Goal: Transaction & Acquisition: Purchase product/service

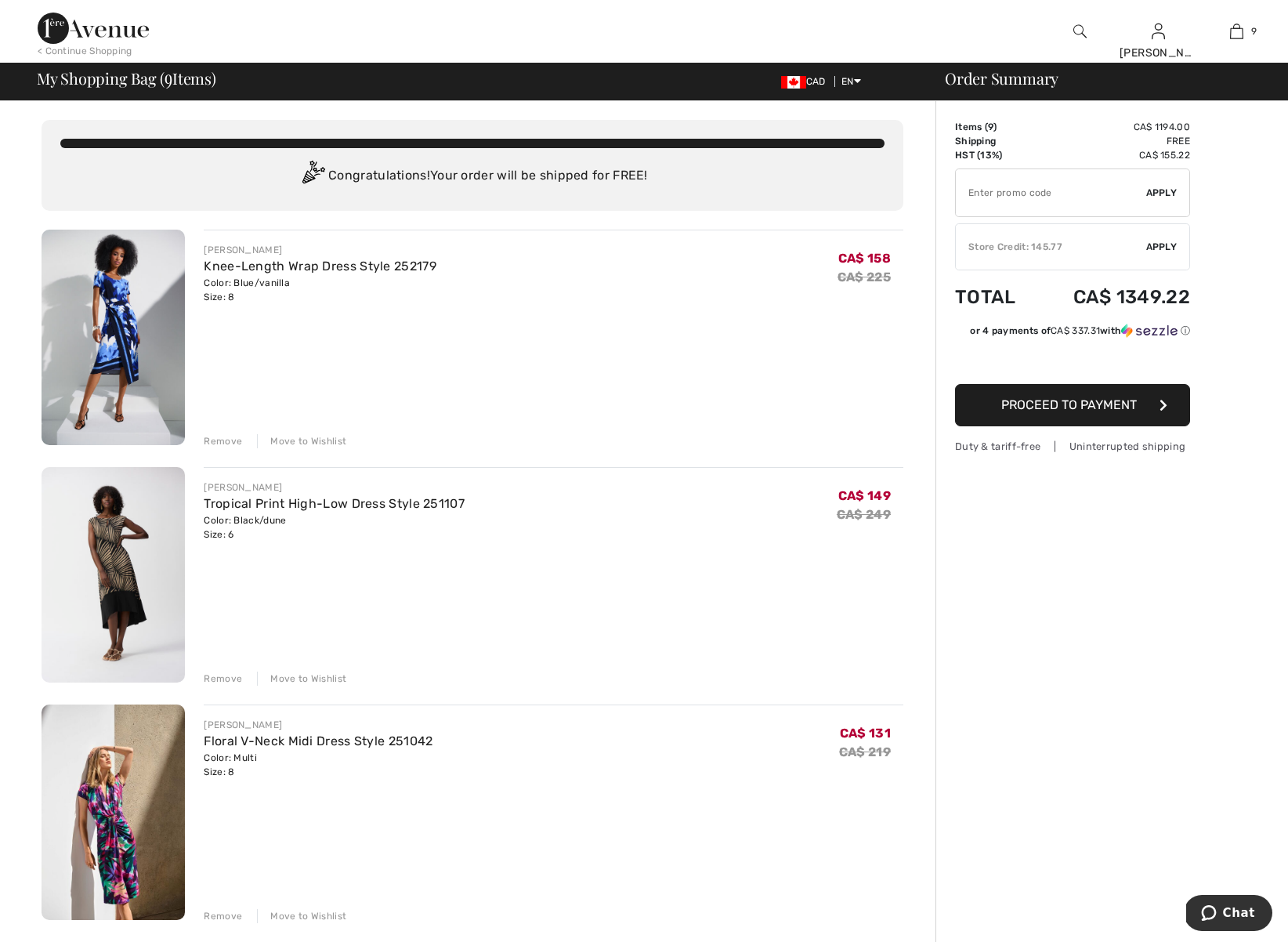
click at [1079, 31] on img at bounding box center [1081, 31] width 13 height 18
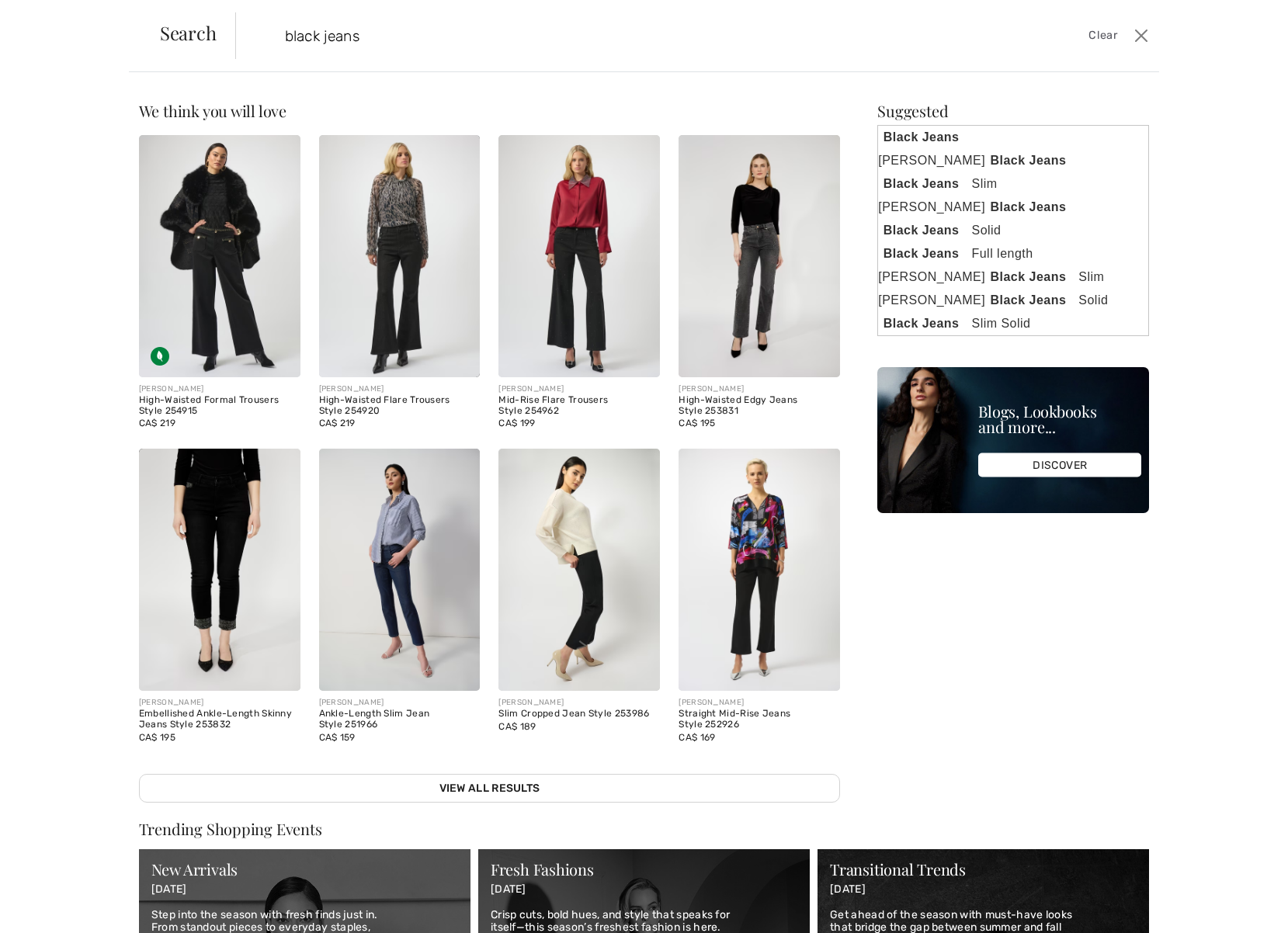
type input "black jeans"
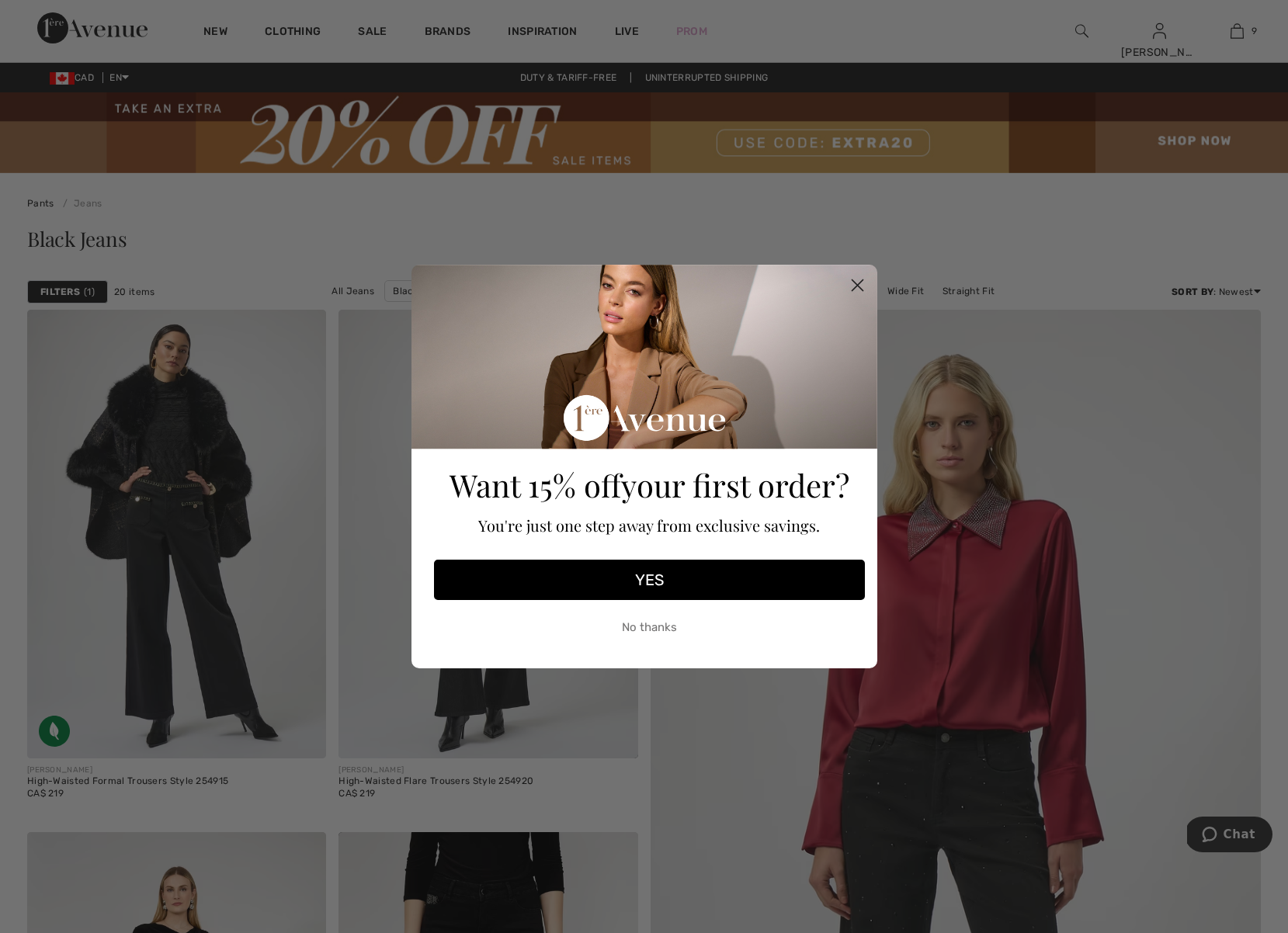
click at [855, 282] on circle "Close dialog" at bounding box center [856, 285] width 26 height 26
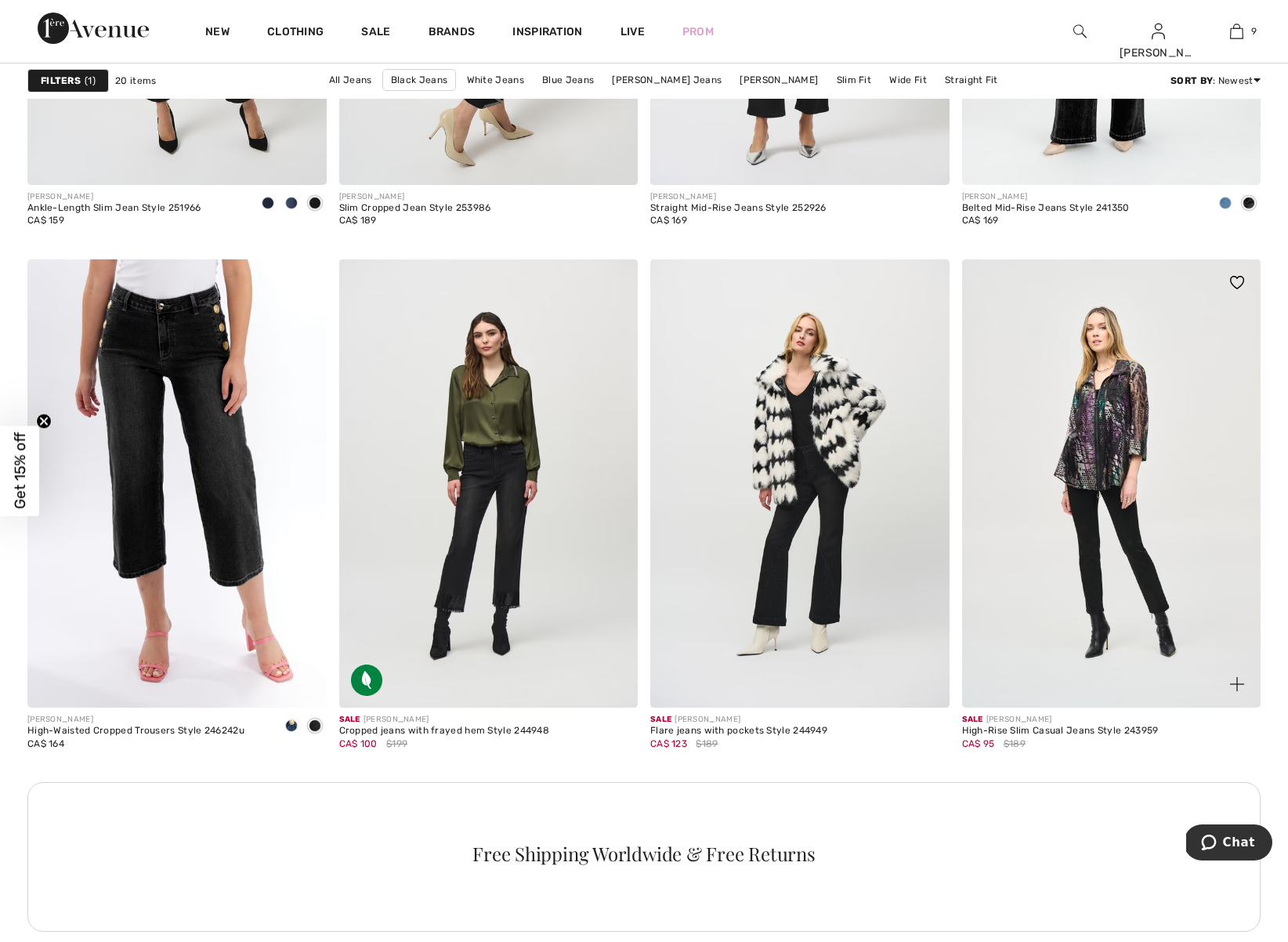
scroll to position [1623, 0]
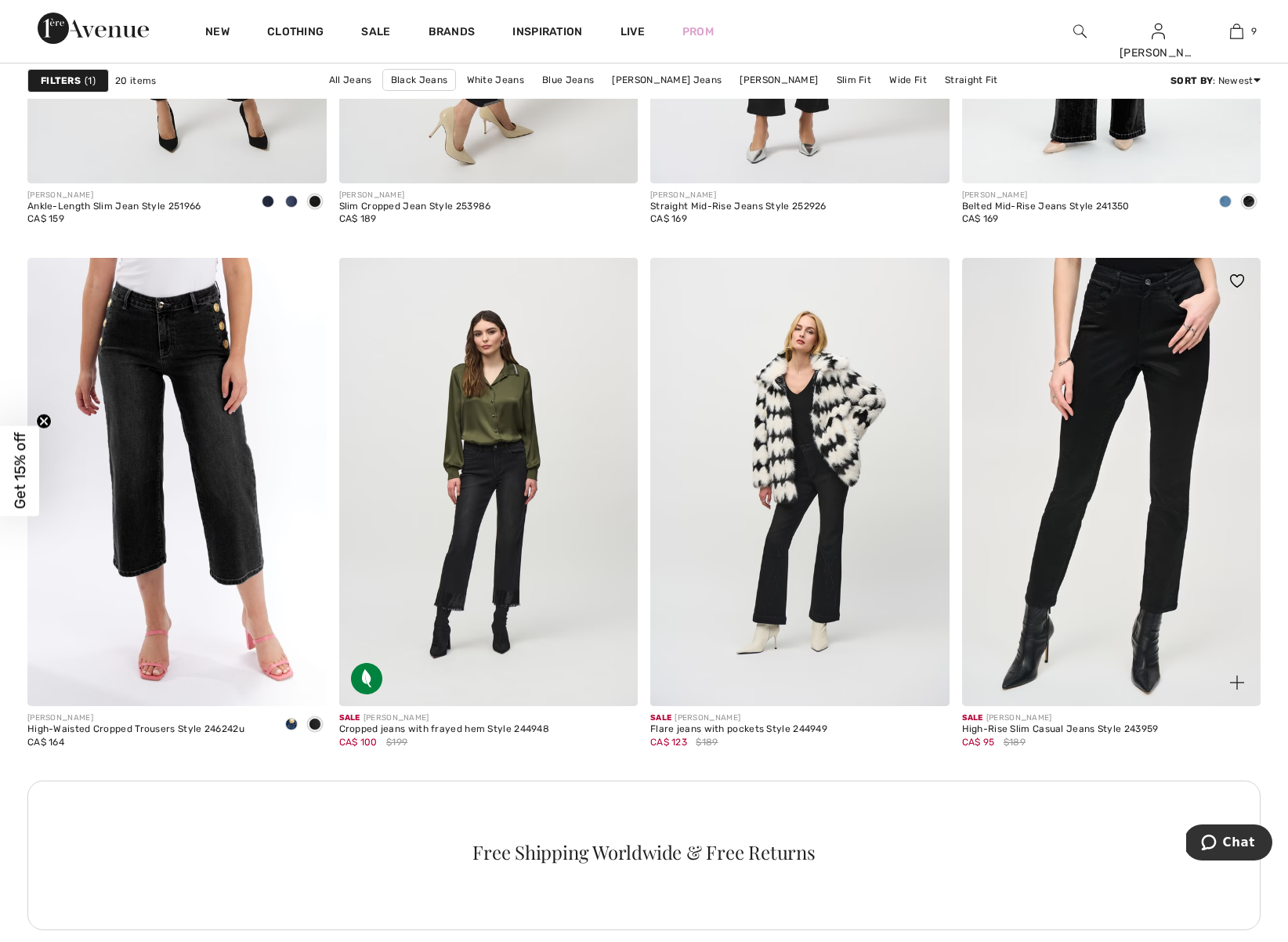
click at [1153, 625] on img at bounding box center [1112, 482] width 299 height 448
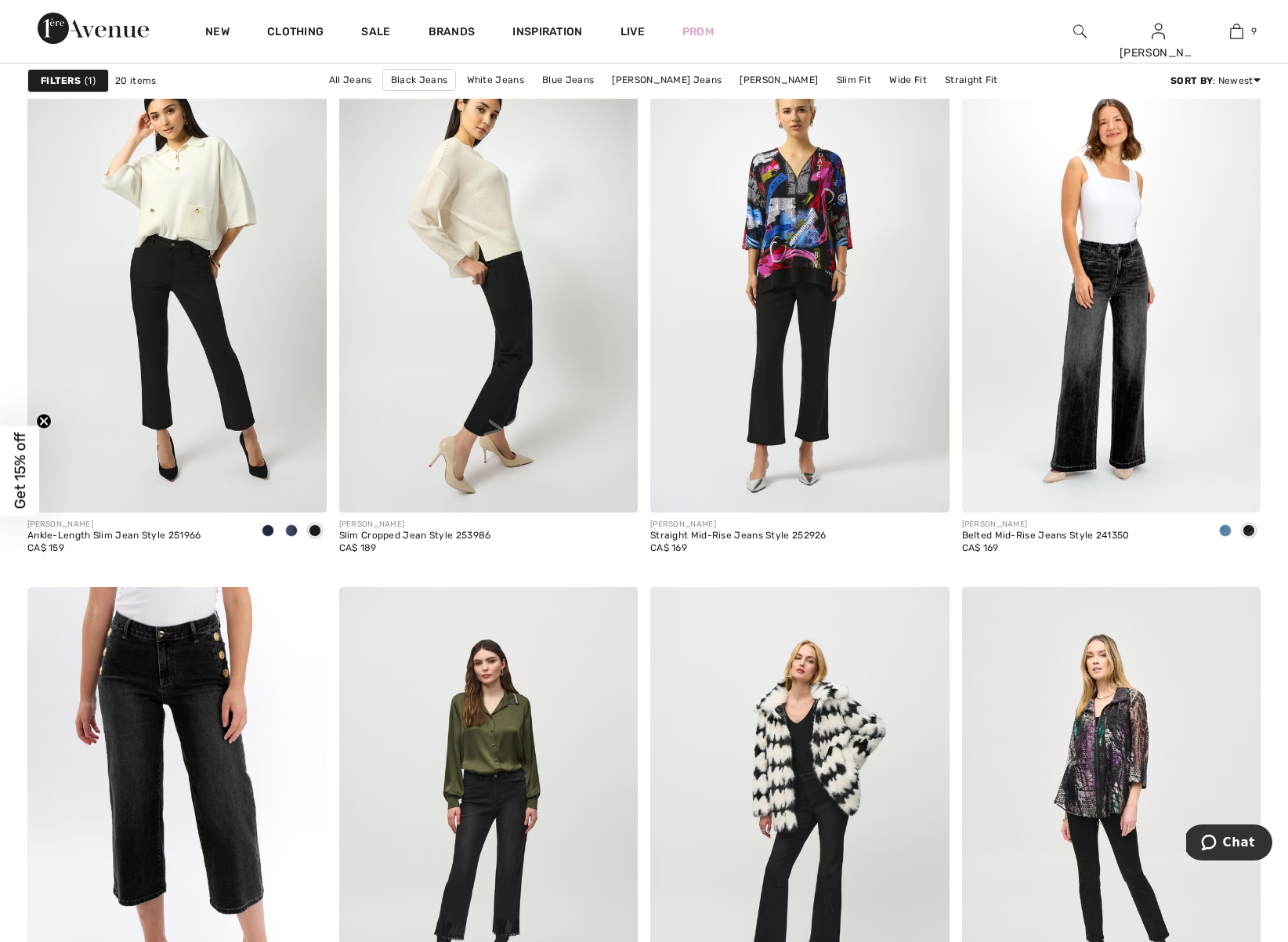
scroll to position [1293, 0]
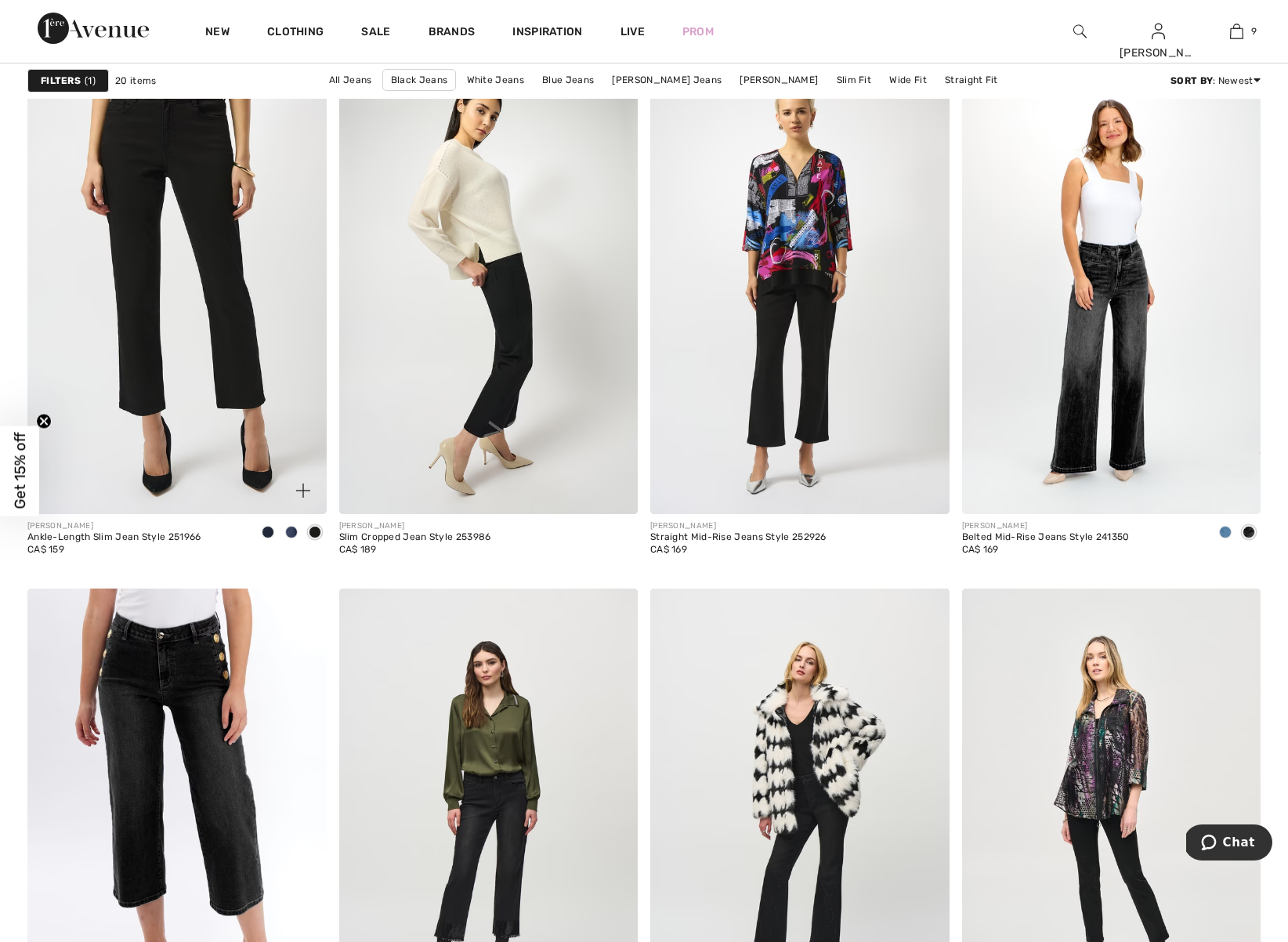
click at [198, 325] on img at bounding box center [177, 289] width 299 height 448
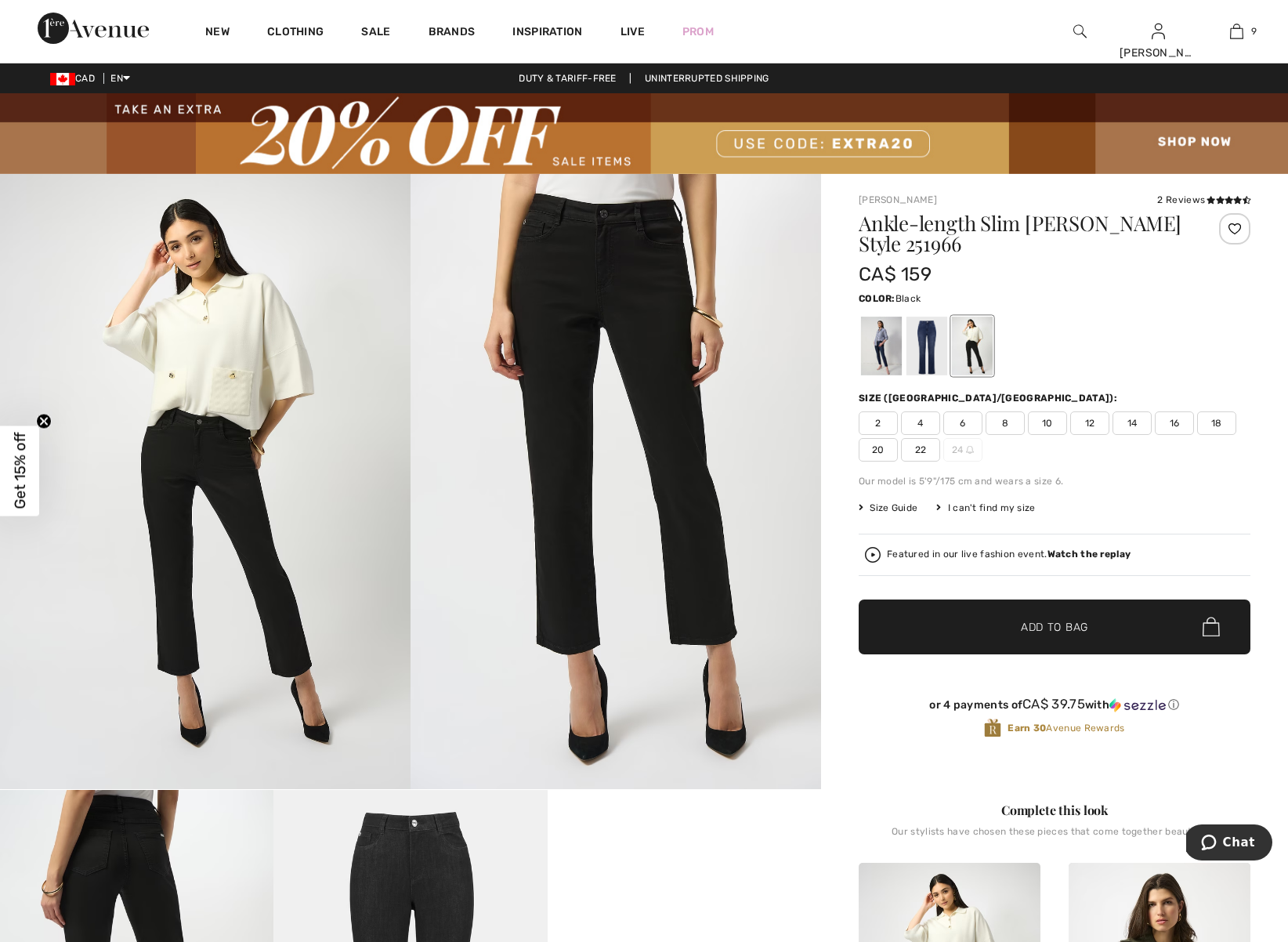
click at [1002, 412] on span "8" at bounding box center [1005, 423] width 39 height 23
click at [1034, 618] on span "Add to Bag" at bounding box center [1055, 627] width 68 height 17
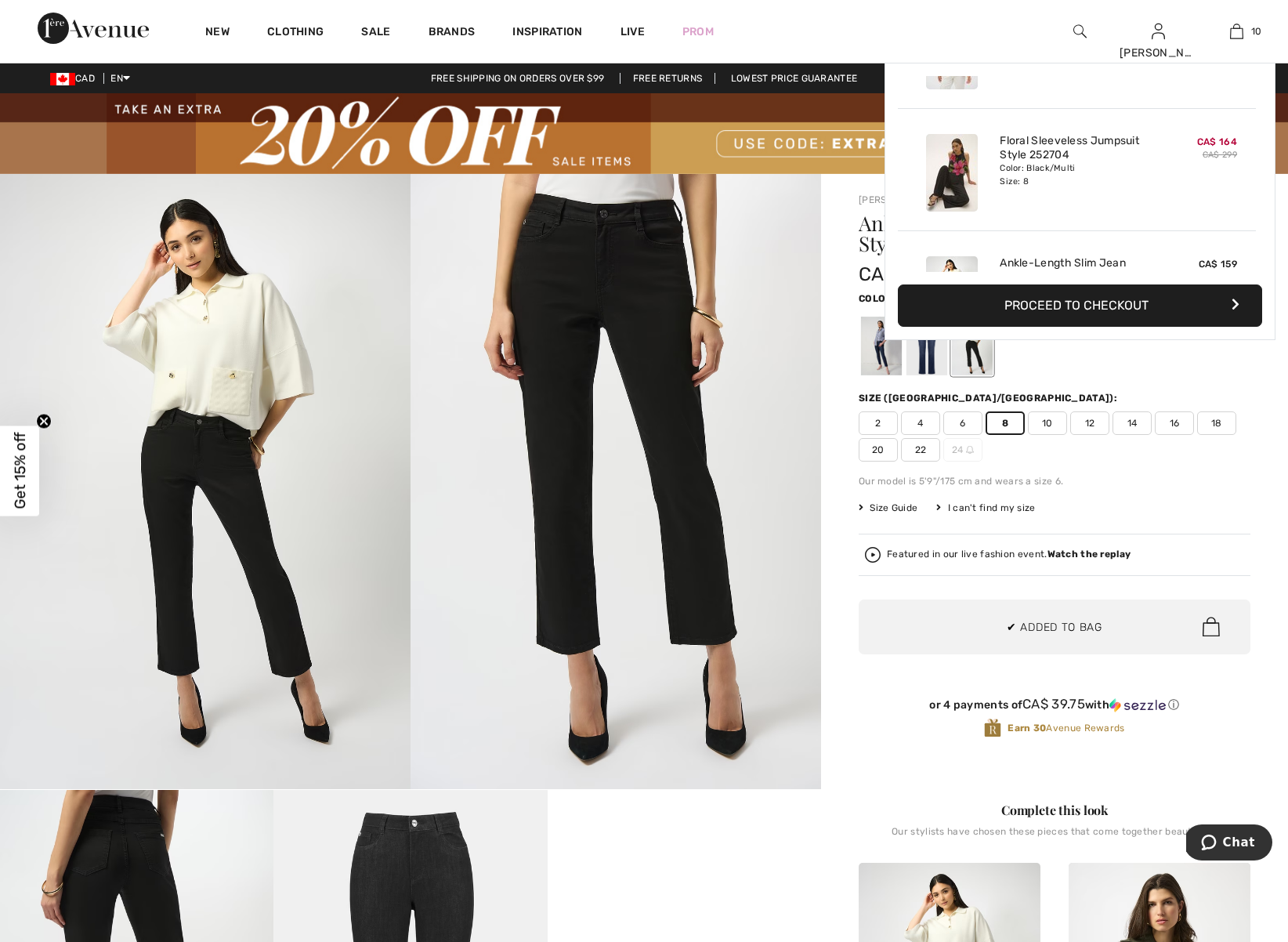
scroll to position [1026, 0]
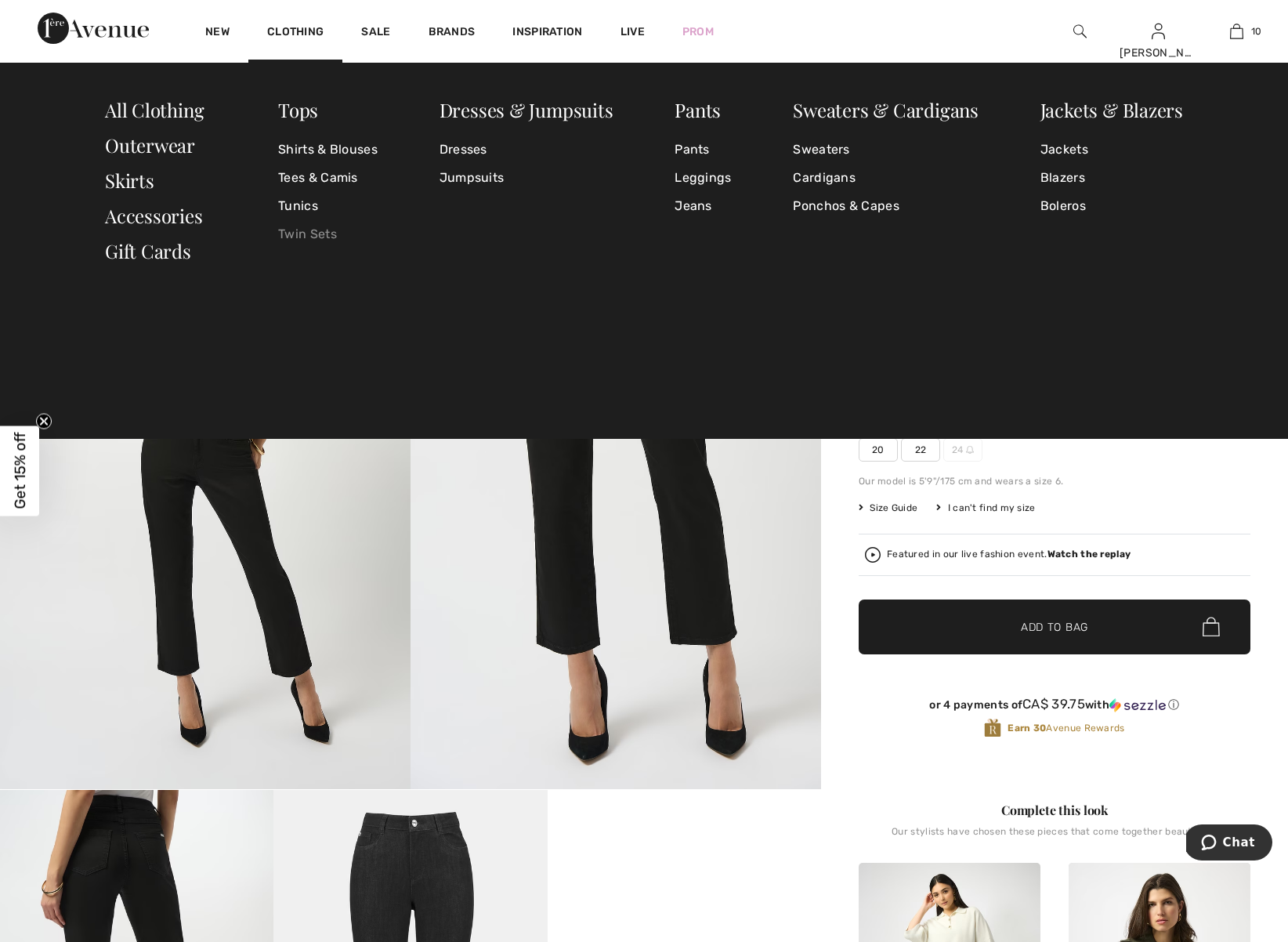
click at [324, 236] on link "Twin Sets" at bounding box center [328, 234] width 100 height 28
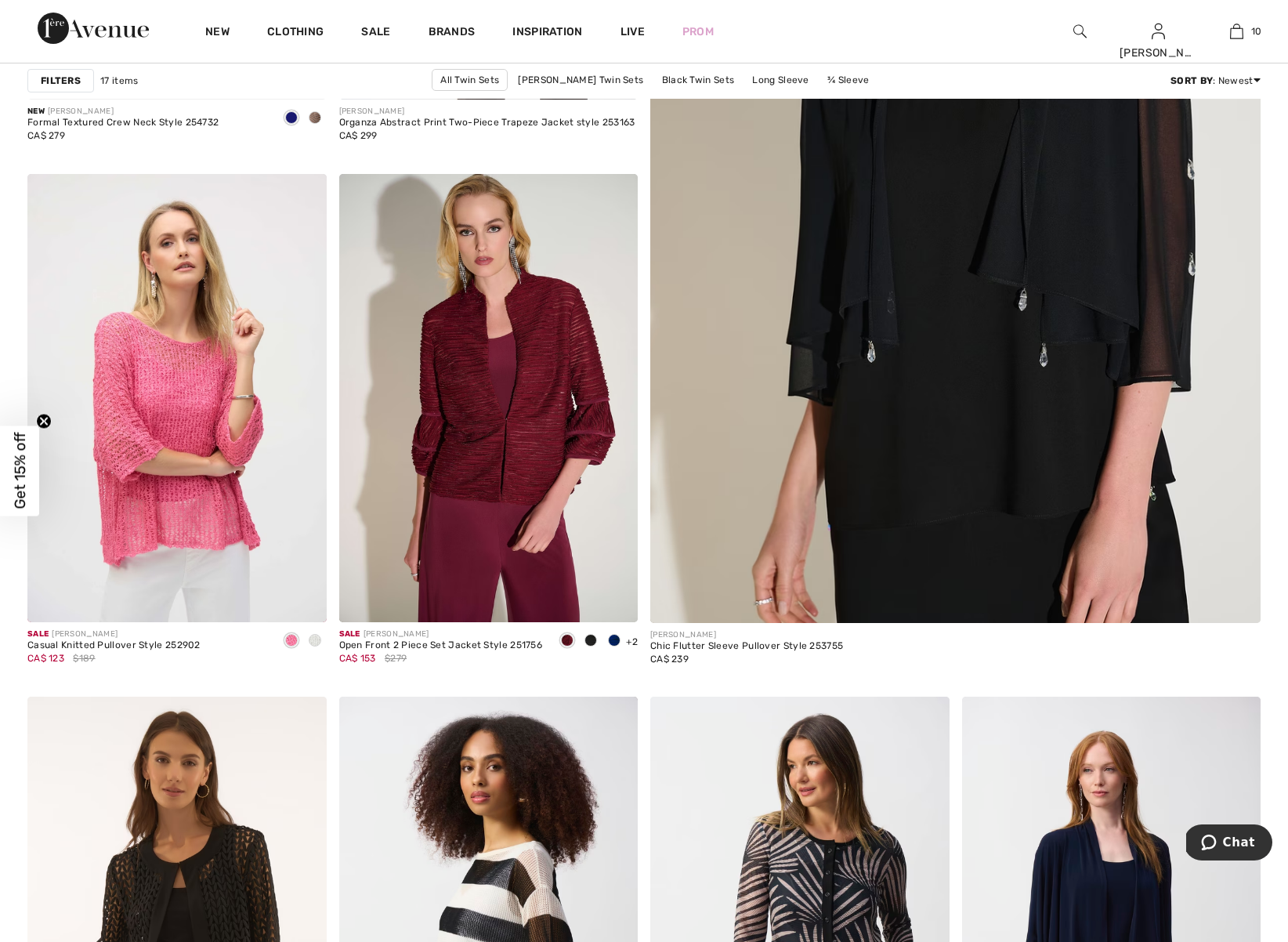
scroll to position [659, 0]
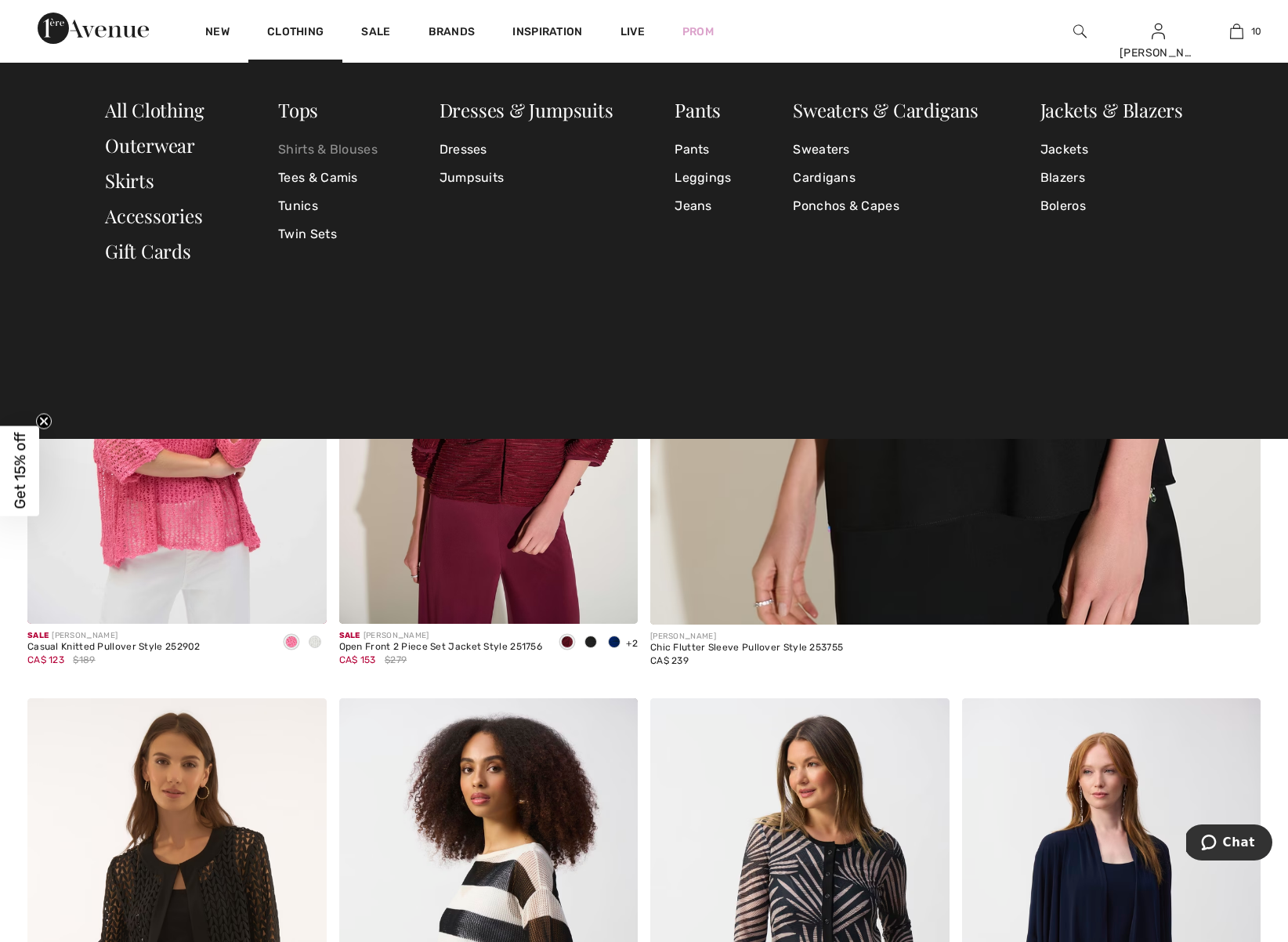
click at [328, 148] on link "Shirts & Blouses" at bounding box center [328, 150] width 100 height 28
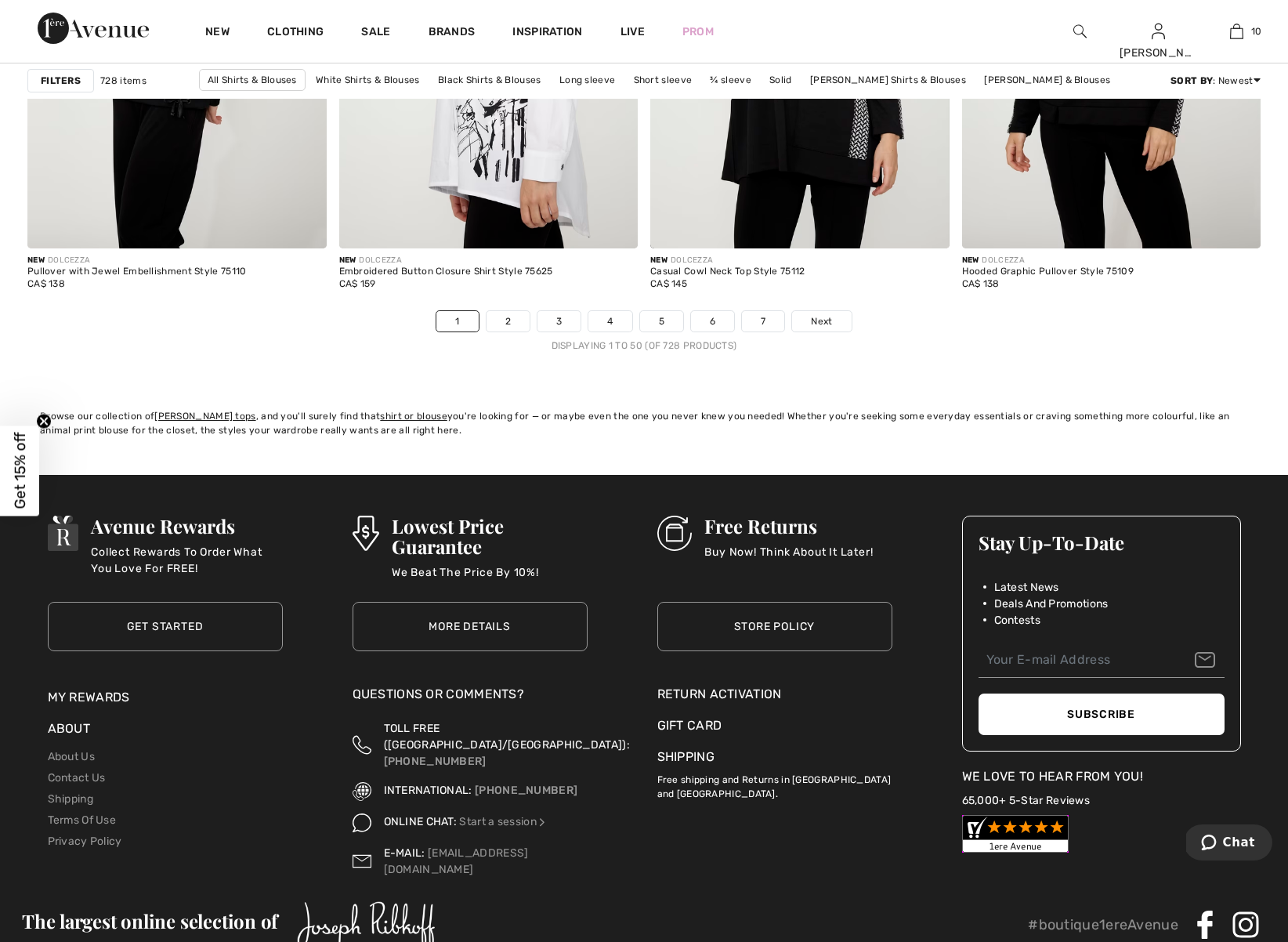
scroll to position [7974, 0]
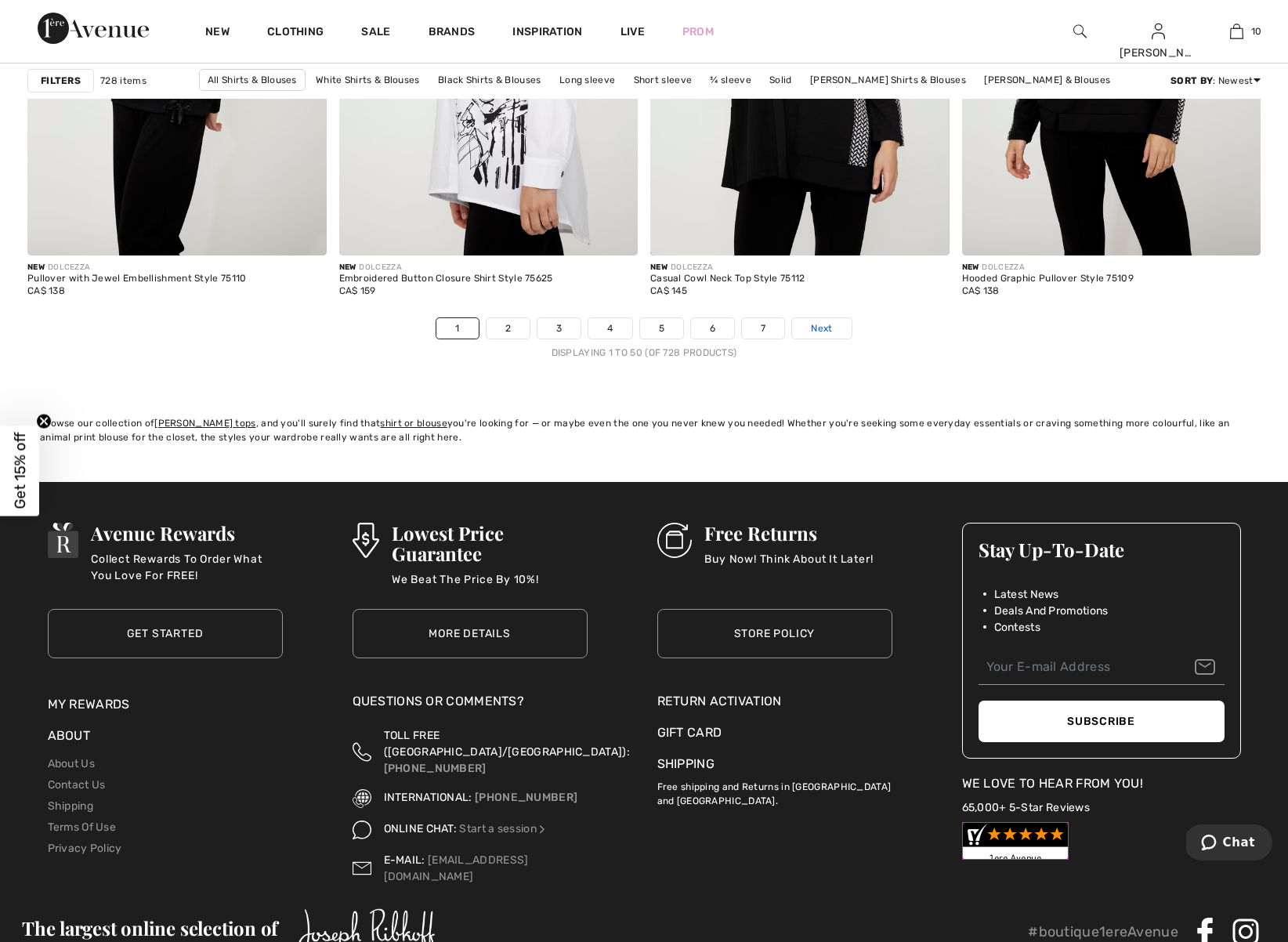
click at [831, 325] on span "Next" at bounding box center [821, 328] width 21 height 14
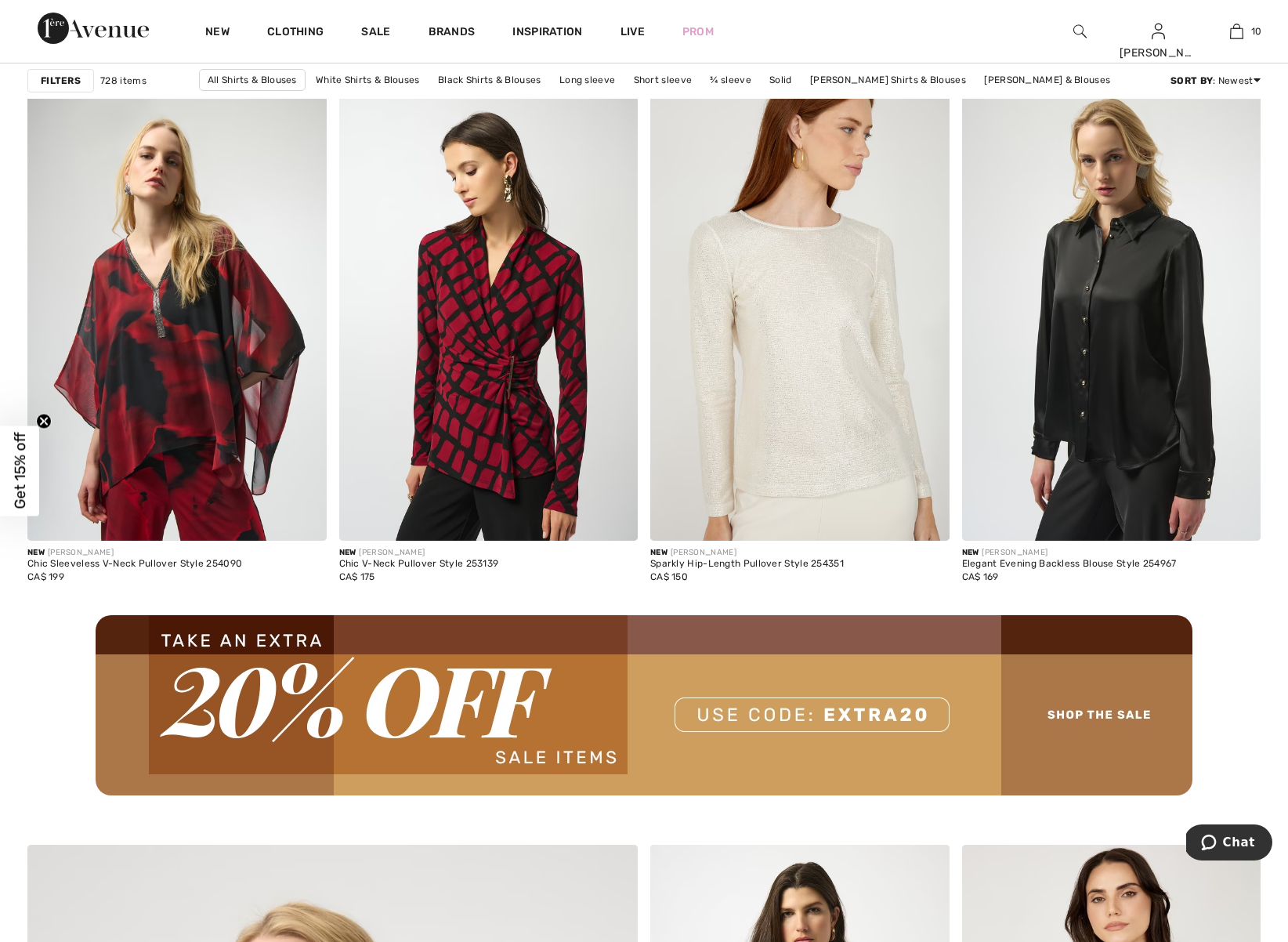
scroll to position [3622, 0]
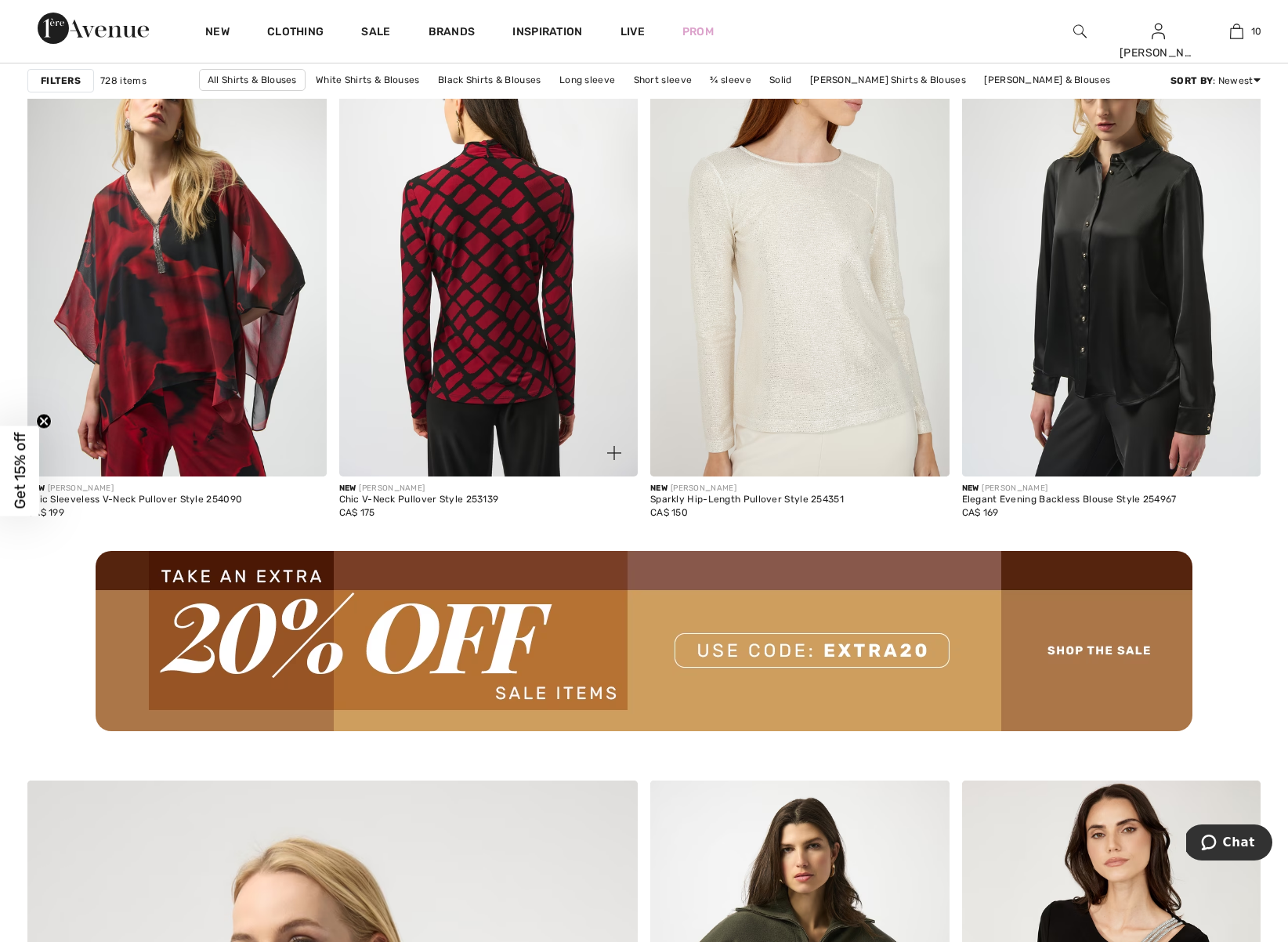
click at [503, 422] on img at bounding box center [489, 253] width 299 height 448
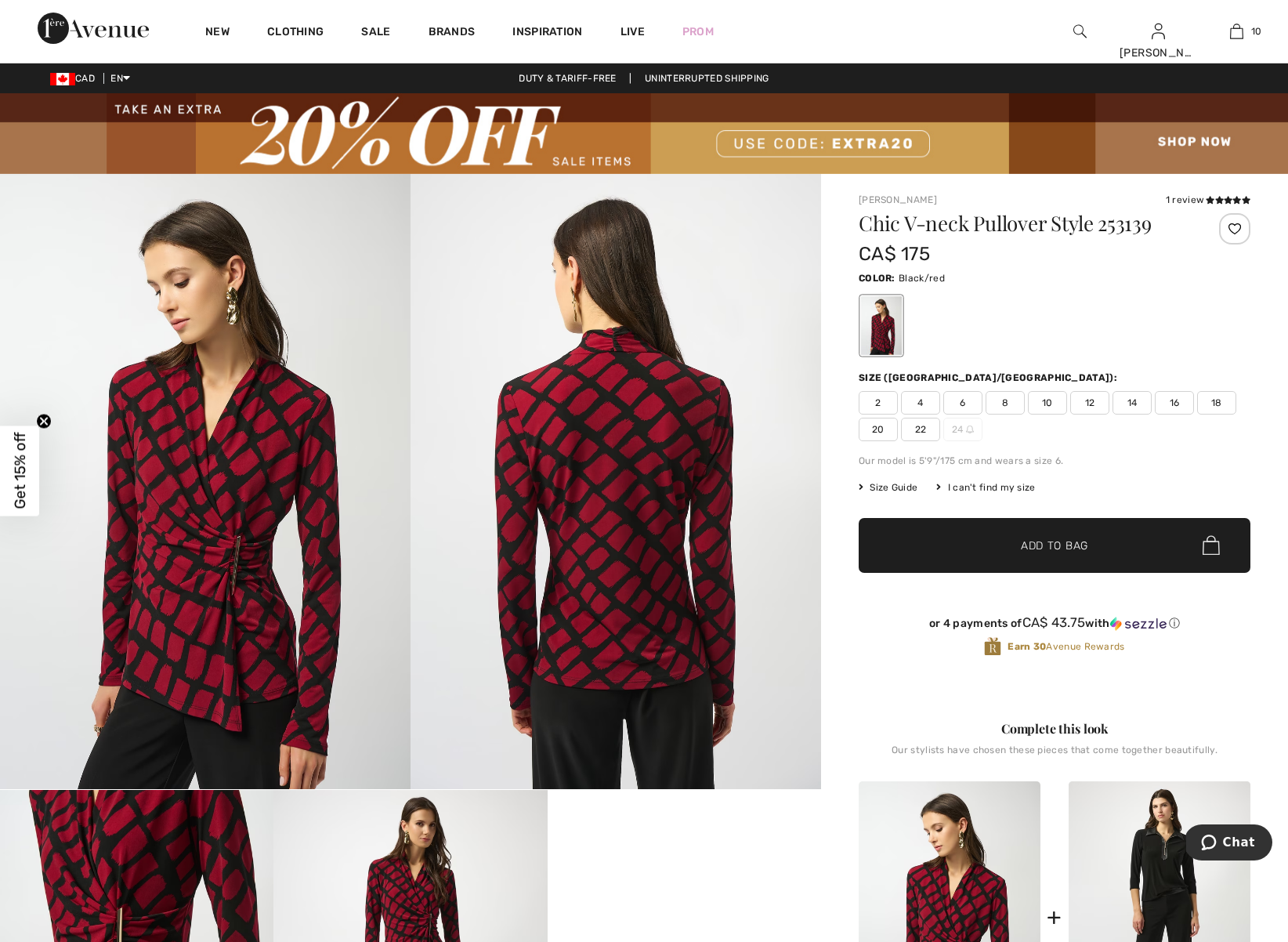
click at [1009, 404] on span "8" at bounding box center [1005, 403] width 39 height 23
click at [1012, 553] on span "✔ Added to Bag" at bounding box center [1031, 545] width 95 height 17
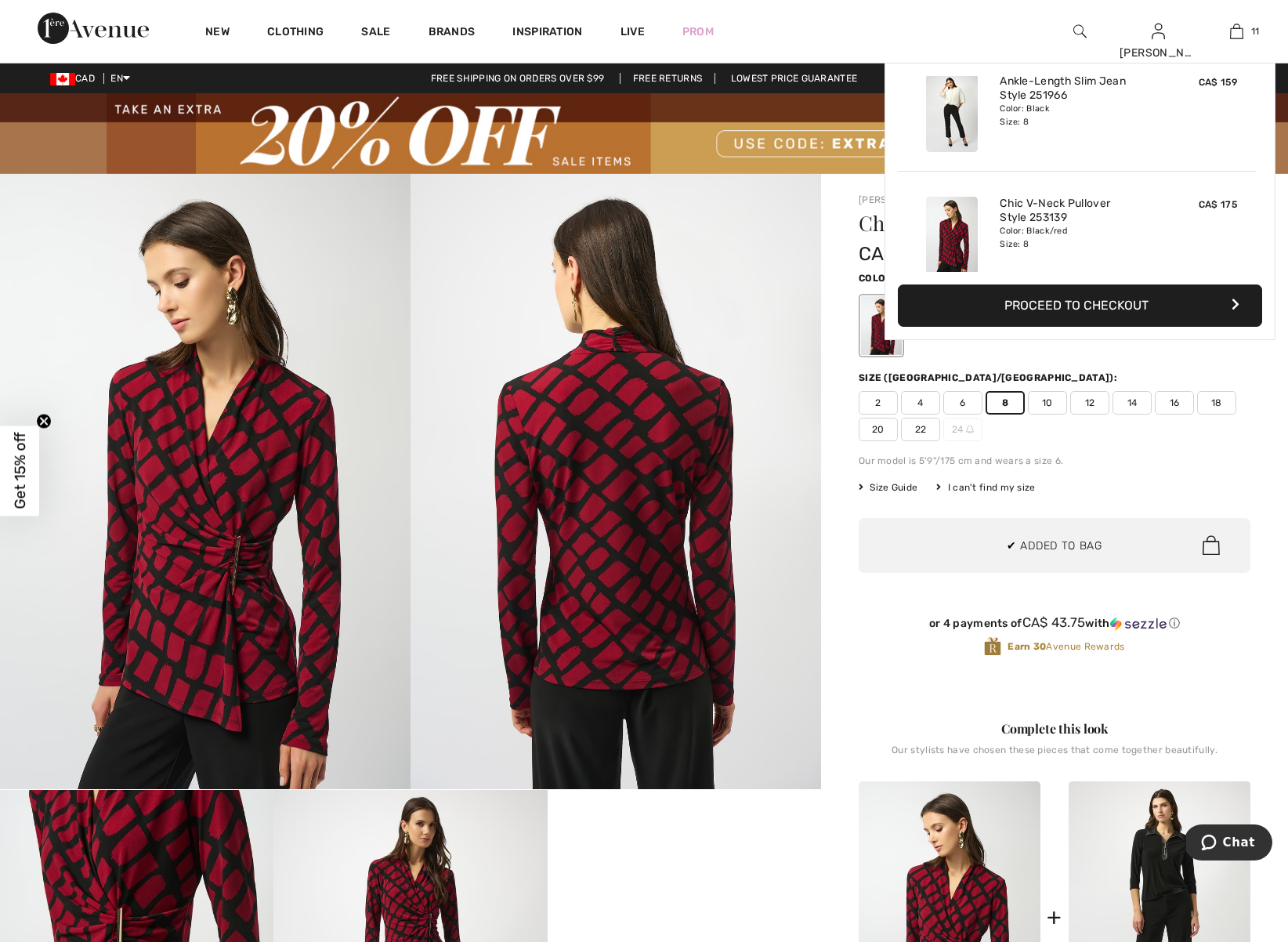
scroll to position [1149, 0]
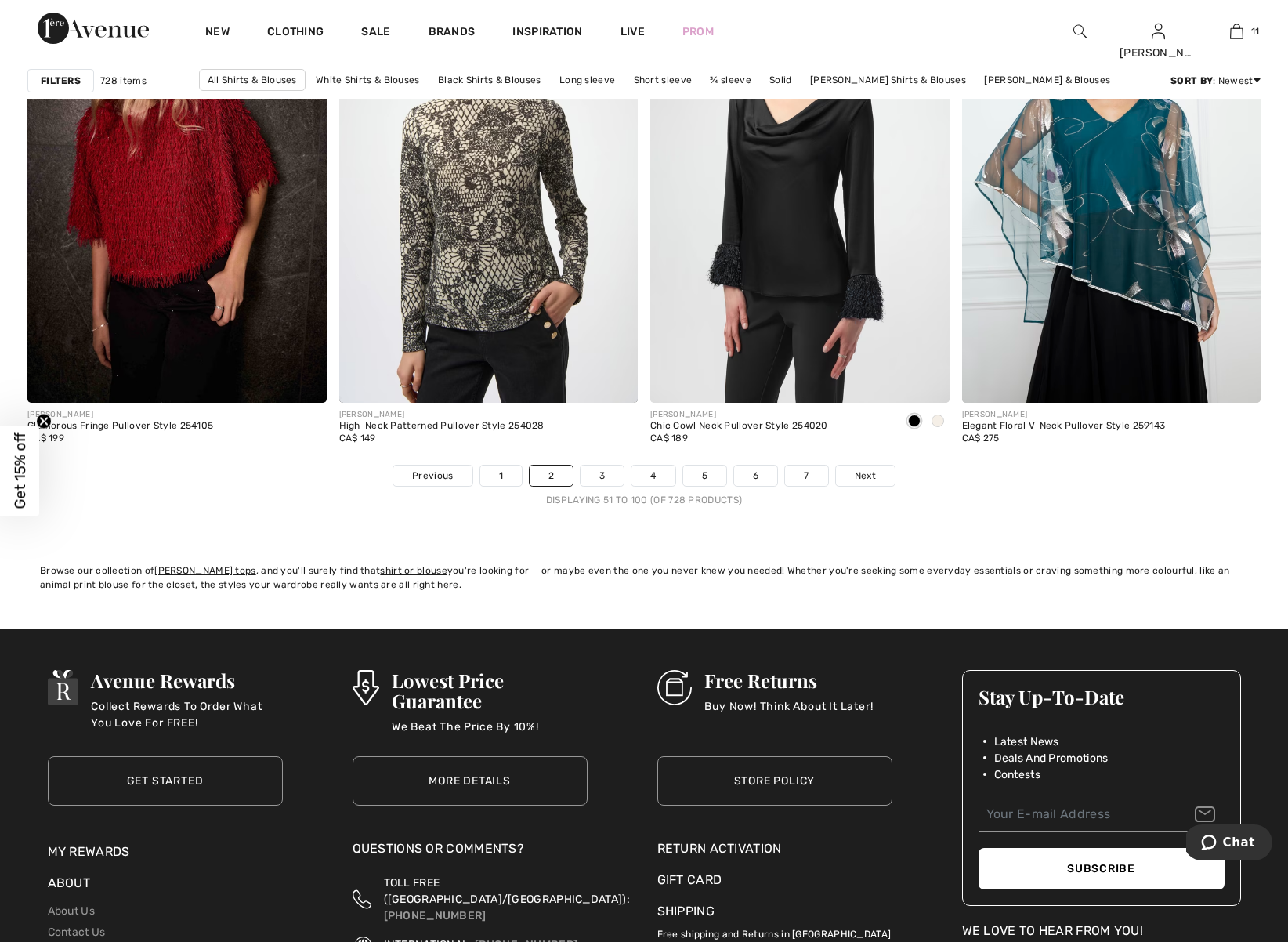
scroll to position [7981, 0]
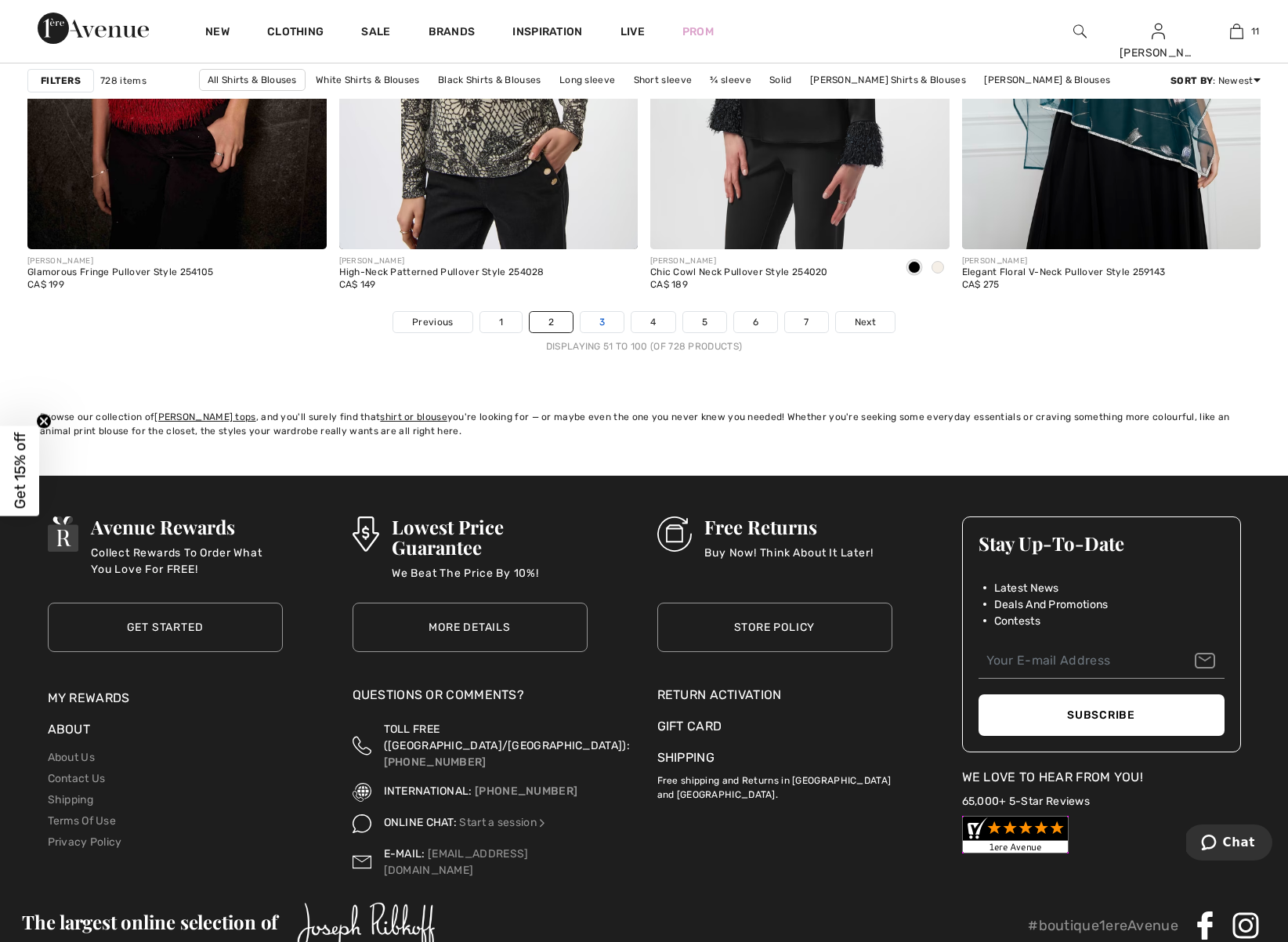
click at [601, 323] on link "3" at bounding box center [602, 322] width 43 height 20
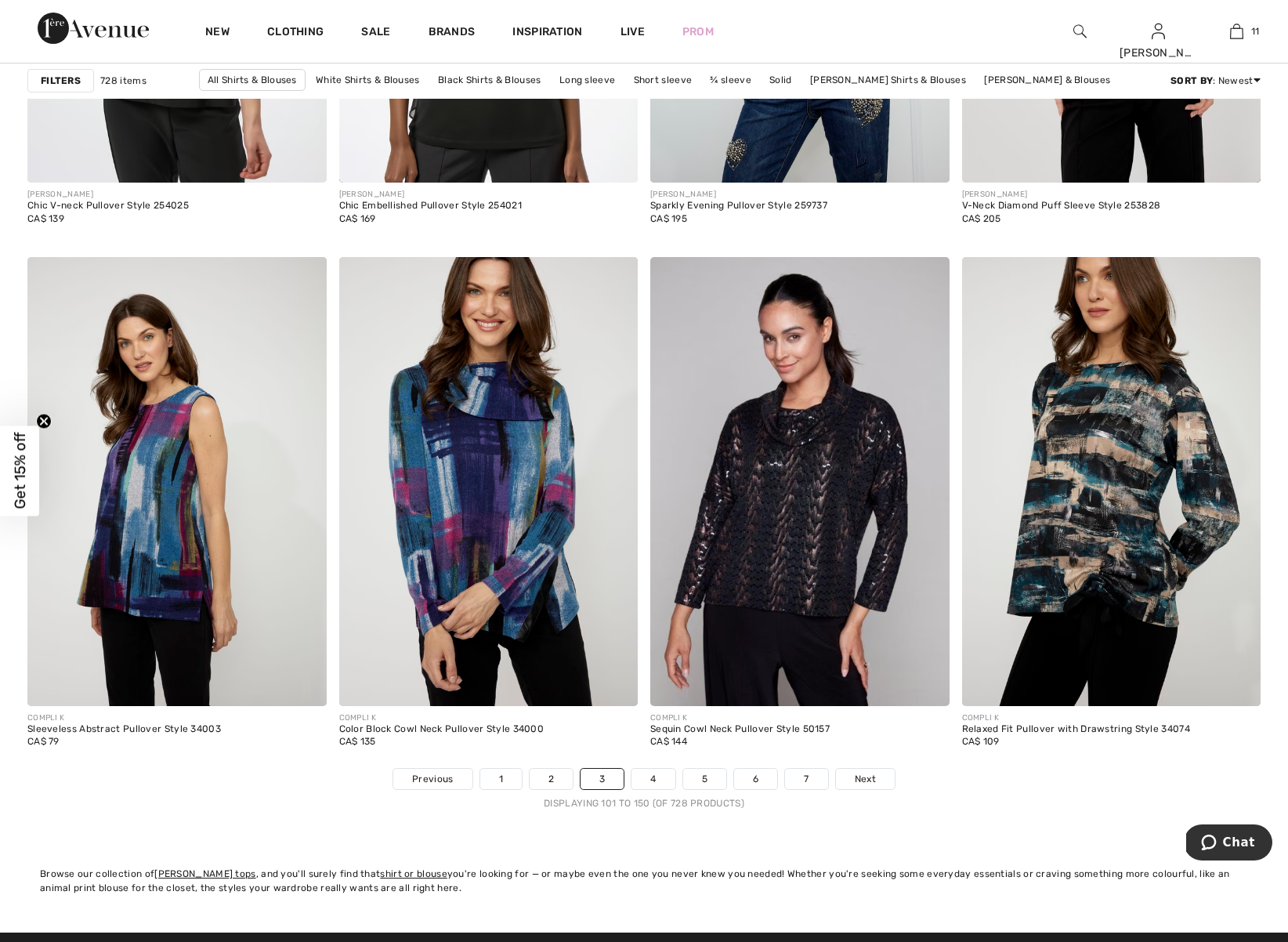
scroll to position [7498, 0]
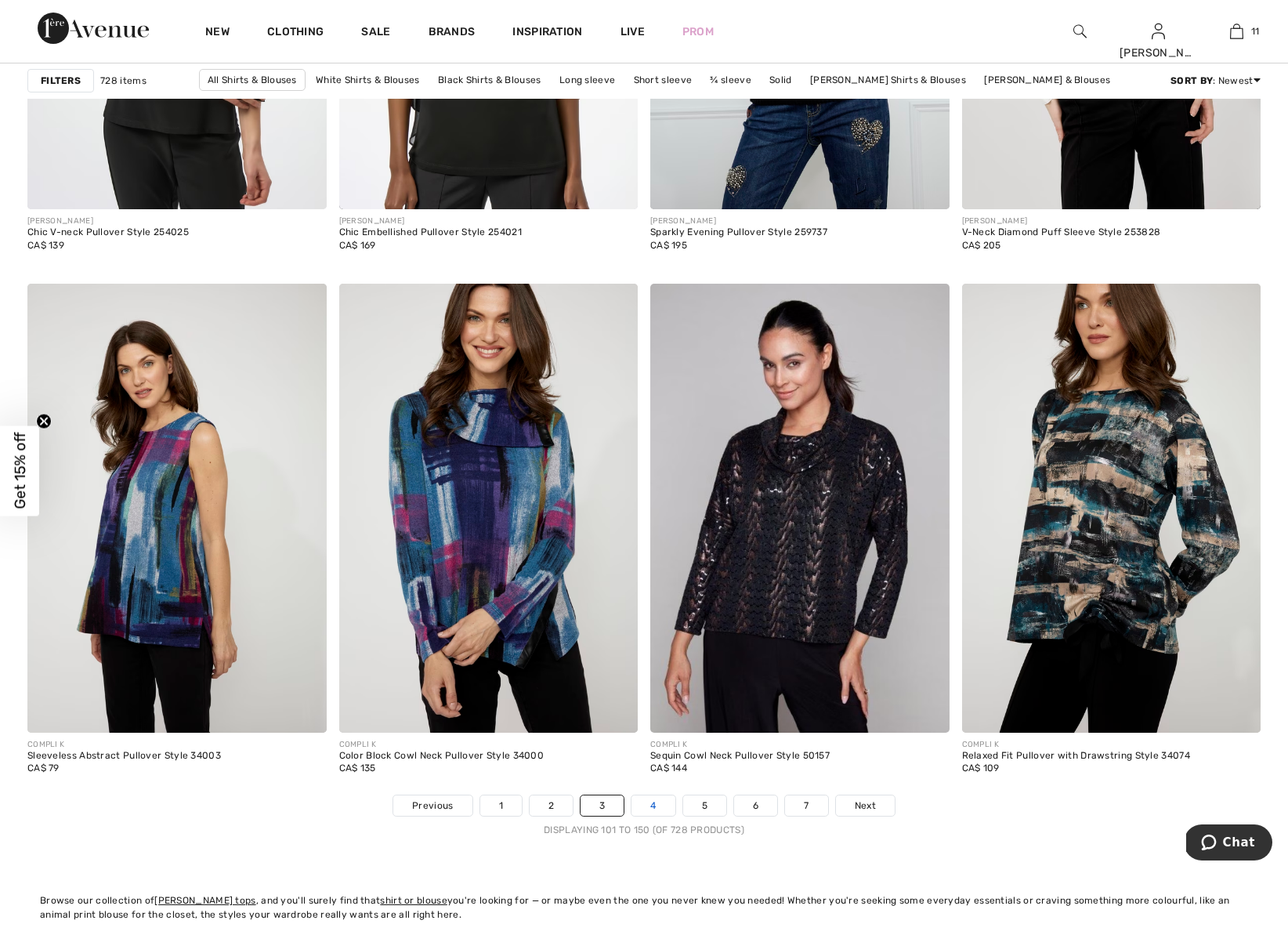
click at [657, 805] on link "4" at bounding box center [653, 806] width 43 height 20
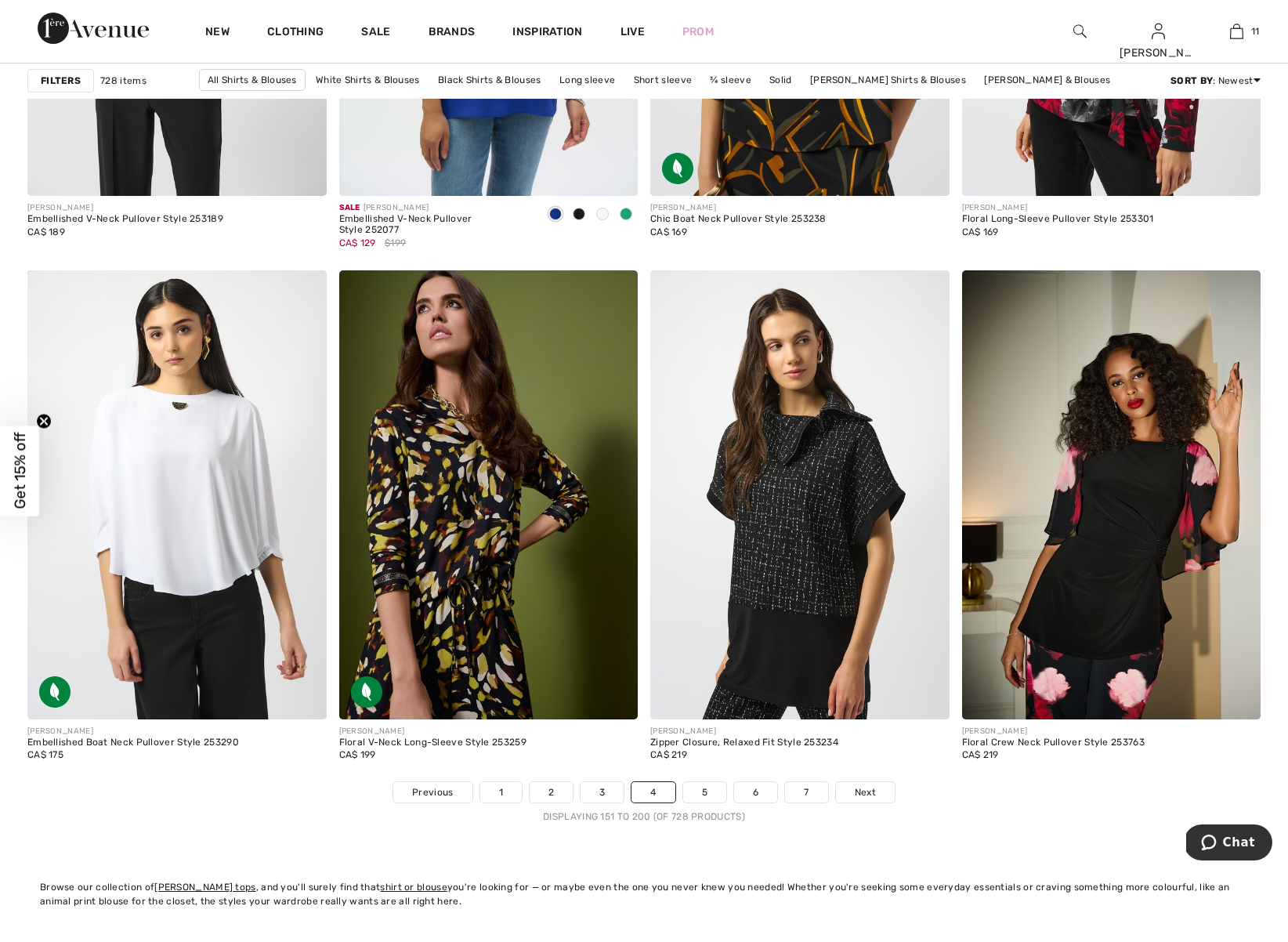
scroll to position [7540, 0]
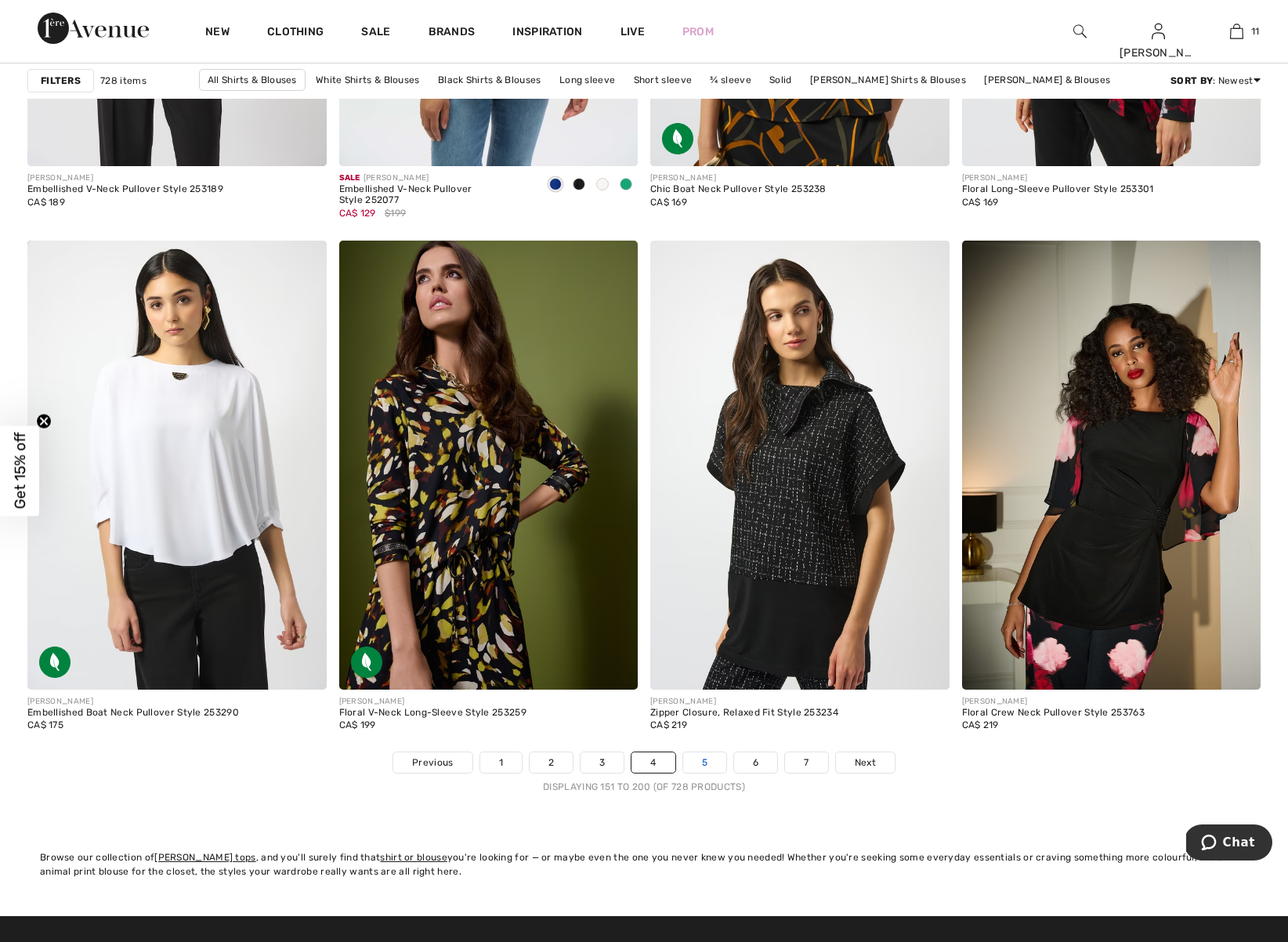
click at [703, 764] on link "5" at bounding box center [705, 762] width 43 height 20
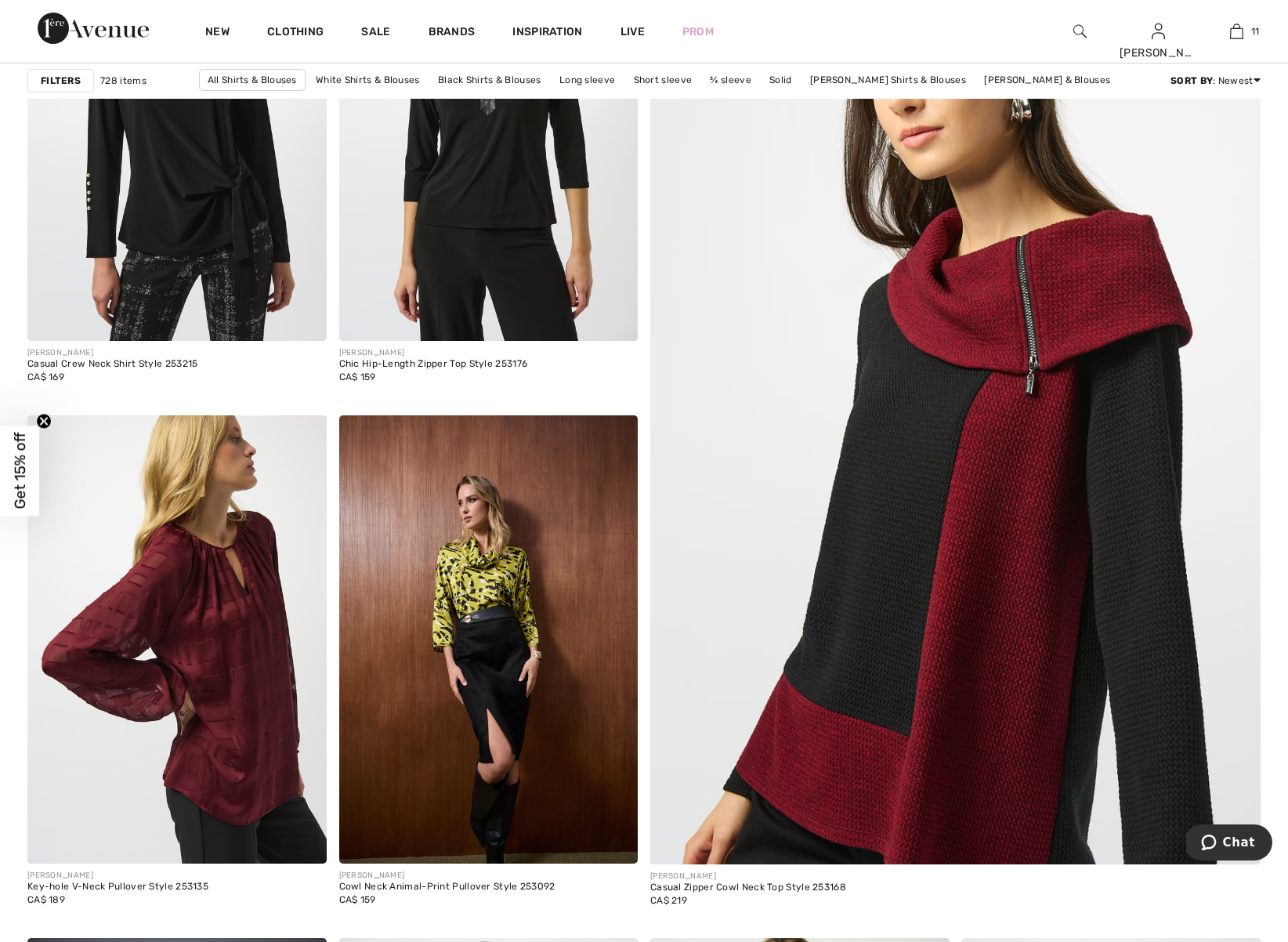
scroll to position [416, 0]
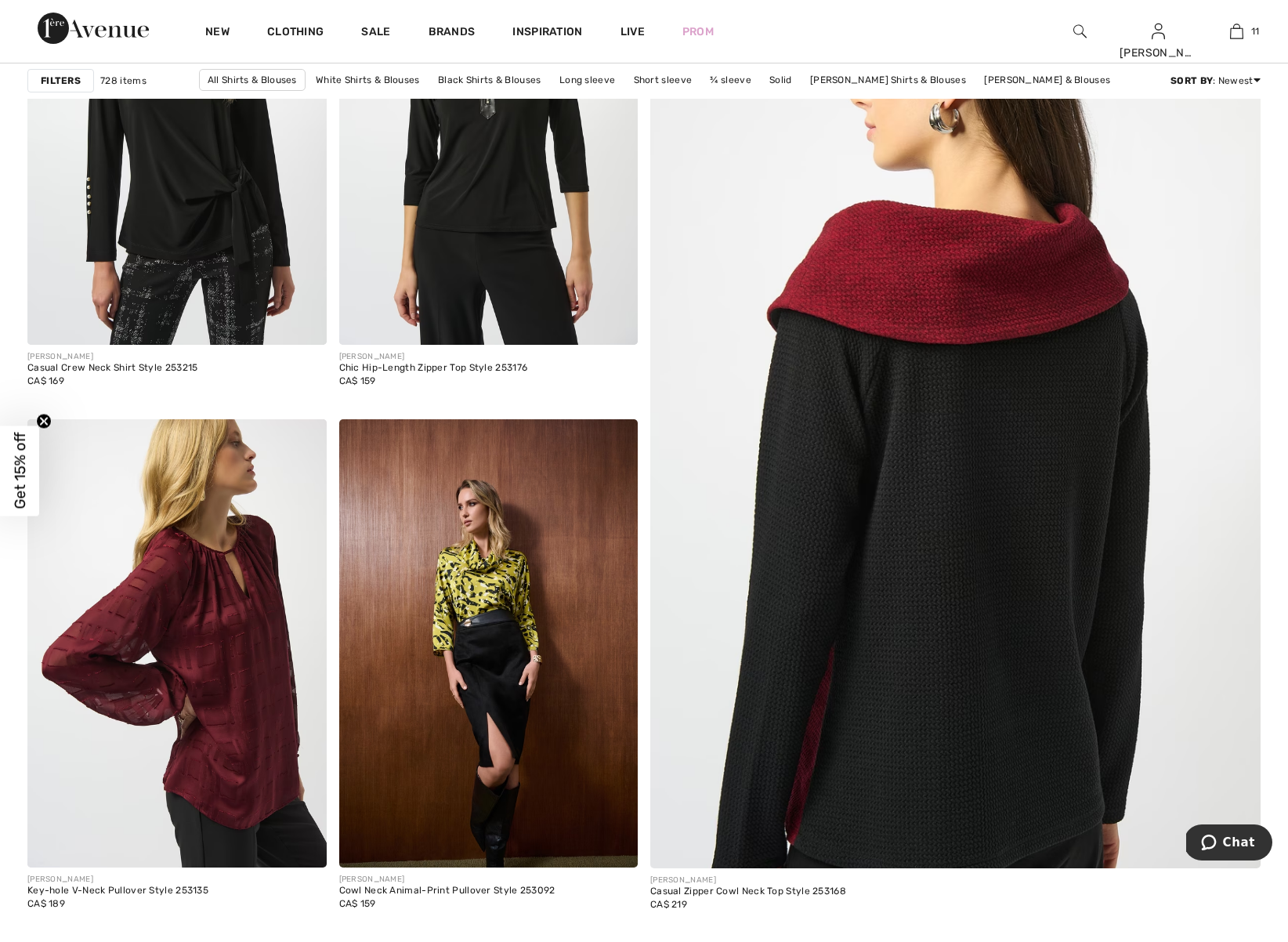
click at [845, 576] on img at bounding box center [956, 446] width 733 height 1099
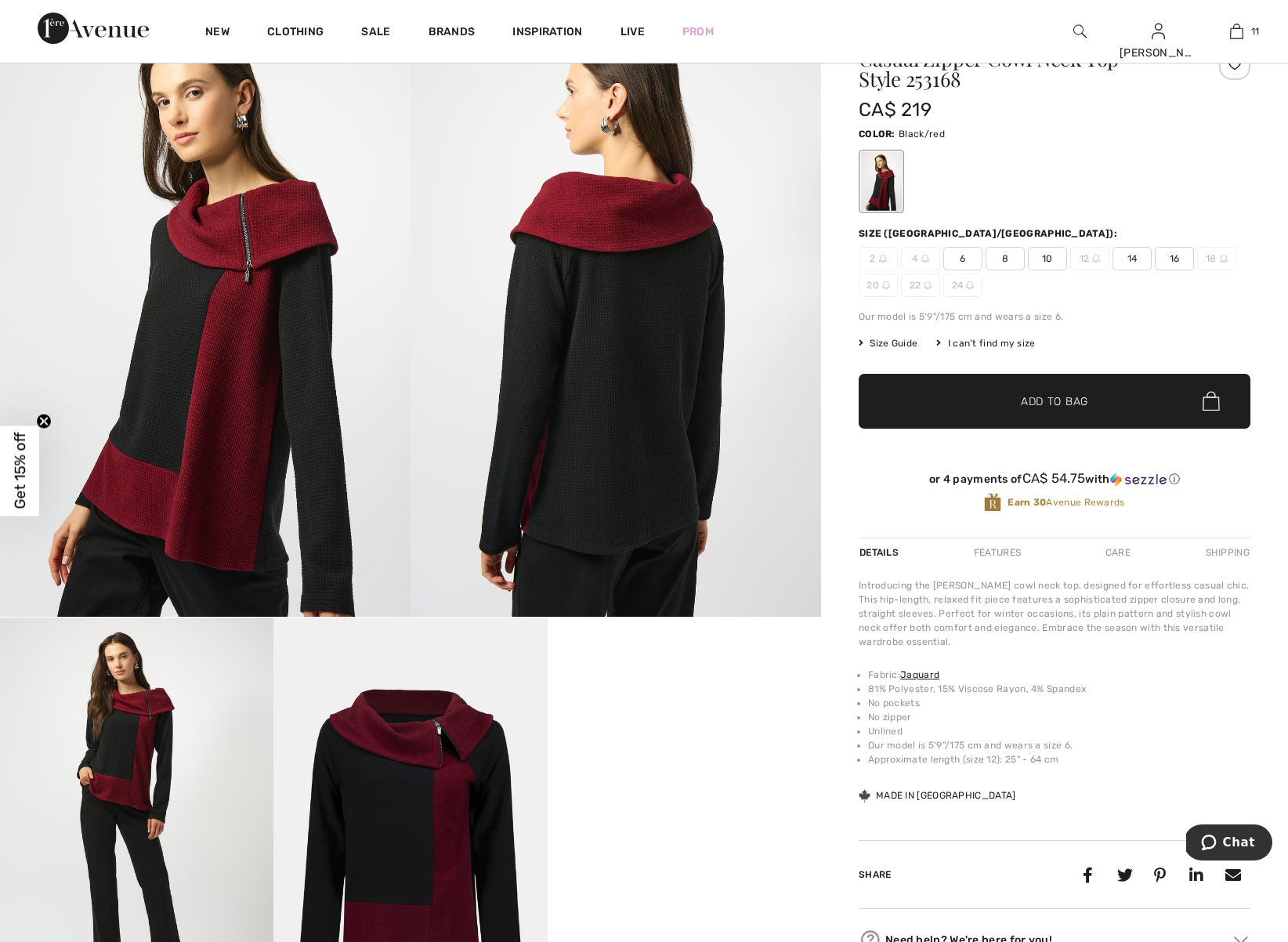
scroll to position [174, 0]
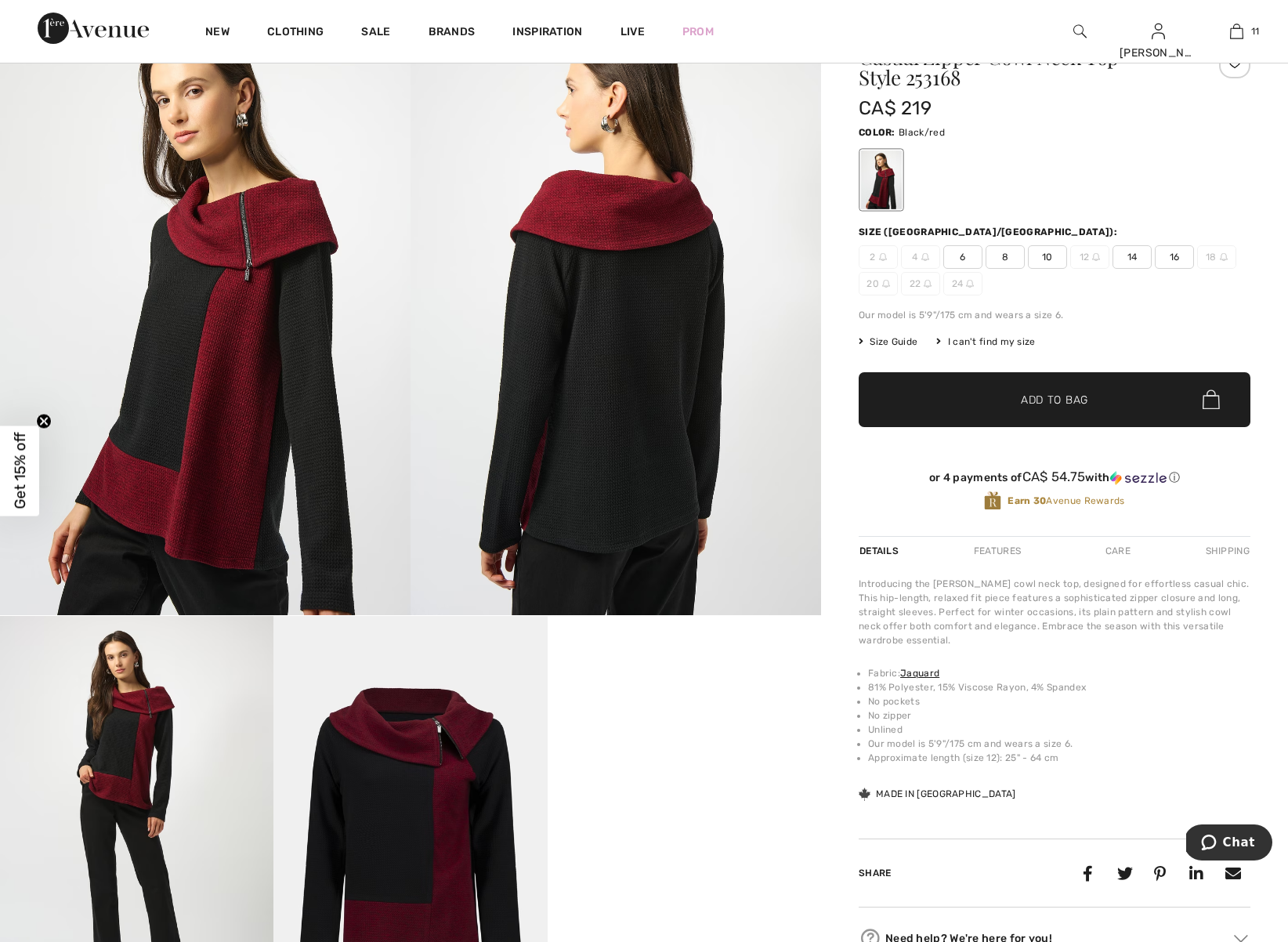
click at [1003, 260] on span "8" at bounding box center [1005, 257] width 39 height 23
click at [938, 412] on span "✔ Added to Bag Add to Bag" at bounding box center [1055, 400] width 391 height 55
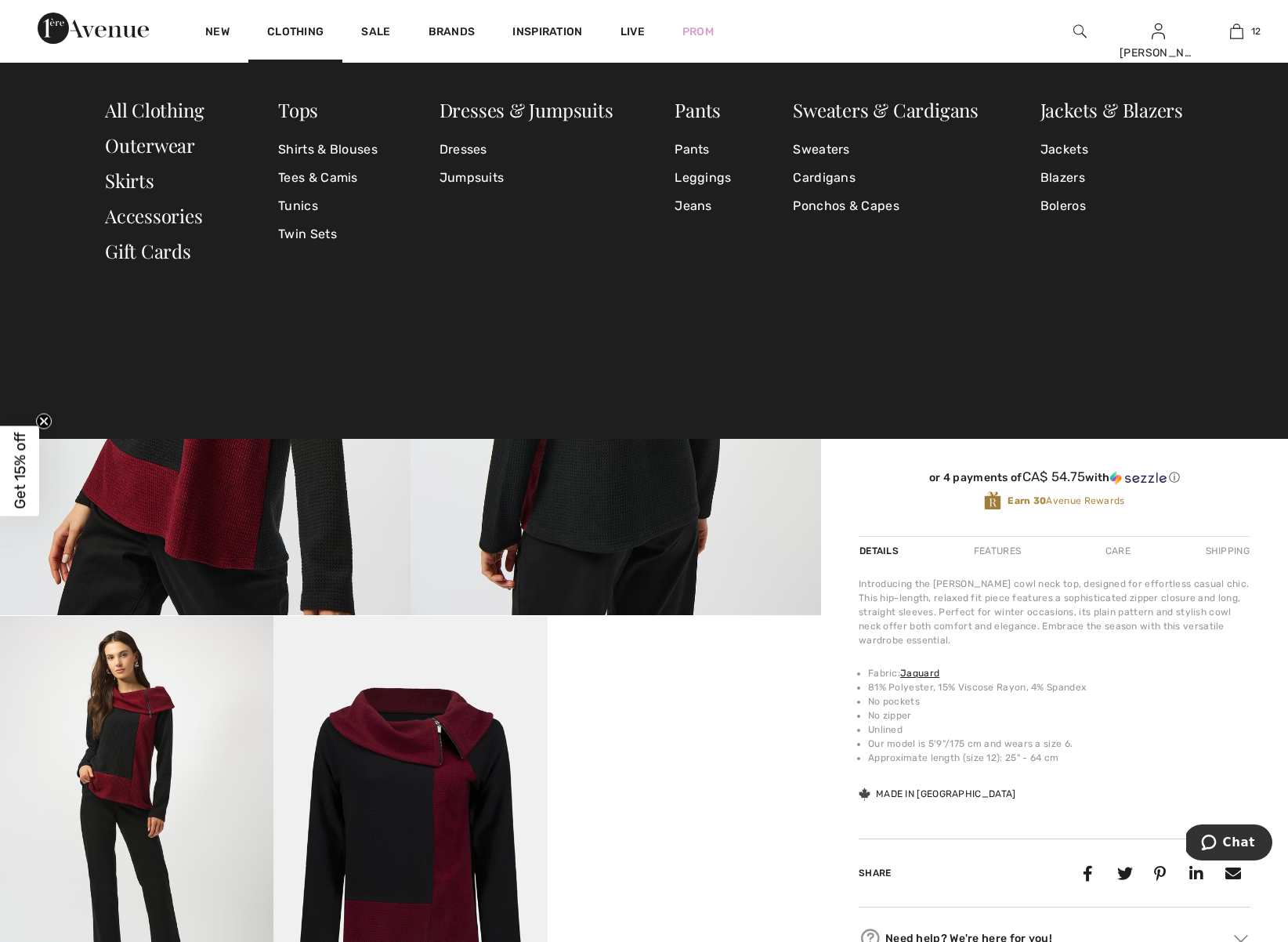
scroll to position [1272, 0]
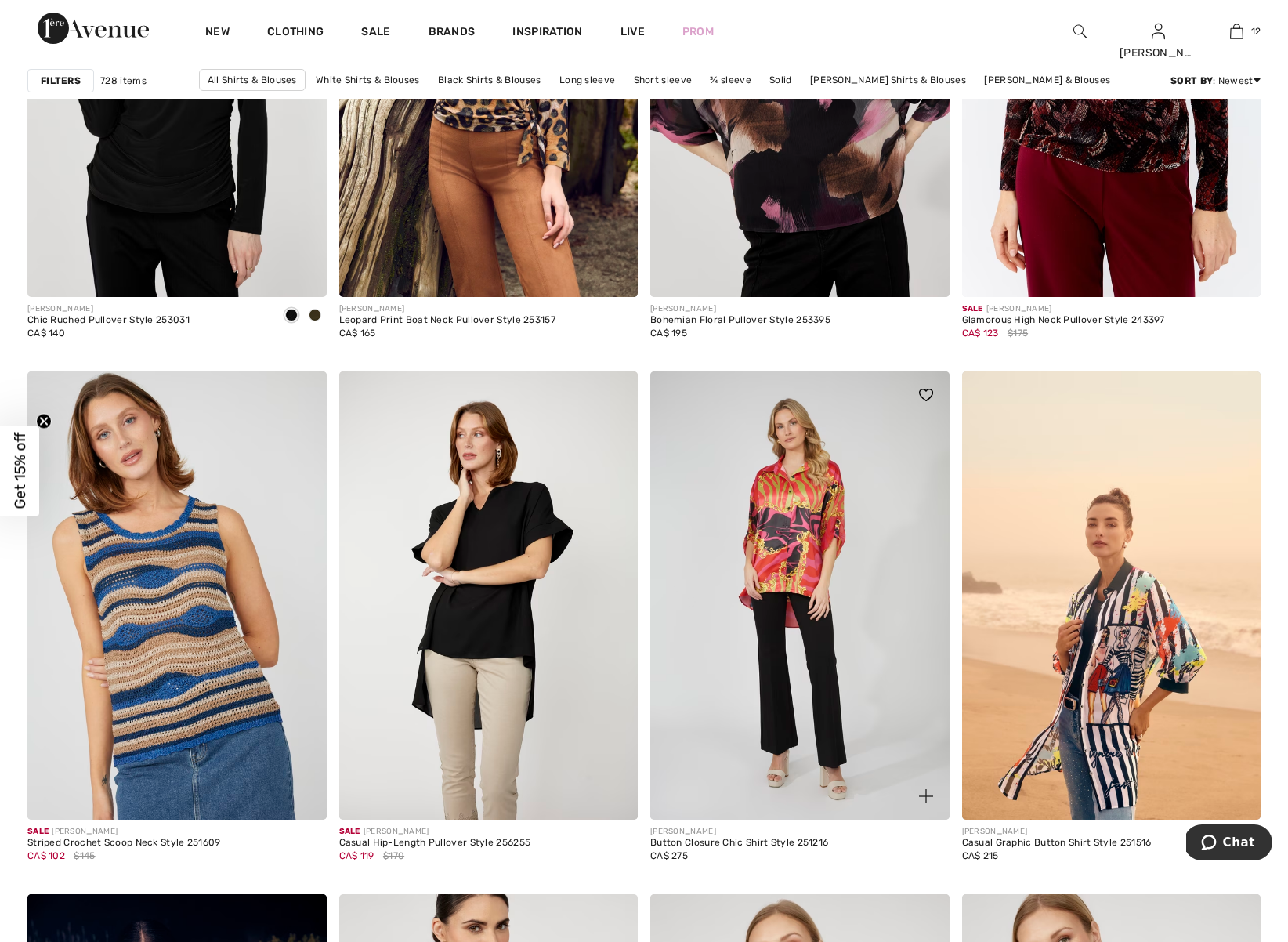
scroll to position [6875, 0]
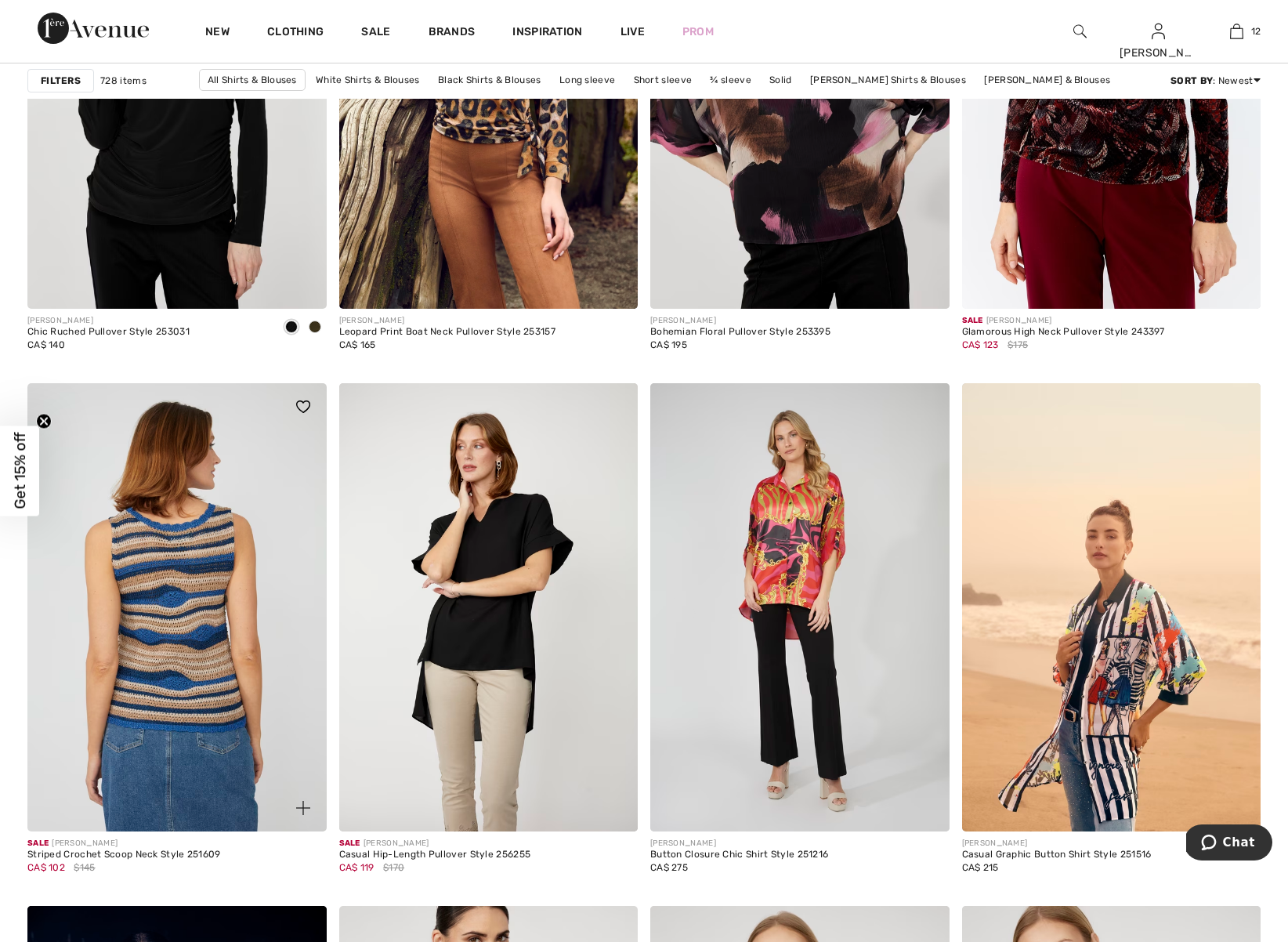
click at [212, 685] on img at bounding box center [177, 607] width 299 height 448
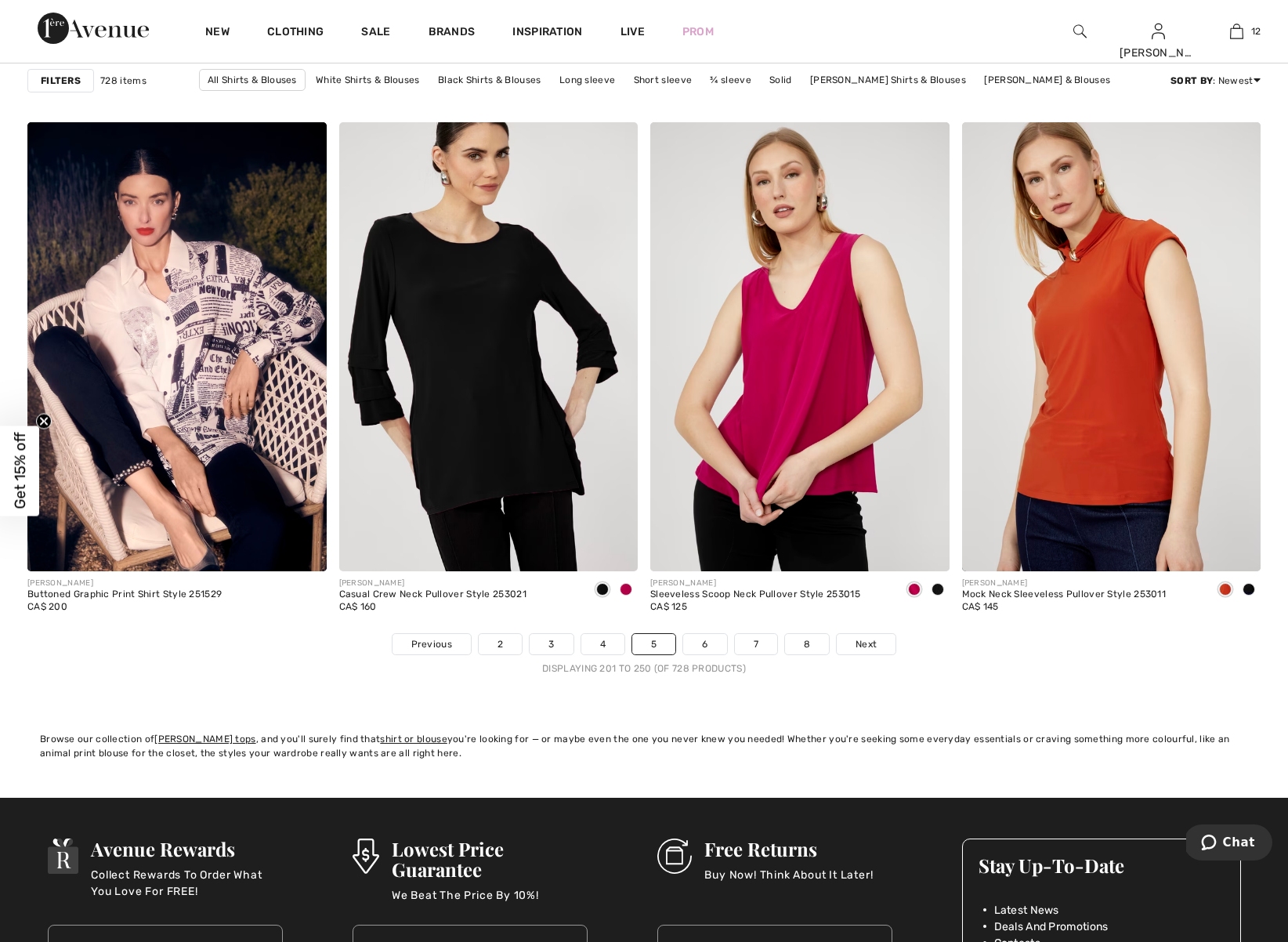
scroll to position [7651, 0]
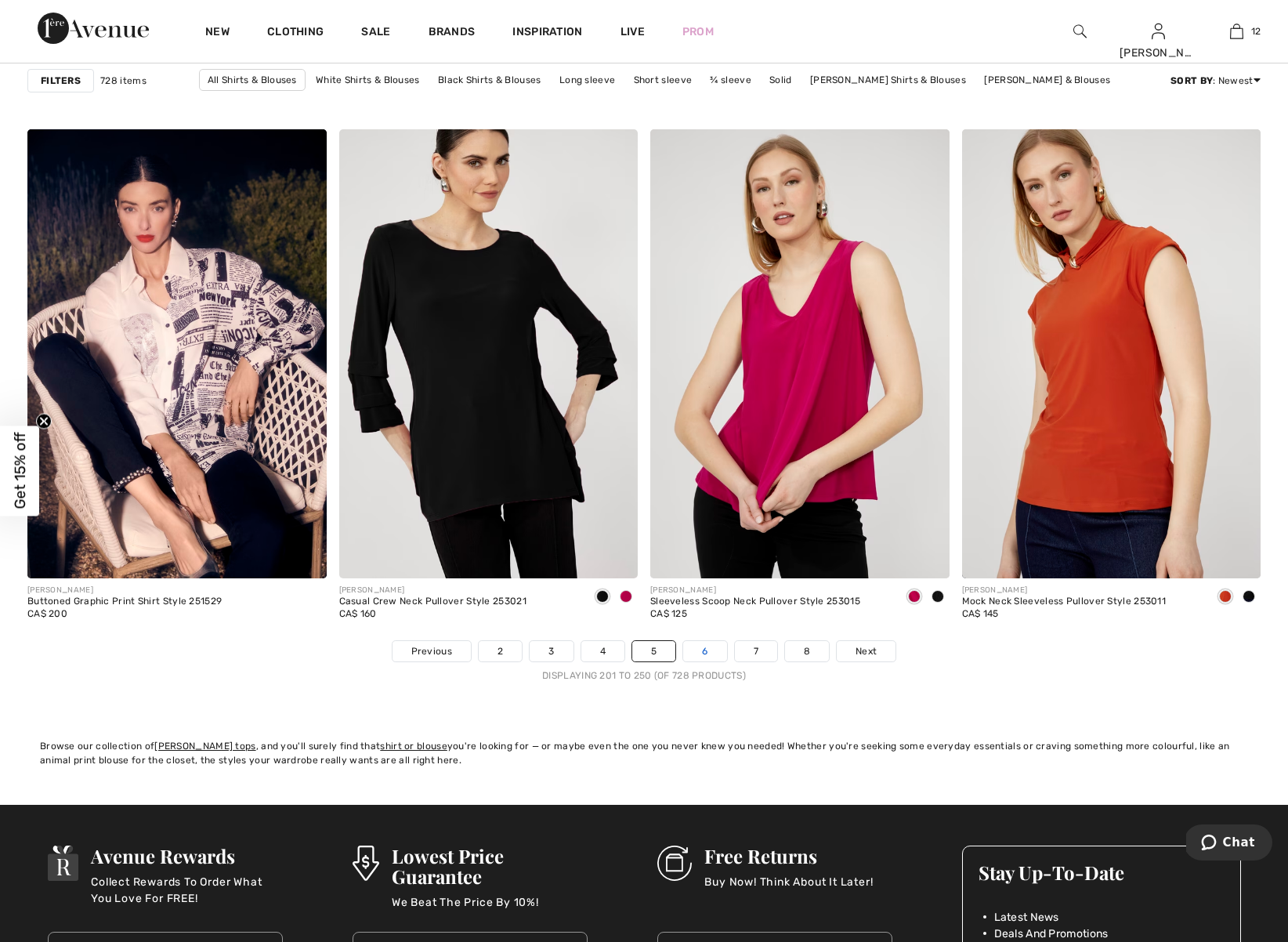
click at [706, 651] on link "6" at bounding box center [705, 651] width 43 height 20
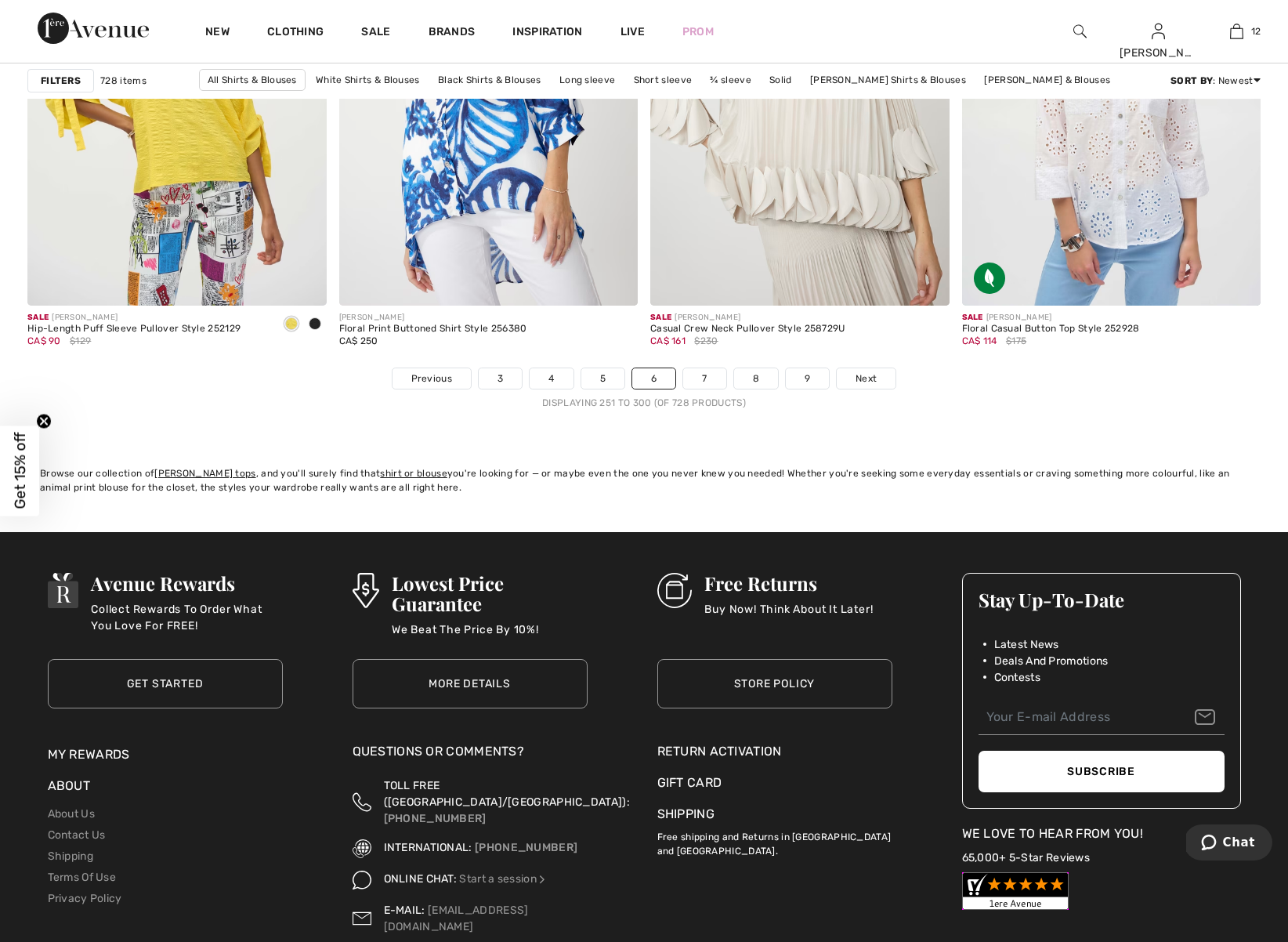
scroll to position [7921, 0]
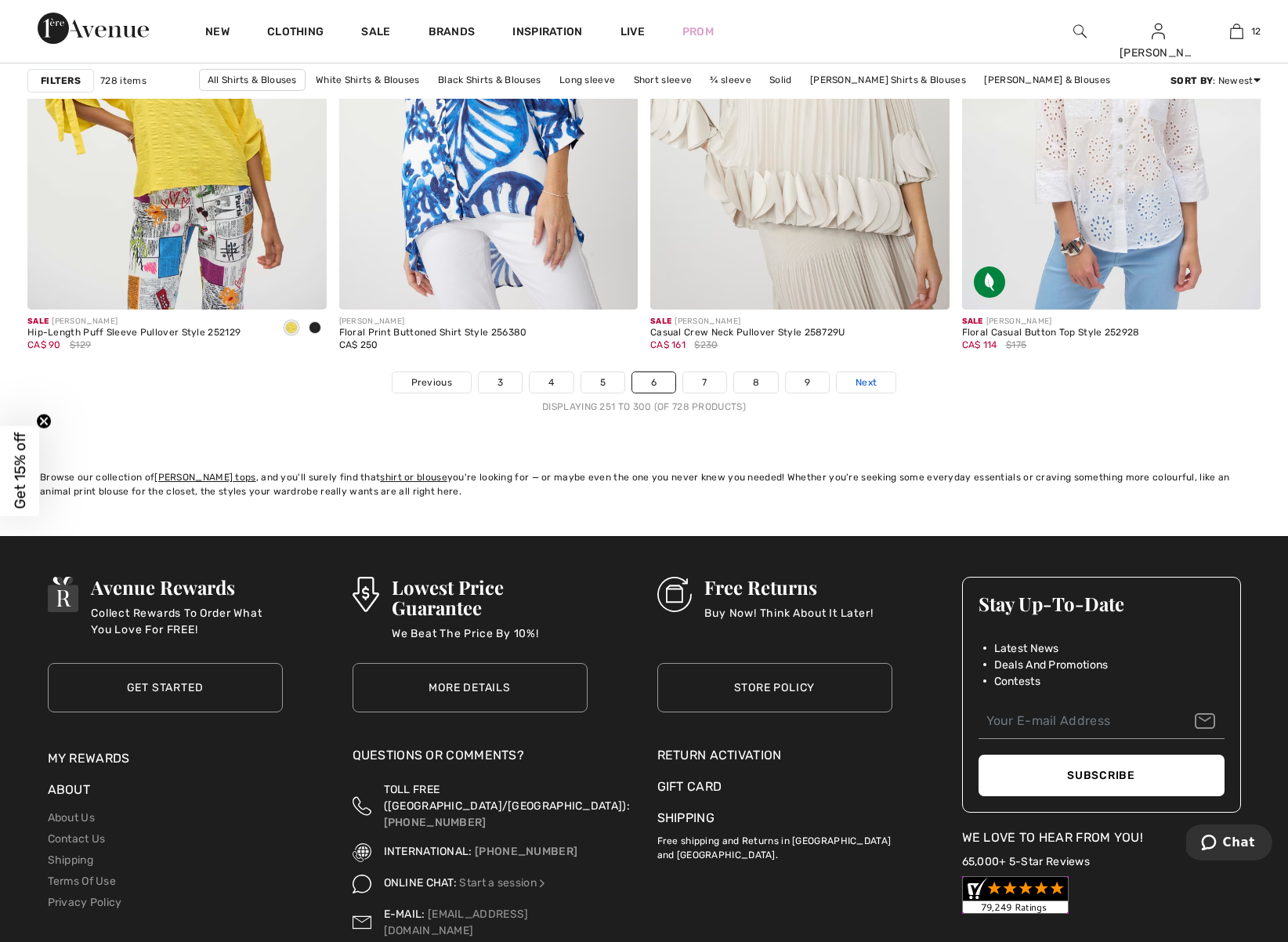
click at [869, 383] on span "Next" at bounding box center [866, 382] width 21 height 14
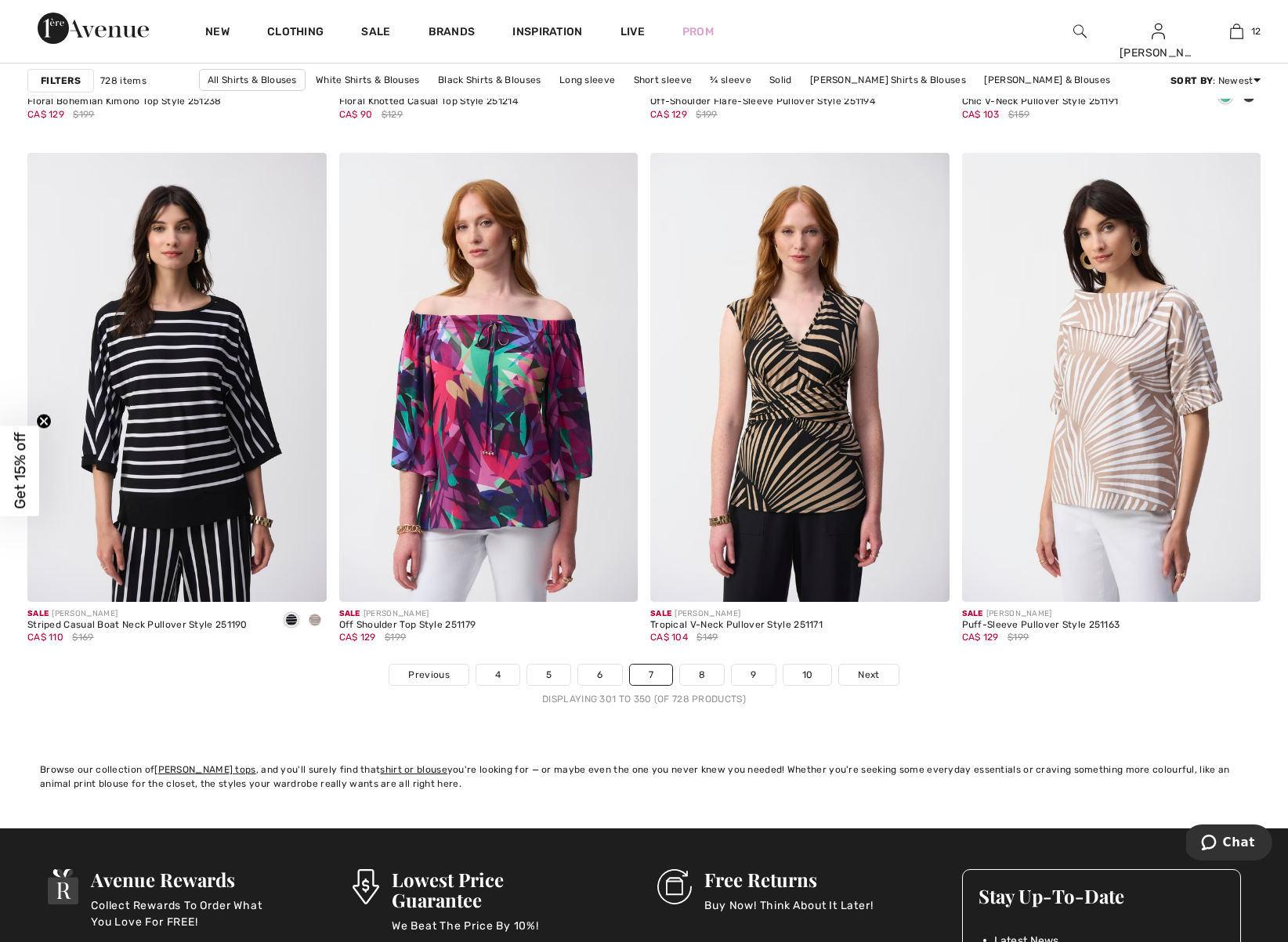
scroll to position [7617, 0]
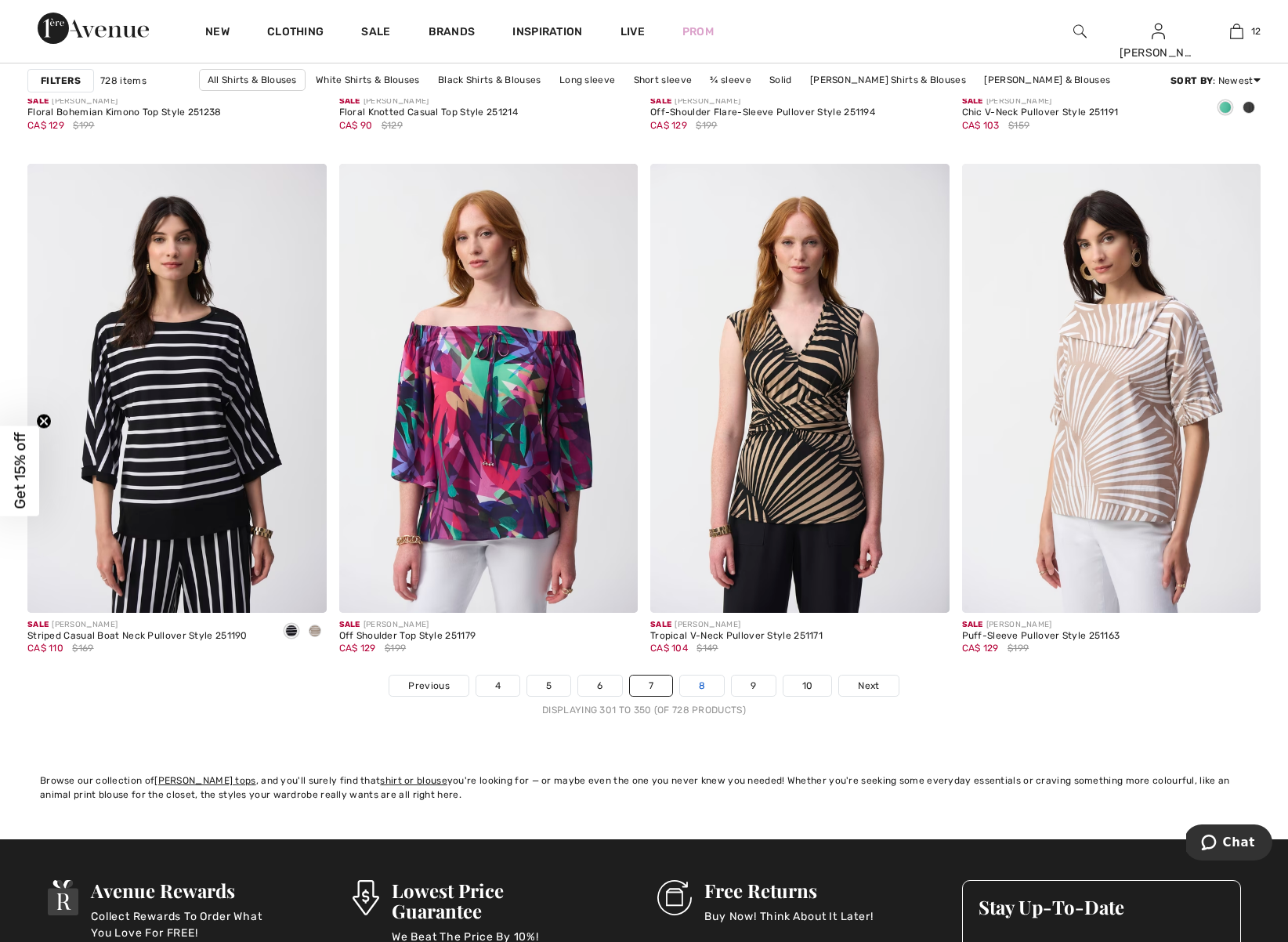
click at [709, 689] on link "8" at bounding box center [702, 686] width 43 height 20
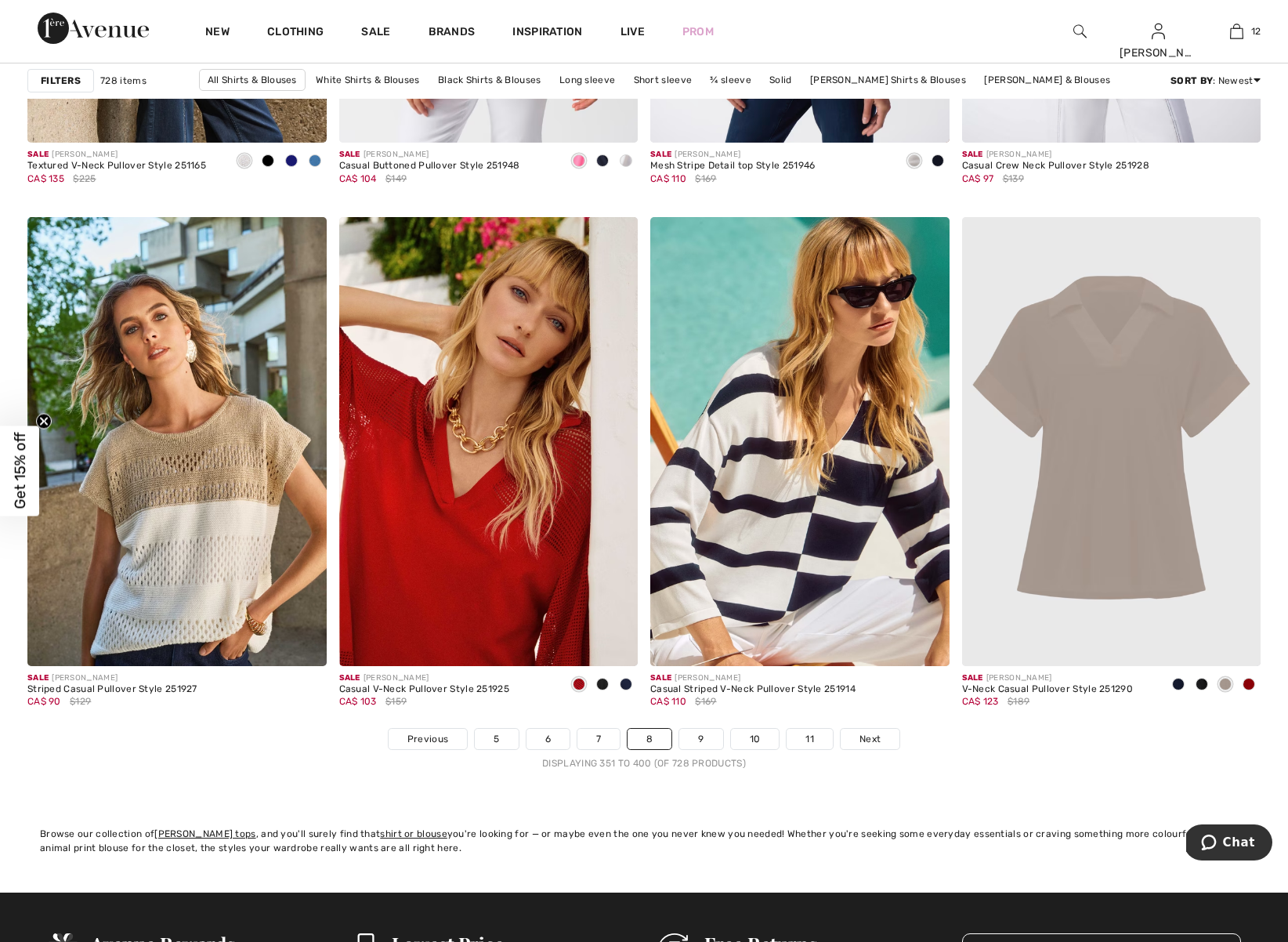
scroll to position [7635, 0]
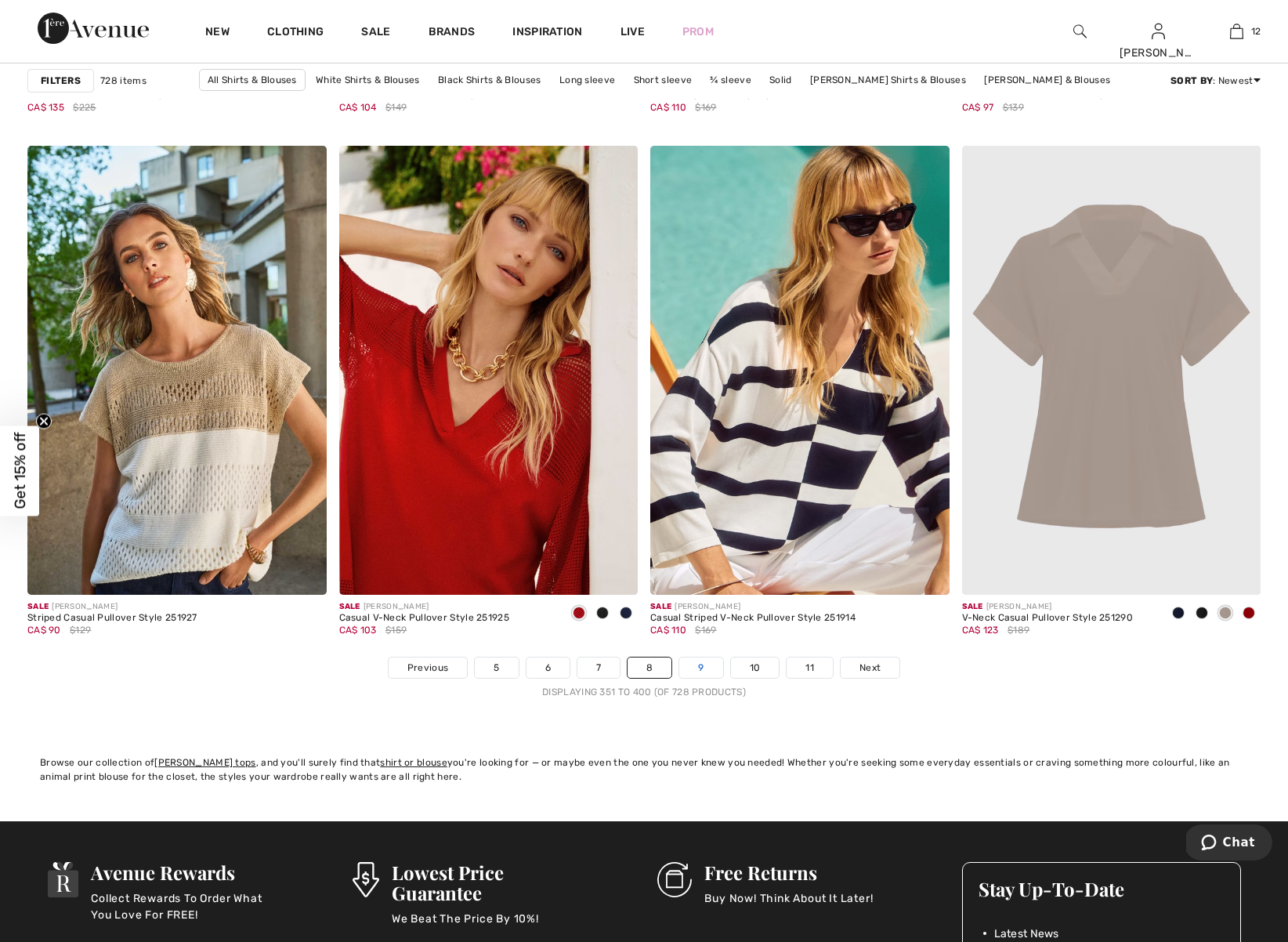
click at [709, 673] on link "9" at bounding box center [701, 668] width 43 height 20
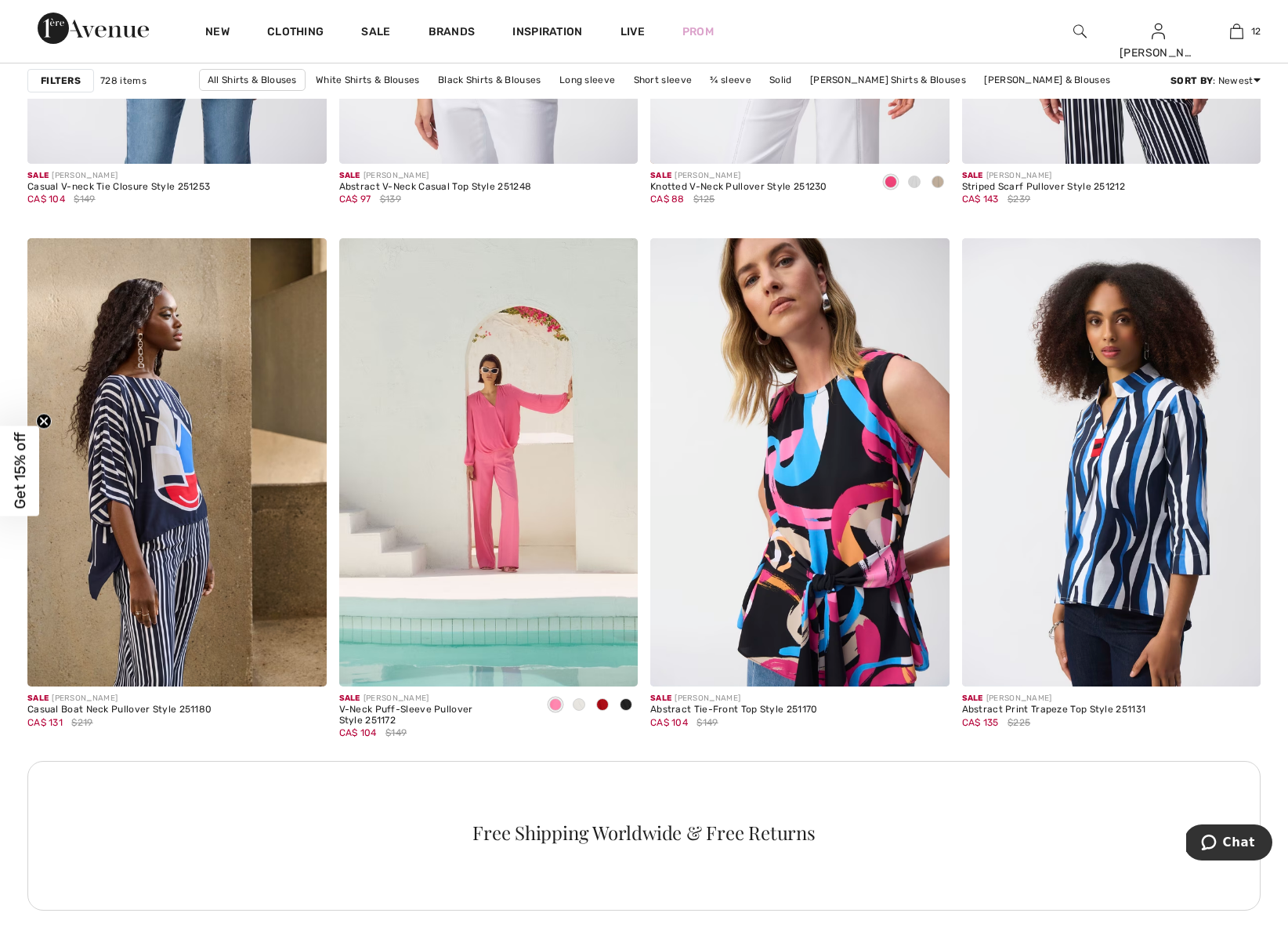
scroll to position [1646, 0]
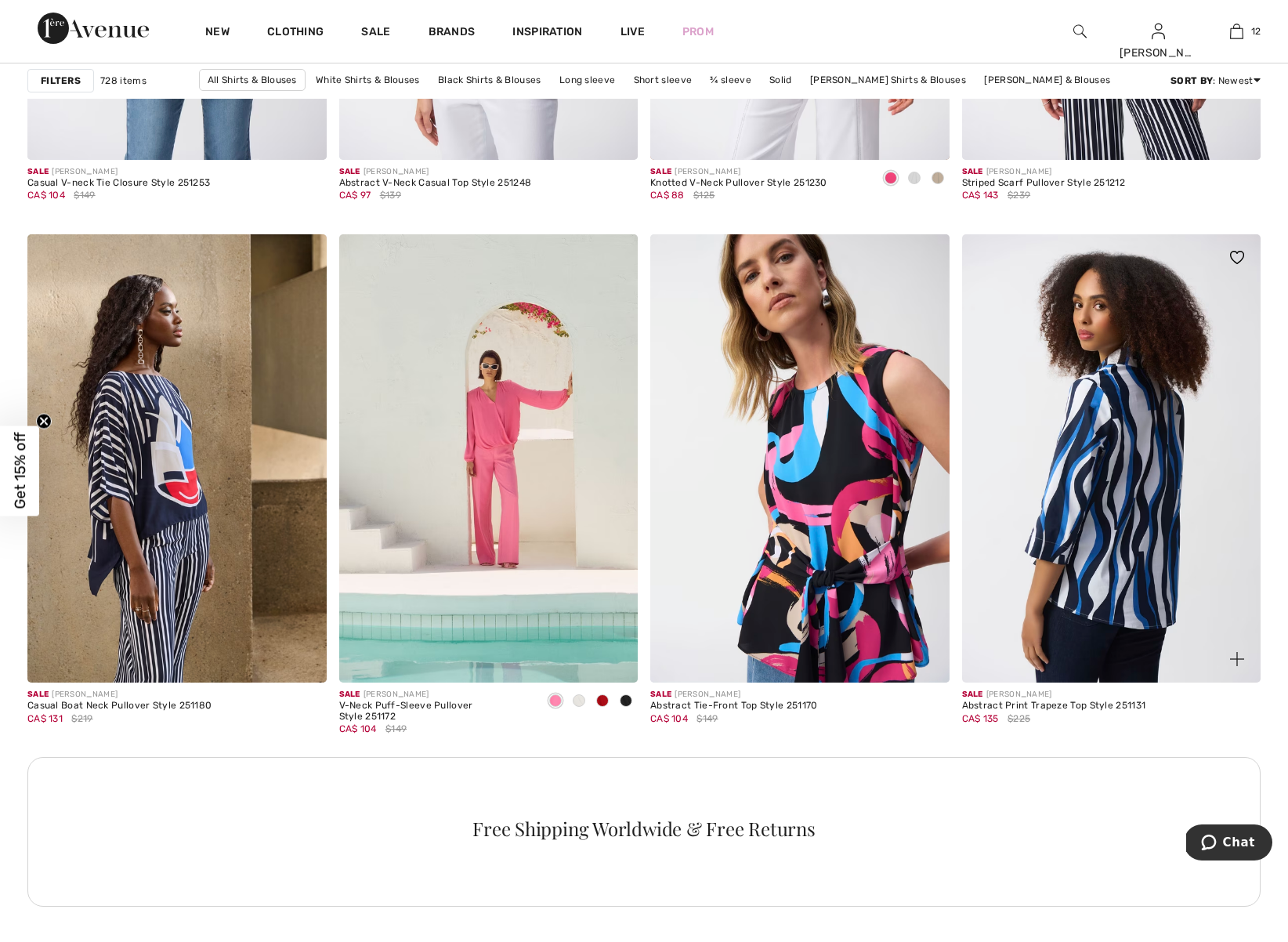
click at [1119, 538] on img at bounding box center [1112, 458] width 299 height 448
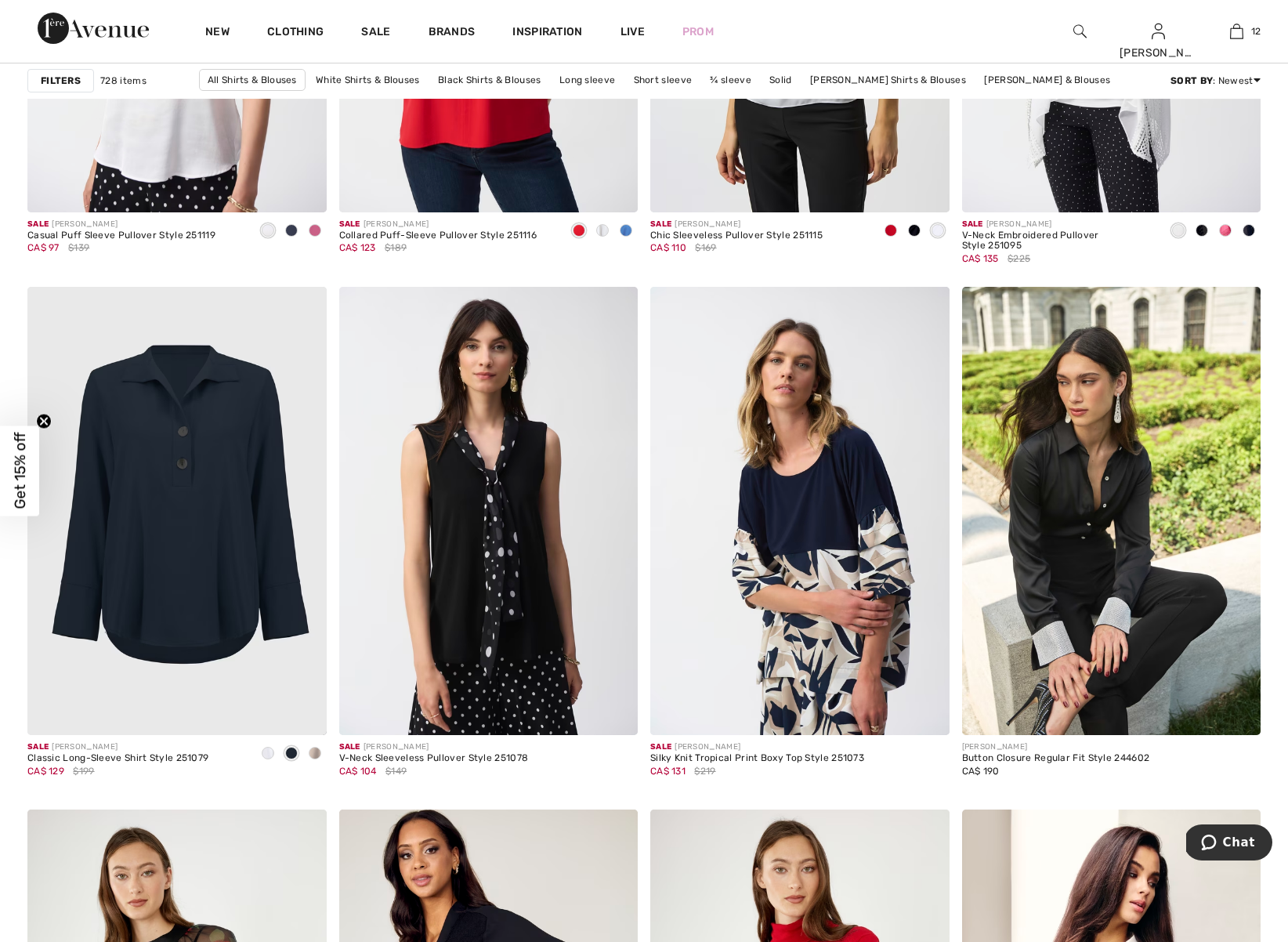
scroll to position [2915, 0]
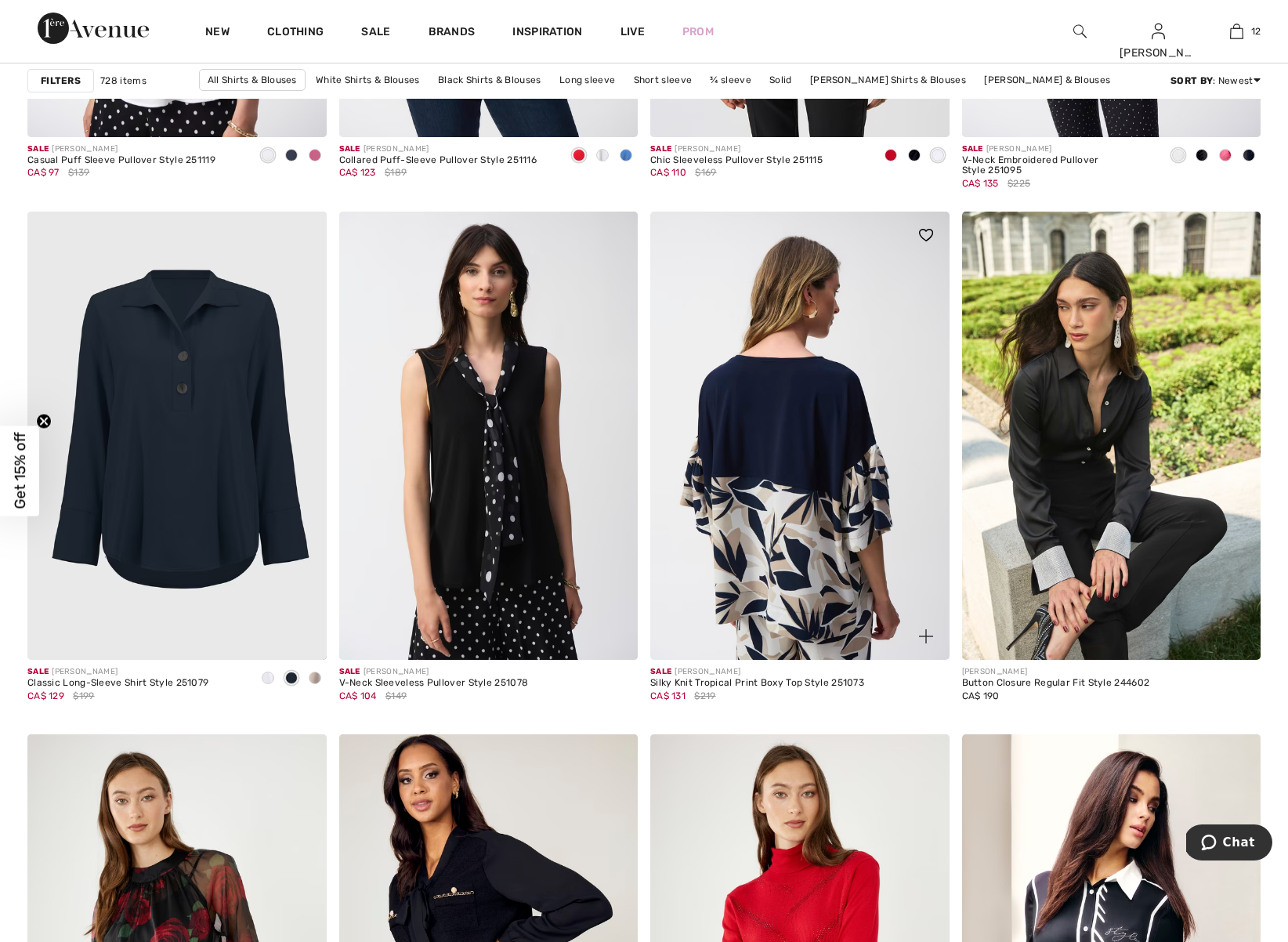
click at [826, 428] on img at bounding box center [800, 436] width 299 height 448
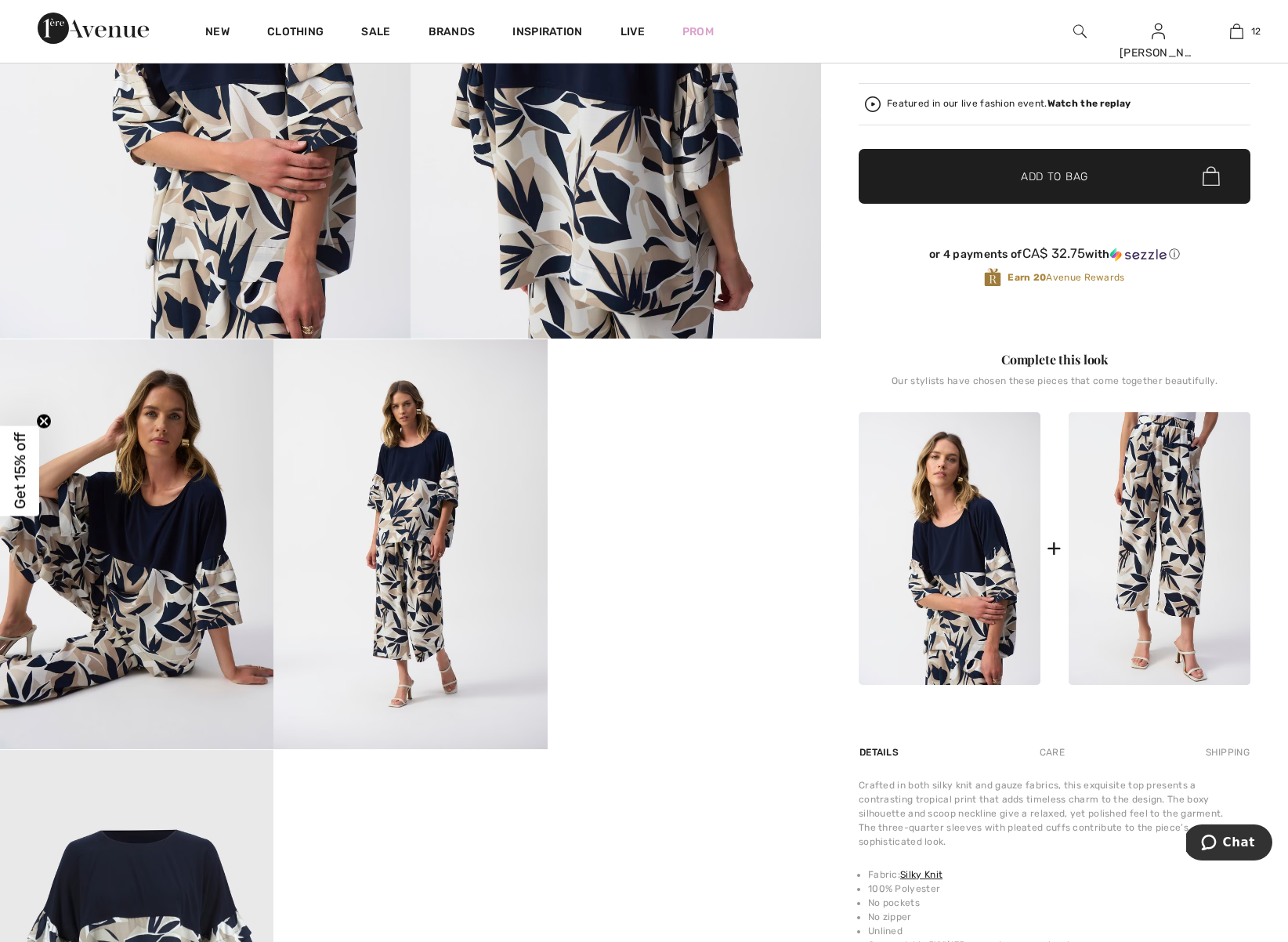
scroll to position [477, 0]
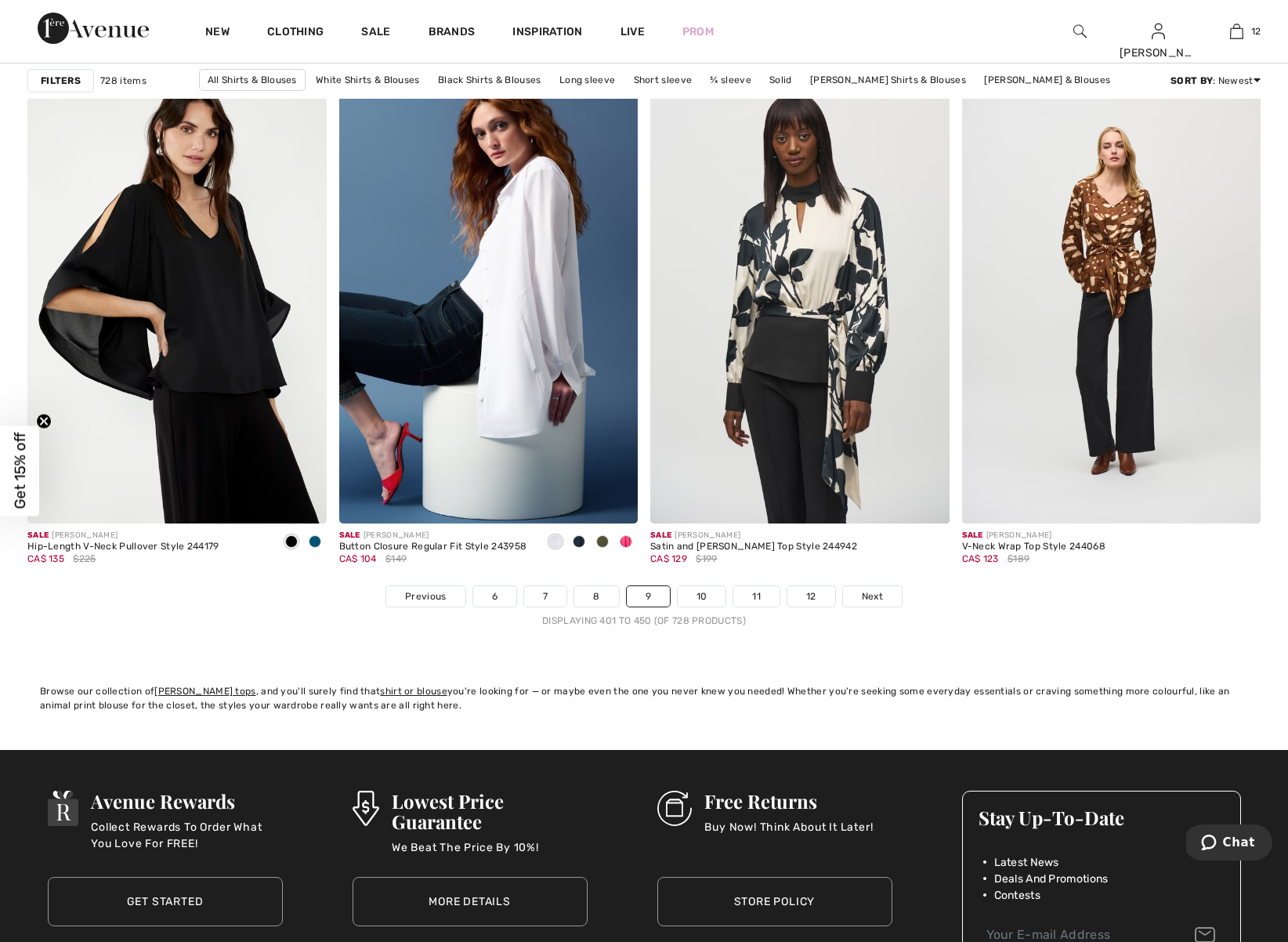
scroll to position [7710, 0]
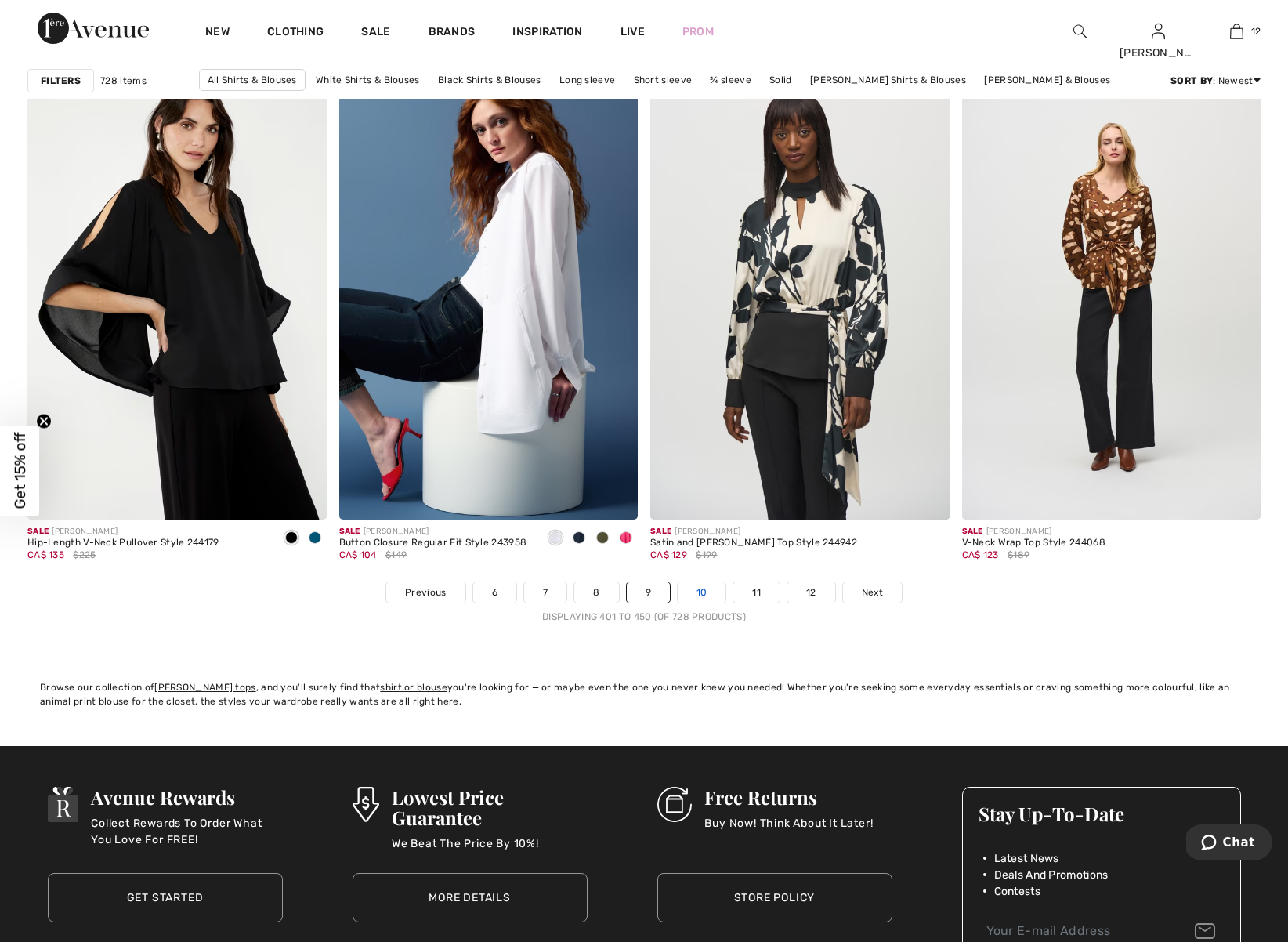
click at [705, 593] on link "10" at bounding box center [702, 592] width 49 height 20
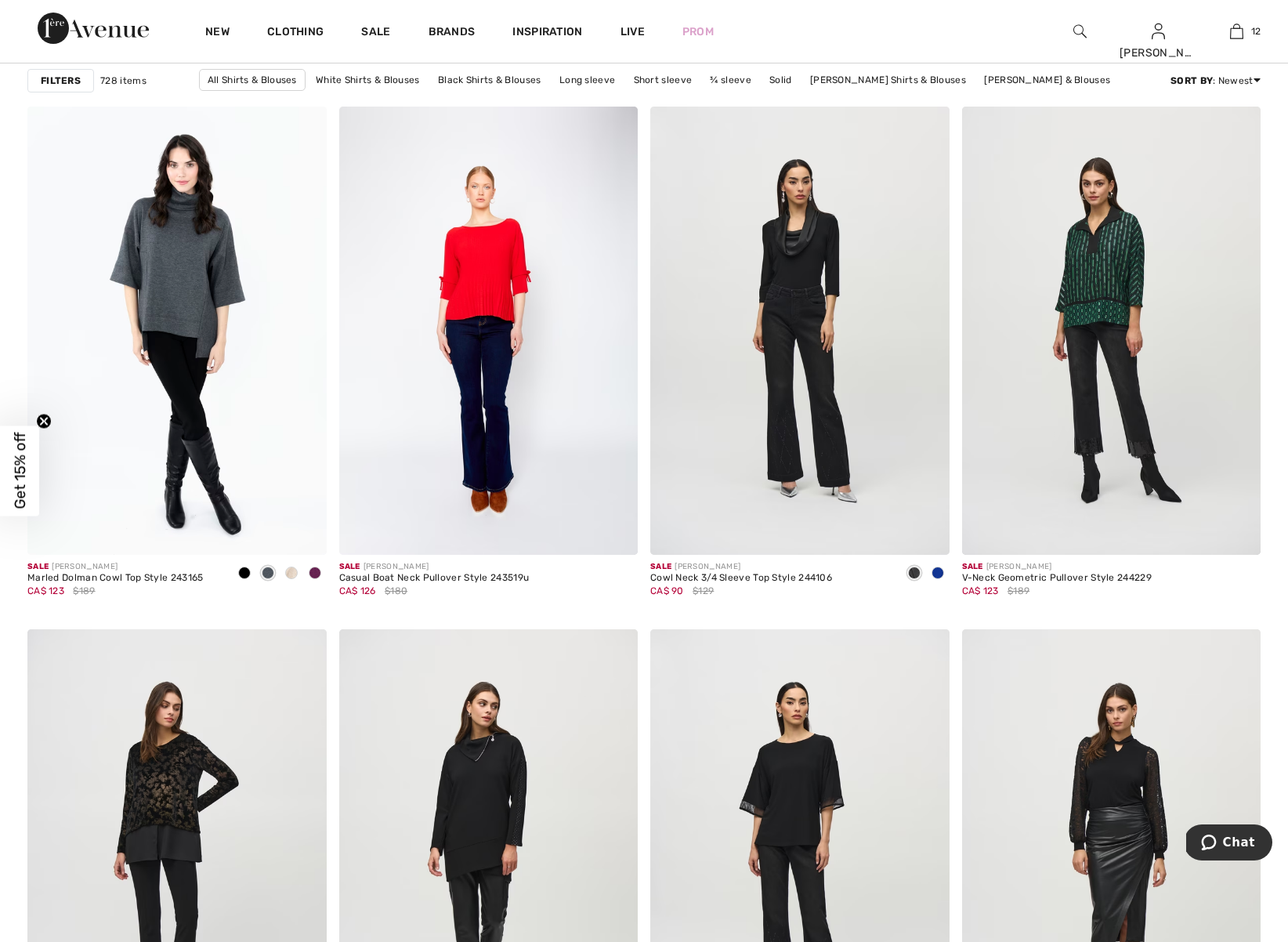
scroll to position [5335, 0]
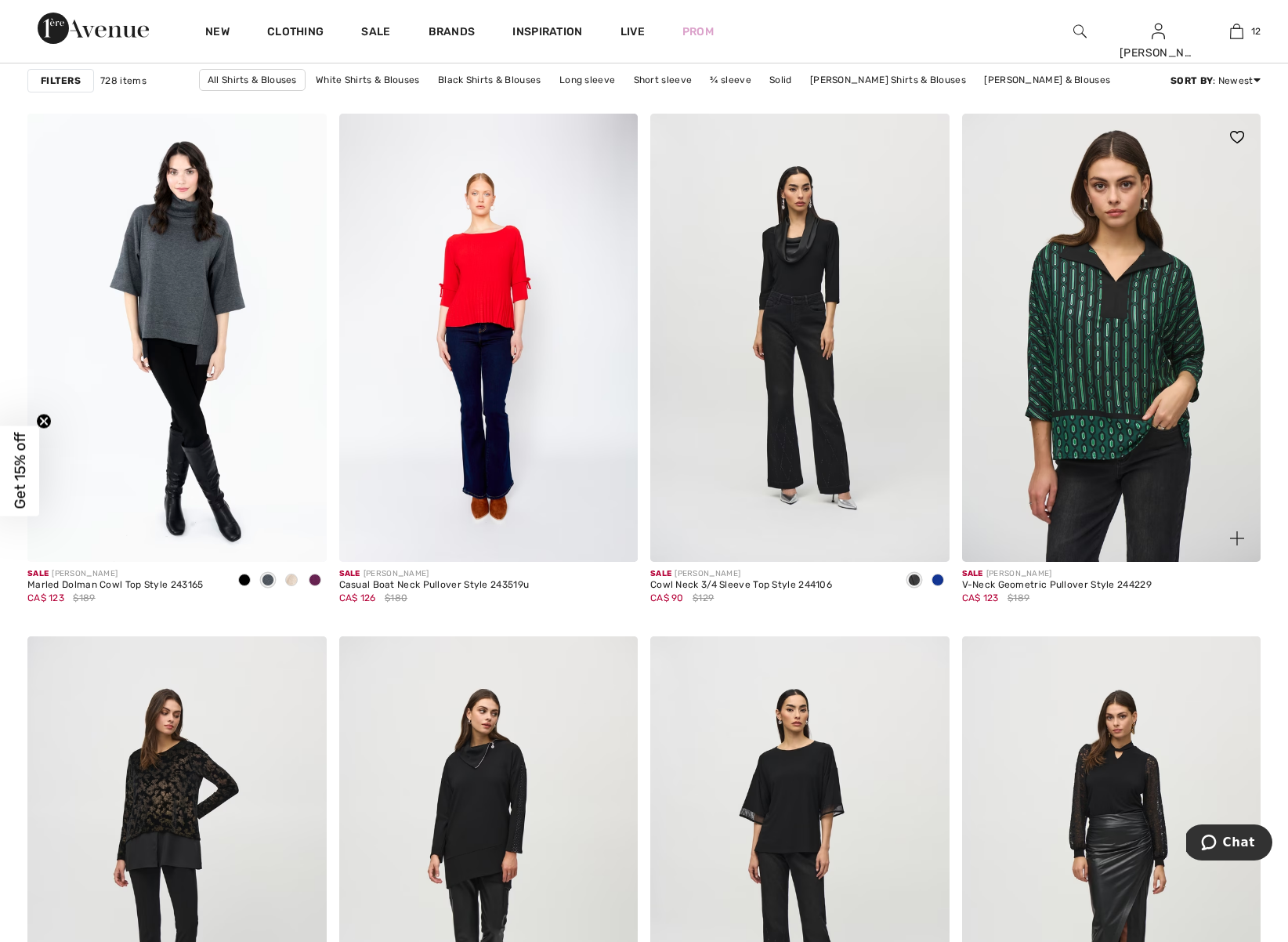
click at [1120, 406] on img at bounding box center [1112, 338] width 299 height 448
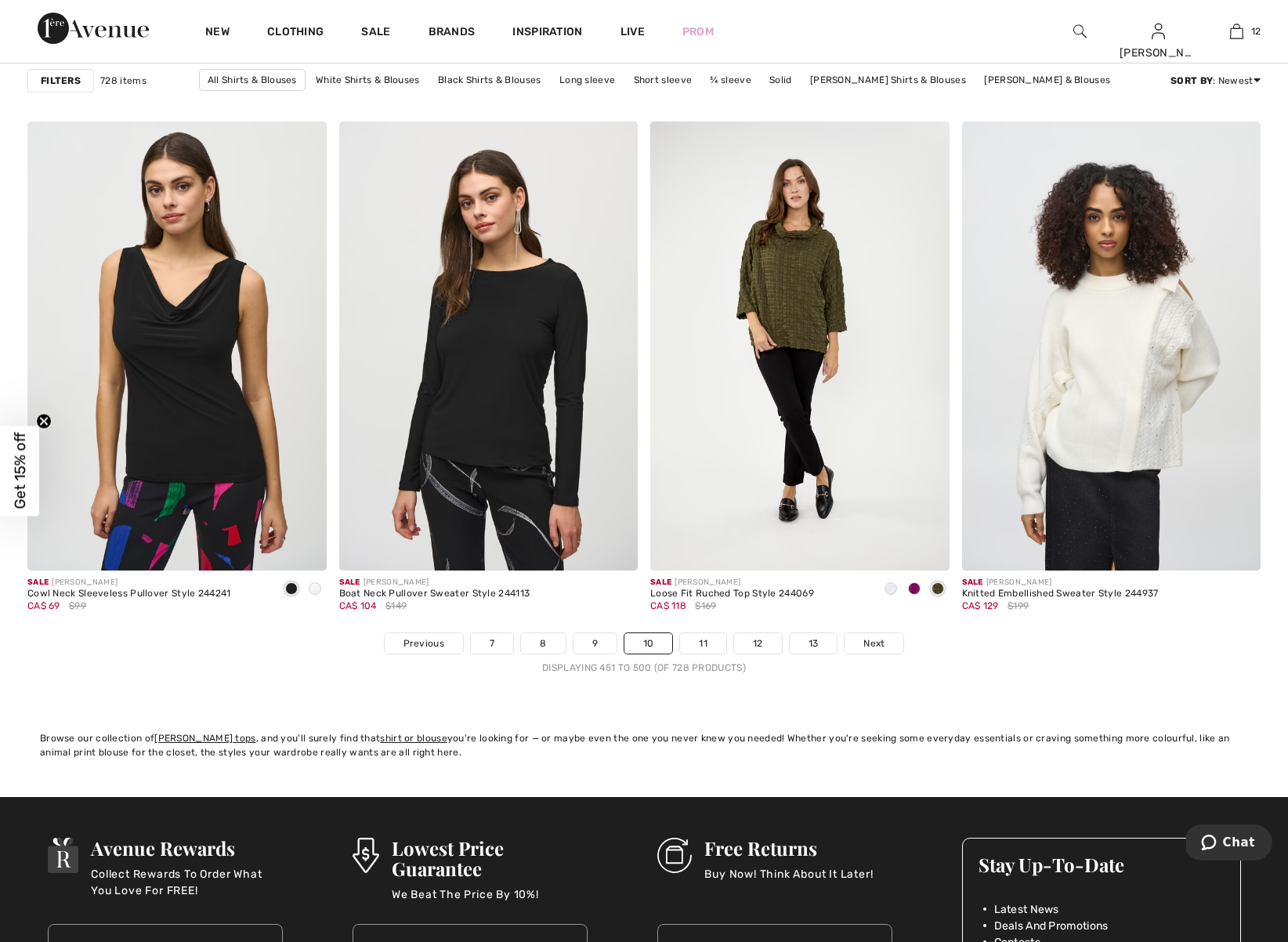
scroll to position [7577, 0]
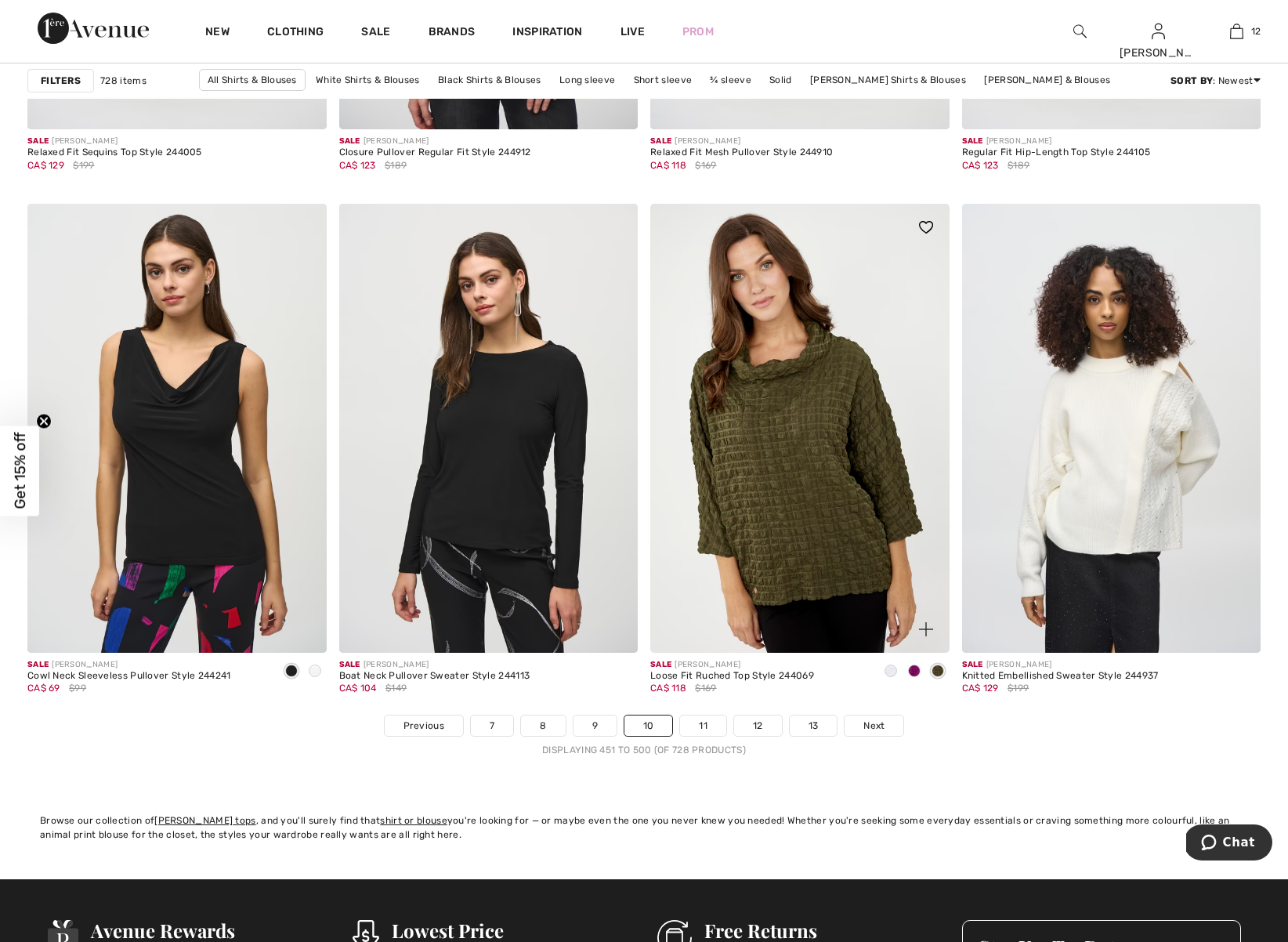
click at [844, 542] on img at bounding box center [800, 428] width 299 height 448
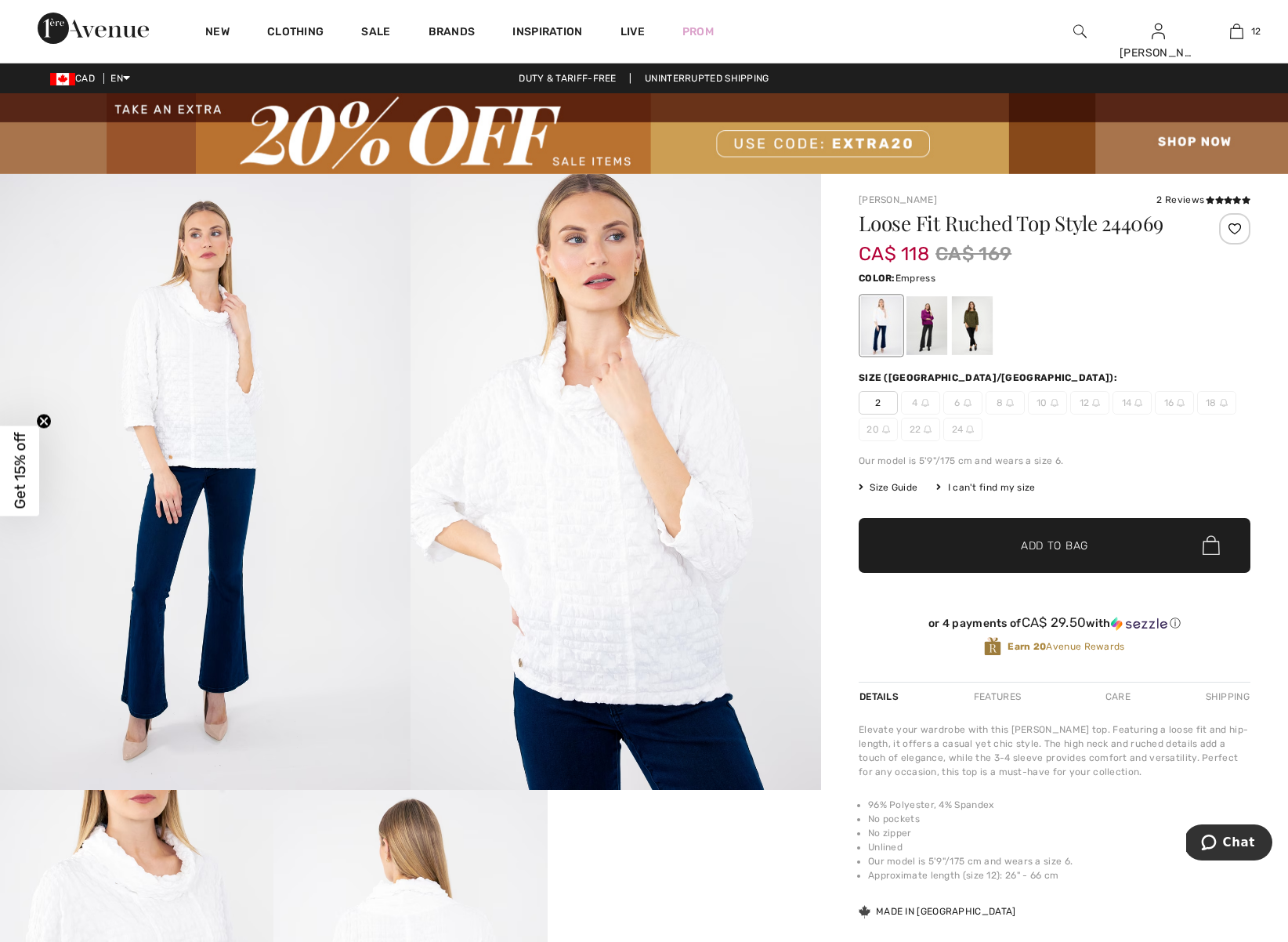
click at [926, 334] on div at bounding box center [927, 325] width 41 height 59
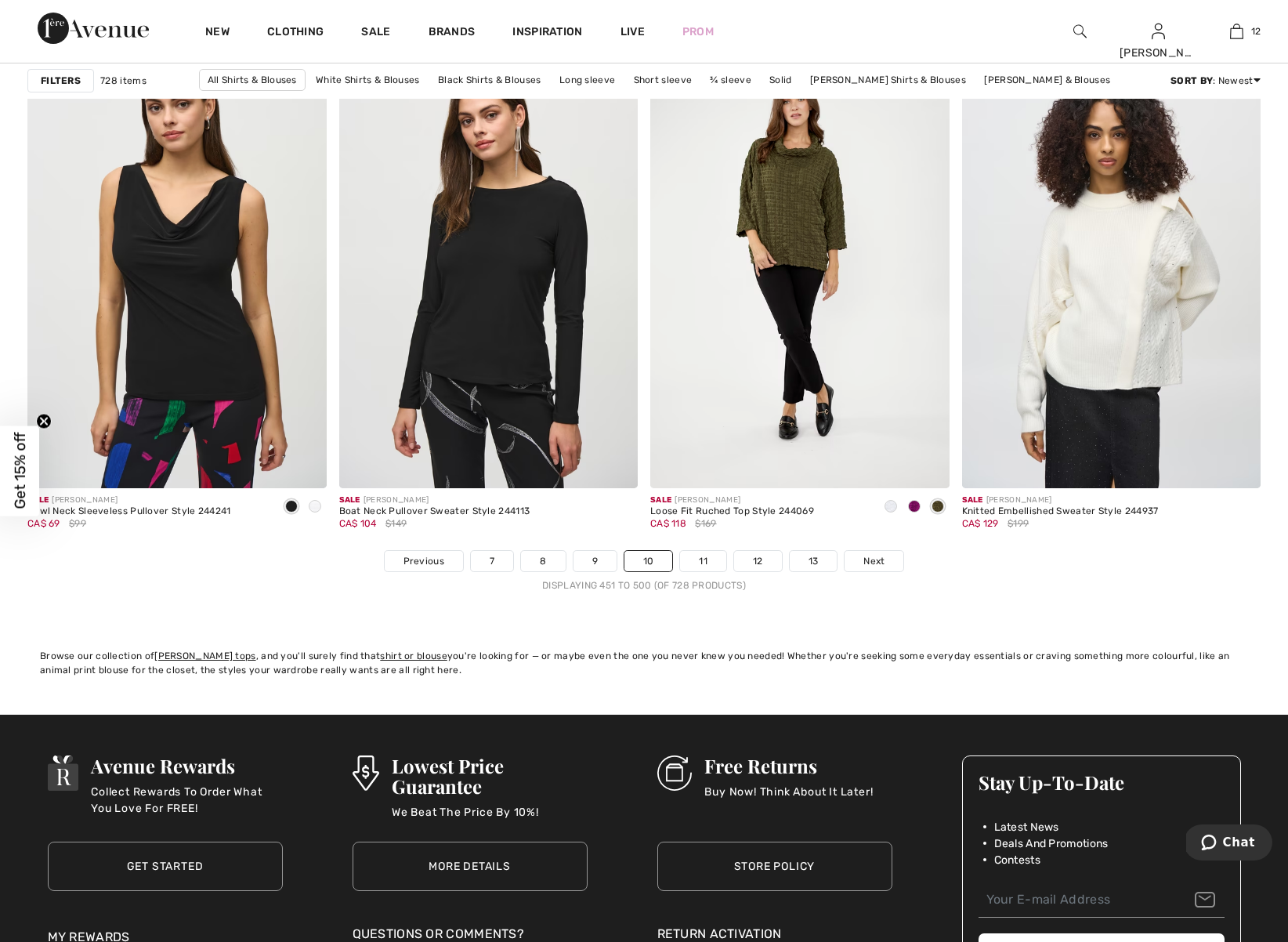
scroll to position [7753, 0]
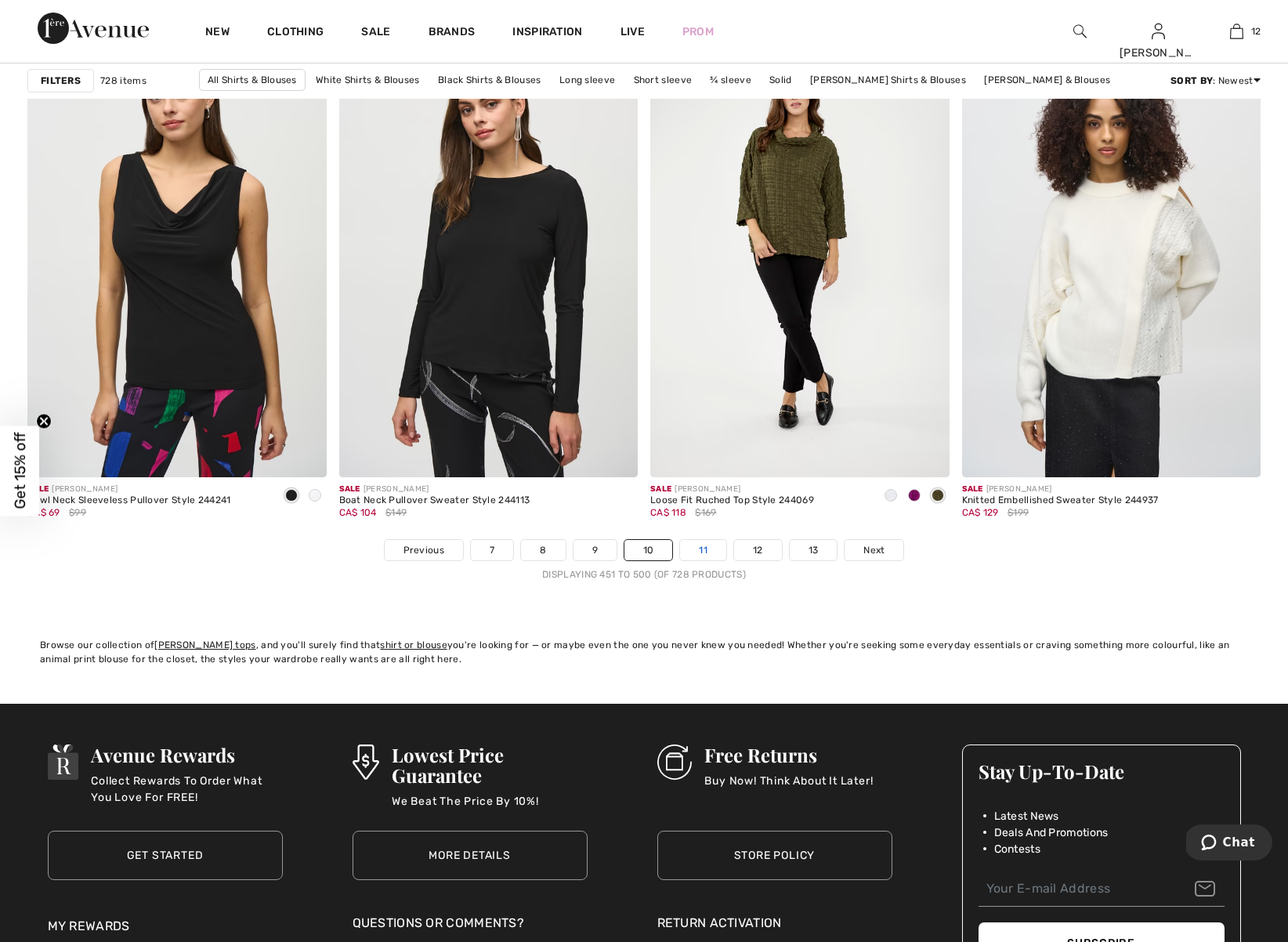
click at [707, 550] on link "11" at bounding box center [703, 550] width 46 height 20
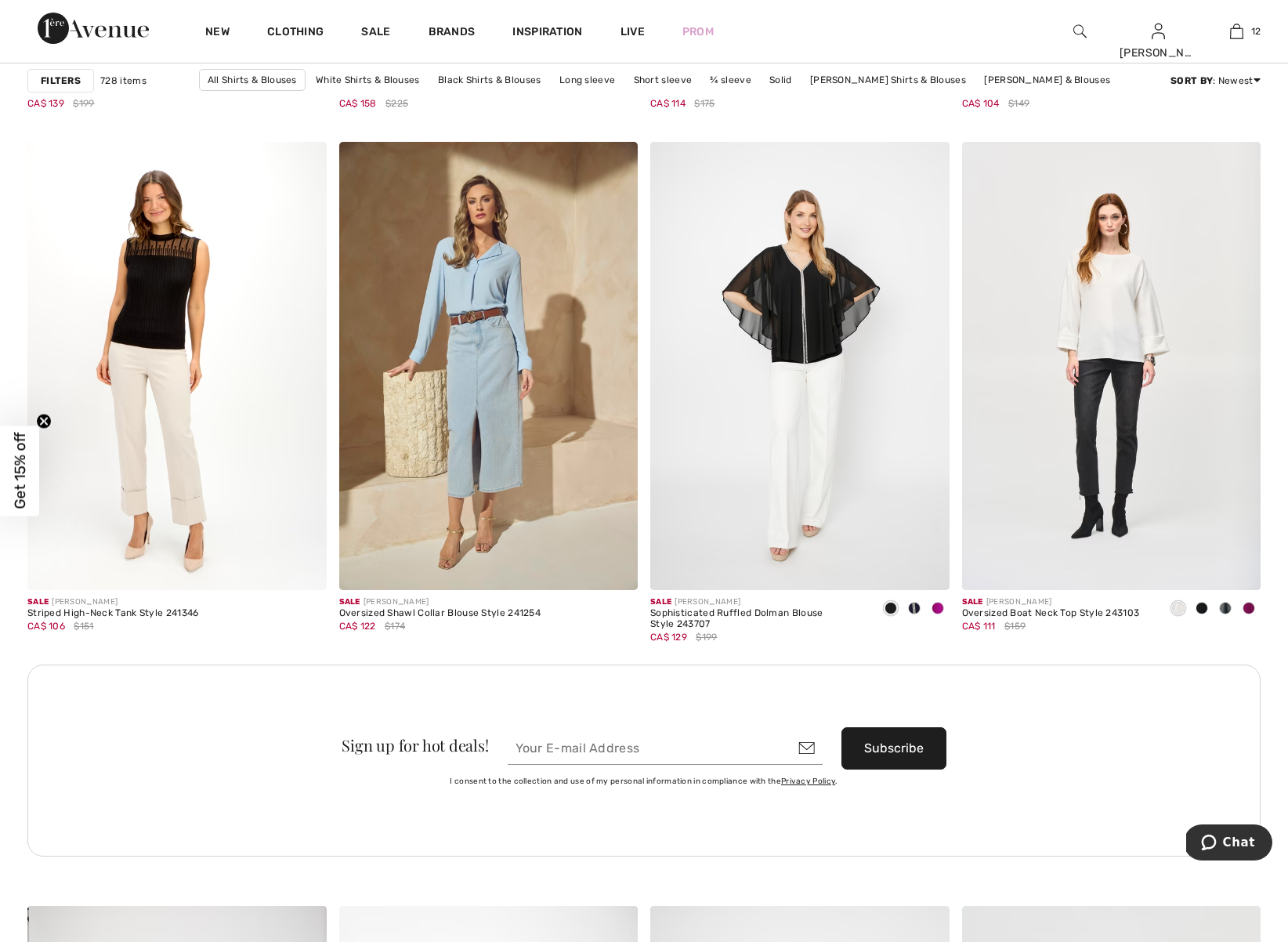
scroll to position [5825, 0]
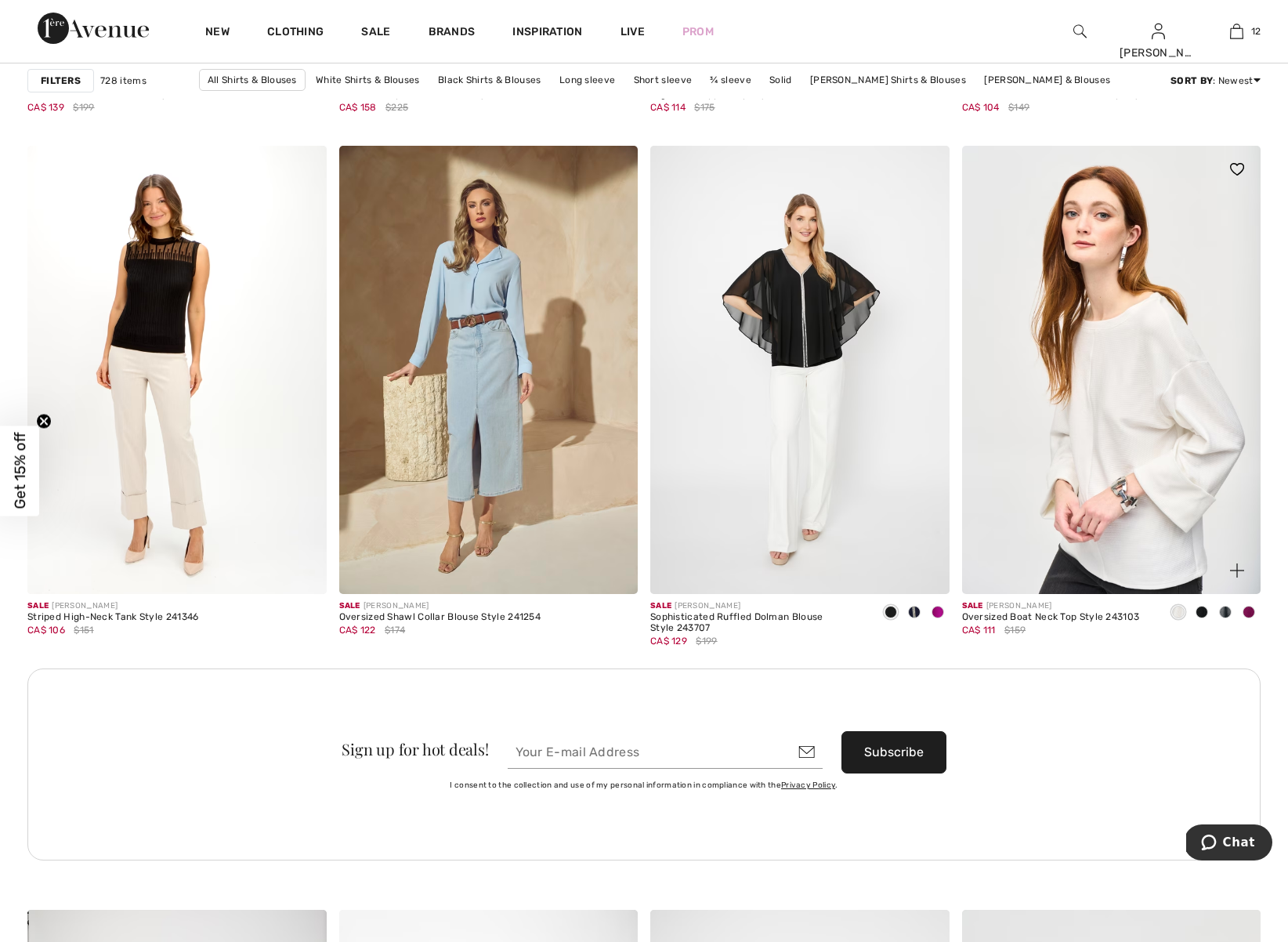
click at [1135, 426] on img at bounding box center [1112, 370] width 299 height 448
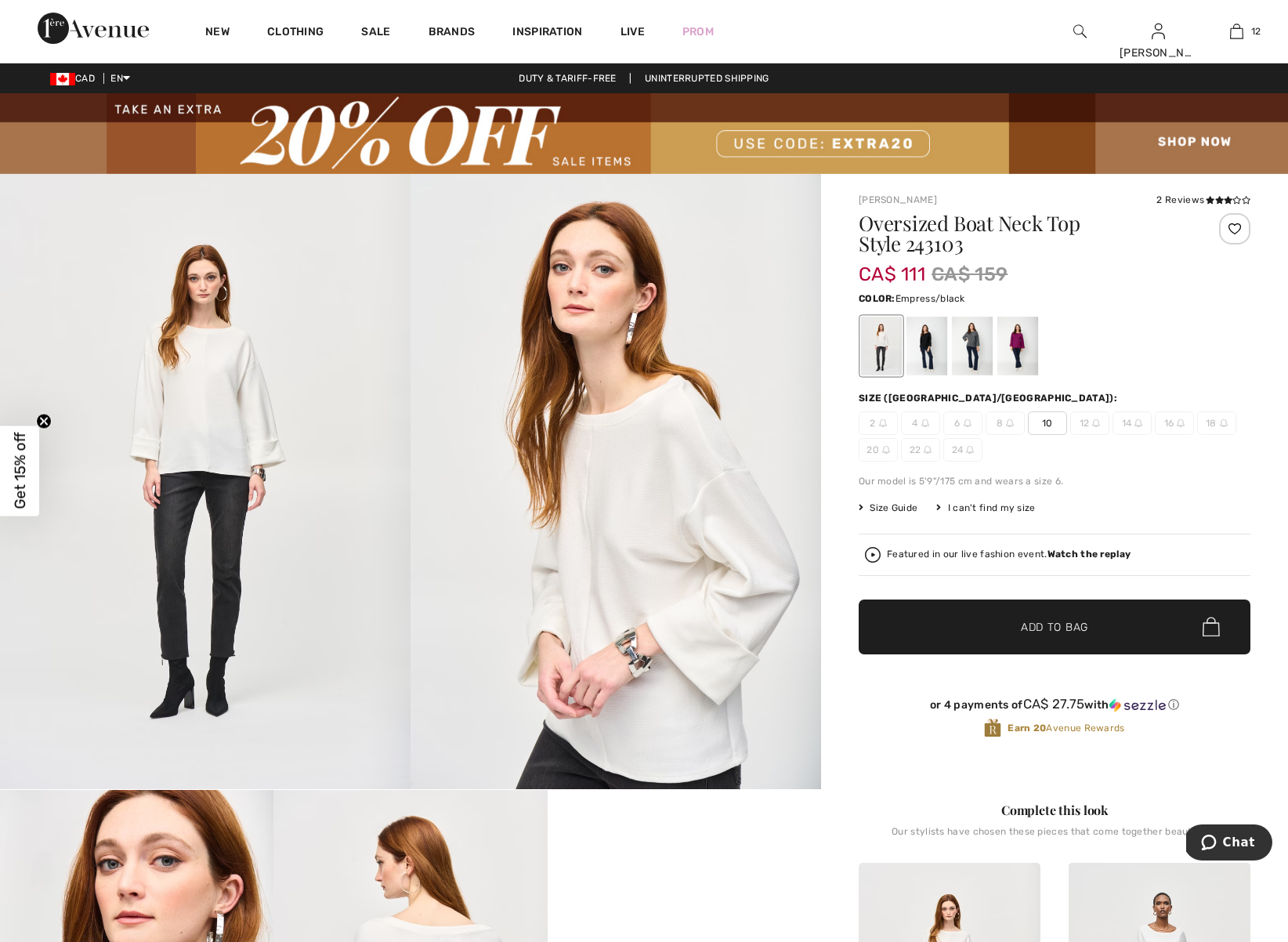
click at [1025, 351] on div at bounding box center [1018, 346] width 41 height 59
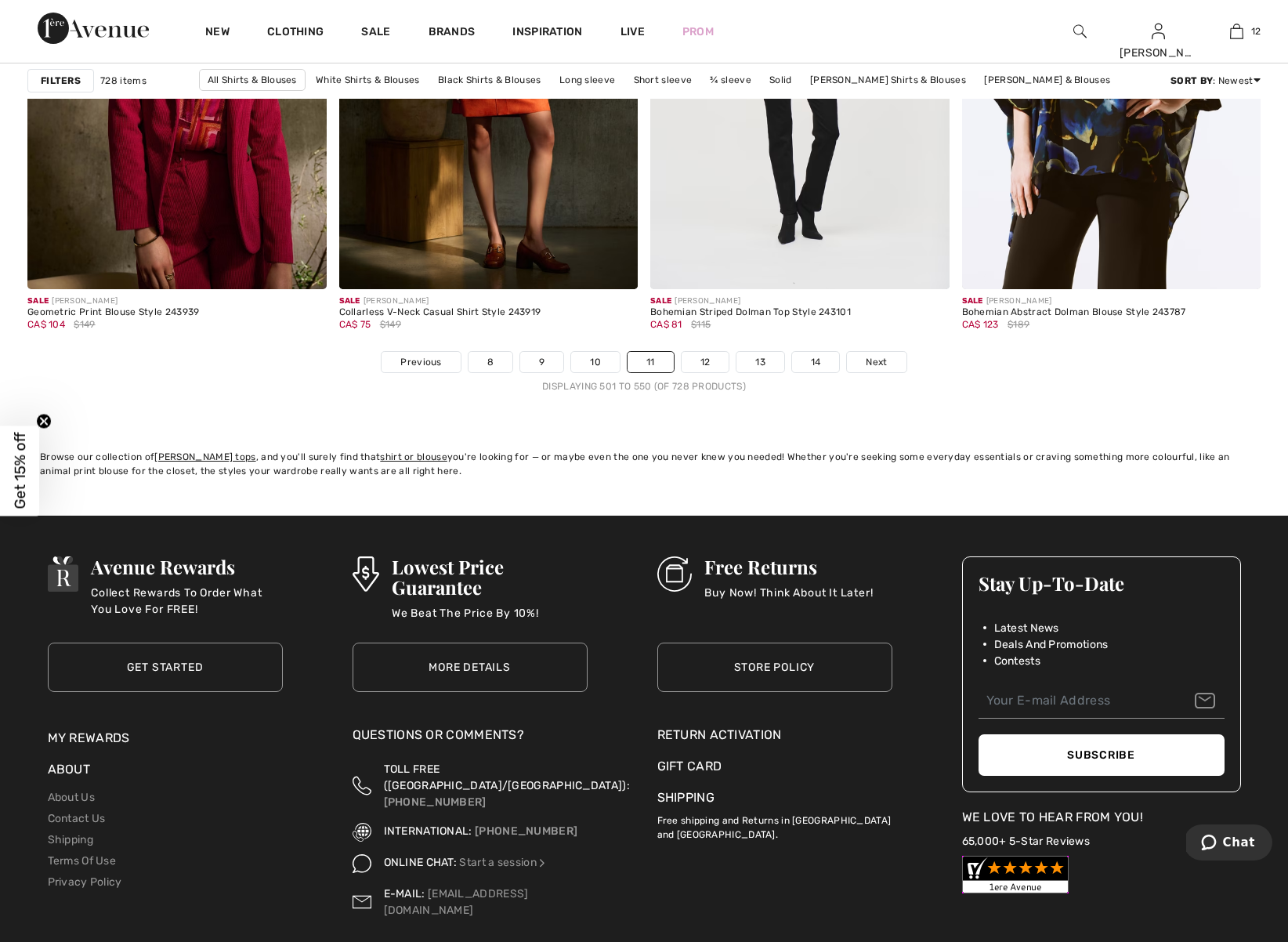
scroll to position [8069, 0]
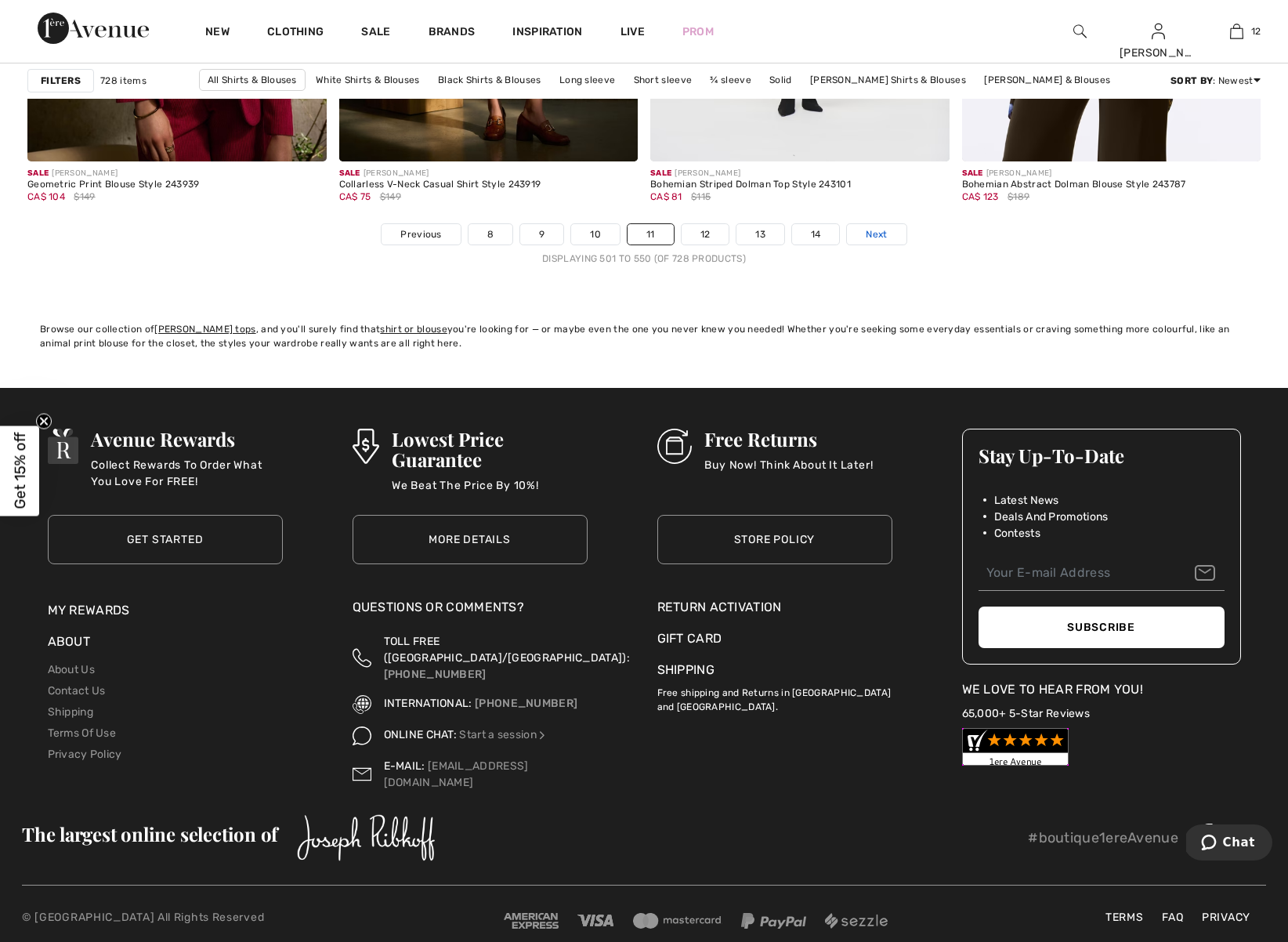
click at [872, 236] on span "Next" at bounding box center [876, 234] width 21 height 14
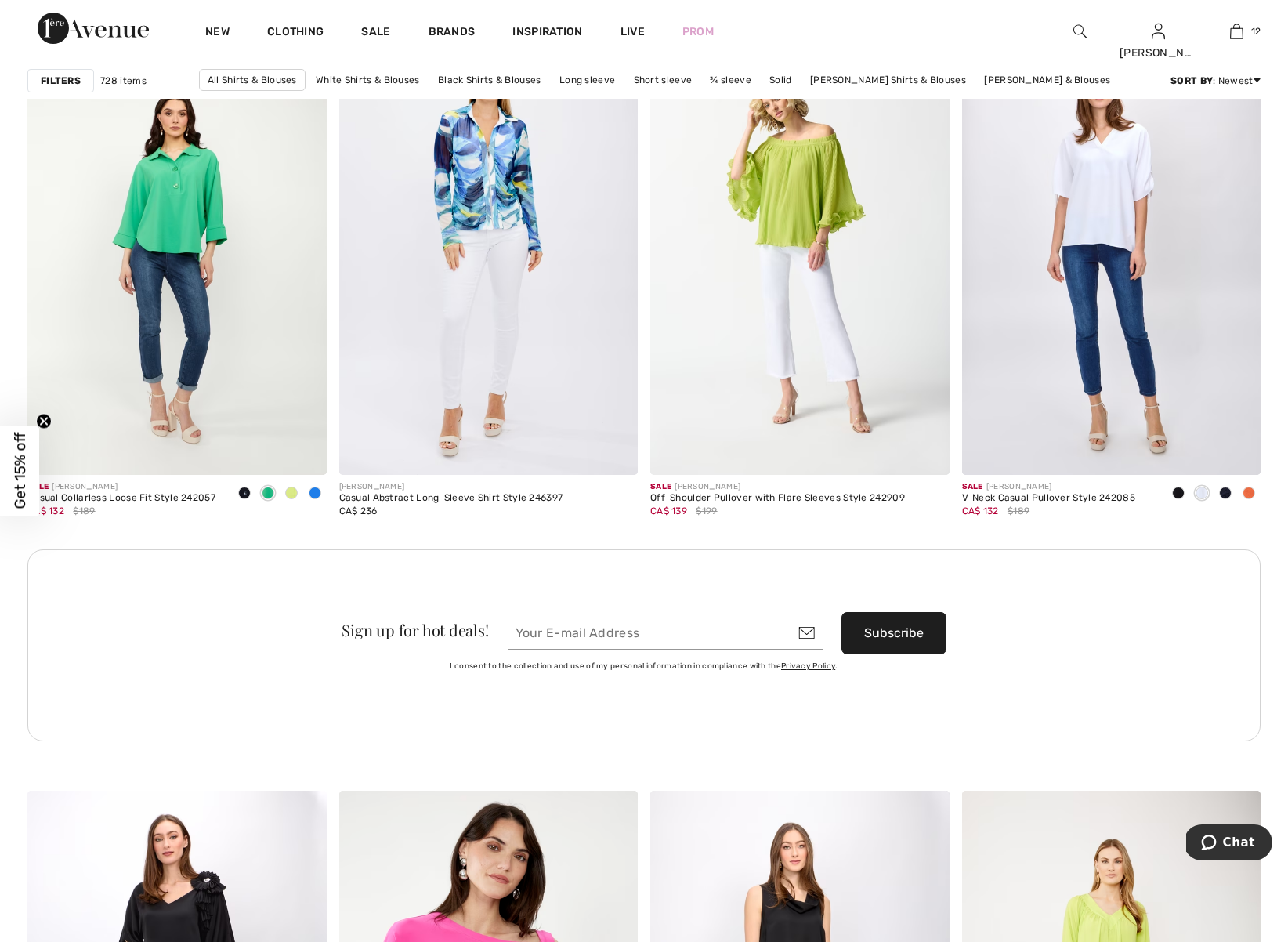
scroll to position [5959, 0]
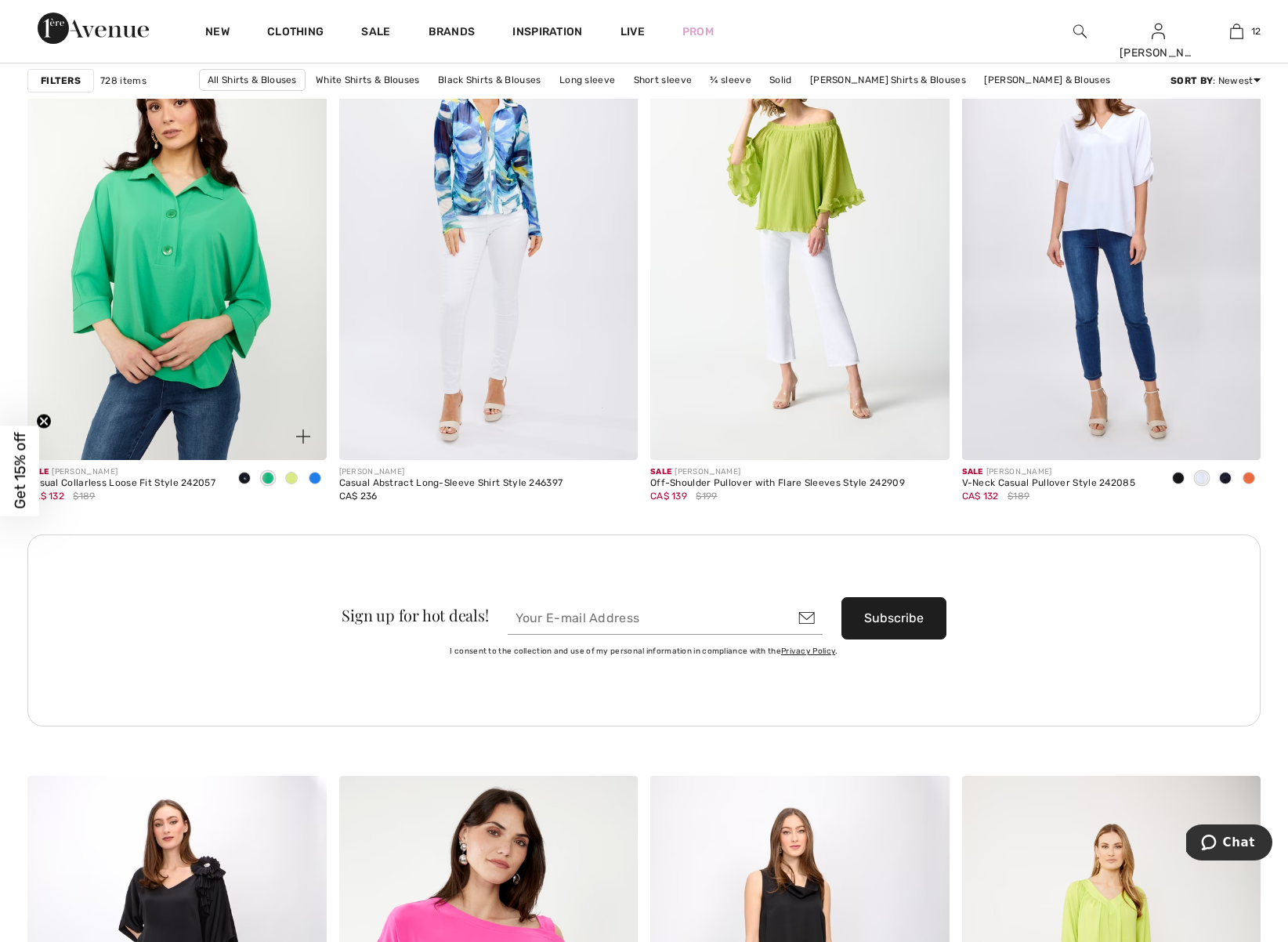
click at [251, 413] on img at bounding box center [177, 236] width 299 height 448
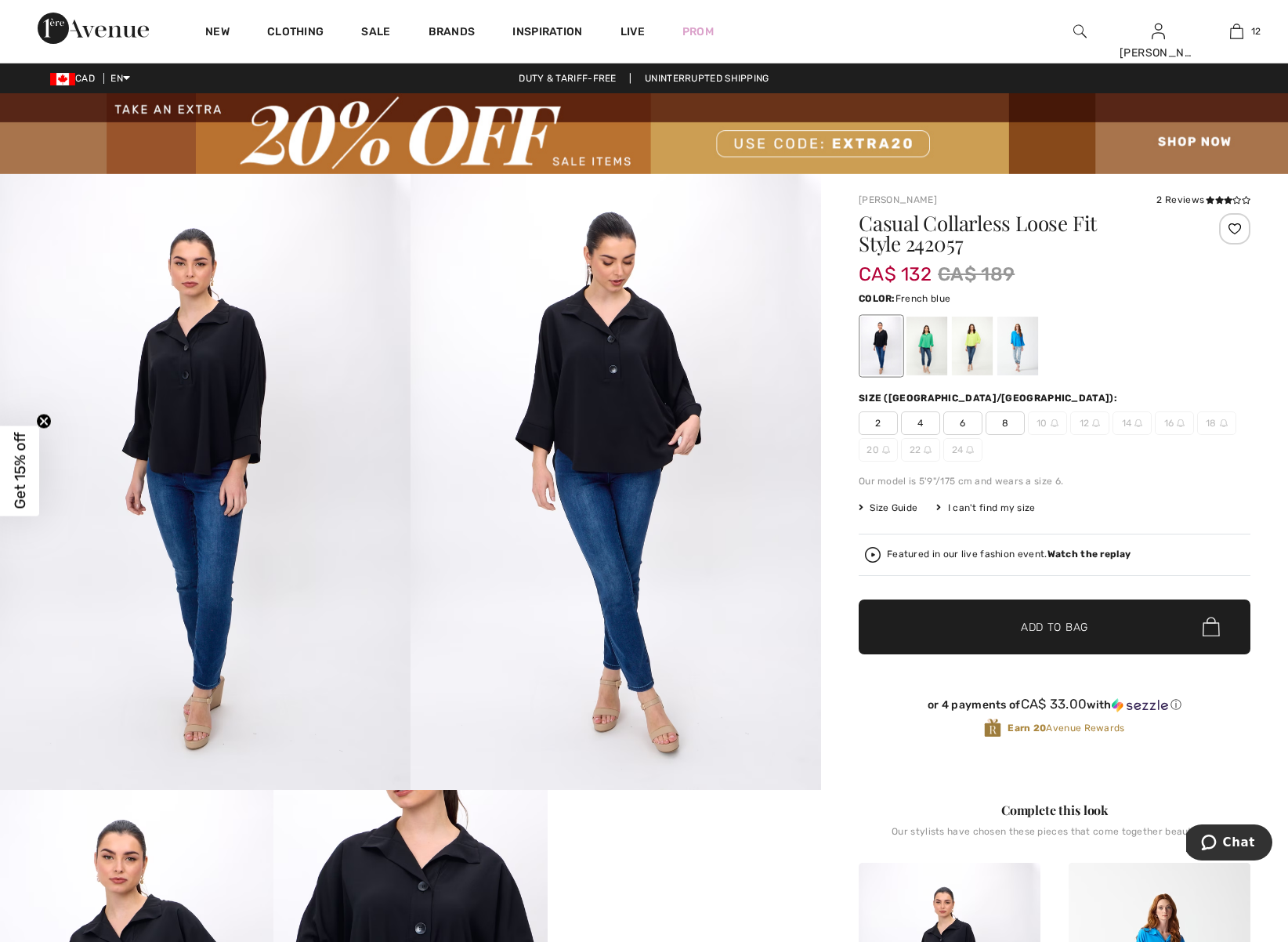
click at [1020, 357] on div at bounding box center [1018, 346] width 41 height 59
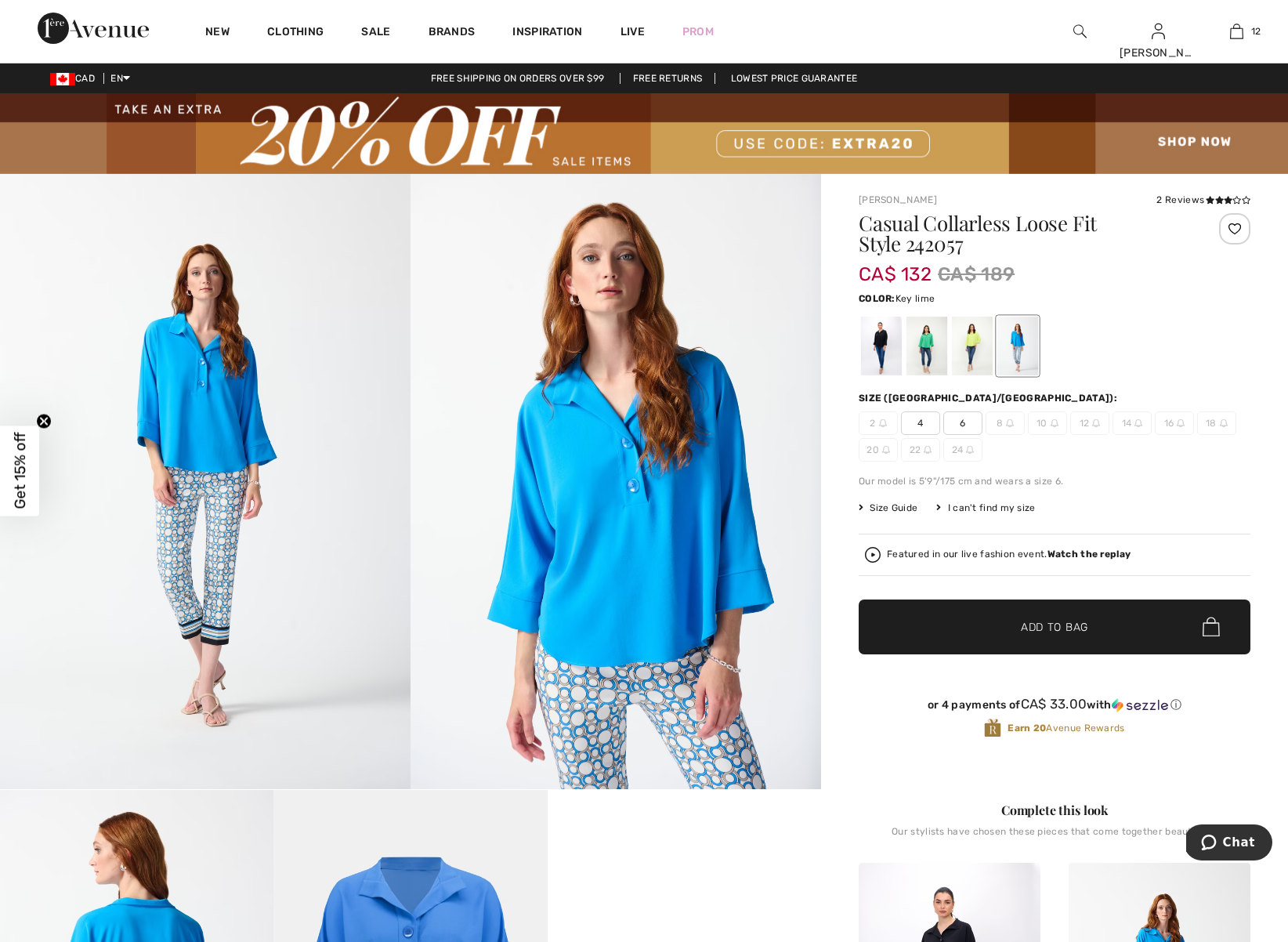
click at [976, 344] on div at bounding box center [972, 346] width 41 height 59
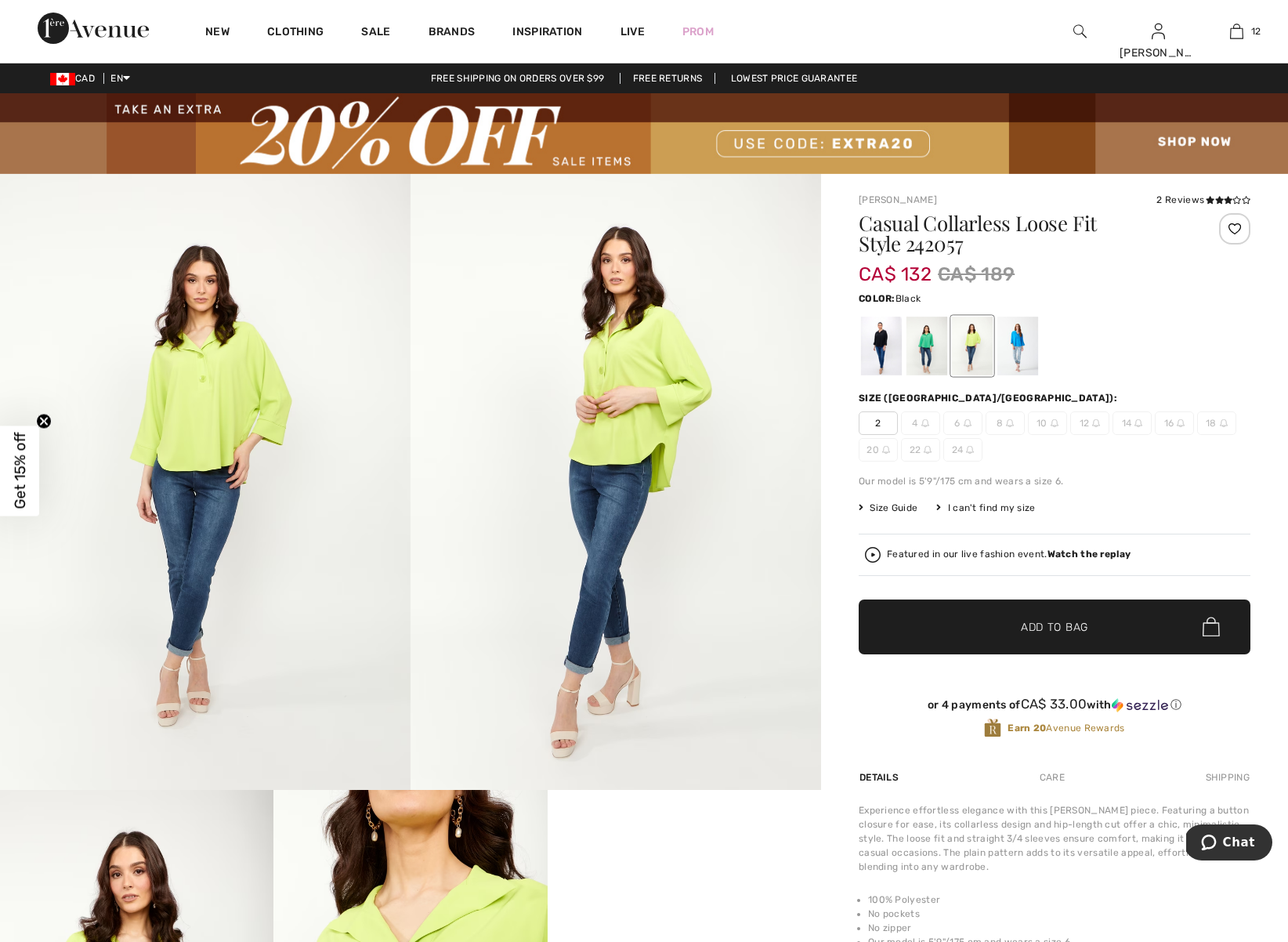
click at [882, 354] on div at bounding box center [882, 346] width 41 height 59
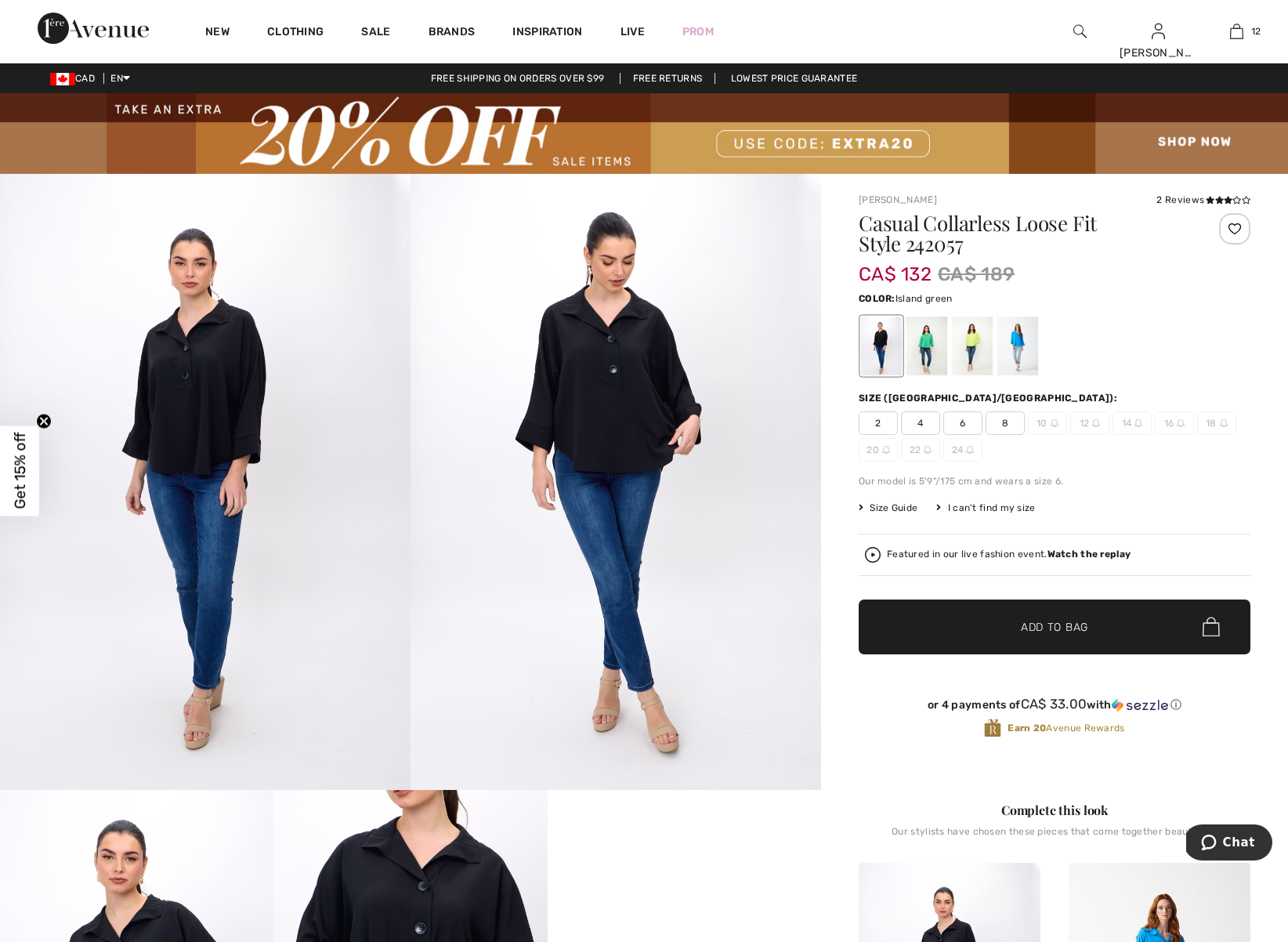
click at [927, 348] on div at bounding box center [927, 346] width 41 height 59
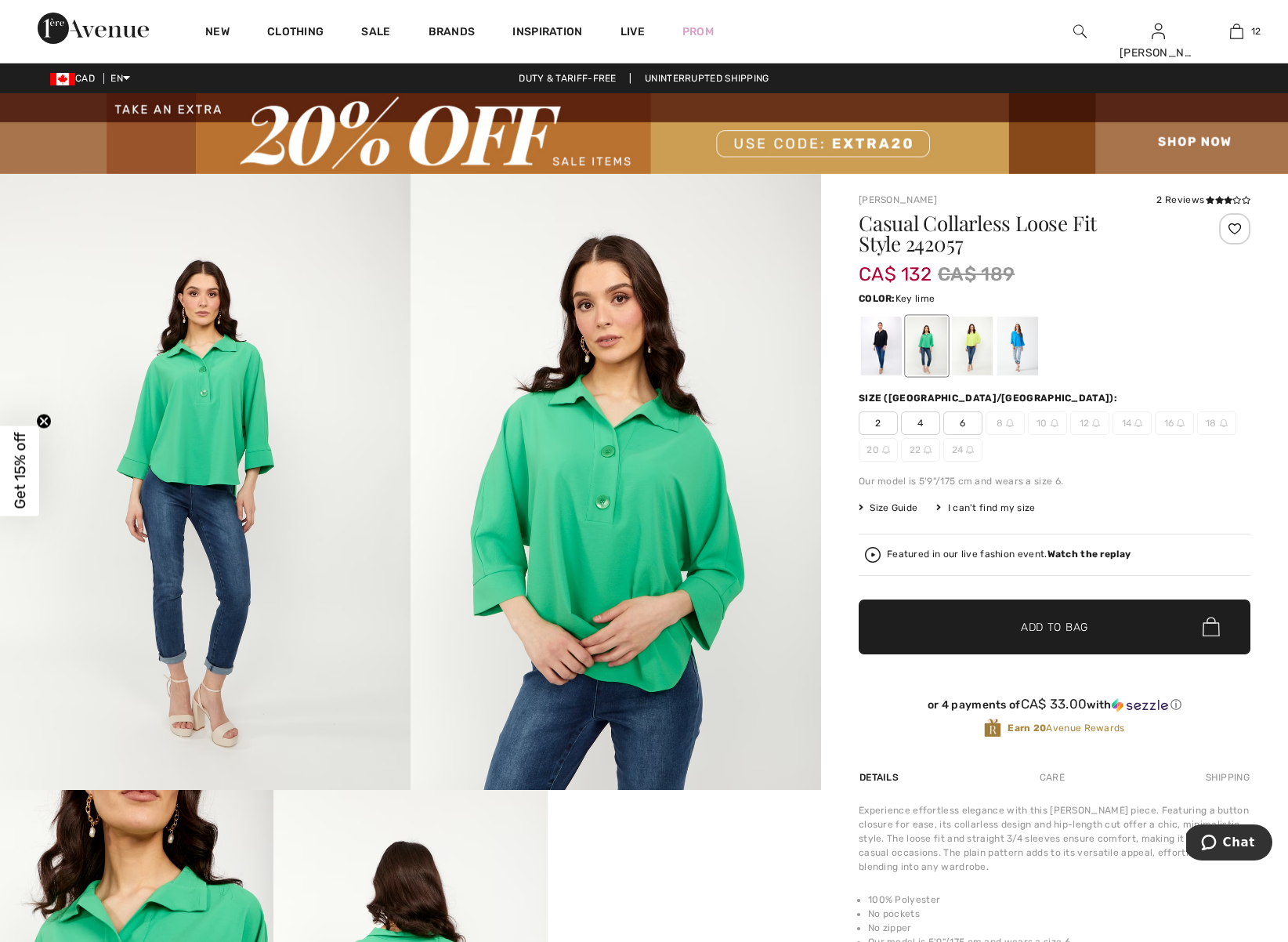
click at [969, 347] on div at bounding box center [972, 346] width 41 height 59
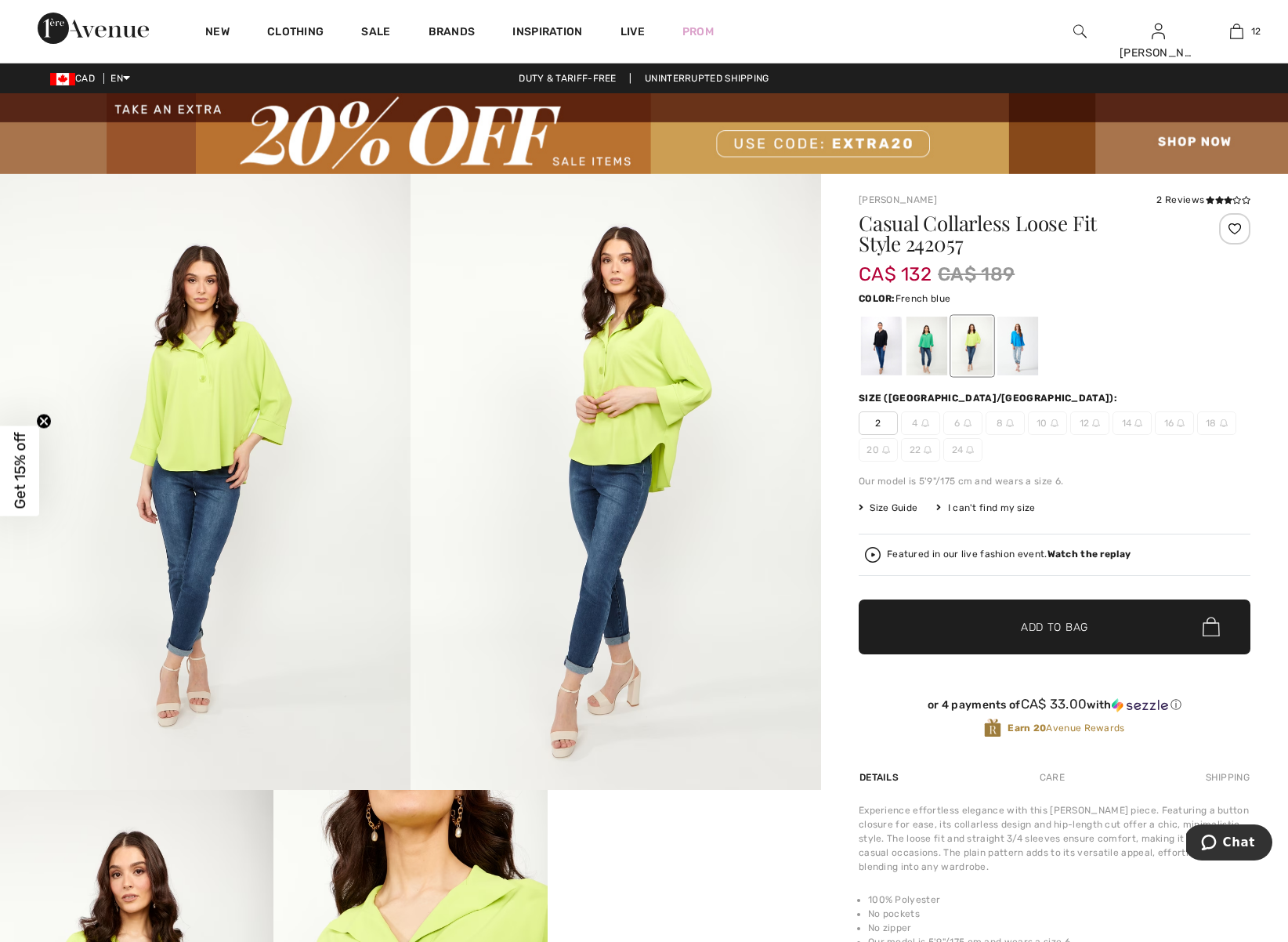
click at [1019, 348] on div at bounding box center [1018, 346] width 41 height 59
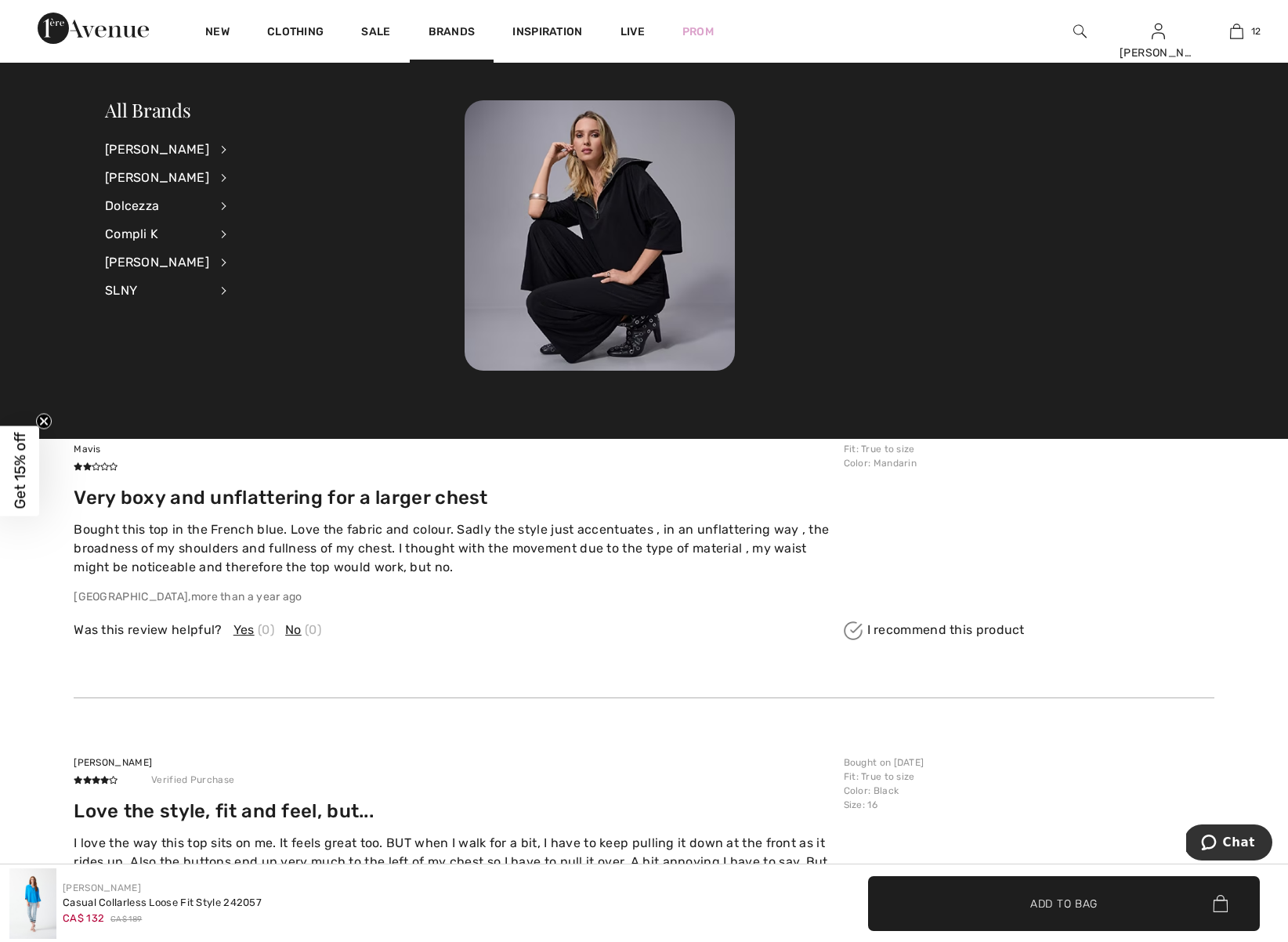
scroll to position [2467, 0]
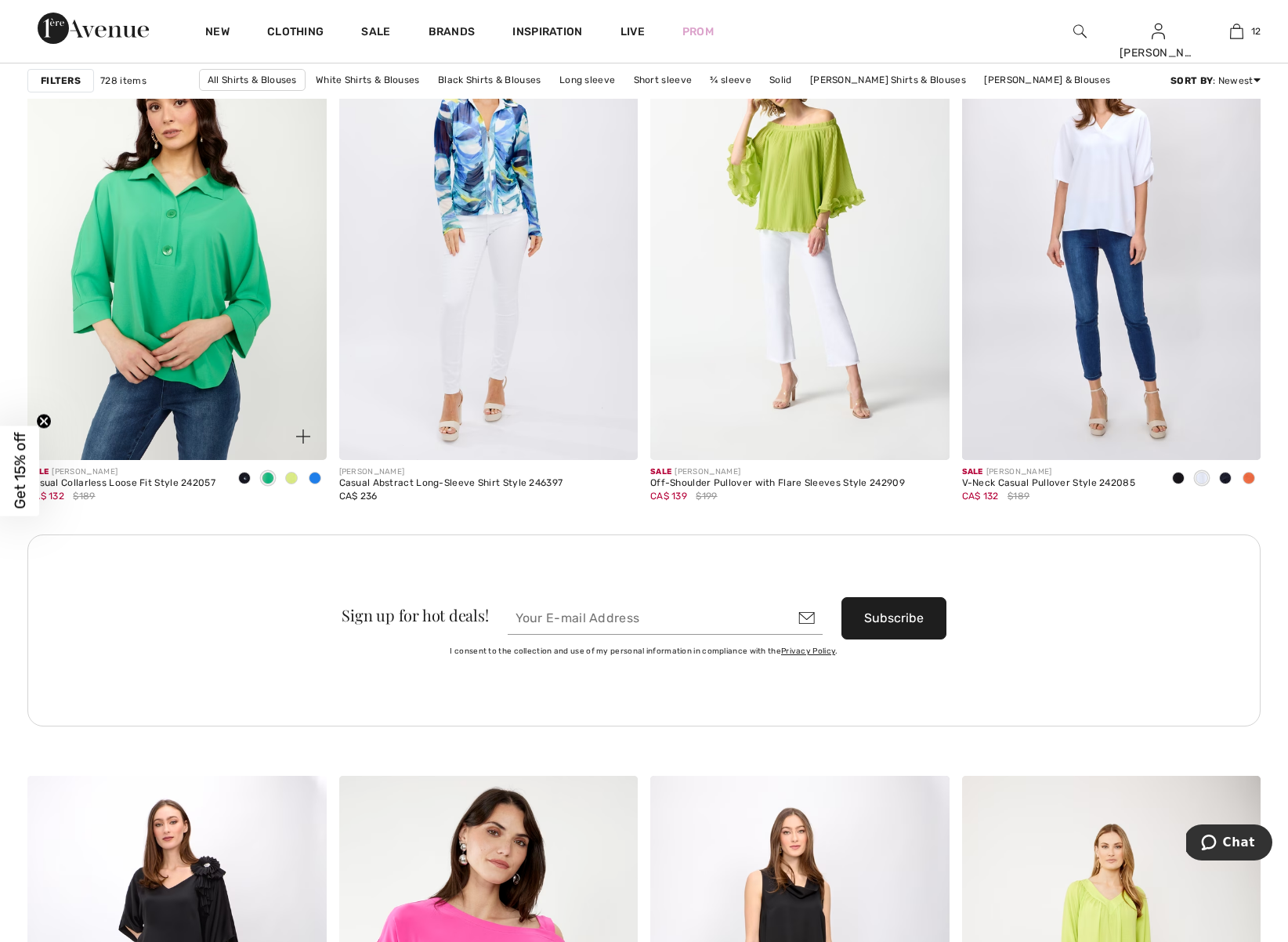
click at [239, 316] on img at bounding box center [177, 236] width 299 height 448
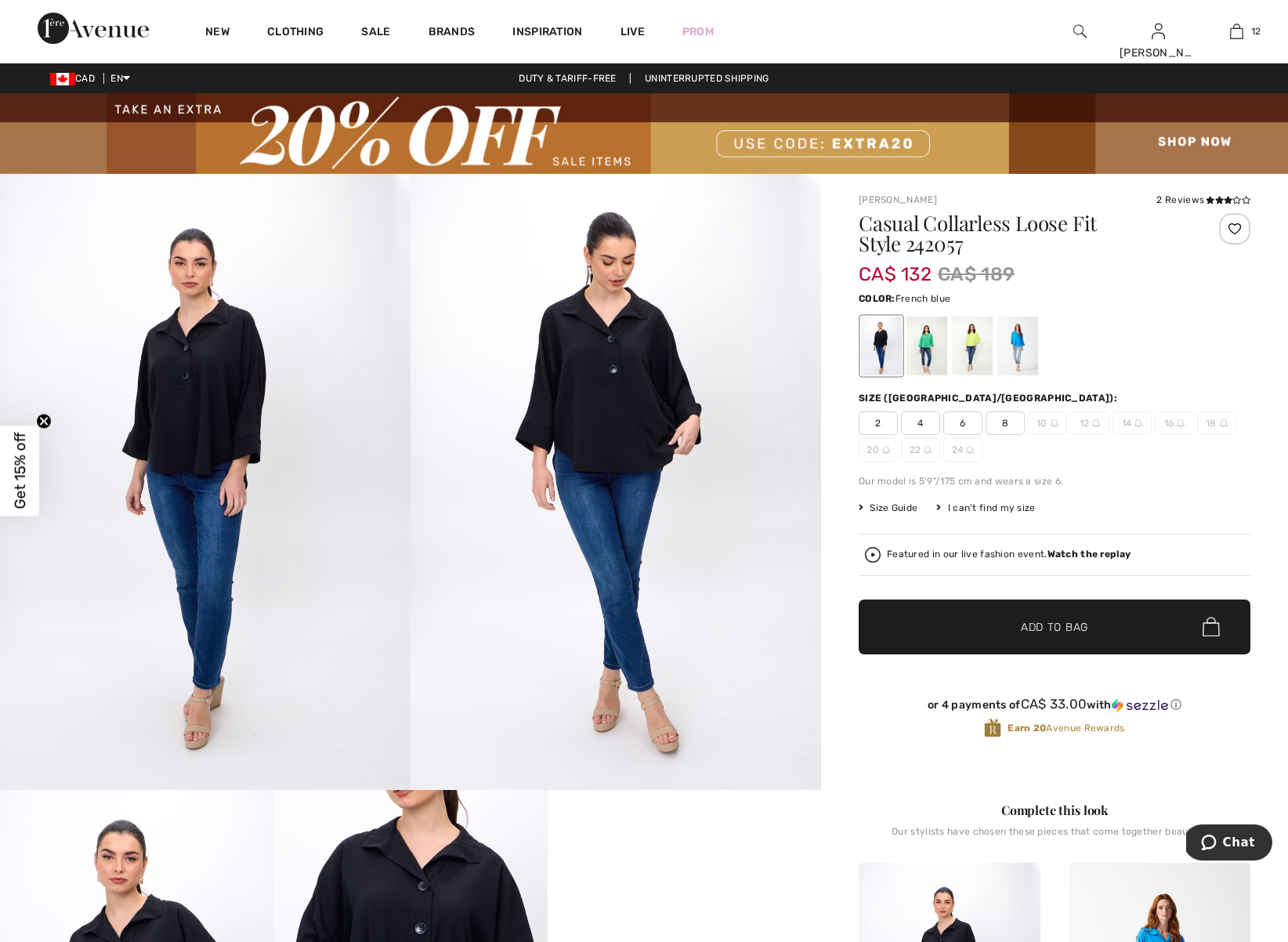
click at [1016, 345] on div at bounding box center [1018, 346] width 41 height 59
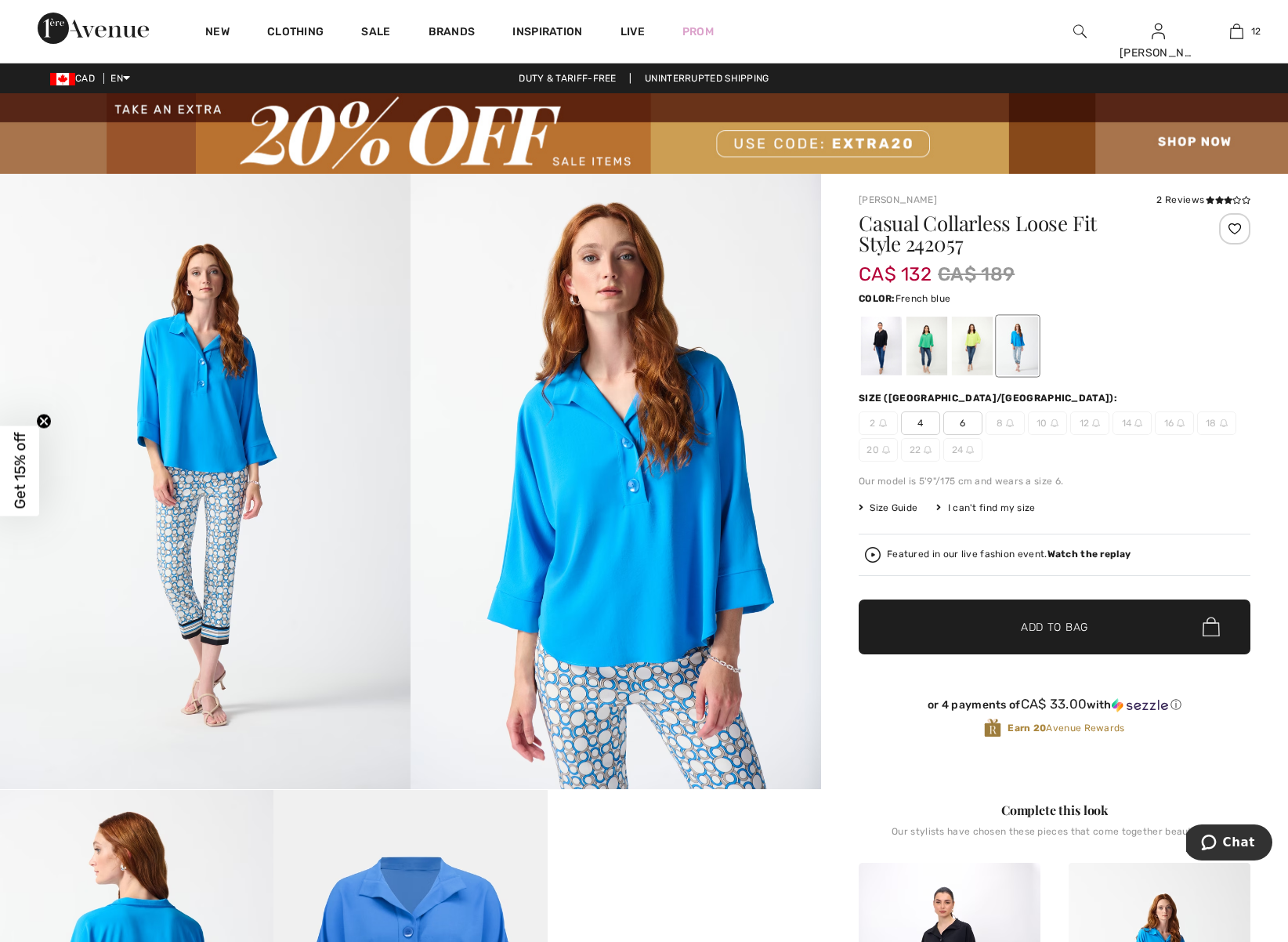
click at [963, 424] on span "6" at bounding box center [963, 423] width 39 height 23
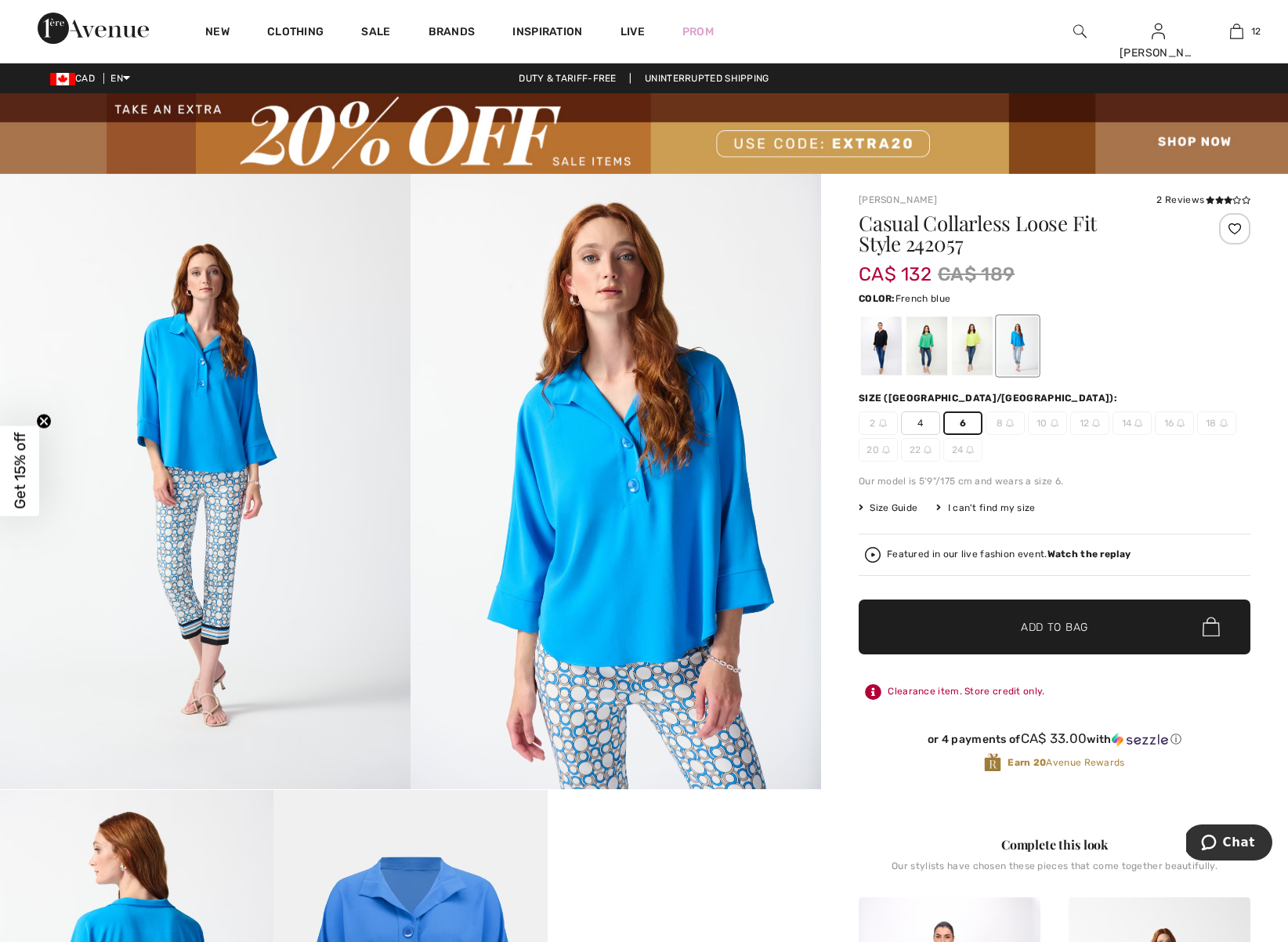
click at [989, 624] on span "✔ Added to Bag" at bounding box center [1031, 627] width 95 height 17
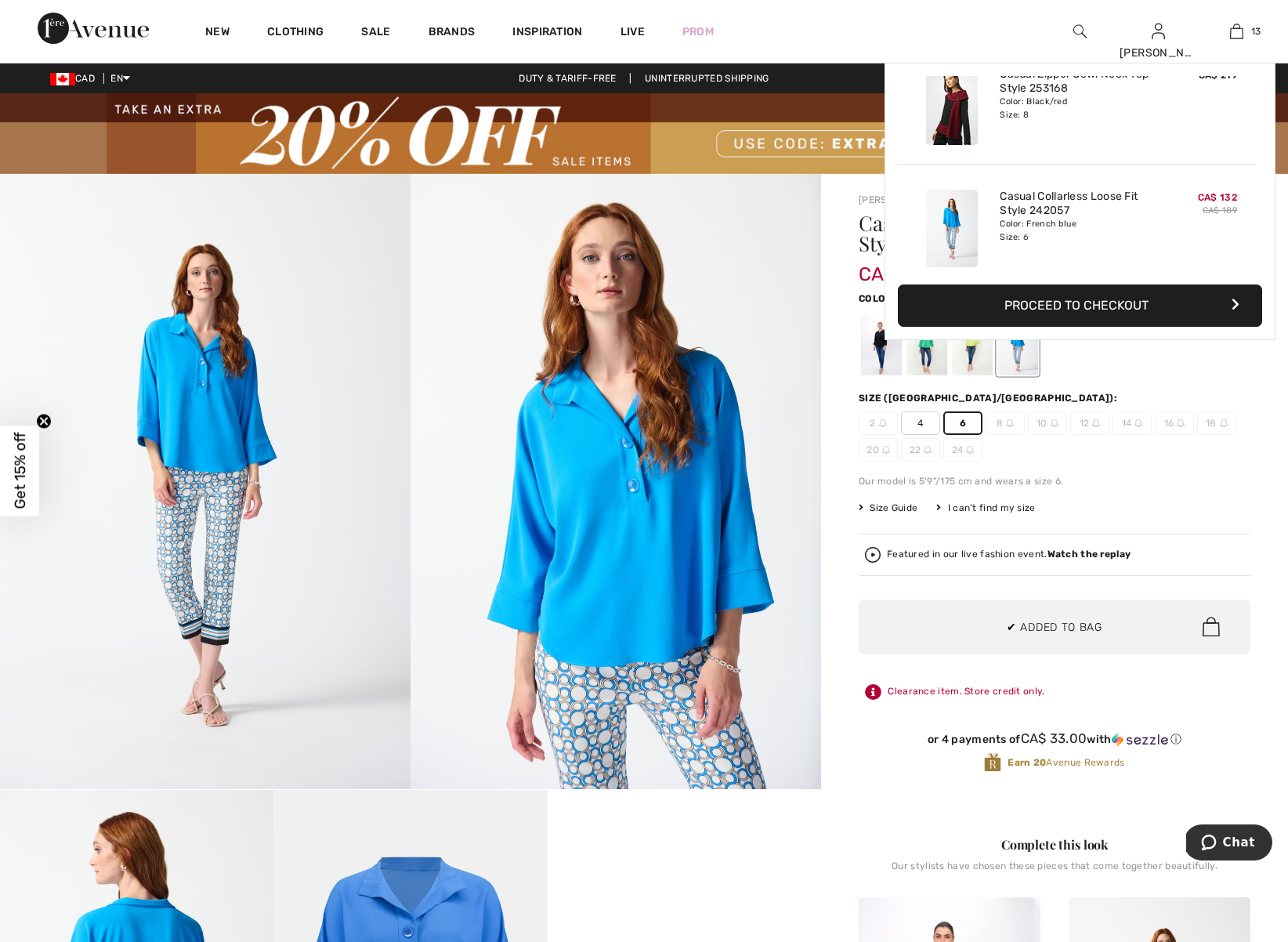
scroll to position [1394, 0]
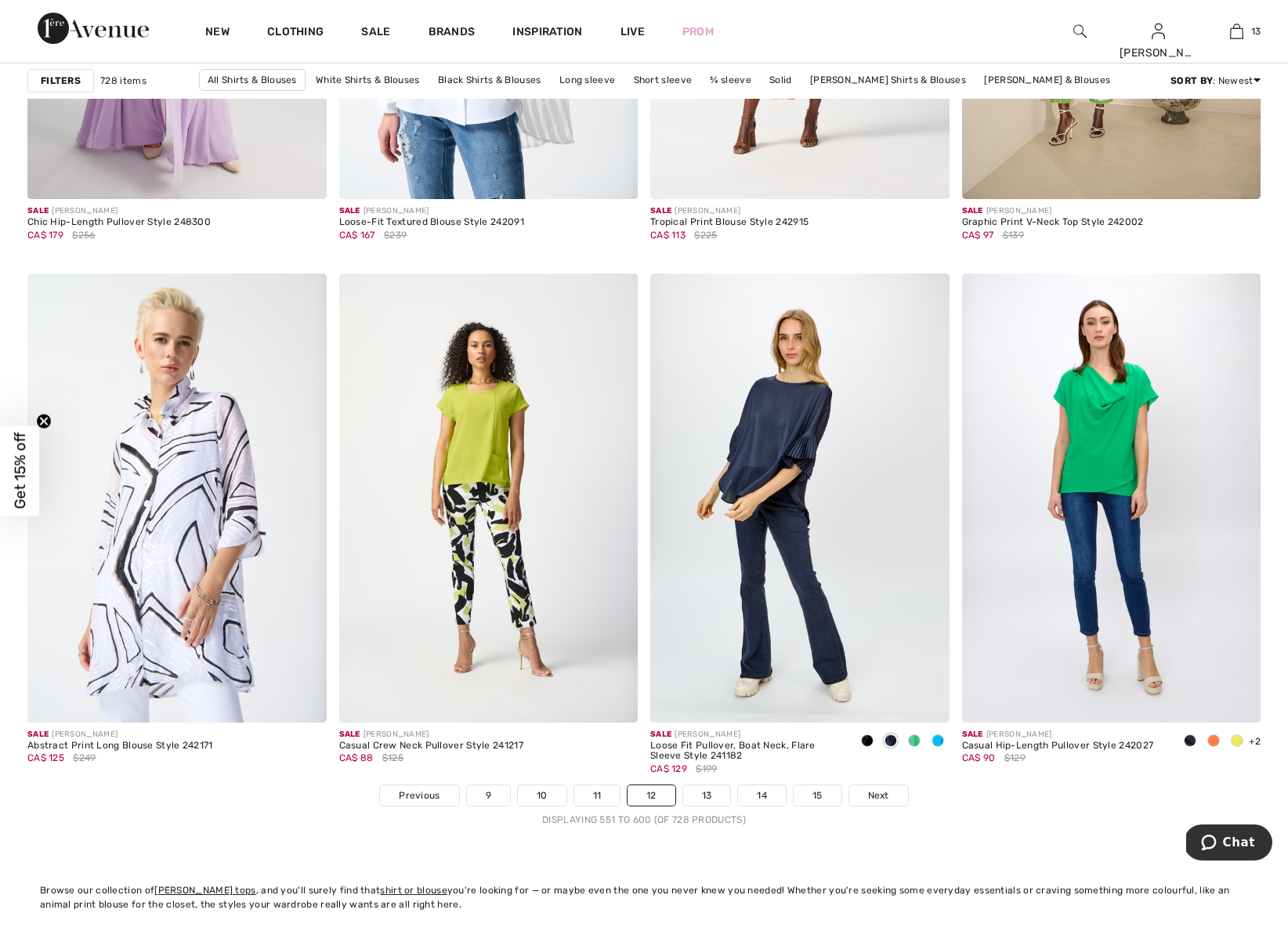
scroll to position [7523, 0]
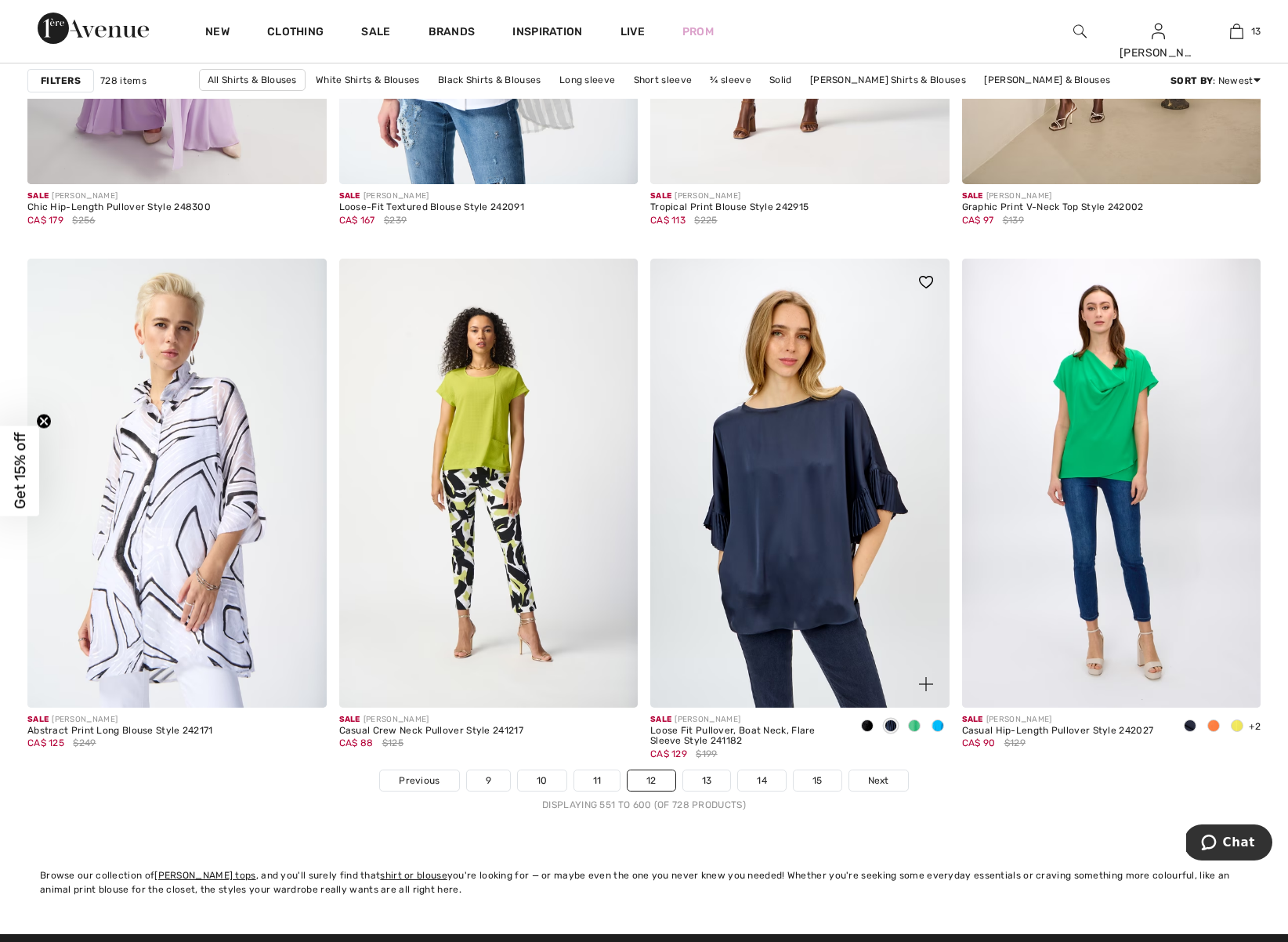
click at [790, 554] on img at bounding box center [800, 483] width 299 height 448
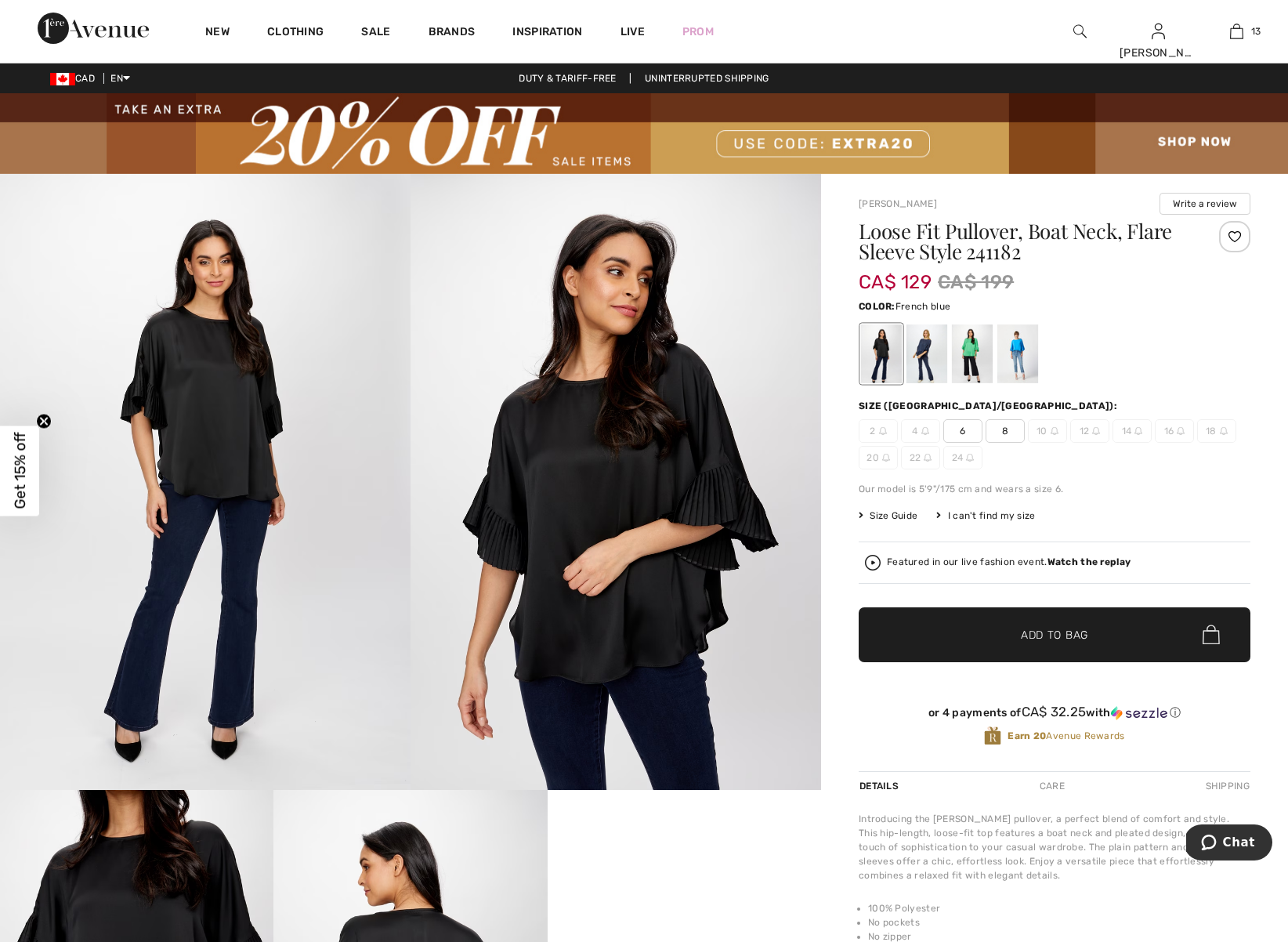
click at [1019, 358] on div at bounding box center [1018, 354] width 41 height 59
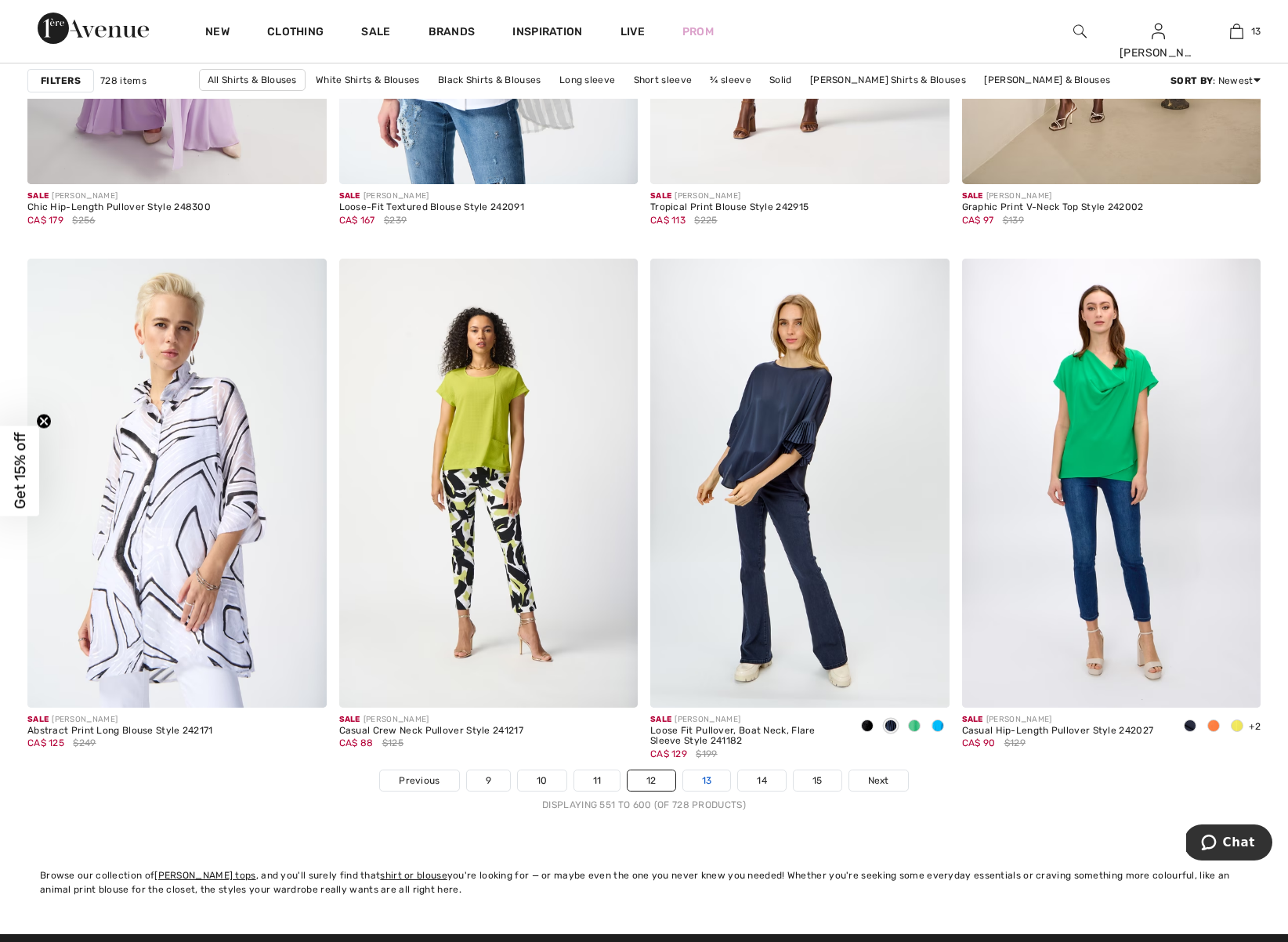
click at [708, 778] on link "13" at bounding box center [707, 781] width 48 height 20
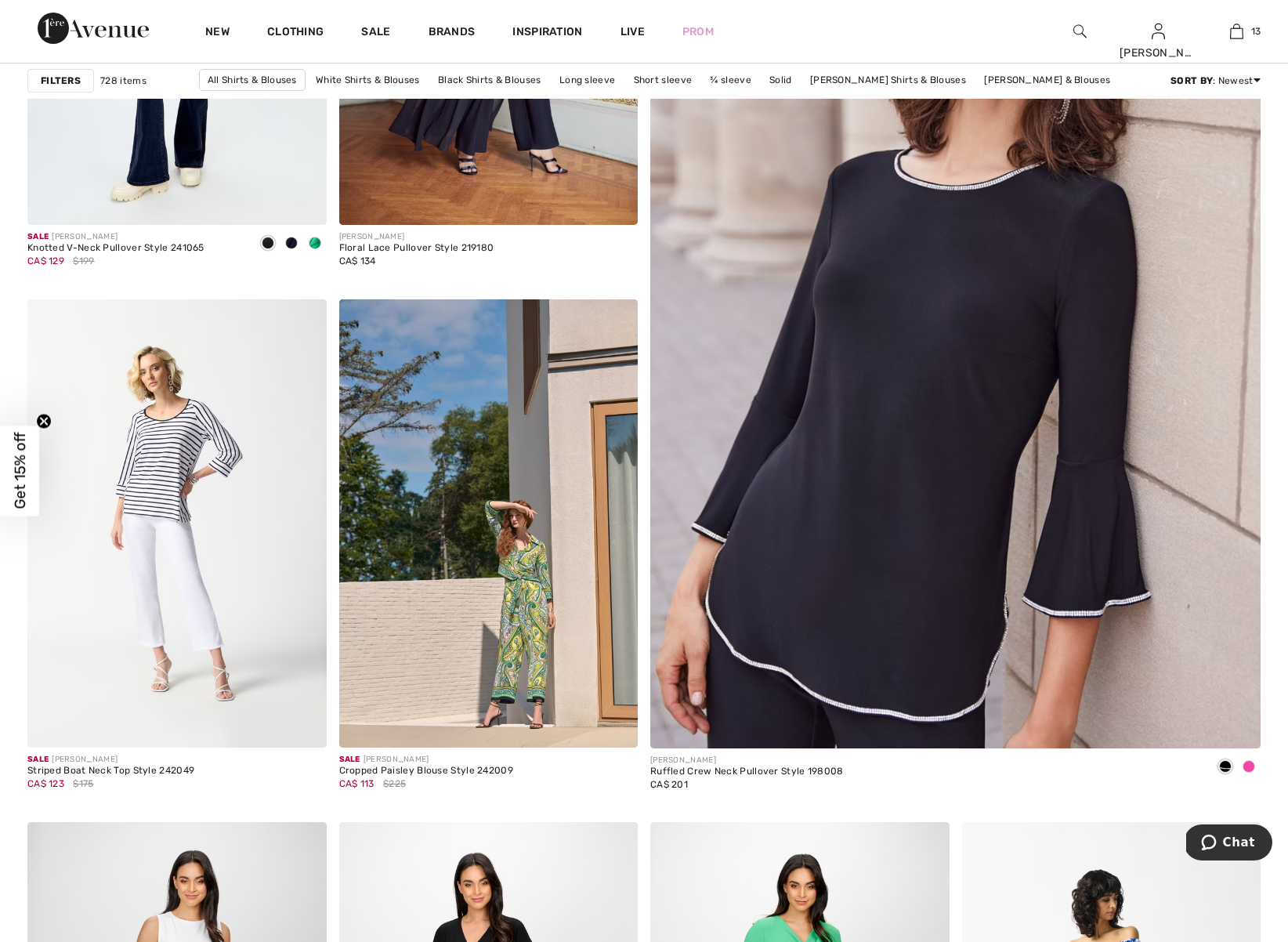
scroll to position [416, 0]
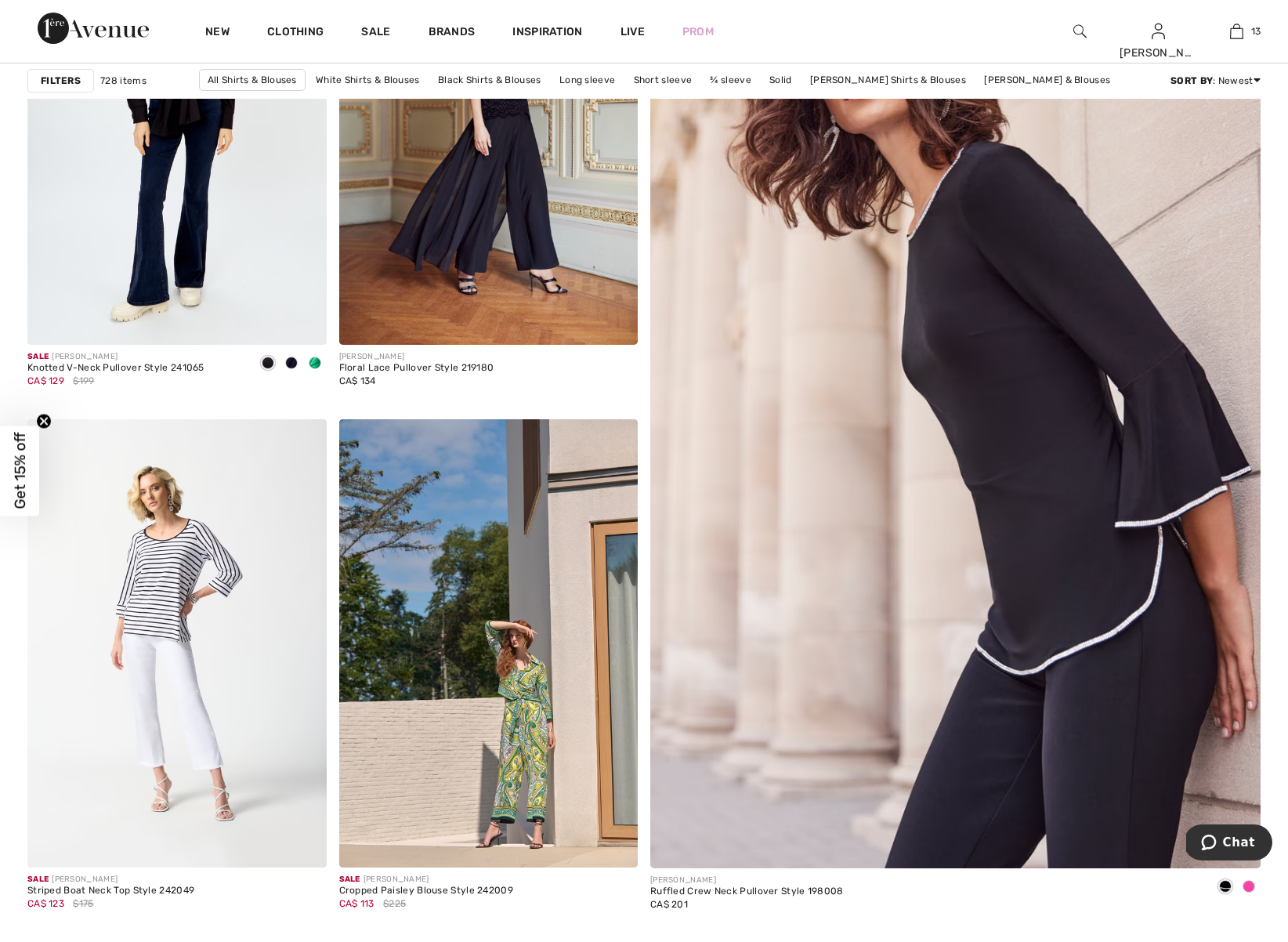
click at [1056, 268] on img at bounding box center [956, 446] width 733 height 1099
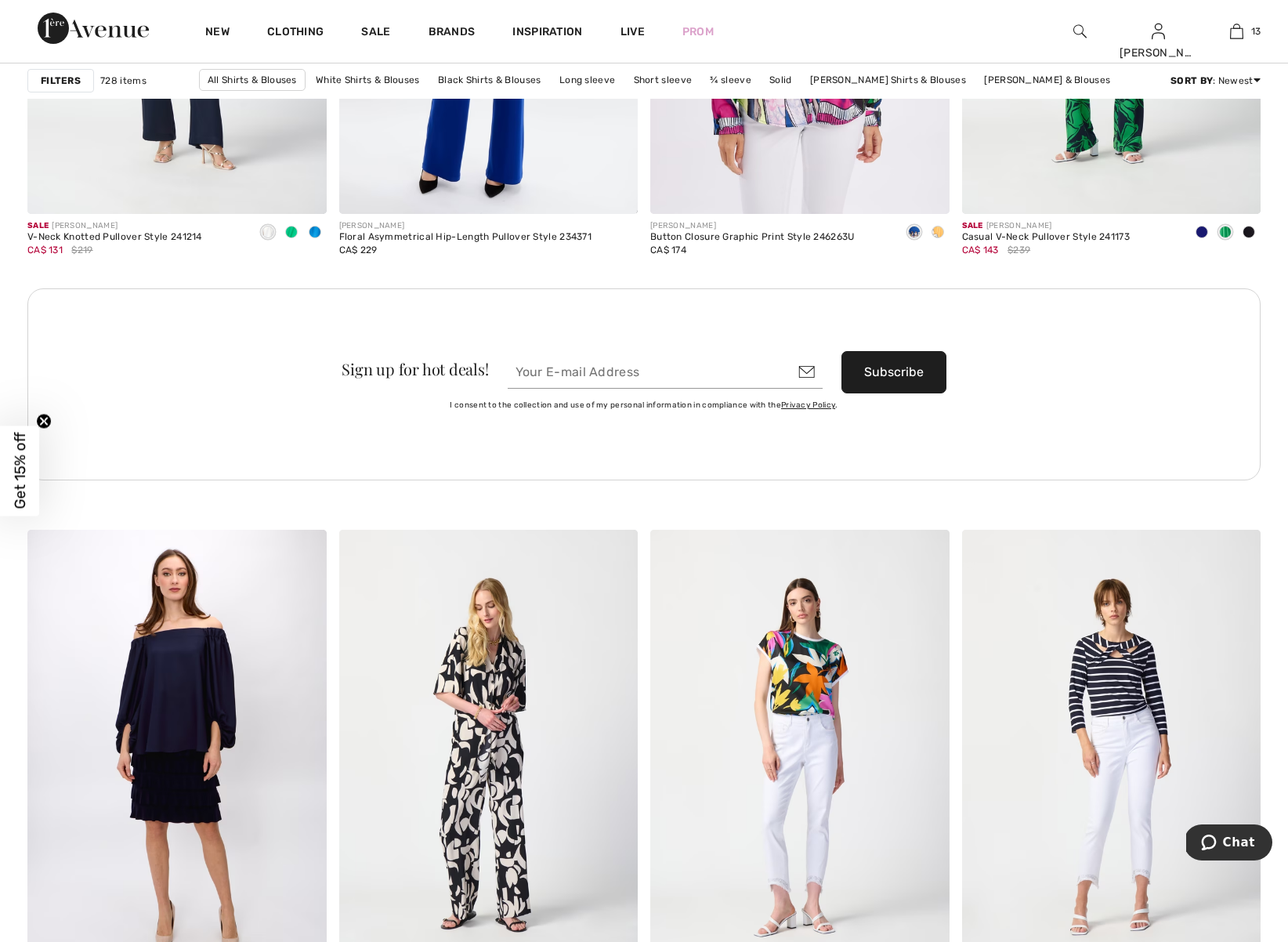
scroll to position [6243, 0]
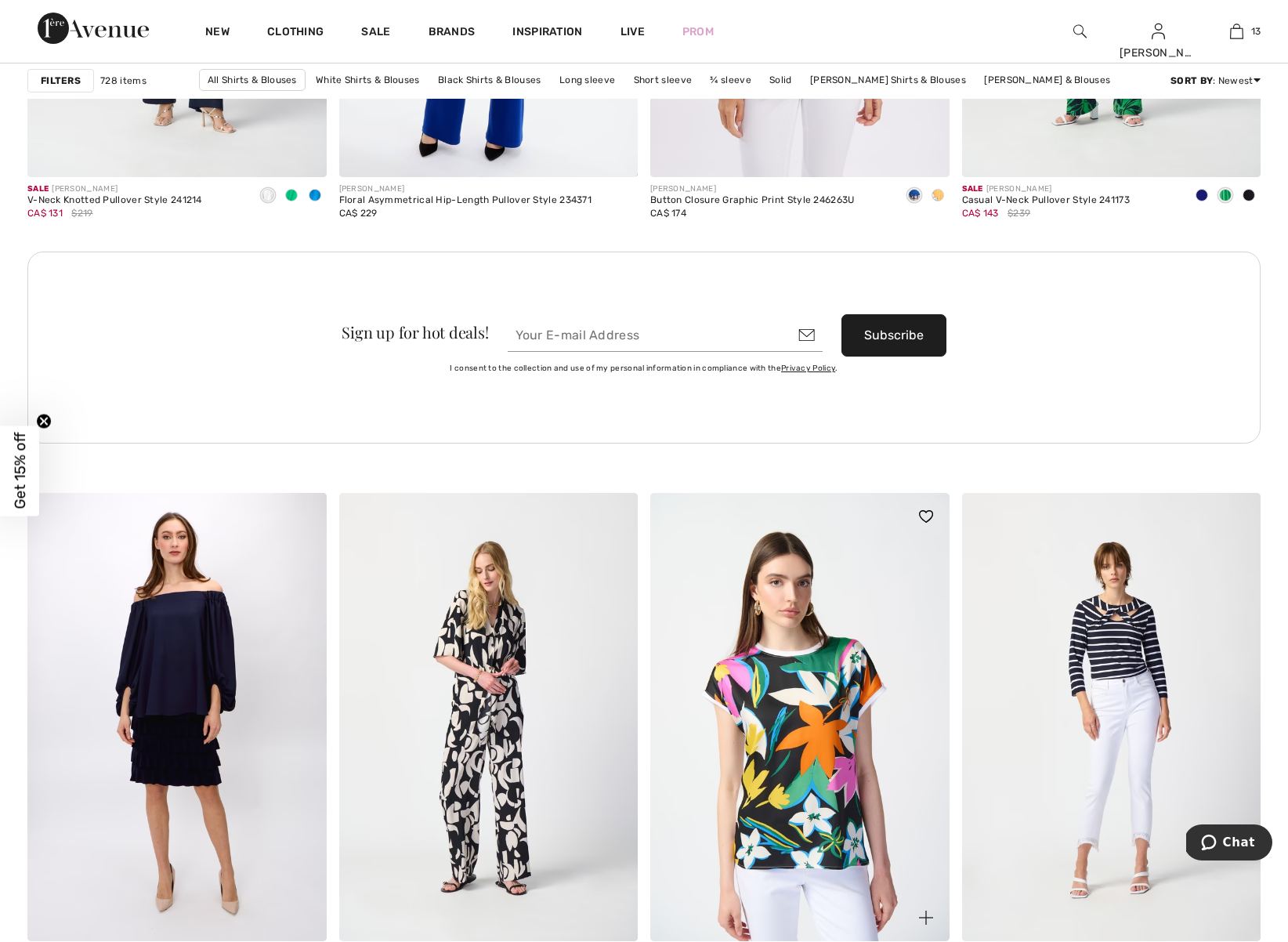
click at [820, 730] on img at bounding box center [800, 717] width 299 height 448
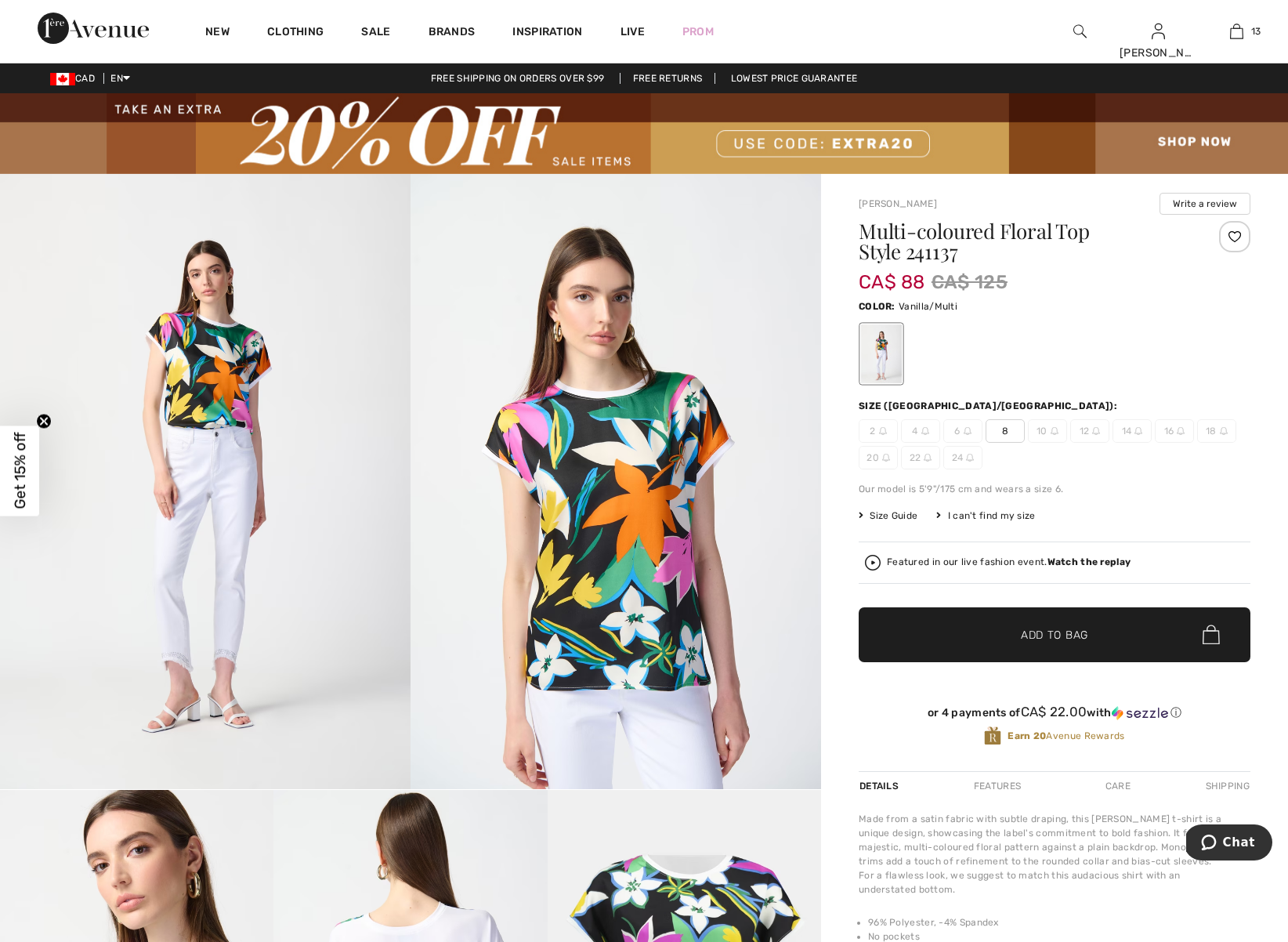
click at [991, 635] on span "✔ Added to Bag" at bounding box center [1031, 635] width 95 height 17
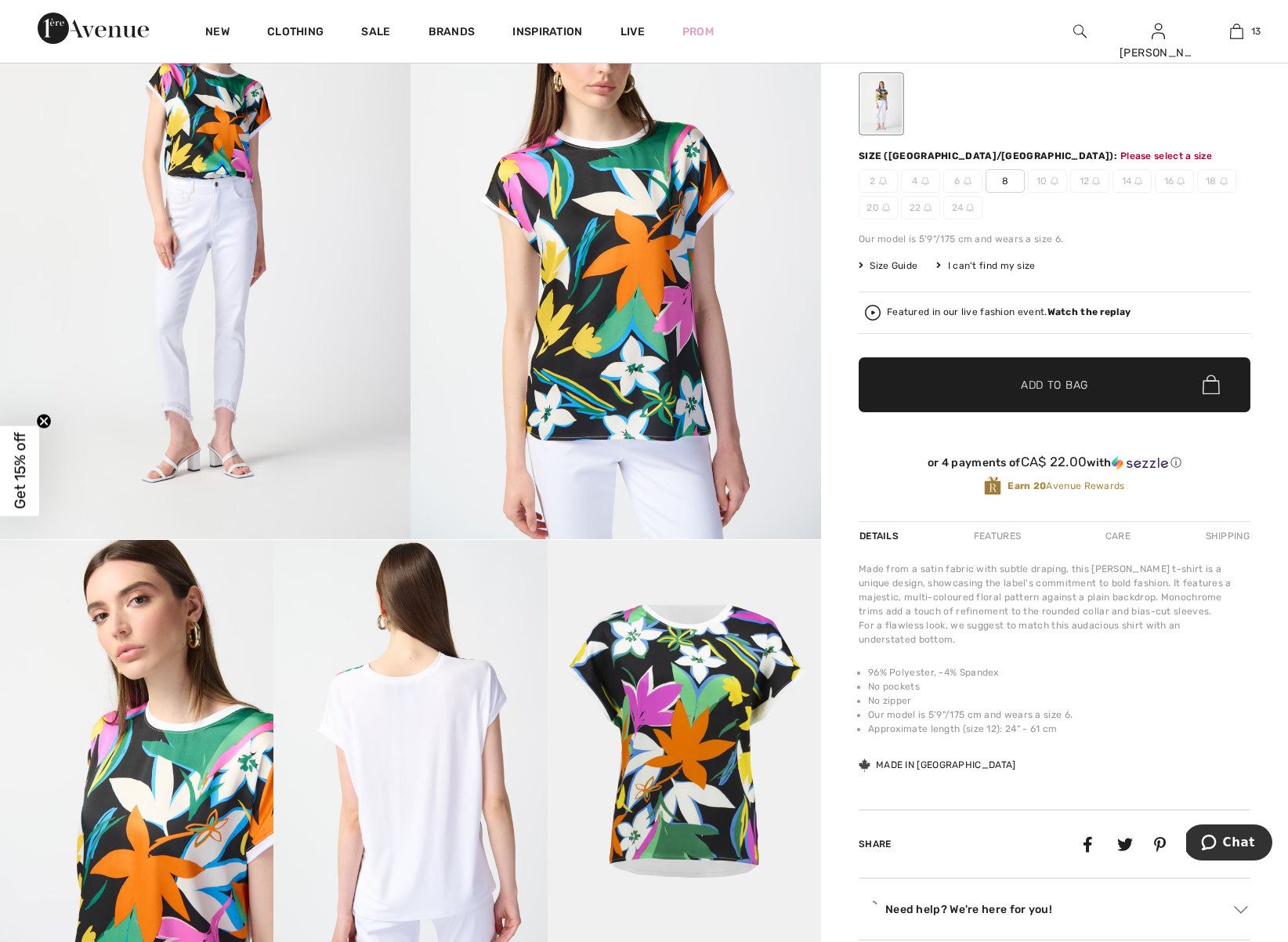
scroll to position [274, 0]
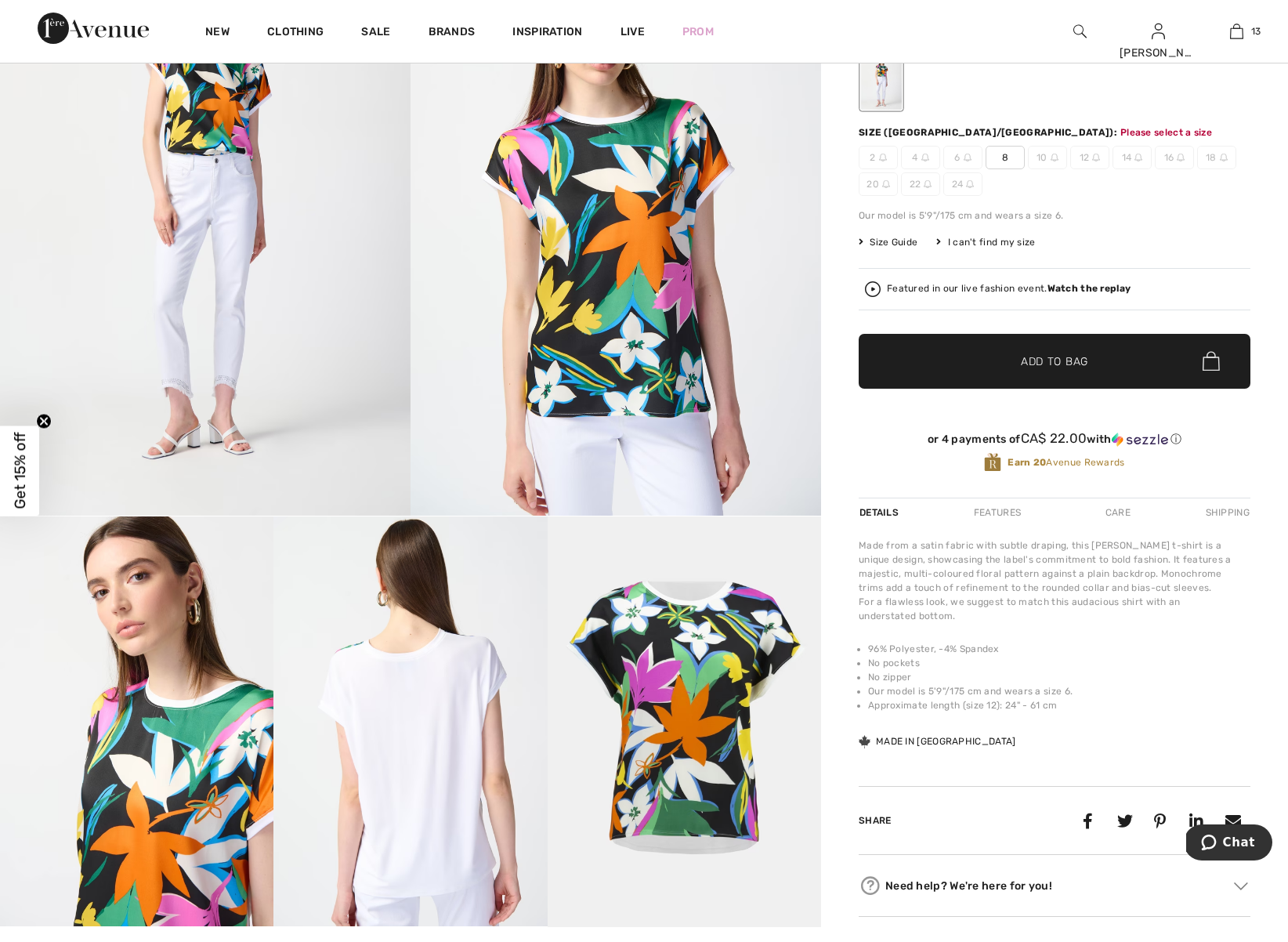
click at [1004, 156] on span "8" at bounding box center [1005, 157] width 39 height 23
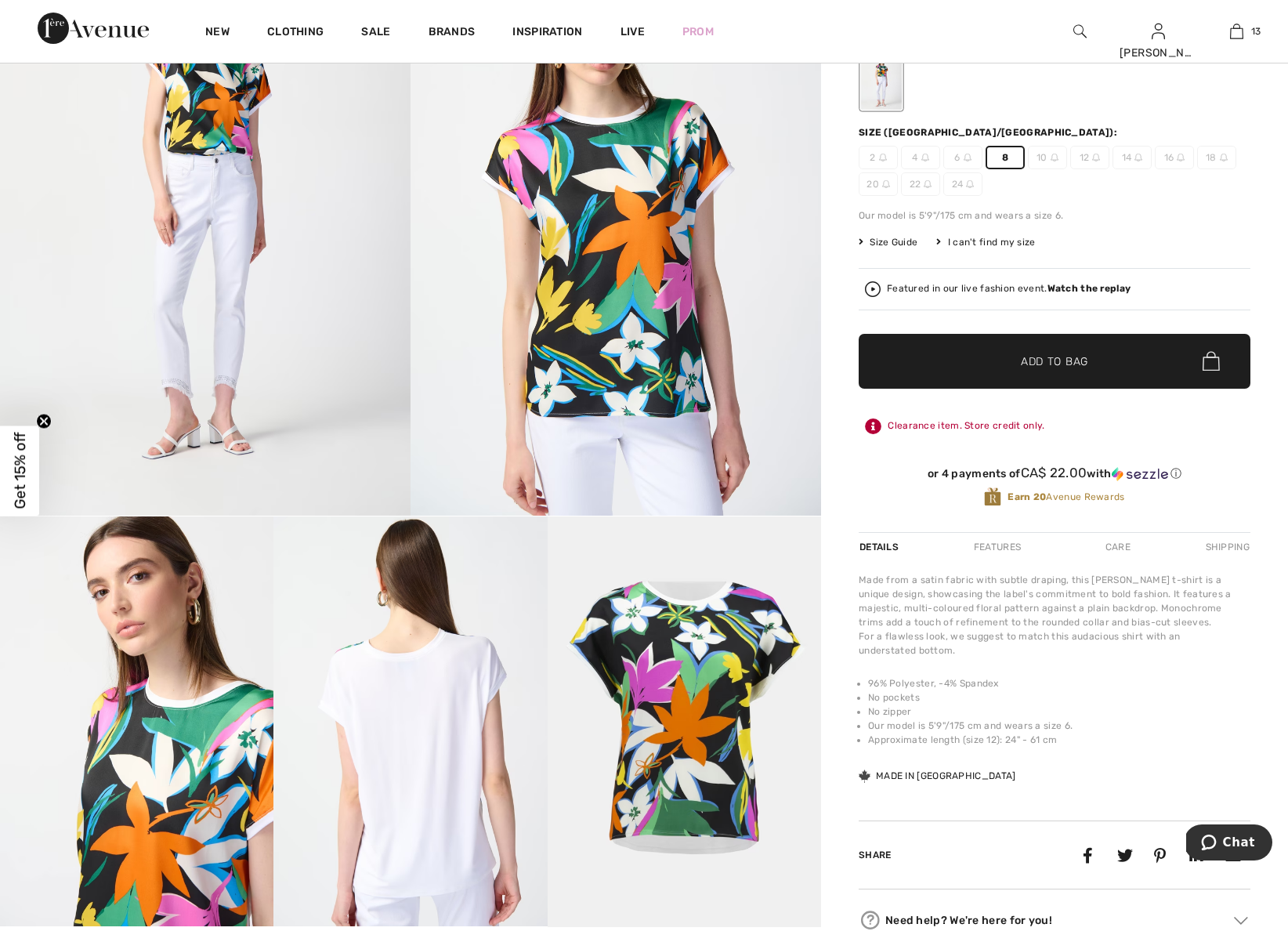
click at [1034, 365] on span "Add to Bag" at bounding box center [1055, 361] width 68 height 17
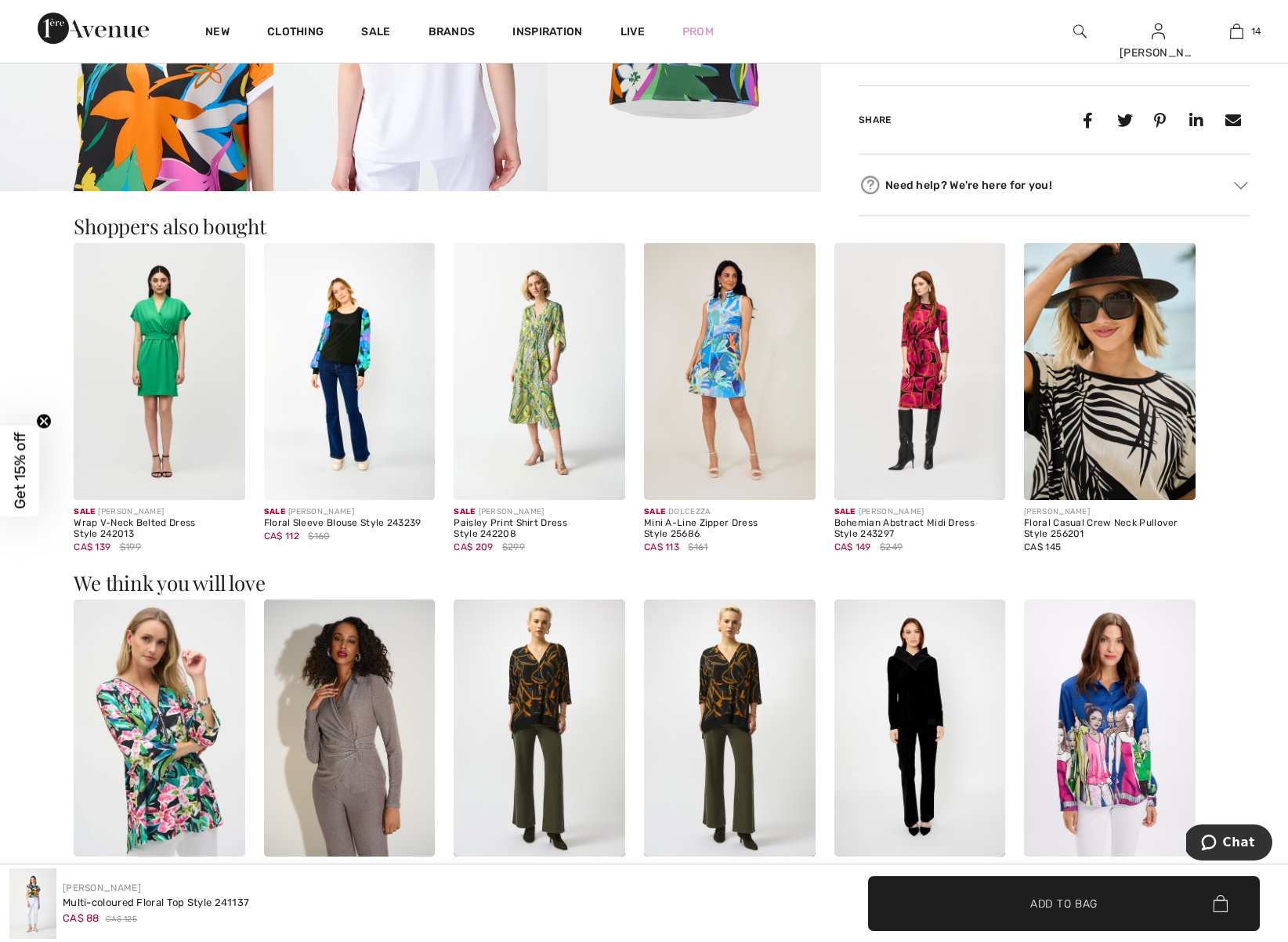
scroll to position [982, 0]
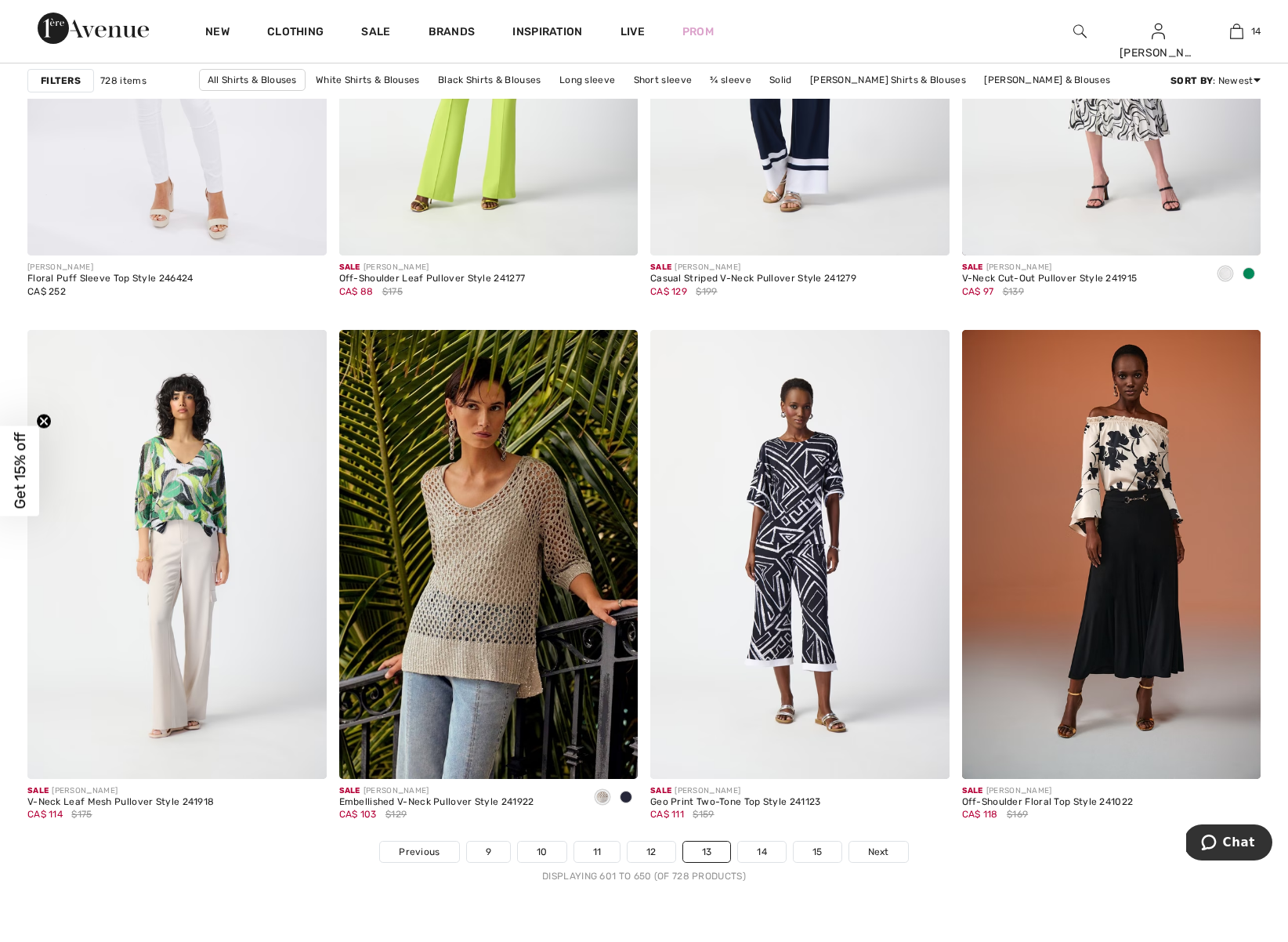
scroll to position [7444, 0]
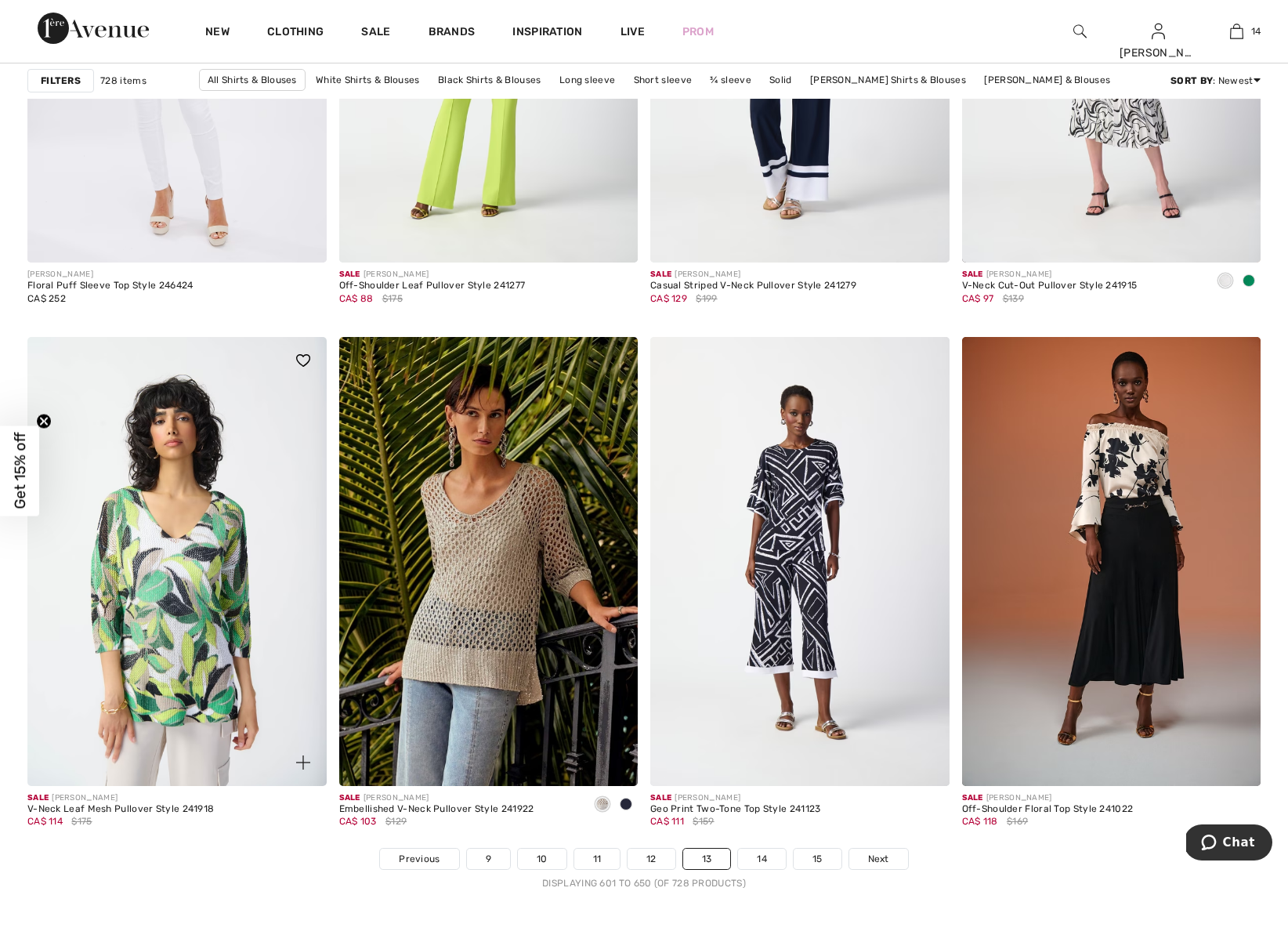
click at [181, 602] on img at bounding box center [177, 561] width 299 height 448
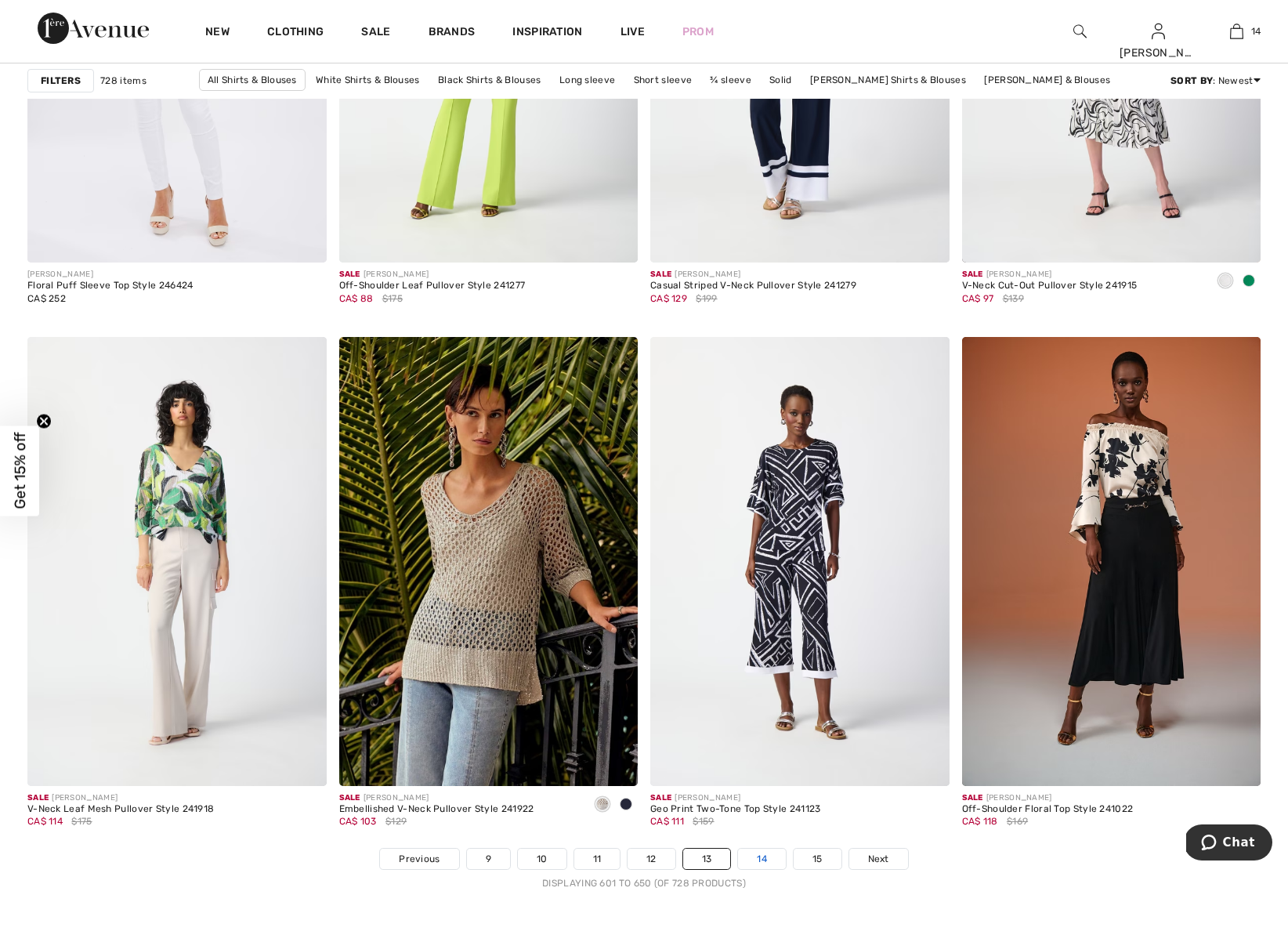
click at [764, 860] on link "14" at bounding box center [762, 859] width 48 height 20
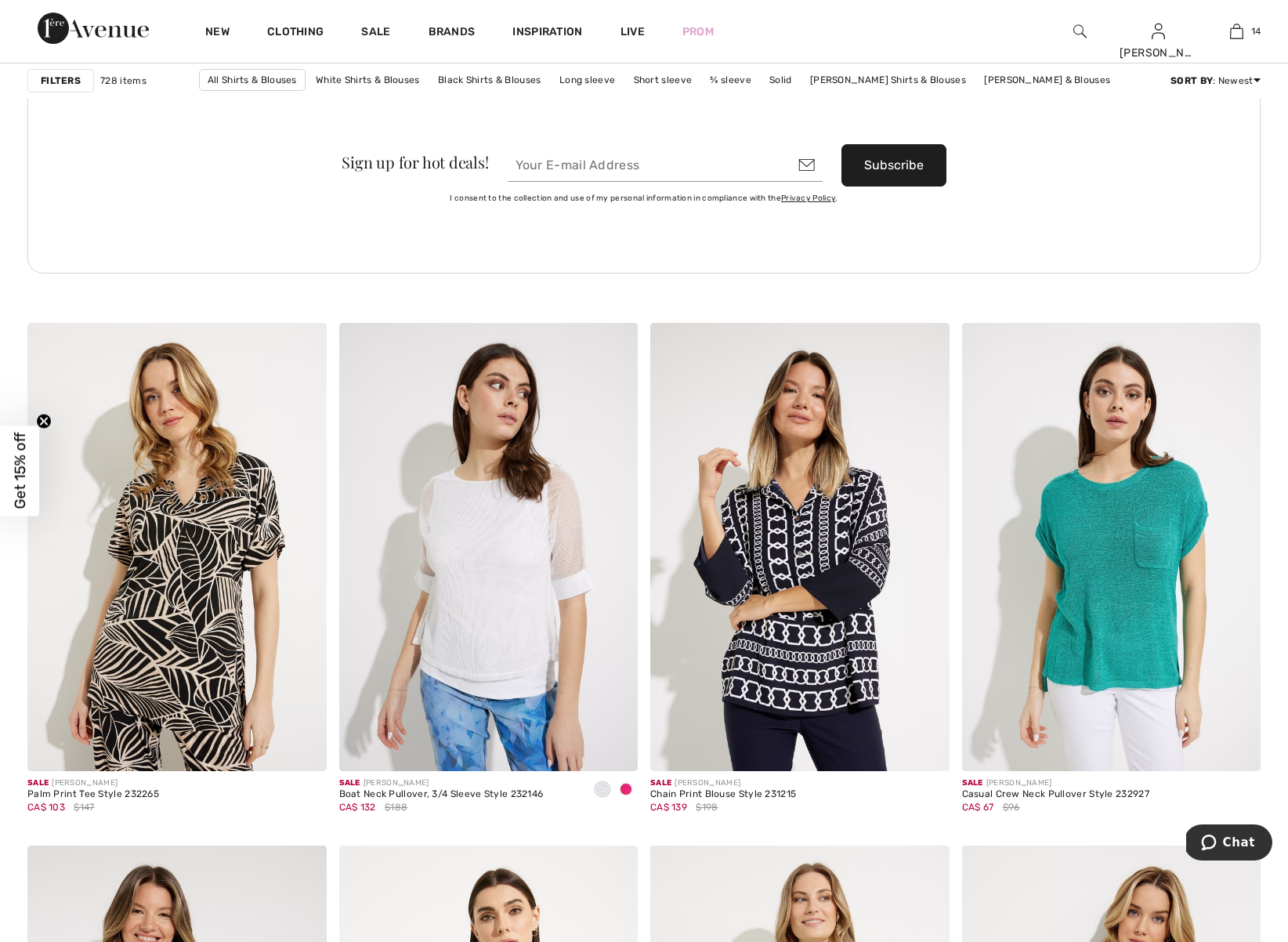
scroll to position [6408, 0]
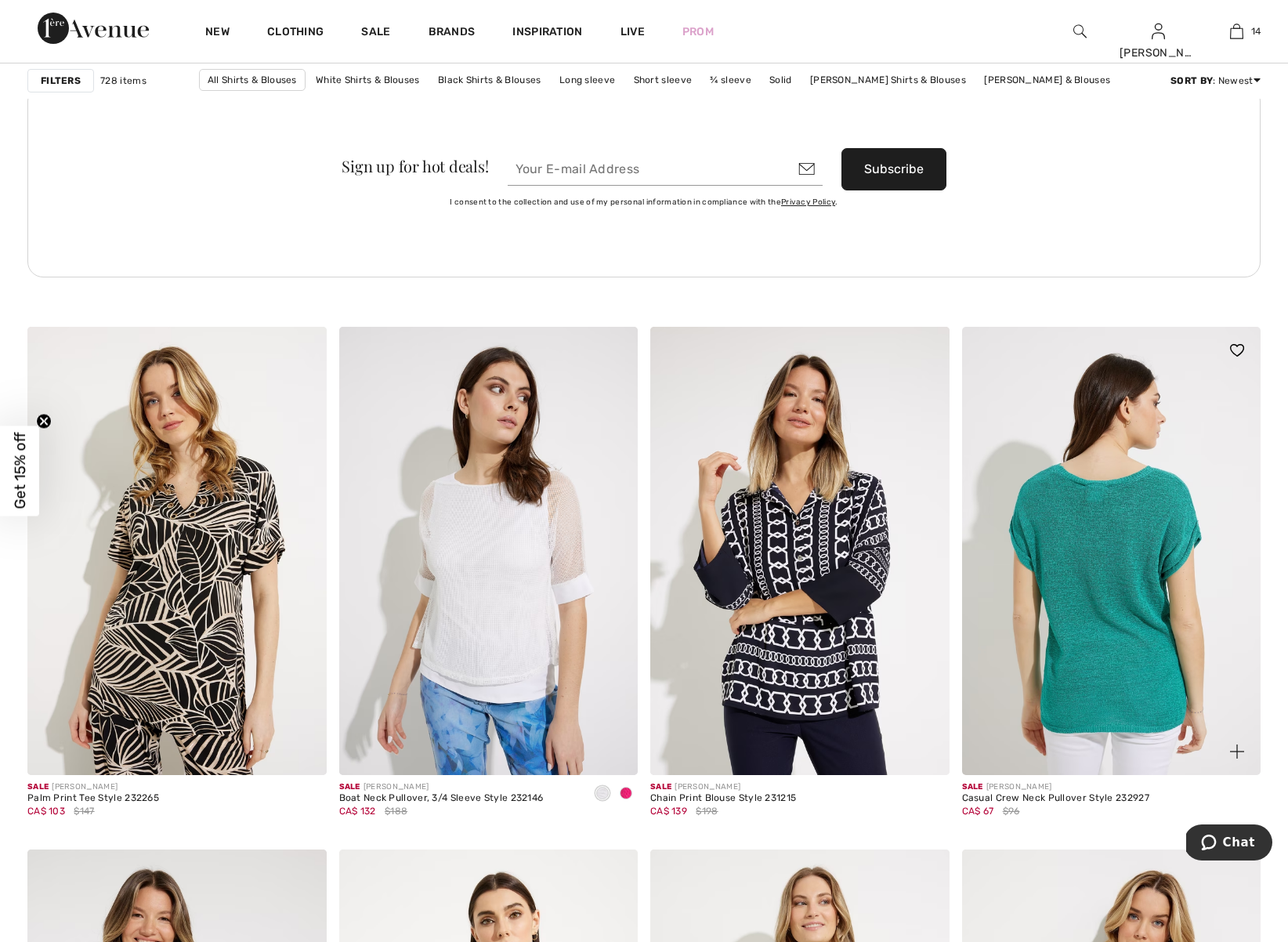
click at [1096, 648] on img at bounding box center [1112, 551] width 299 height 448
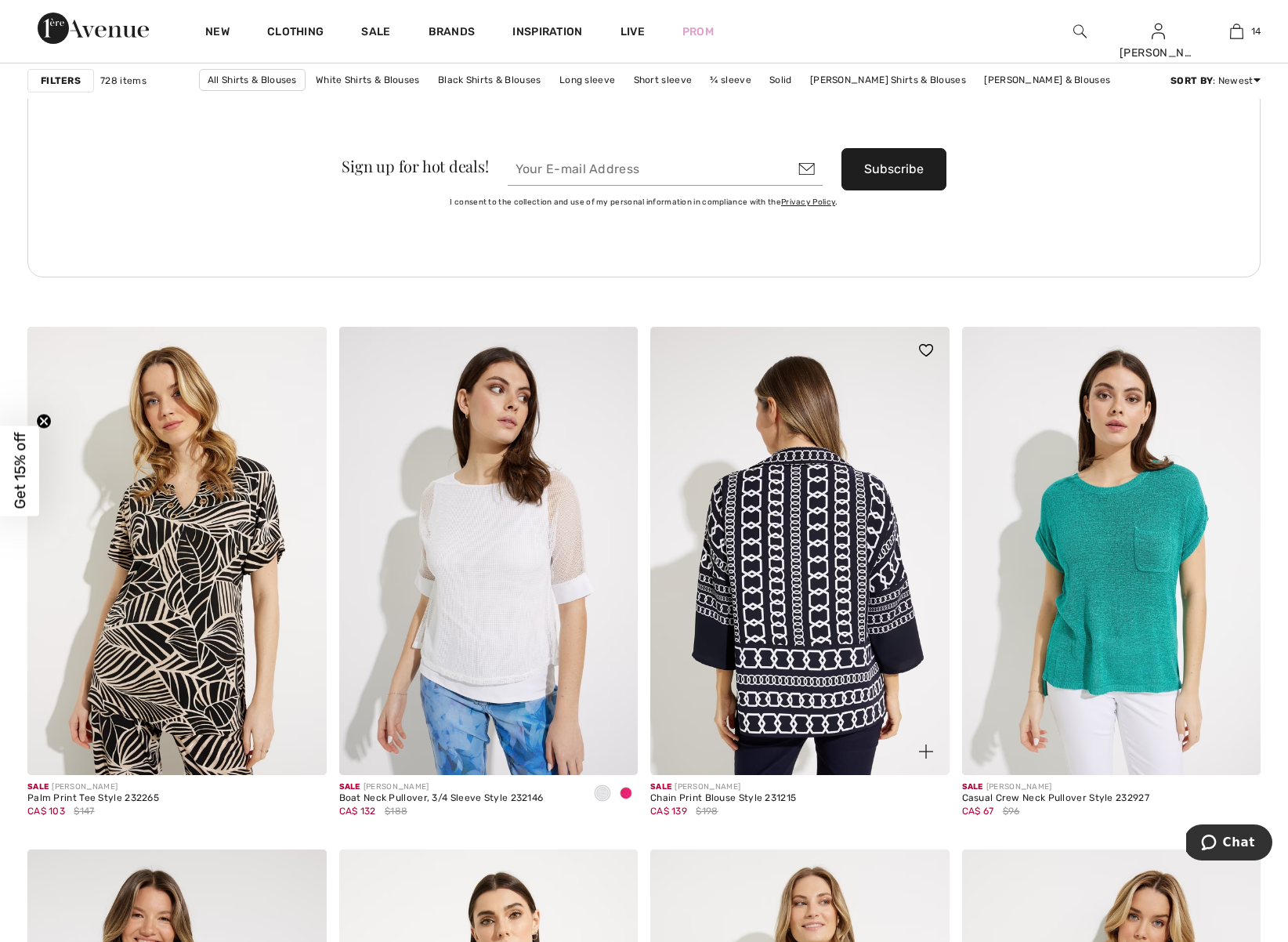
click at [817, 584] on img at bounding box center [800, 551] width 299 height 448
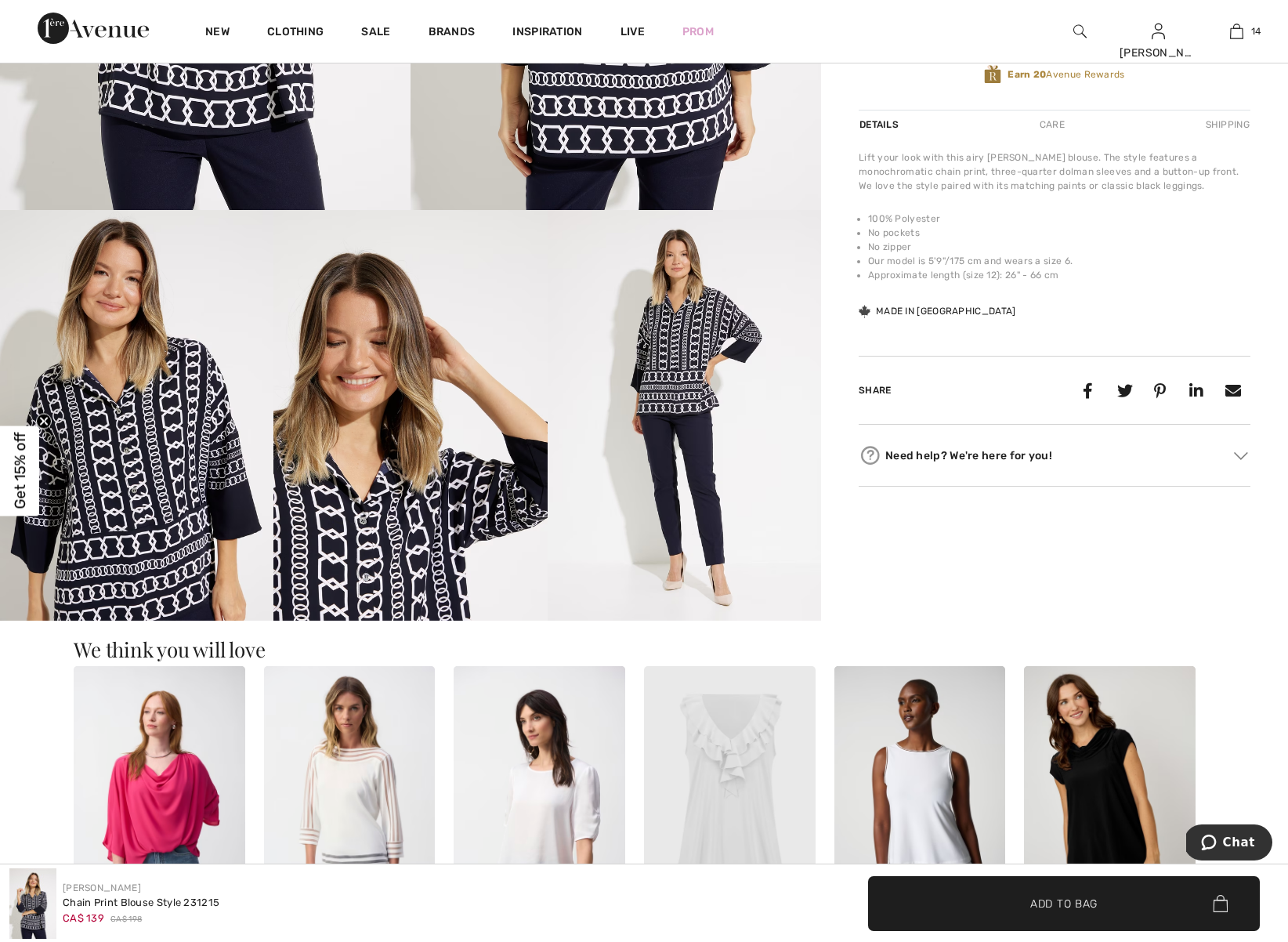
scroll to position [553, 0]
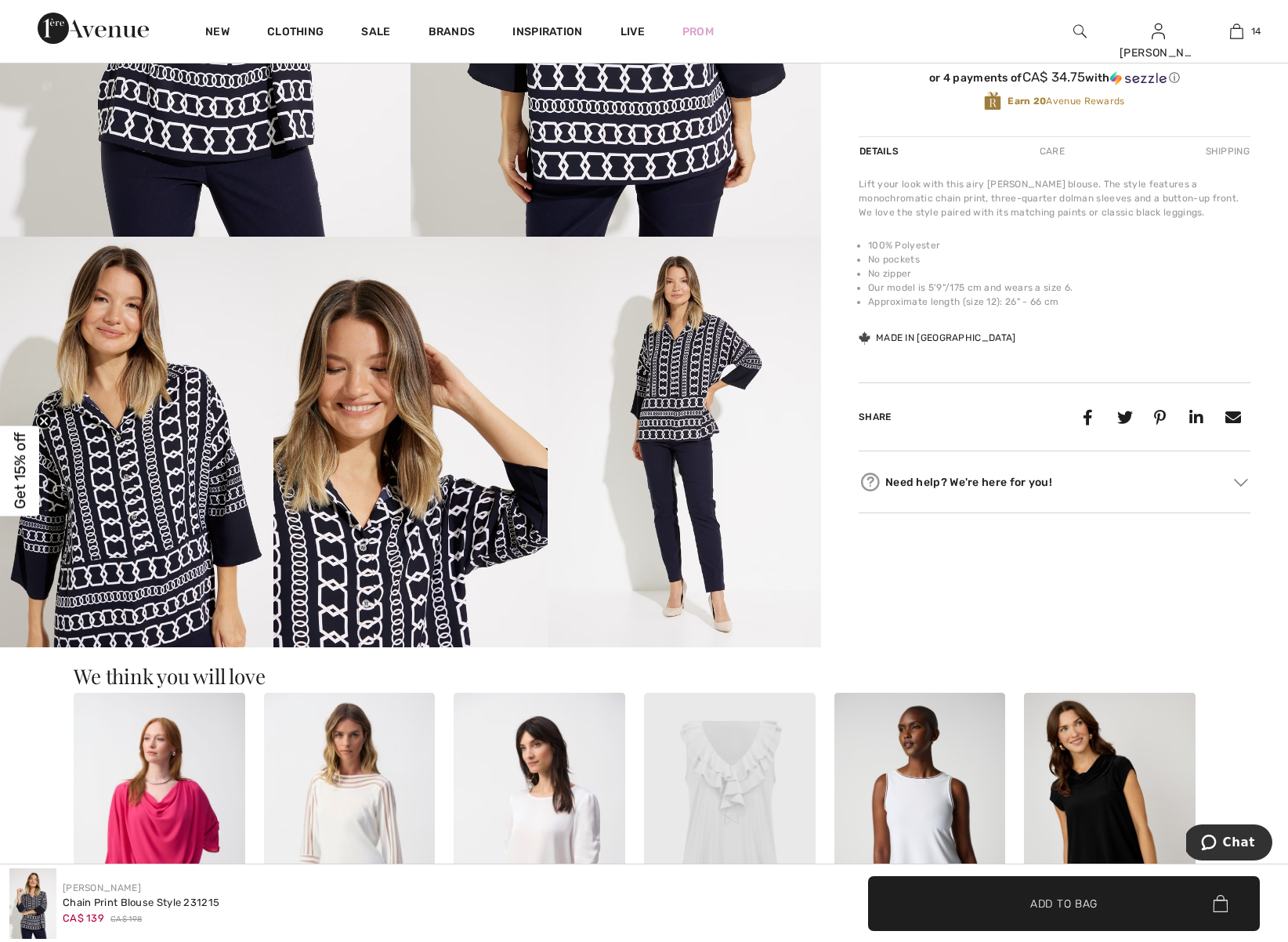
click at [207, 3] on div "New" at bounding box center [217, 31] width 62 height 63
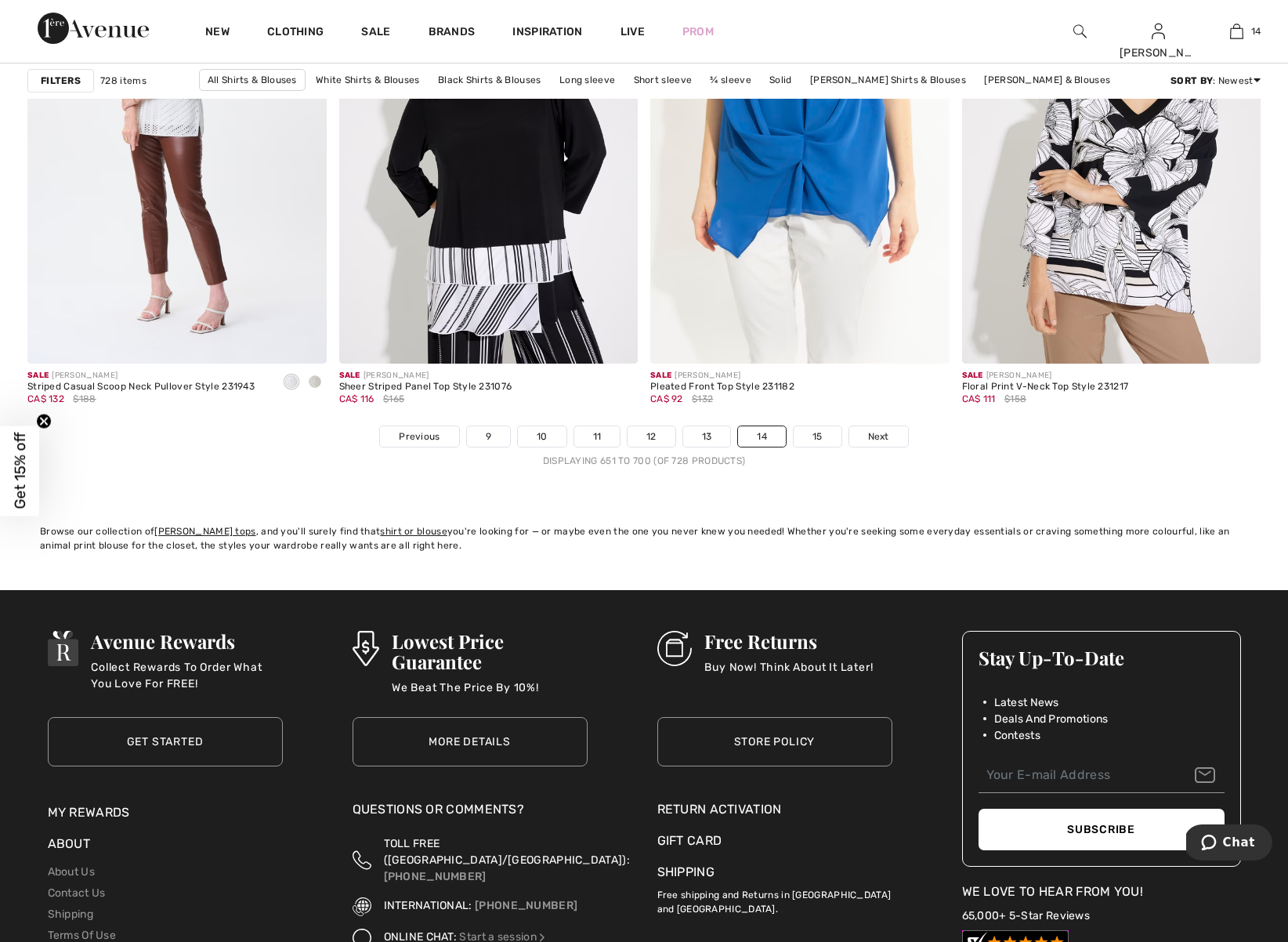
scroll to position [7858, 0]
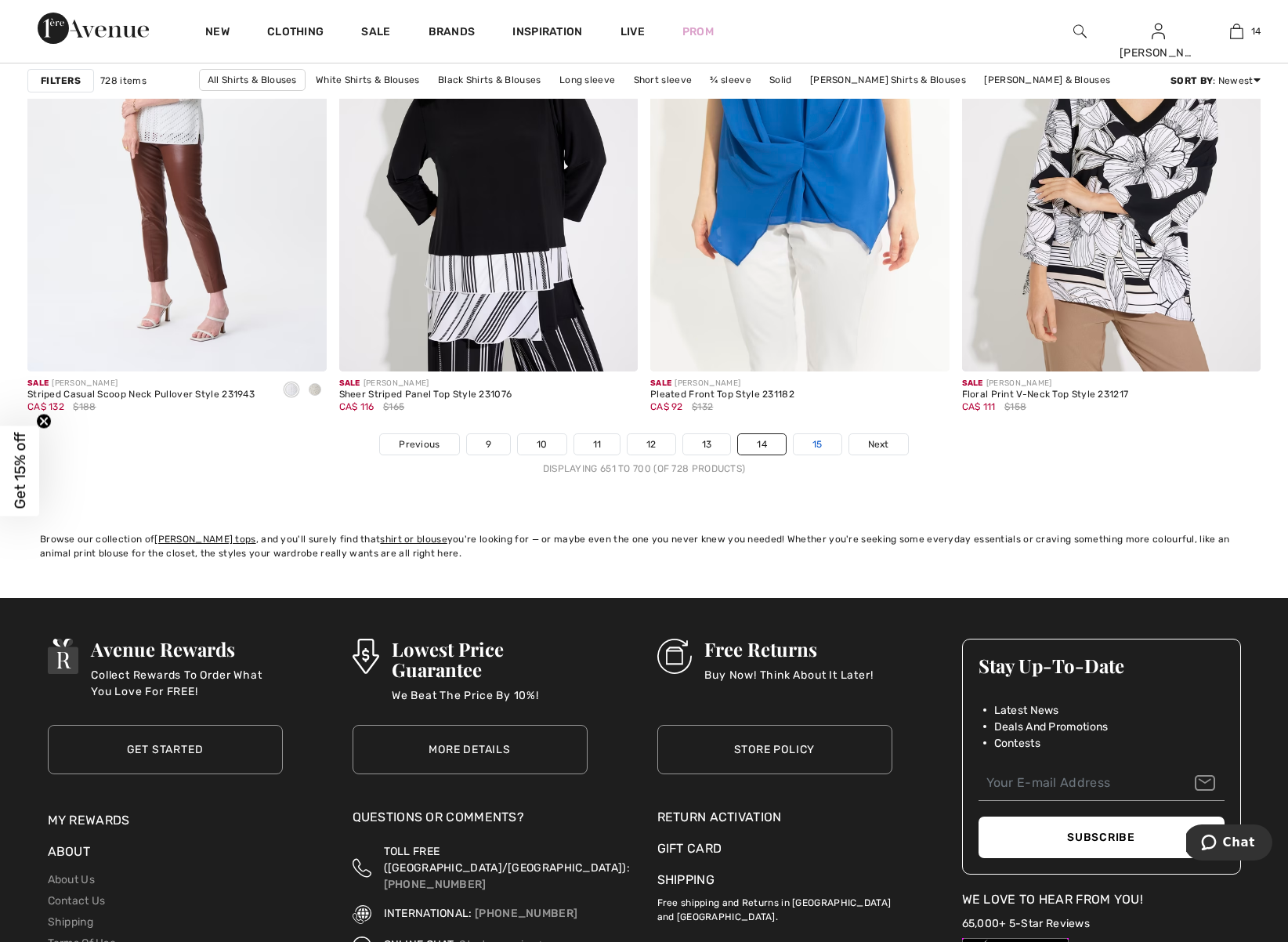
click at [814, 443] on link "15" at bounding box center [817, 444] width 48 height 20
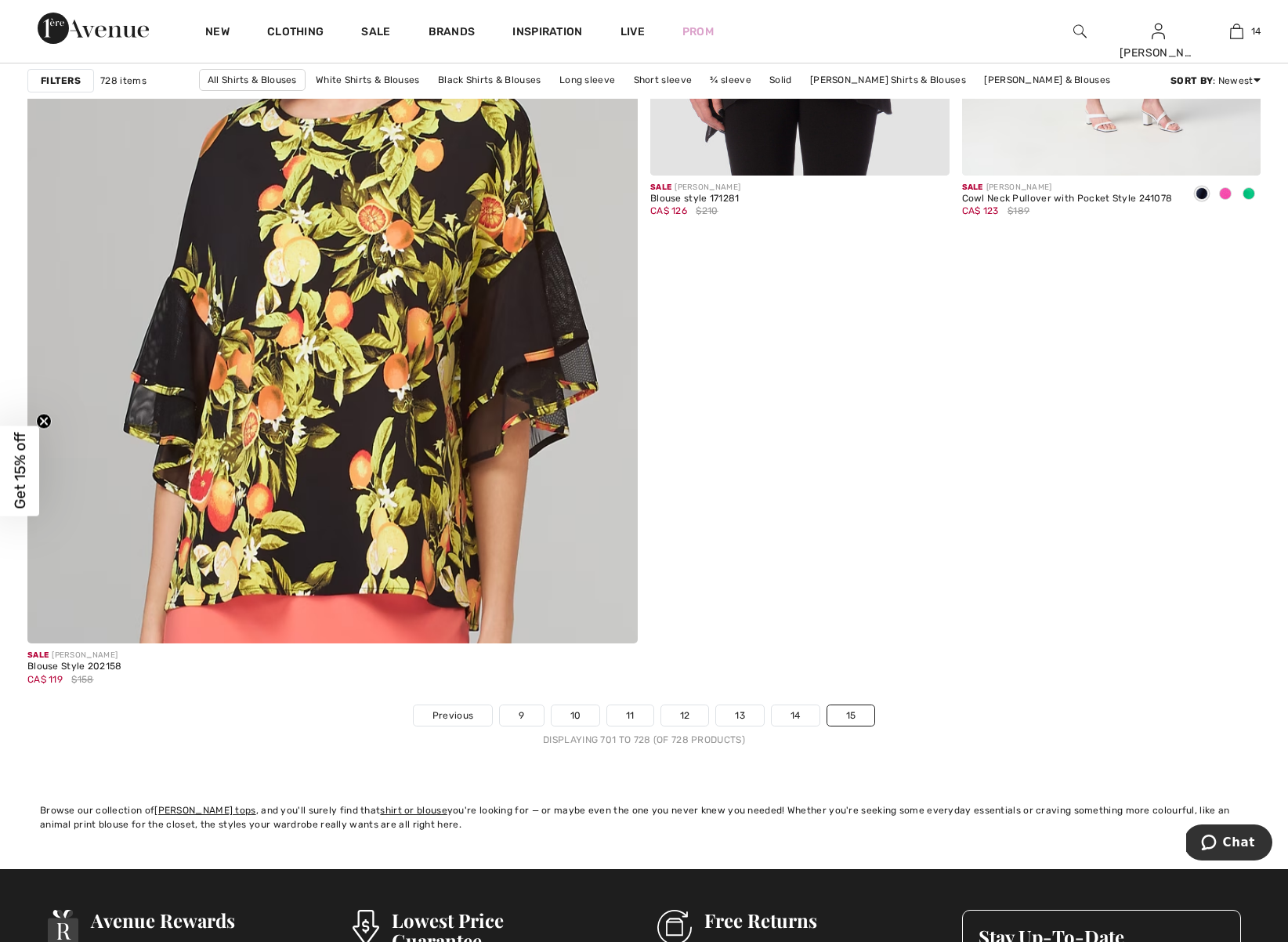
scroll to position [4861, 0]
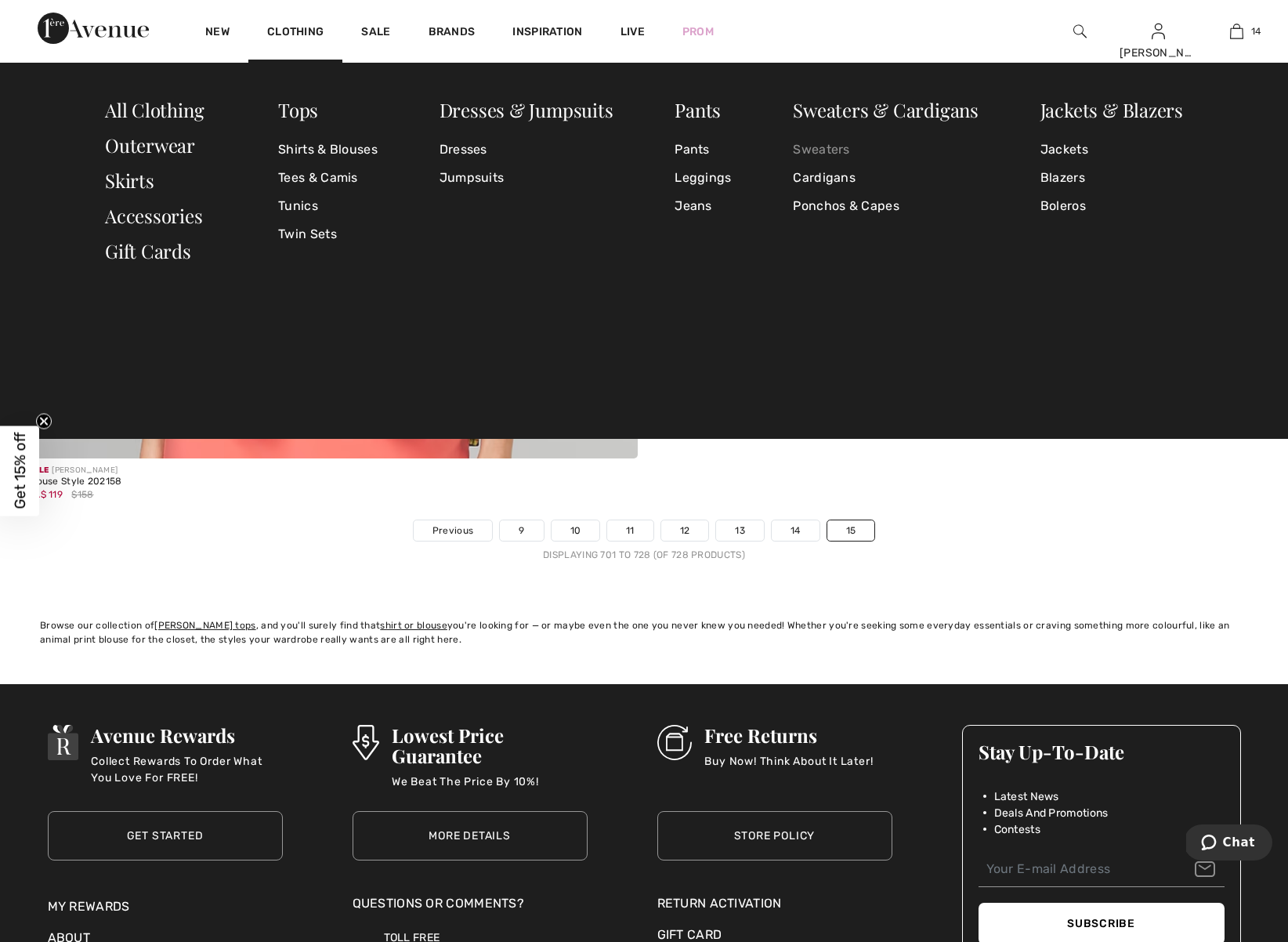
click at [822, 148] on link "Sweaters" at bounding box center [886, 150] width 186 height 28
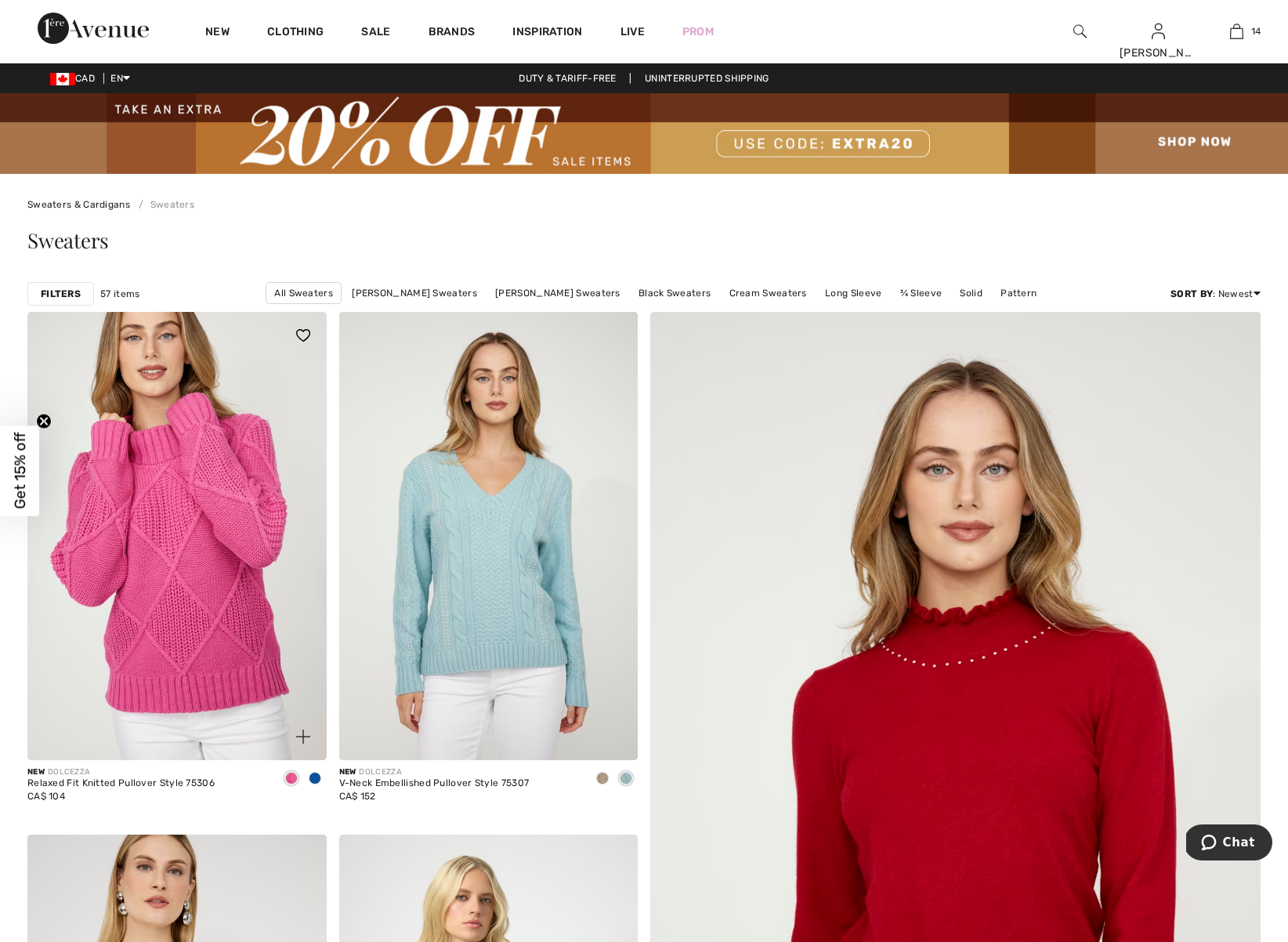
click at [231, 636] on img at bounding box center [177, 536] width 299 height 448
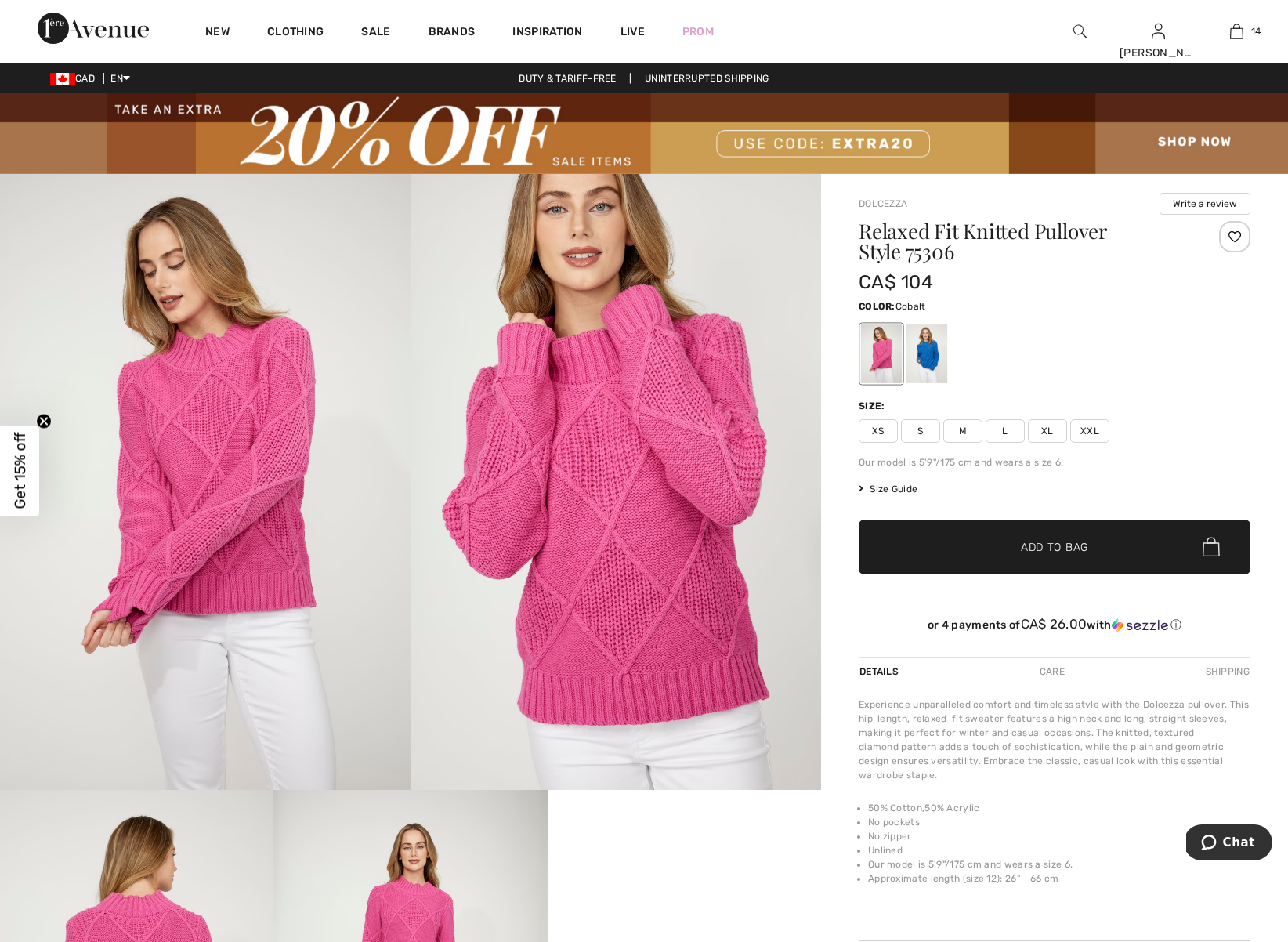
click at [924, 343] on div at bounding box center [927, 354] width 41 height 59
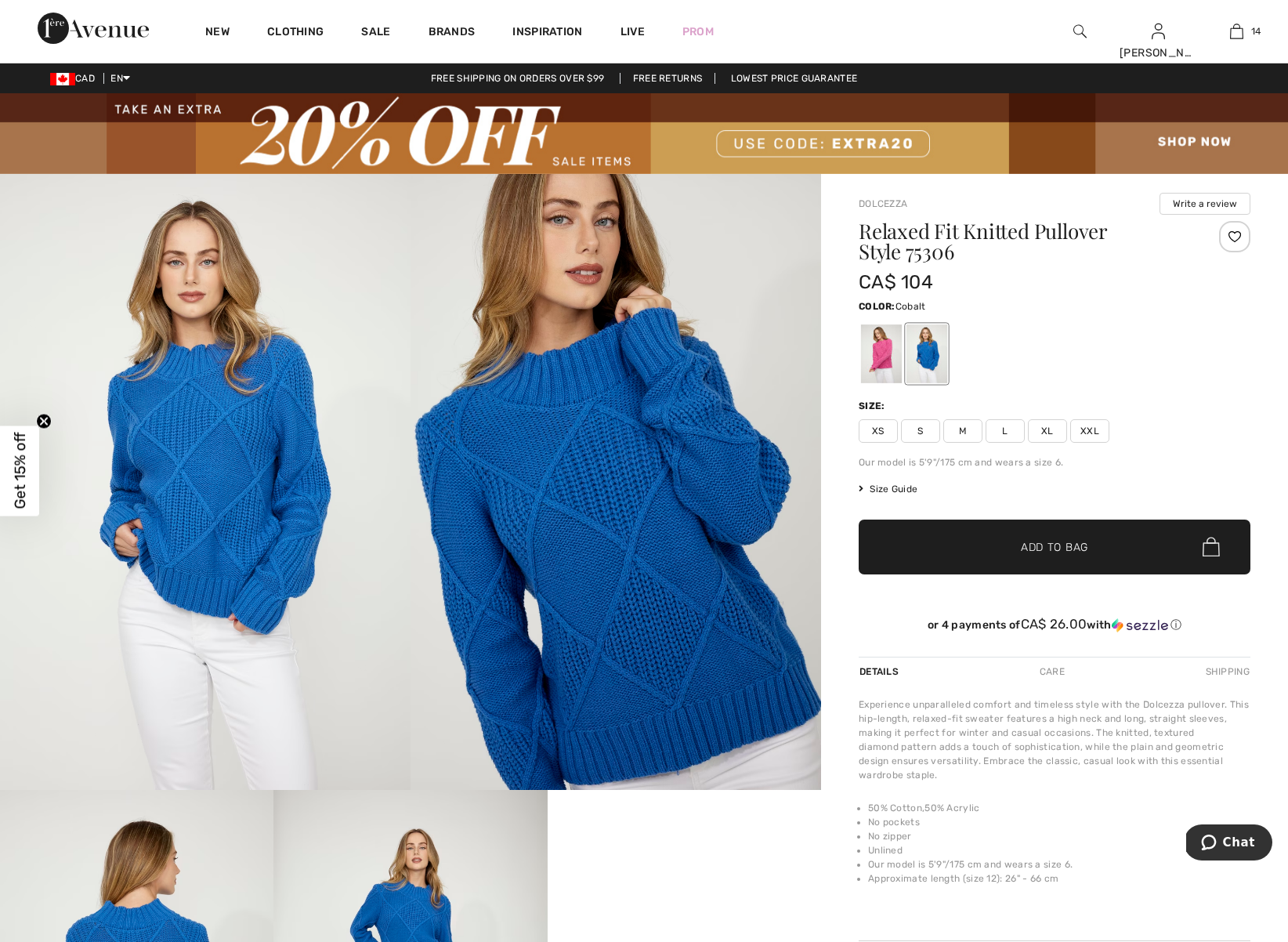
click at [901, 488] on span "Size Guide" at bounding box center [888, 489] width 59 height 14
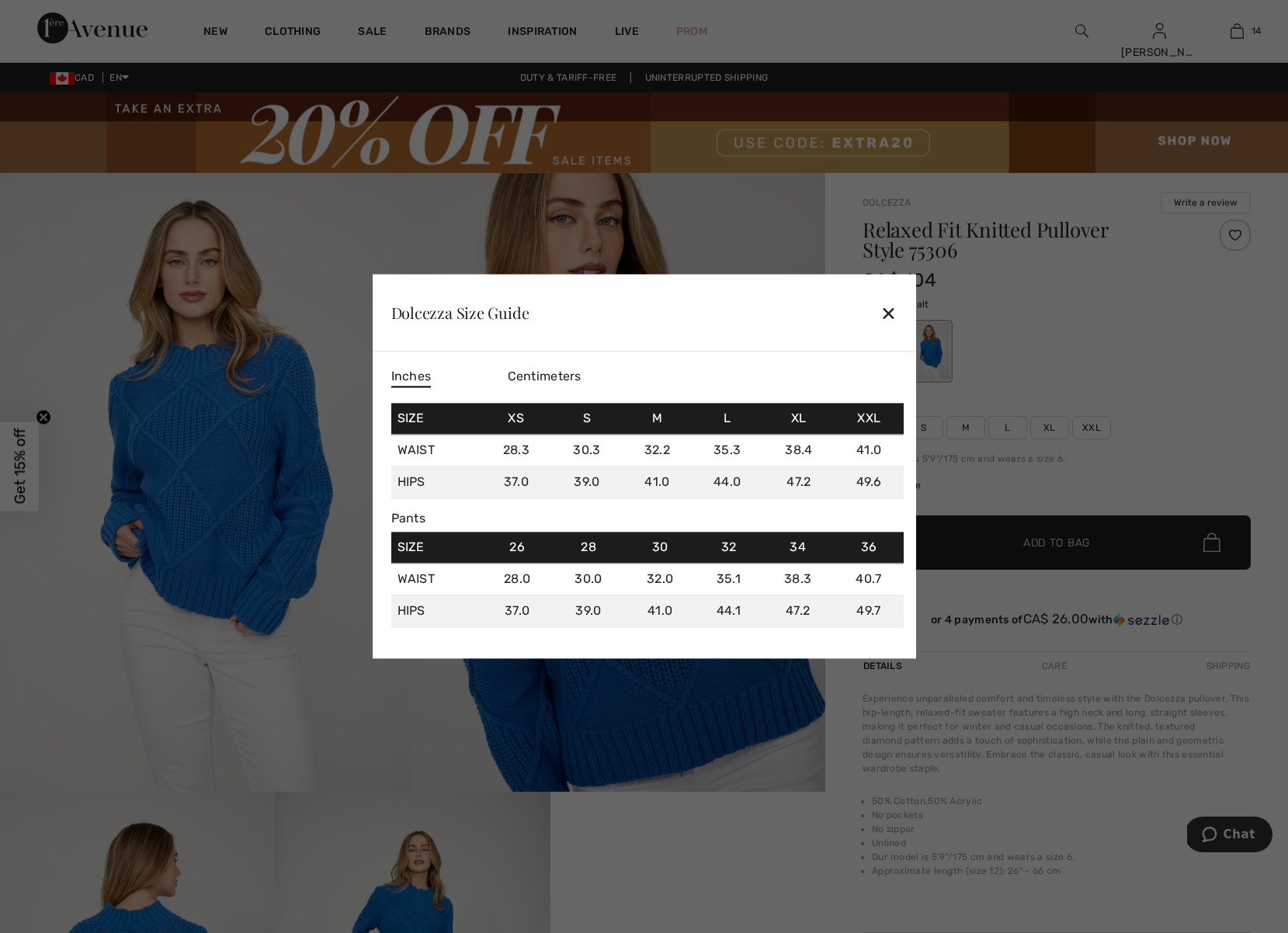
click at [1174, 384] on div at bounding box center [644, 466] width 1288 height 933
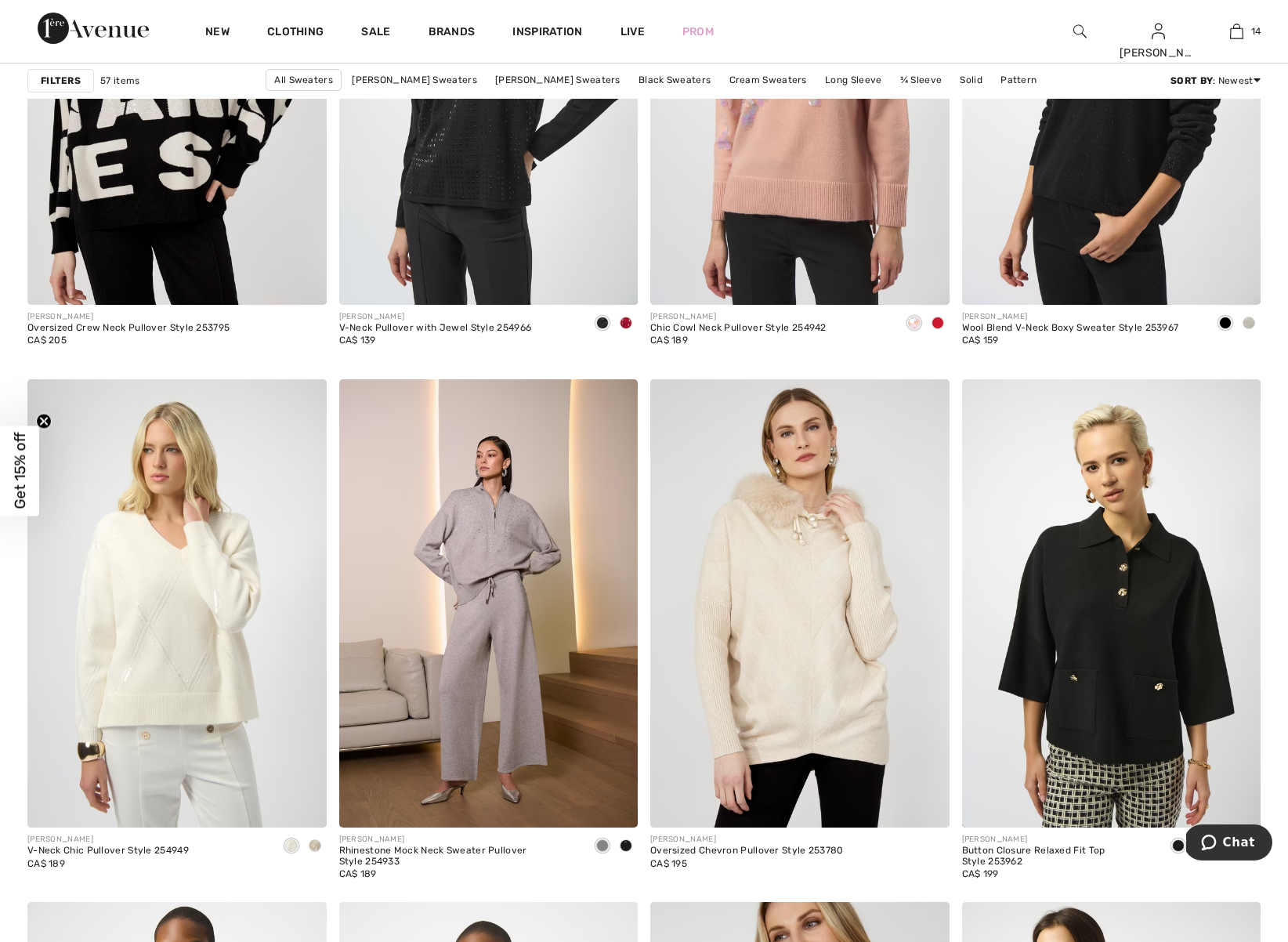
scroll to position [2826, 0]
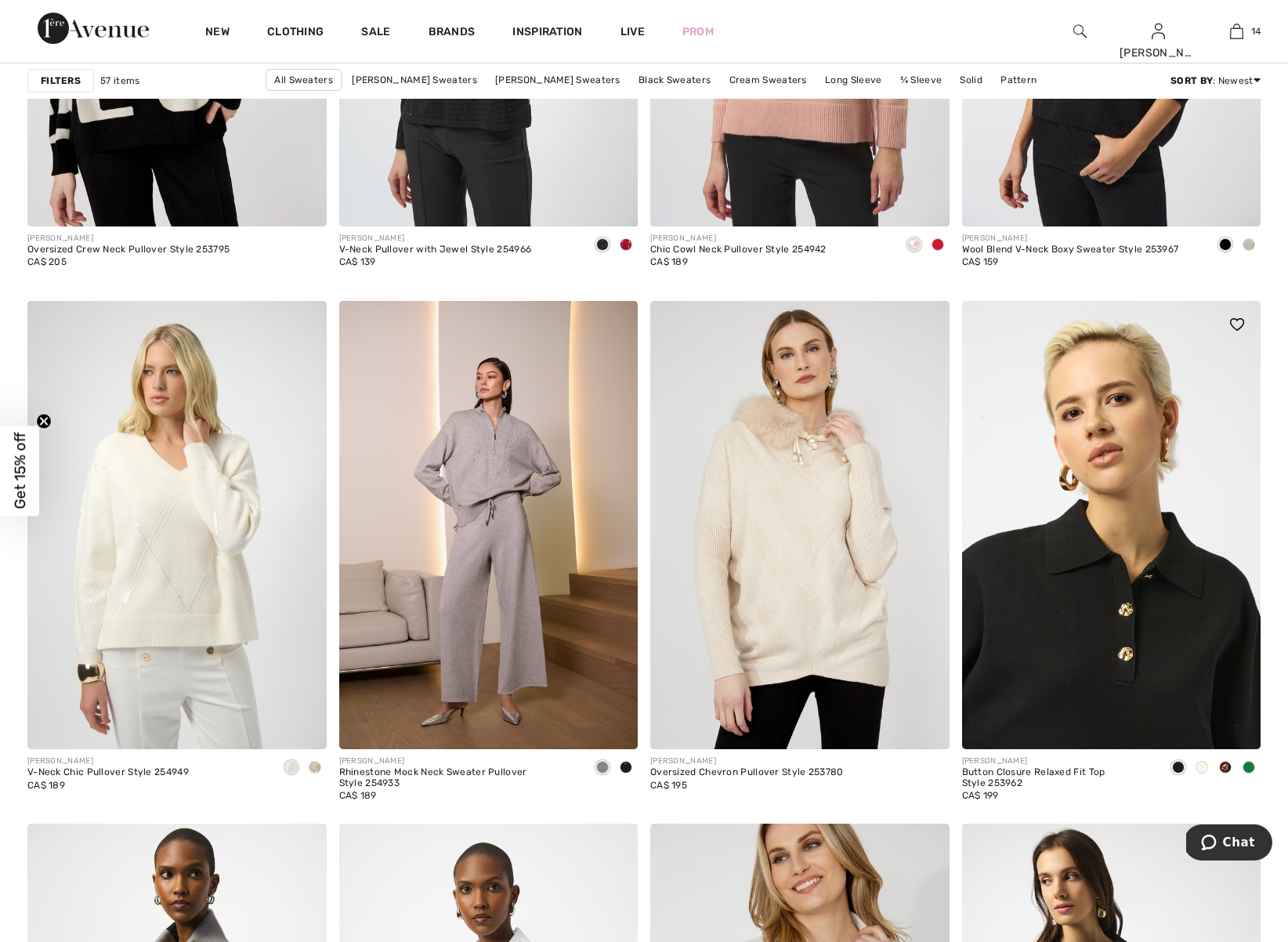
click at [1161, 538] on img at bounding box center [1112, 525] width 299 height 448
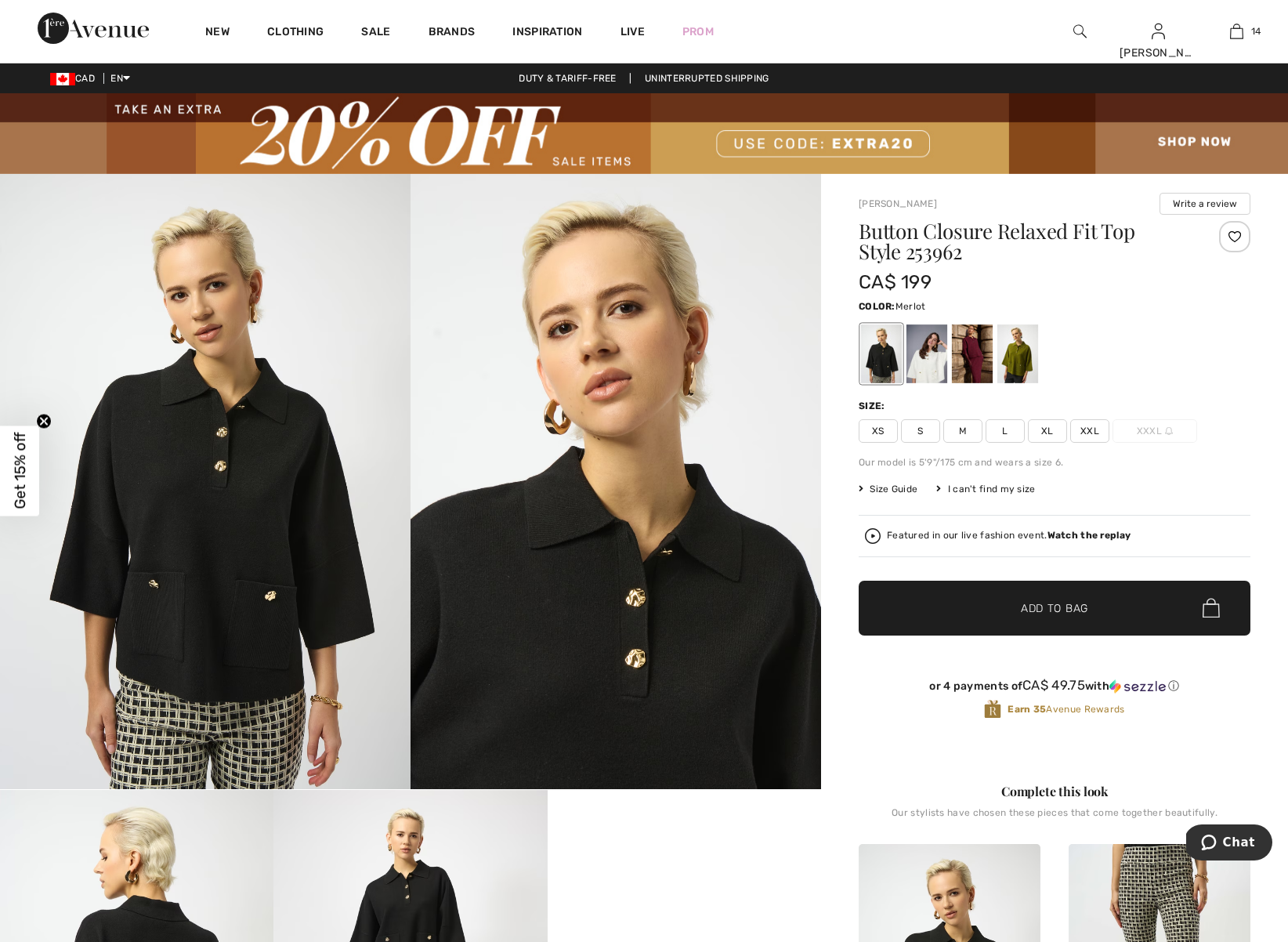
click at [967, 355] on div at bounding box center [972, 354] width 41 height 59
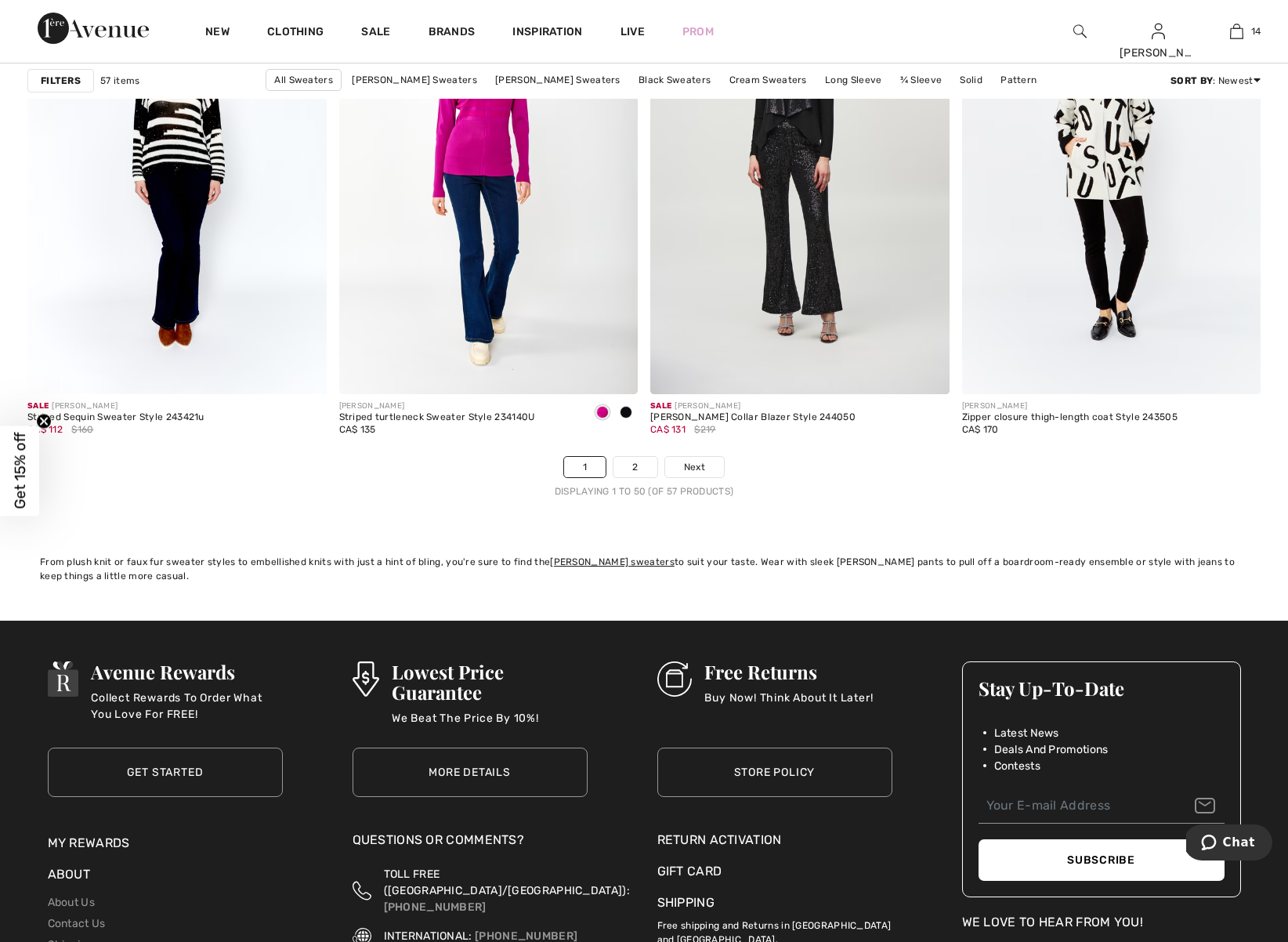
scroll to position [7817, 0]
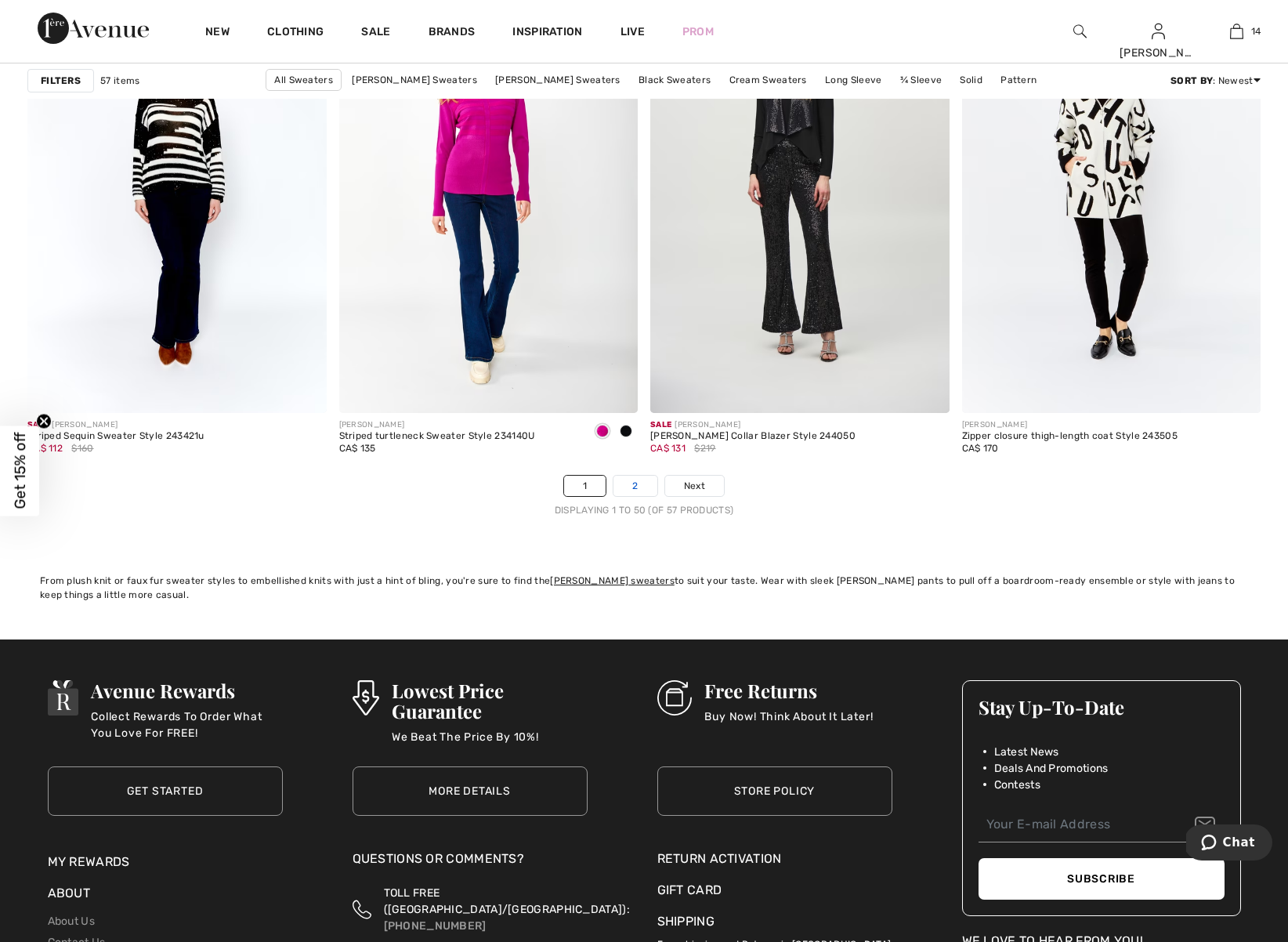
click at [638, 484] on link "2" at bounding box center [636, 486] width 43 height 20
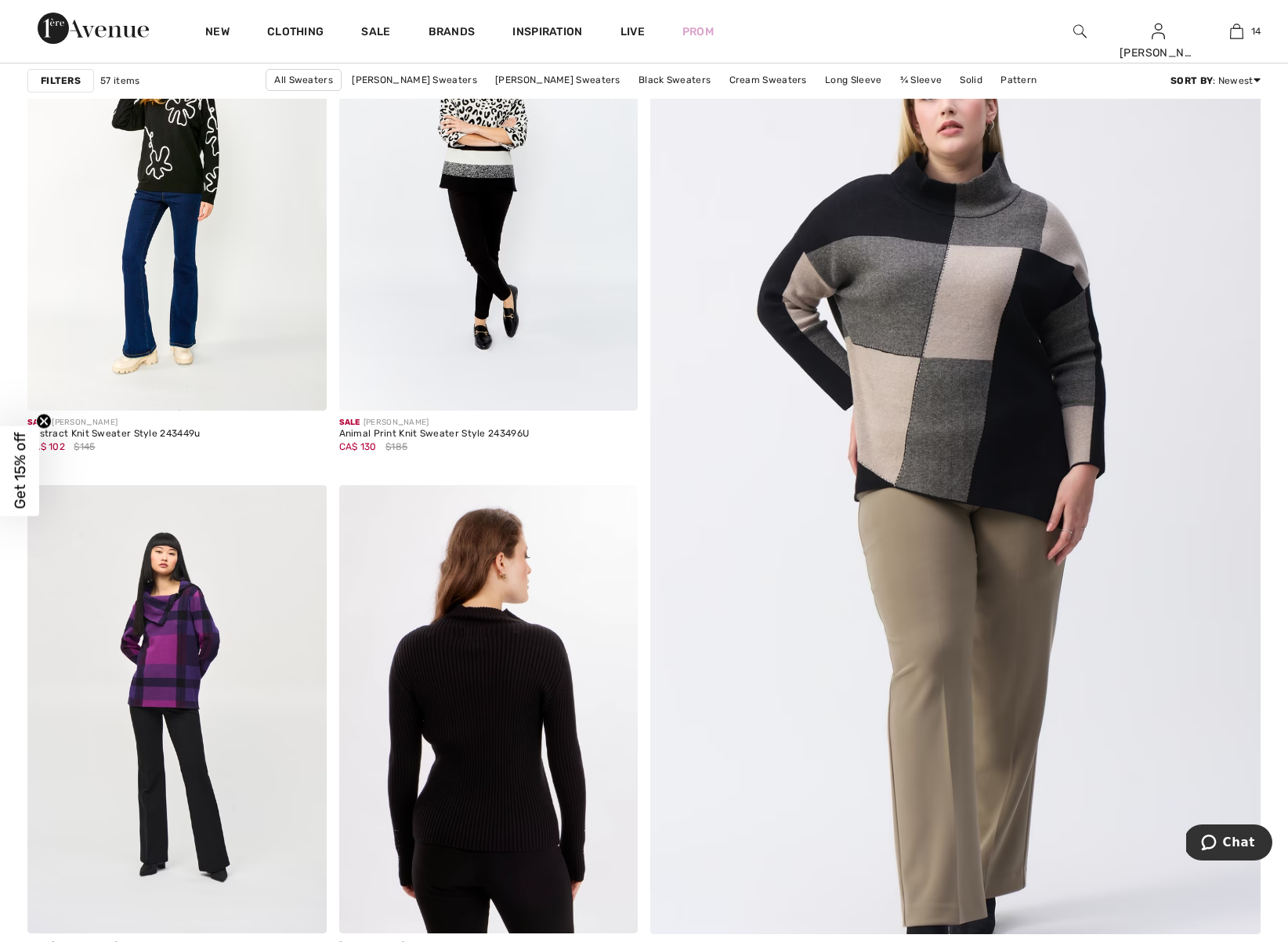
scroll to position [266, 0]
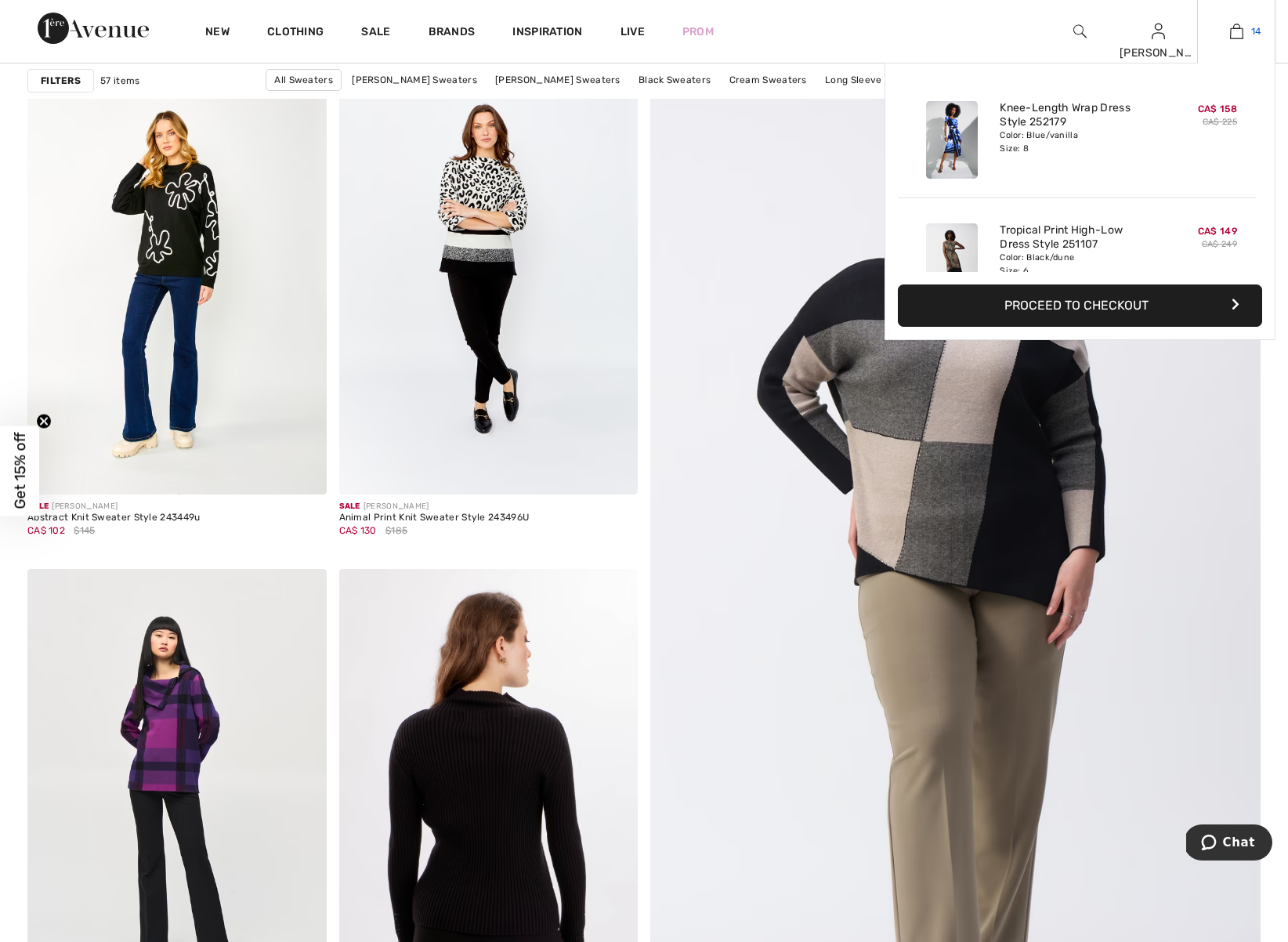
click at [1245, 31] on link "14" at bounding box center [1237, 31] width 77 height 18
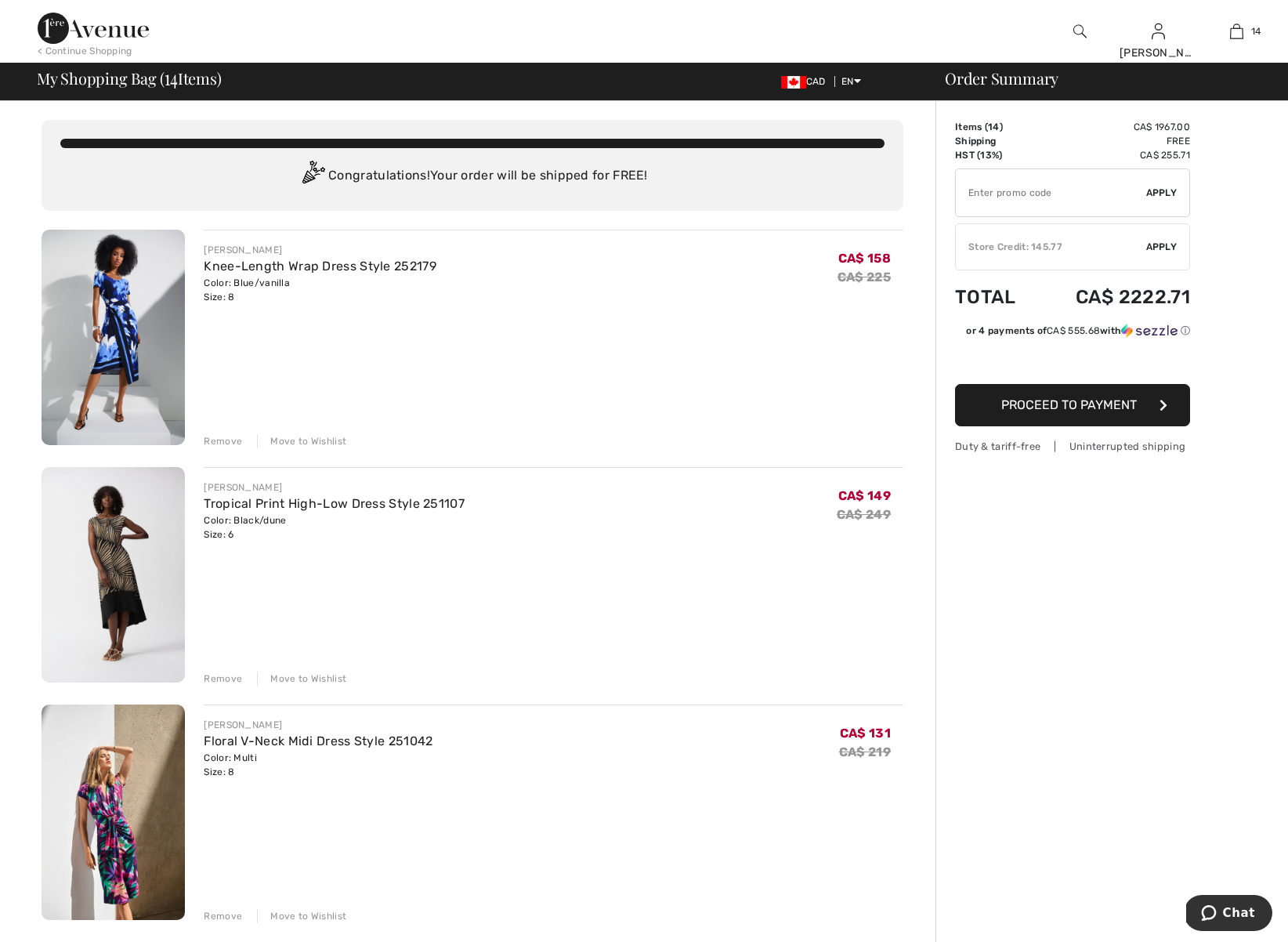
click at [224, 439] on div "Remove" at bounding box center [223, 441] width 38 height 14
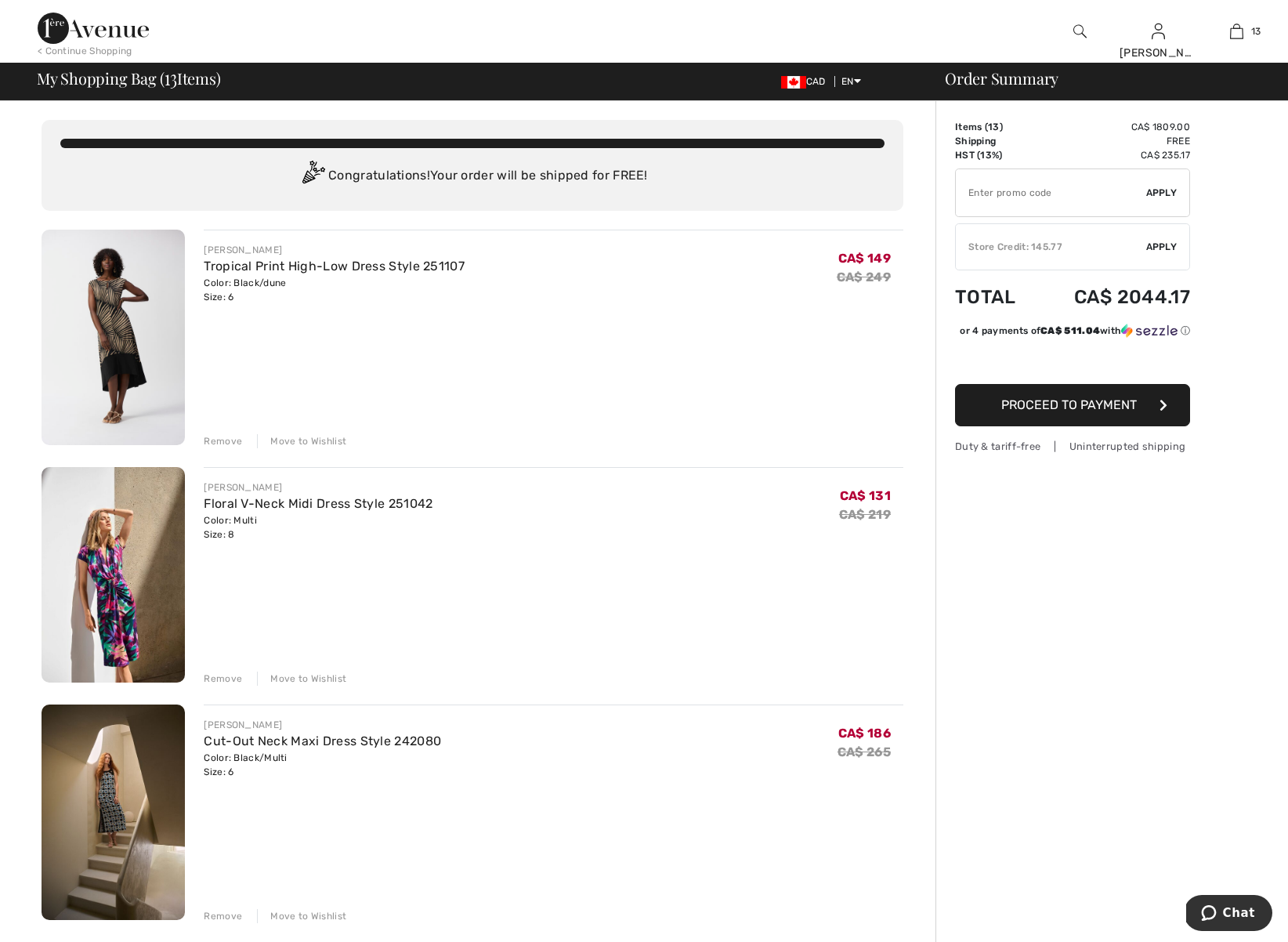
click at [223, 441] on div "Remove" at bounding box center [223, 441] width 38 height 14
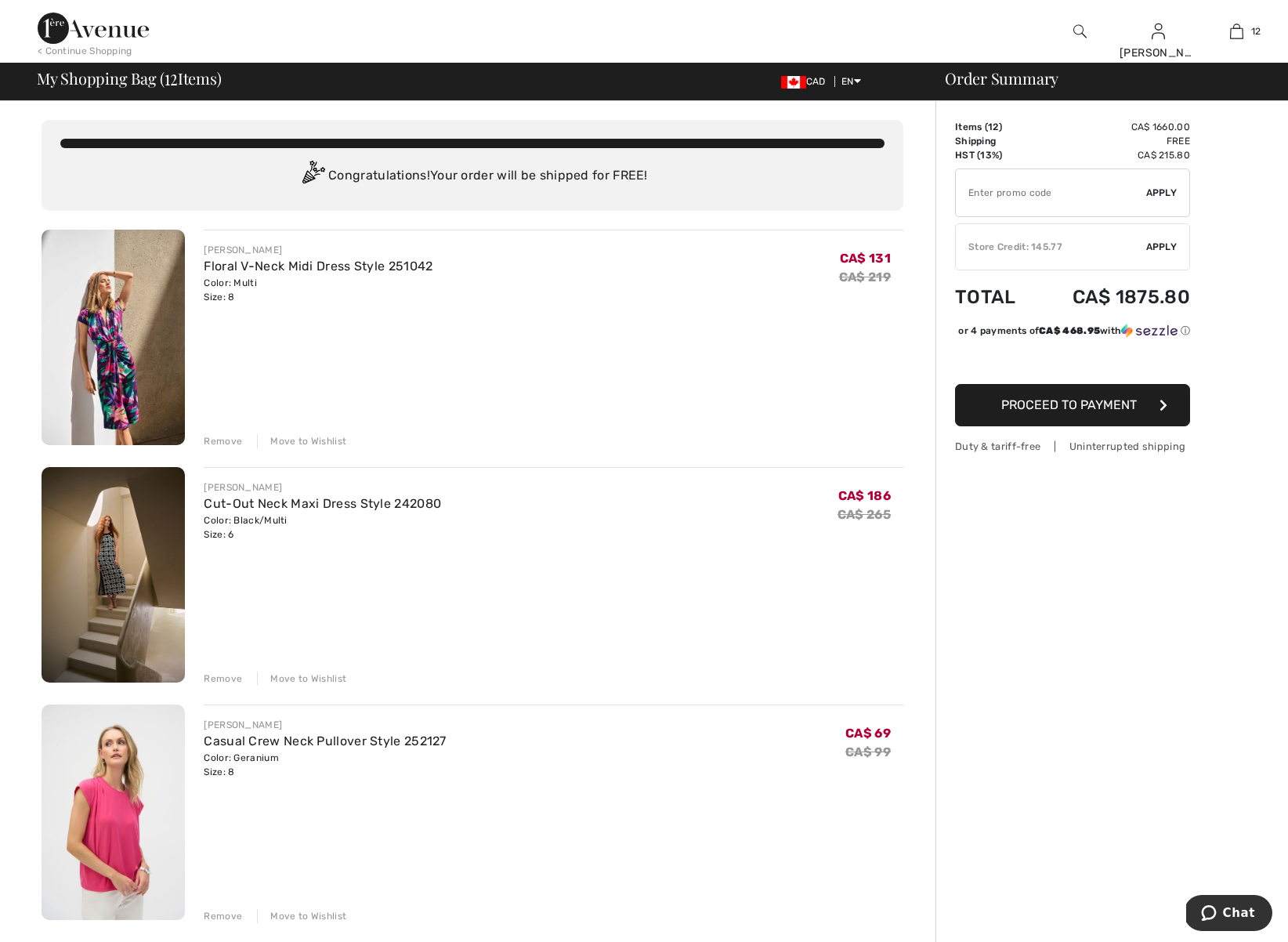
click at [228, 437] on div "Remove" at bounding box center [223, 441] width 38 height 14
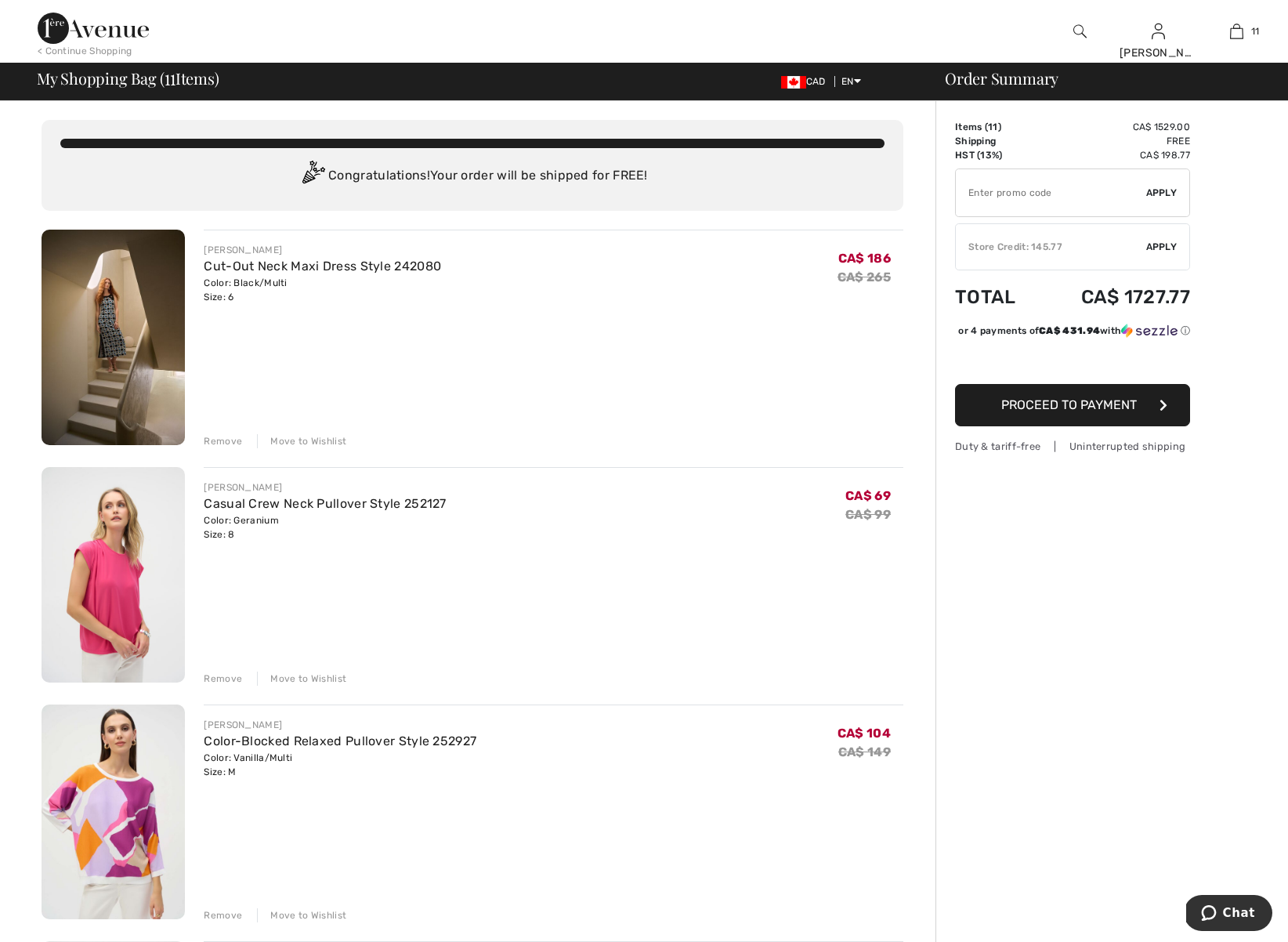
click at [225, 443] on div "Remove" at bounding box center [223, 441] width 38 height 14
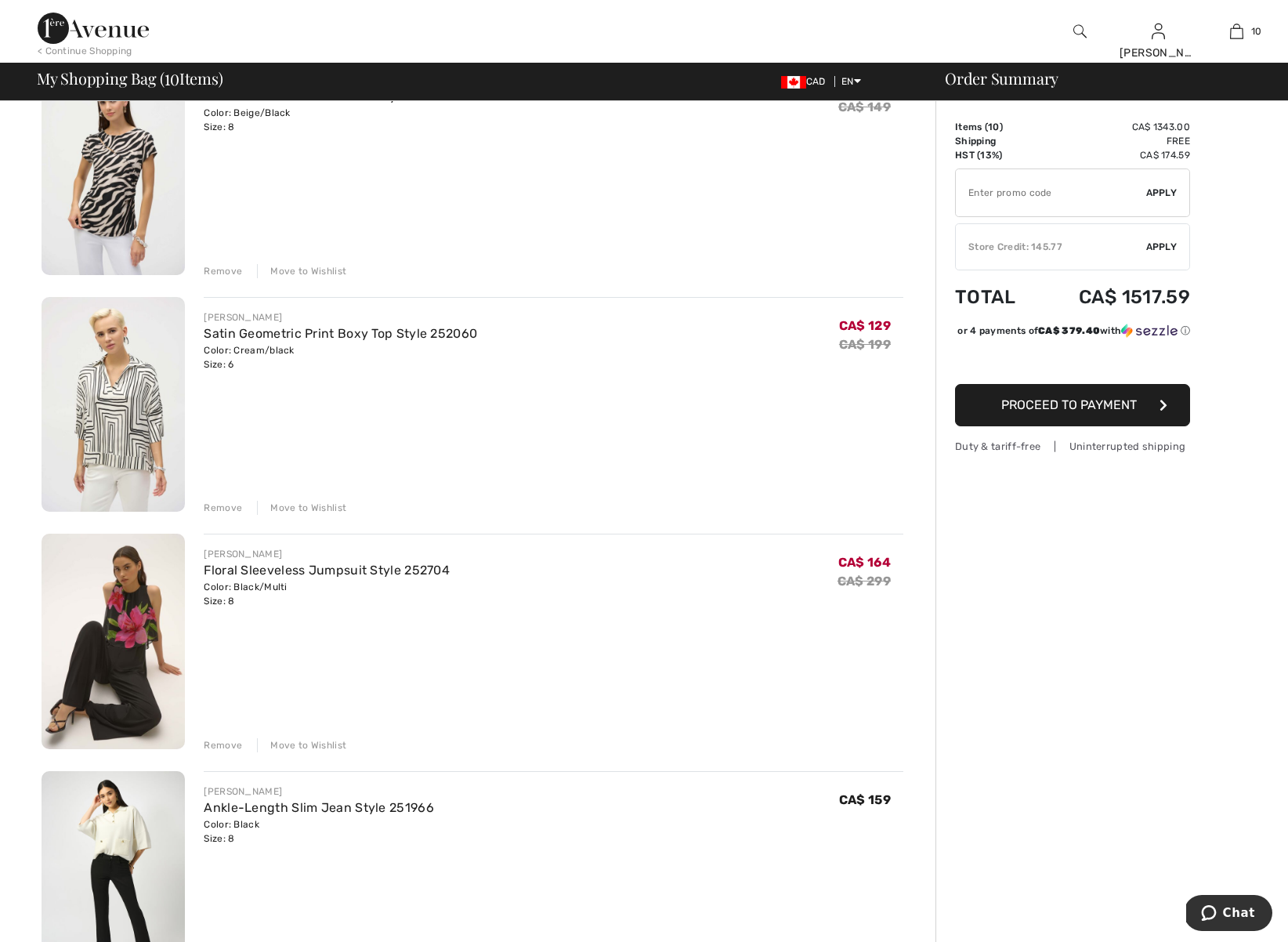
scroll to position [643, 0]
click at [227, 745] on div "Remove" at bounding box center [223, 746] width 38 height 14
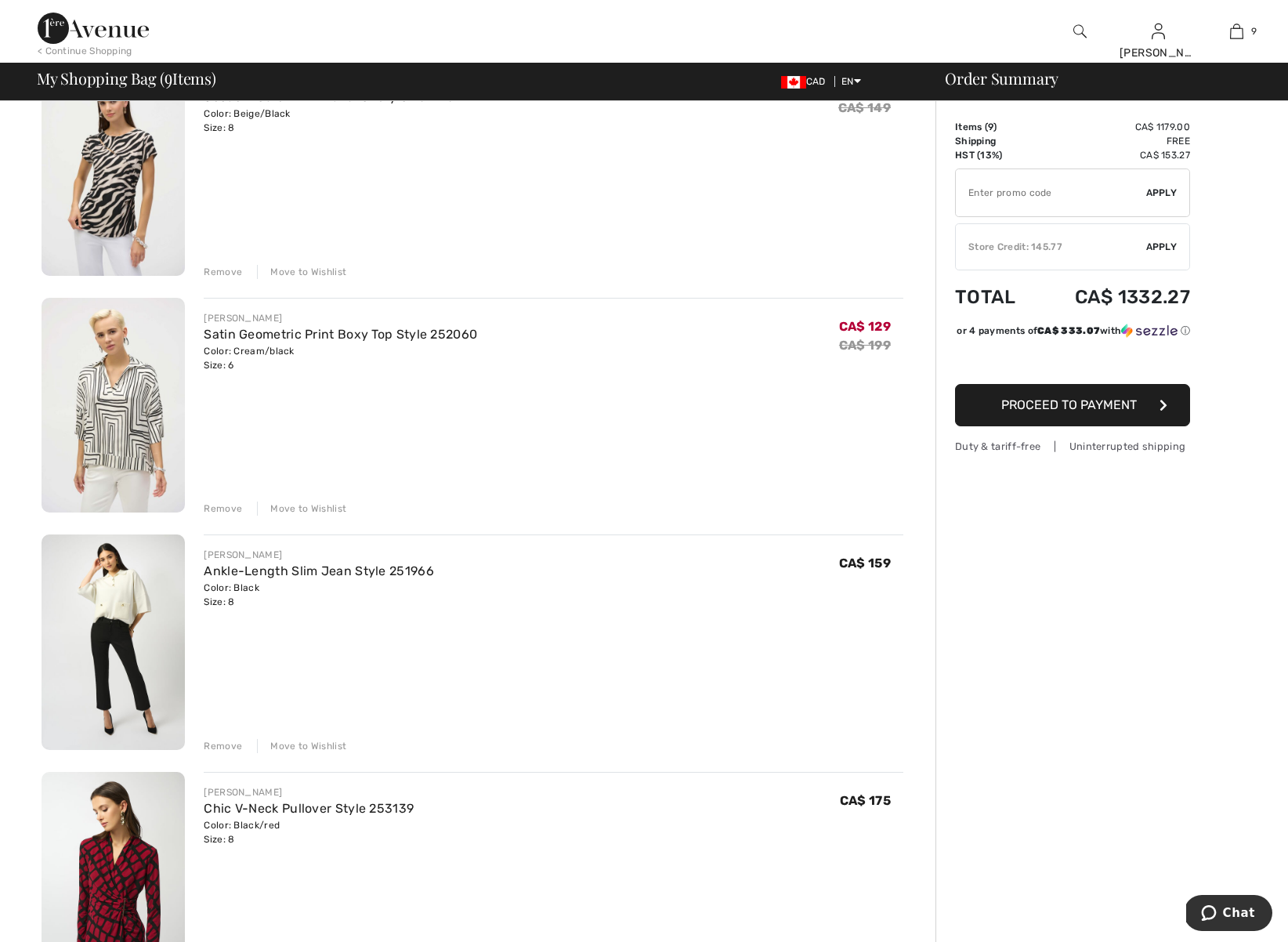
click at [222, 506] on div "Remove" at bounding box center [223, 509] width 38 height 14
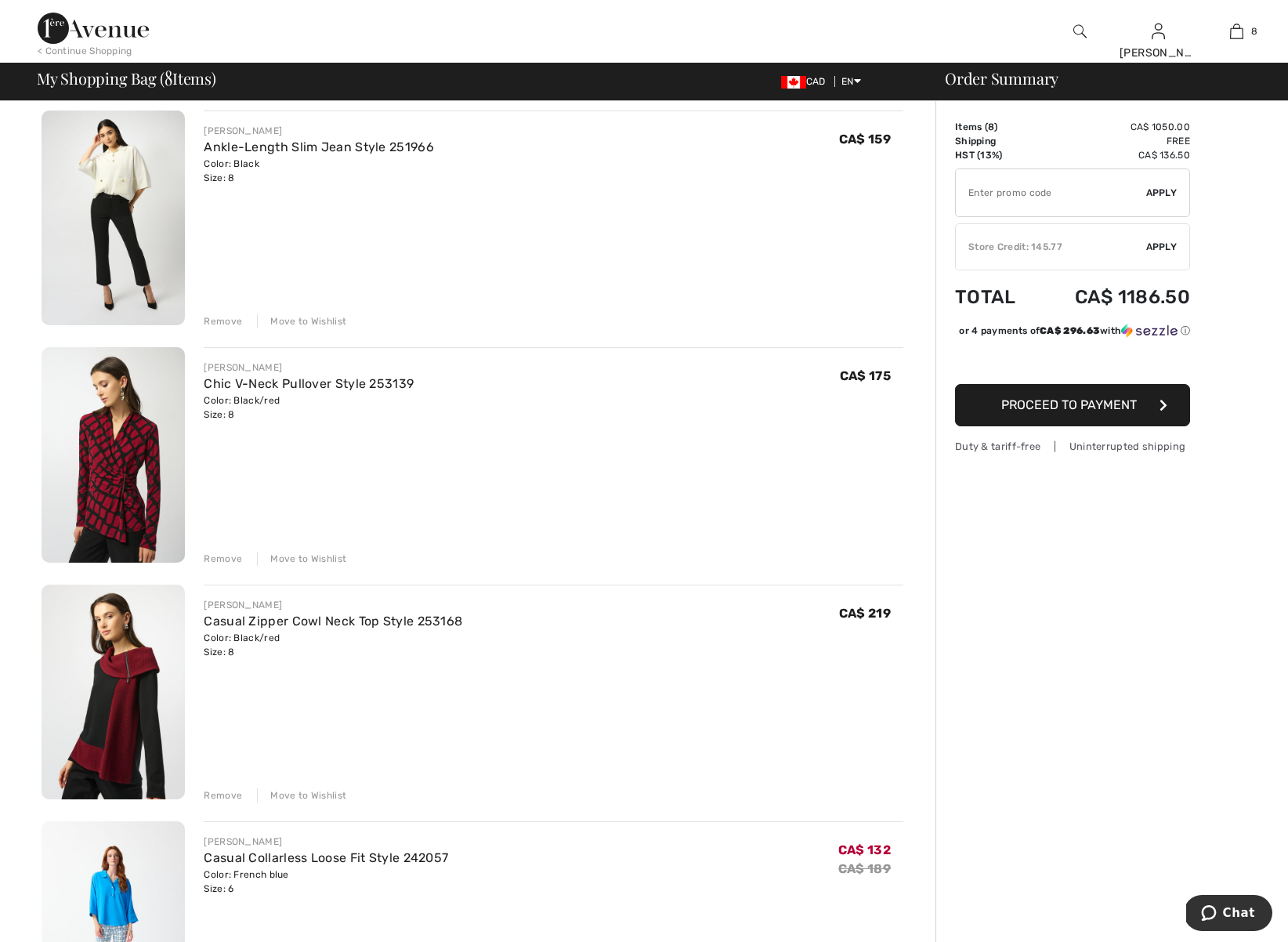
scroll to position [842, 0]
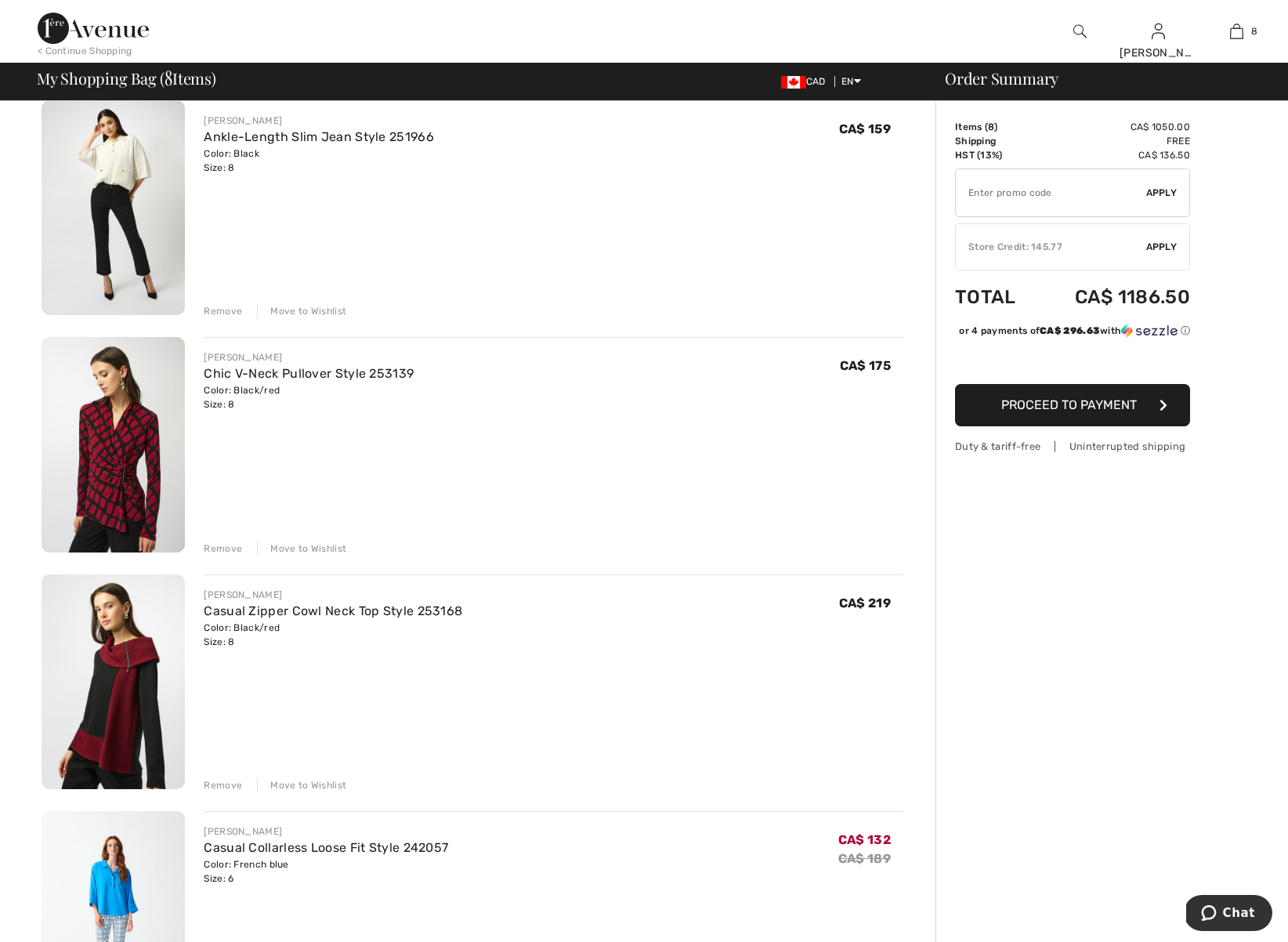
click at [140, 440] on img at bounding box center [113, 445] width 143 height 216
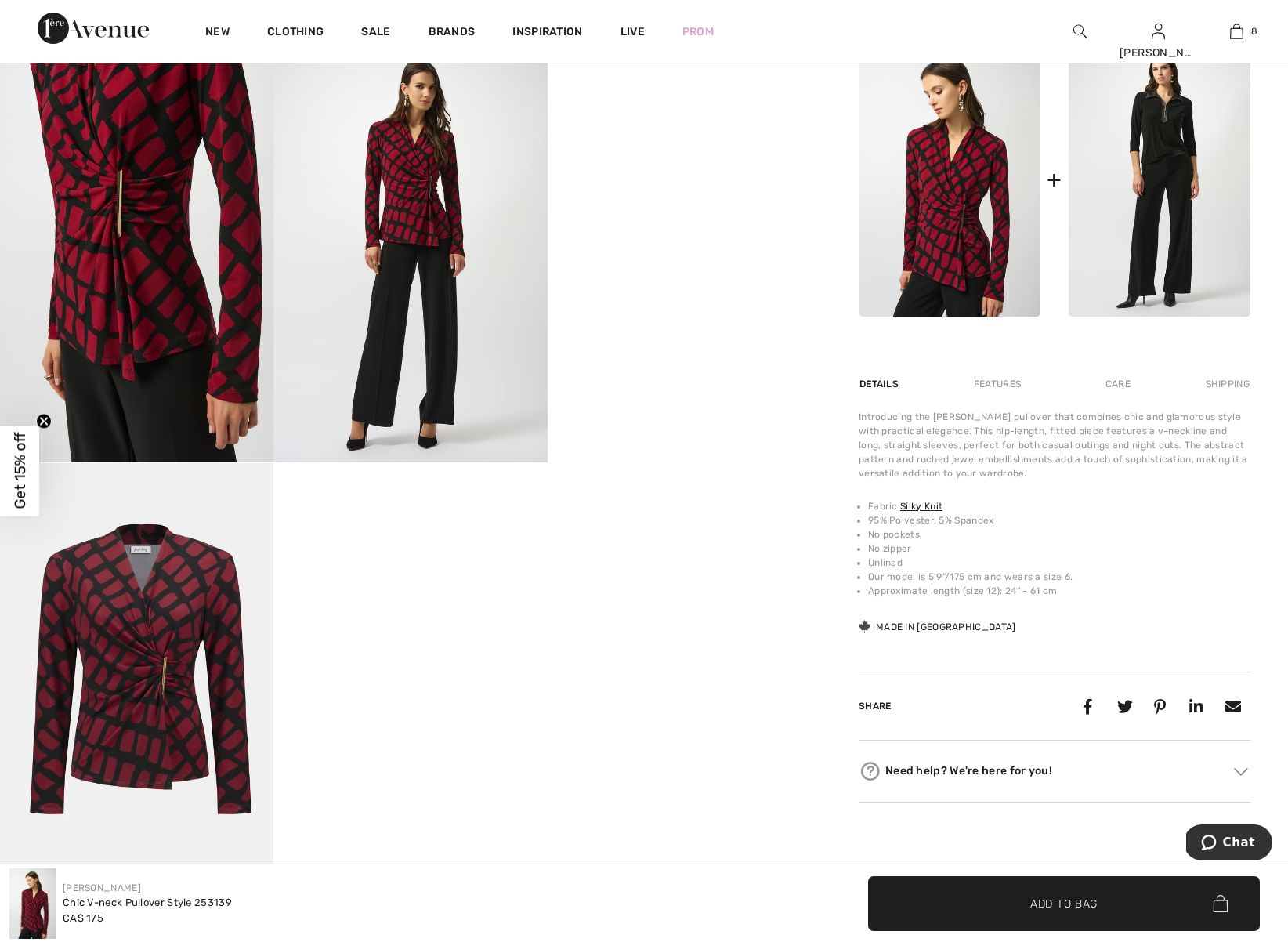
scroll to position [735, 0]
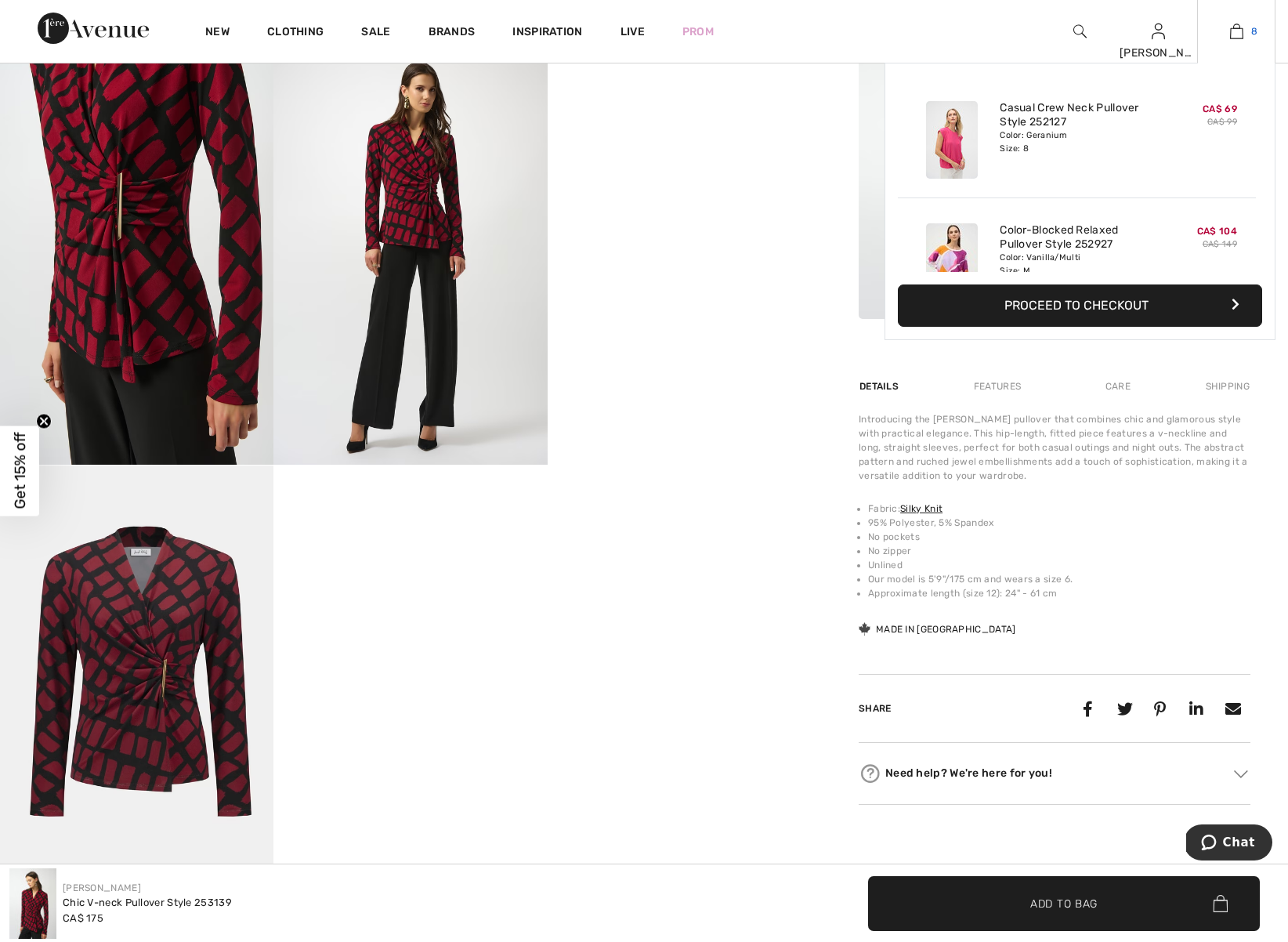
click at [1244, 33] on link "8" at bounding box center [1237, 31] width 77 height 18
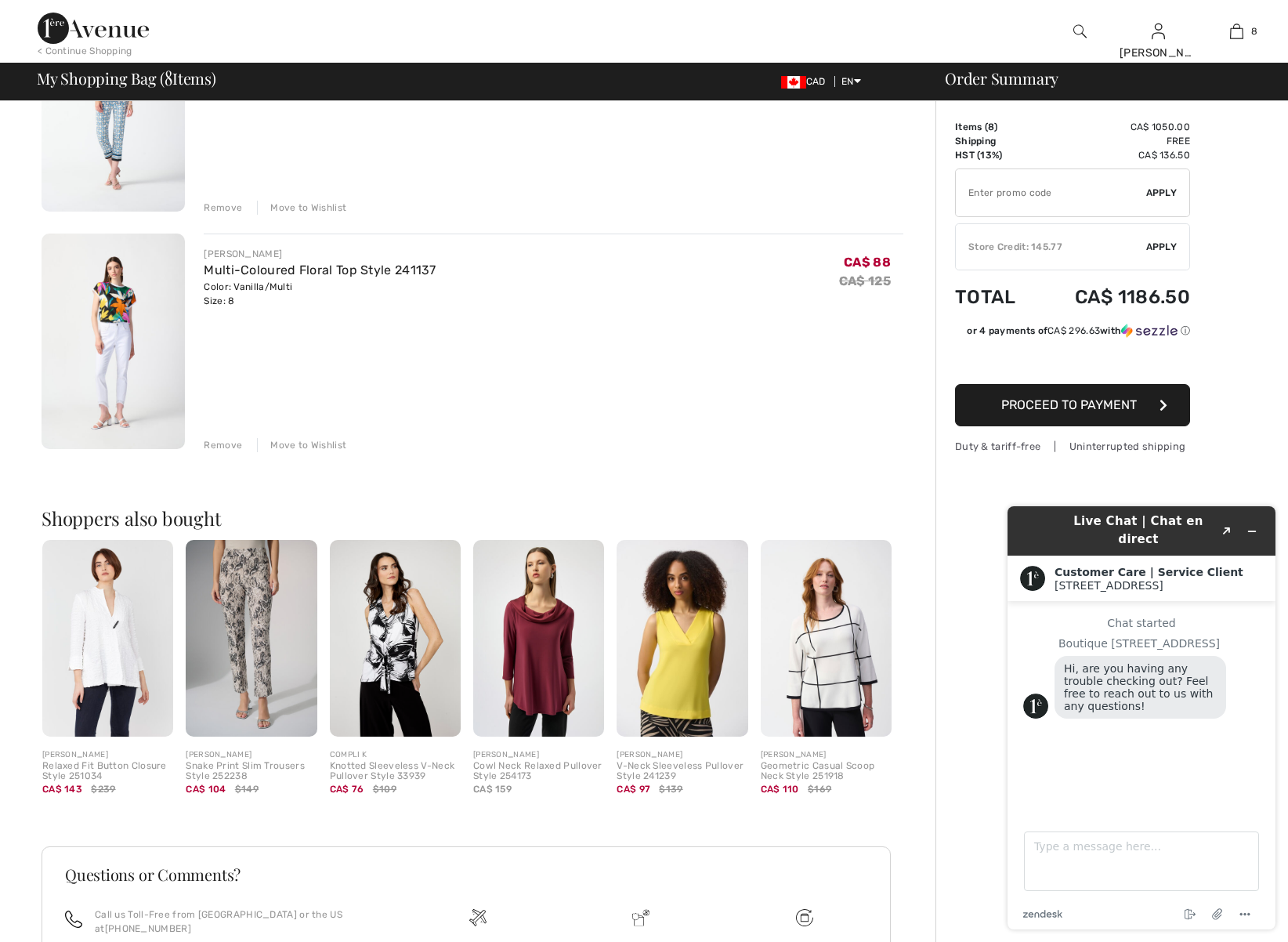
scroll to position [1657, 0]
click at [688, 640] on img at bounding box center [682, 637] width 130 height 197
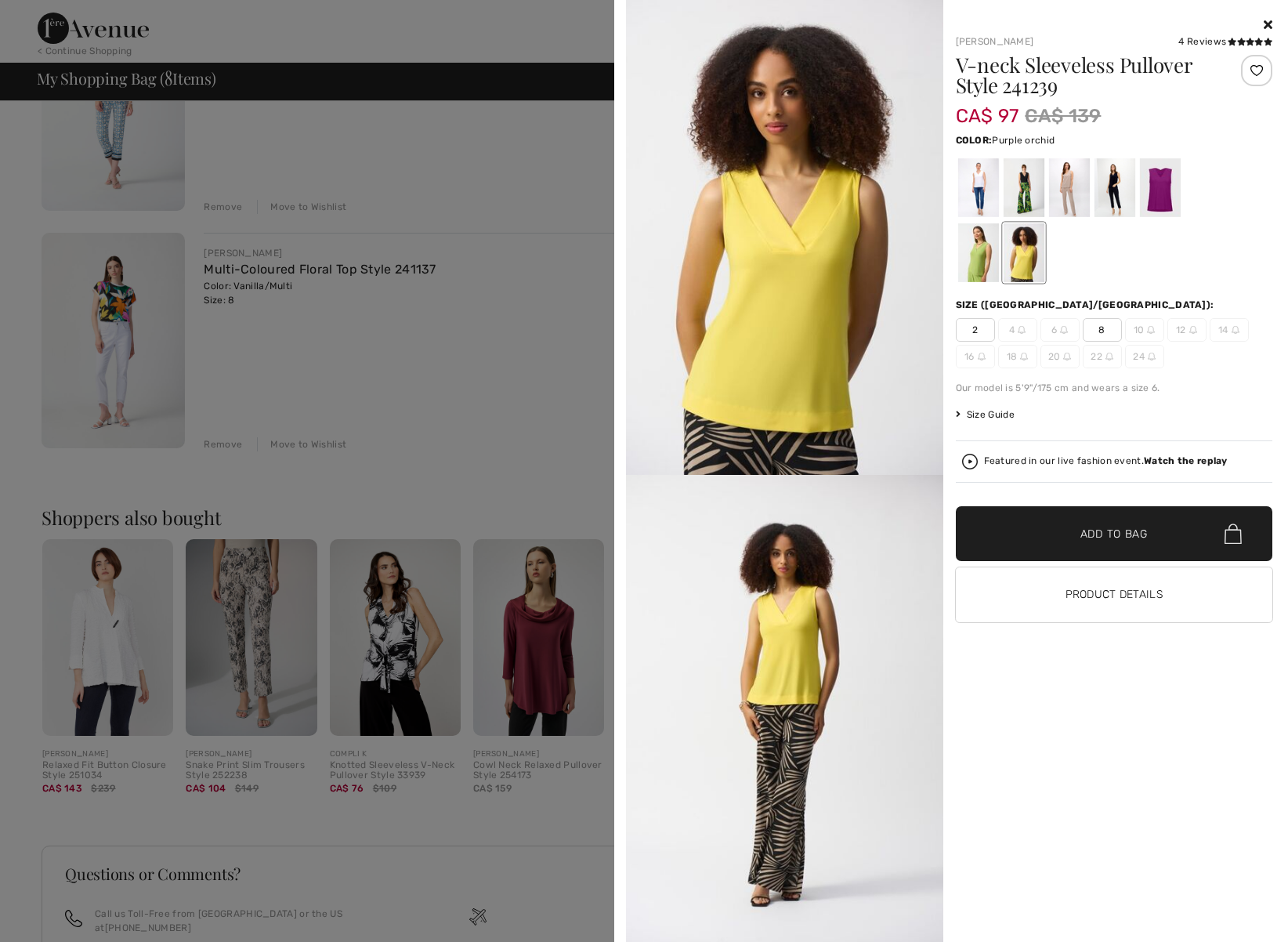
click at [1166, 198] on div at bounding box center [1159, 187] width 41 height 59
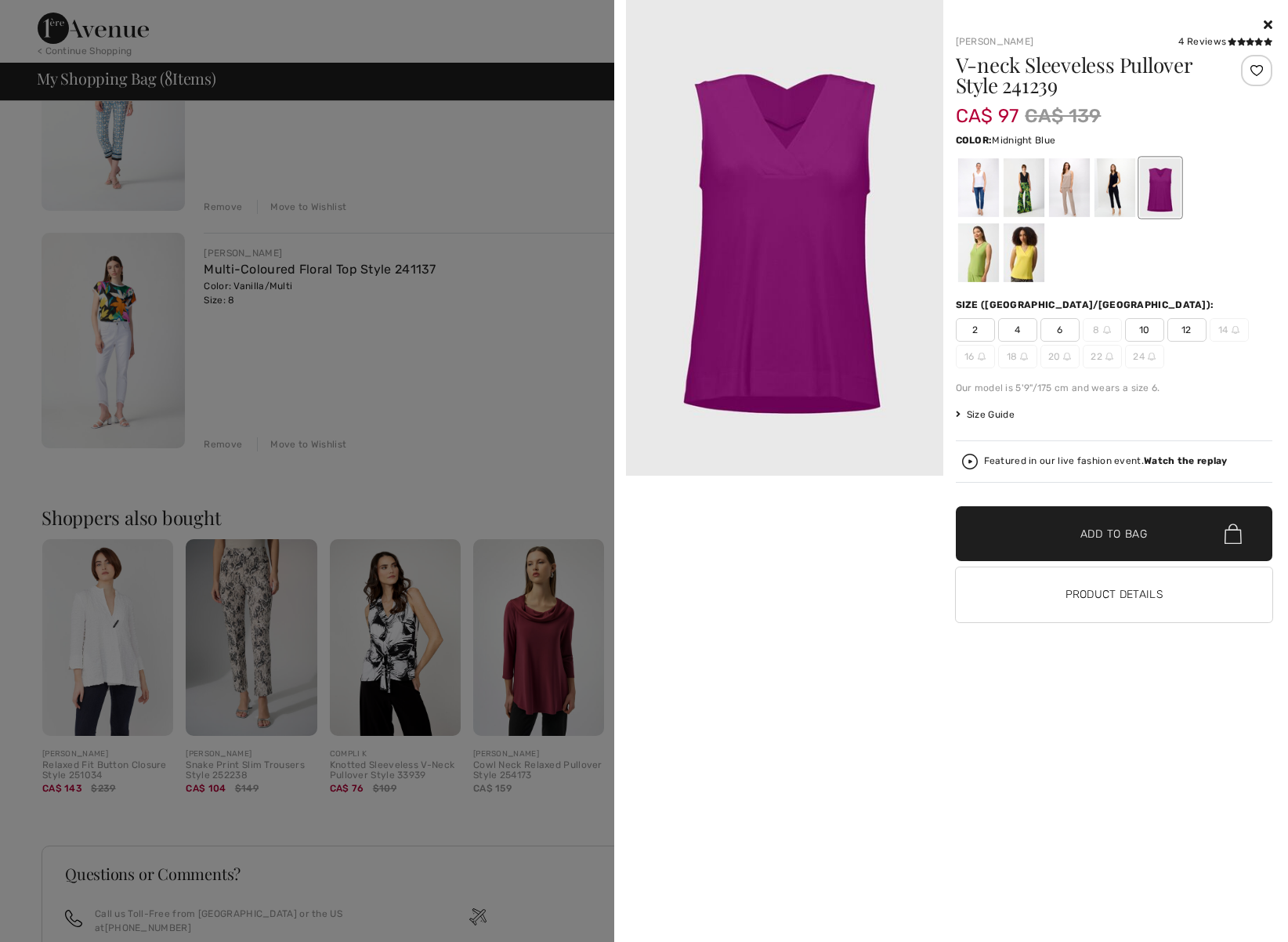
click at [1112, 191] on div at bounding box center [1114, 187] width 41 height 59
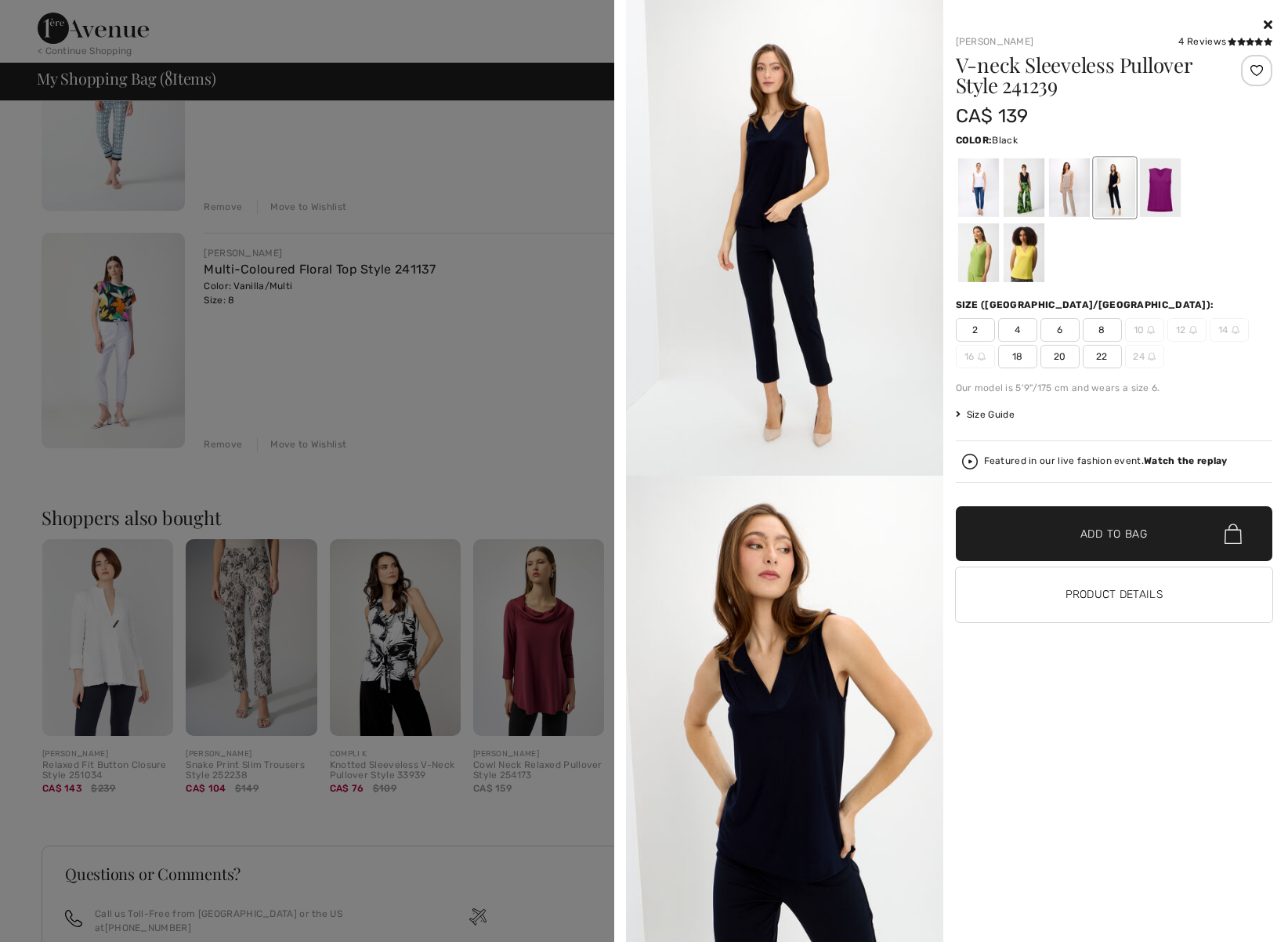
click at [1025, 191] on div at bounding box center [1023, 187] width 41 height 59
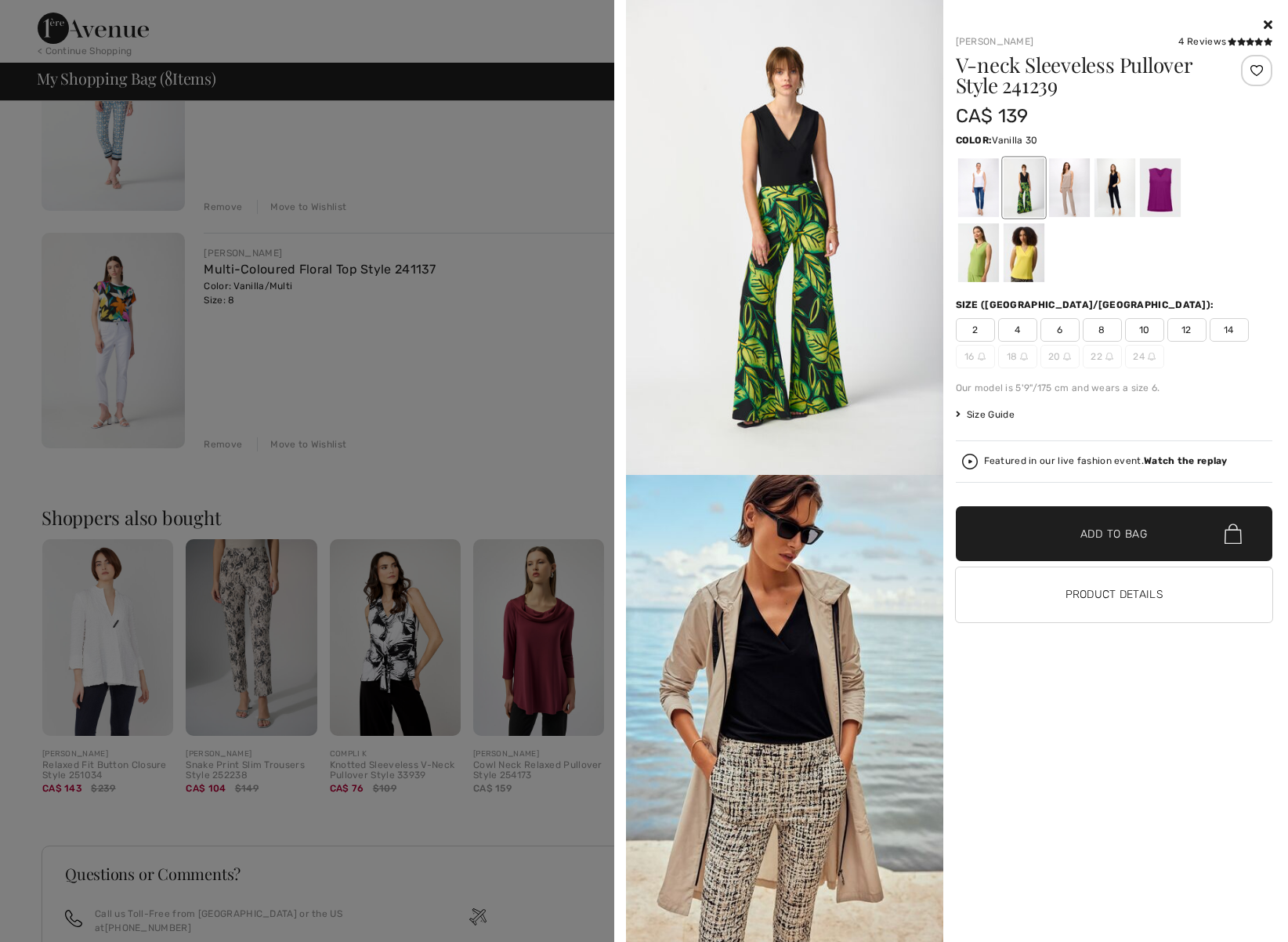
click at [975, 192] on div at bounding box center [978, 187] width 41 height 59
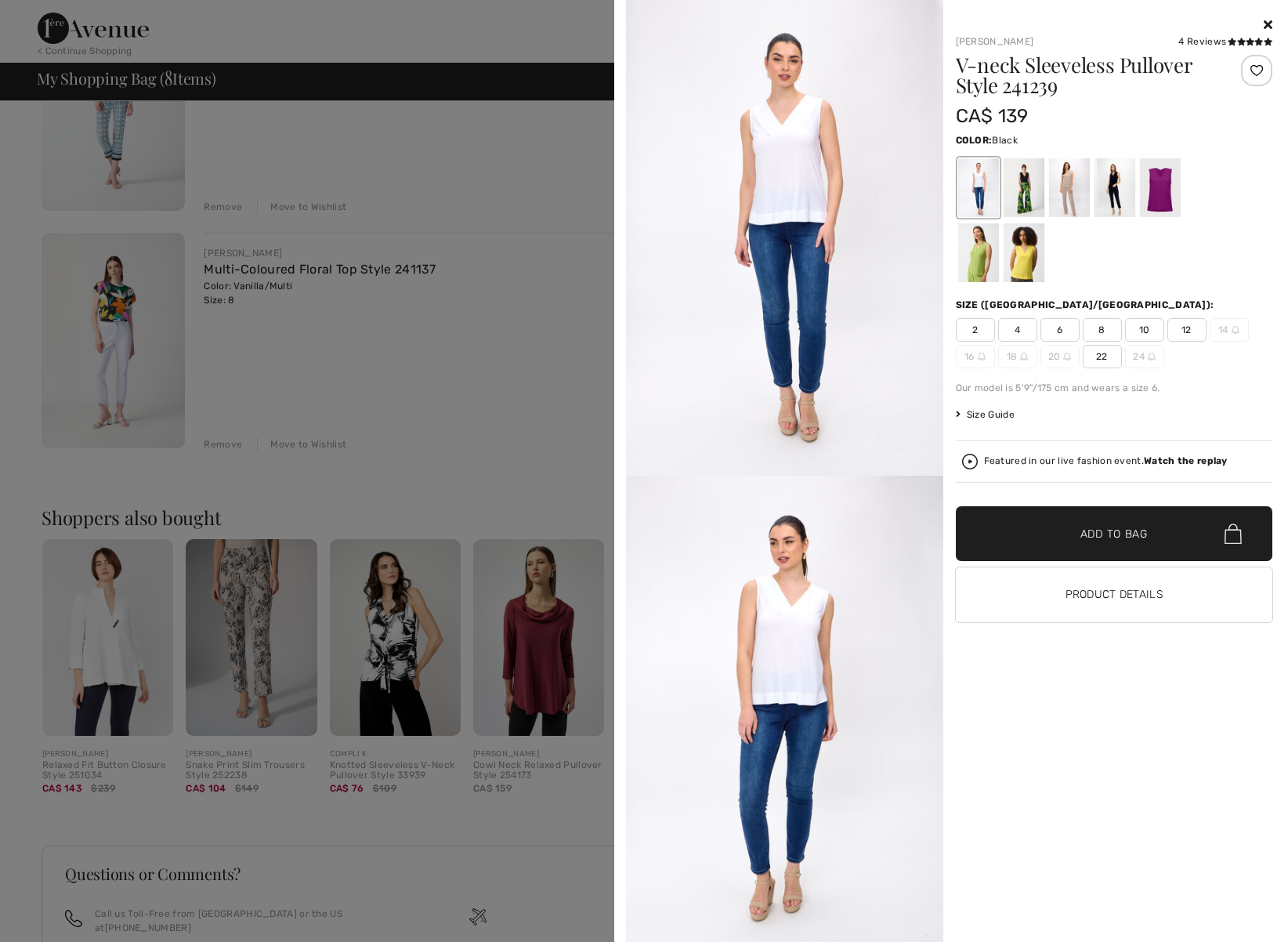
click at [1025, 185] on div at bounding box center [1023, 187] width 41 height 59
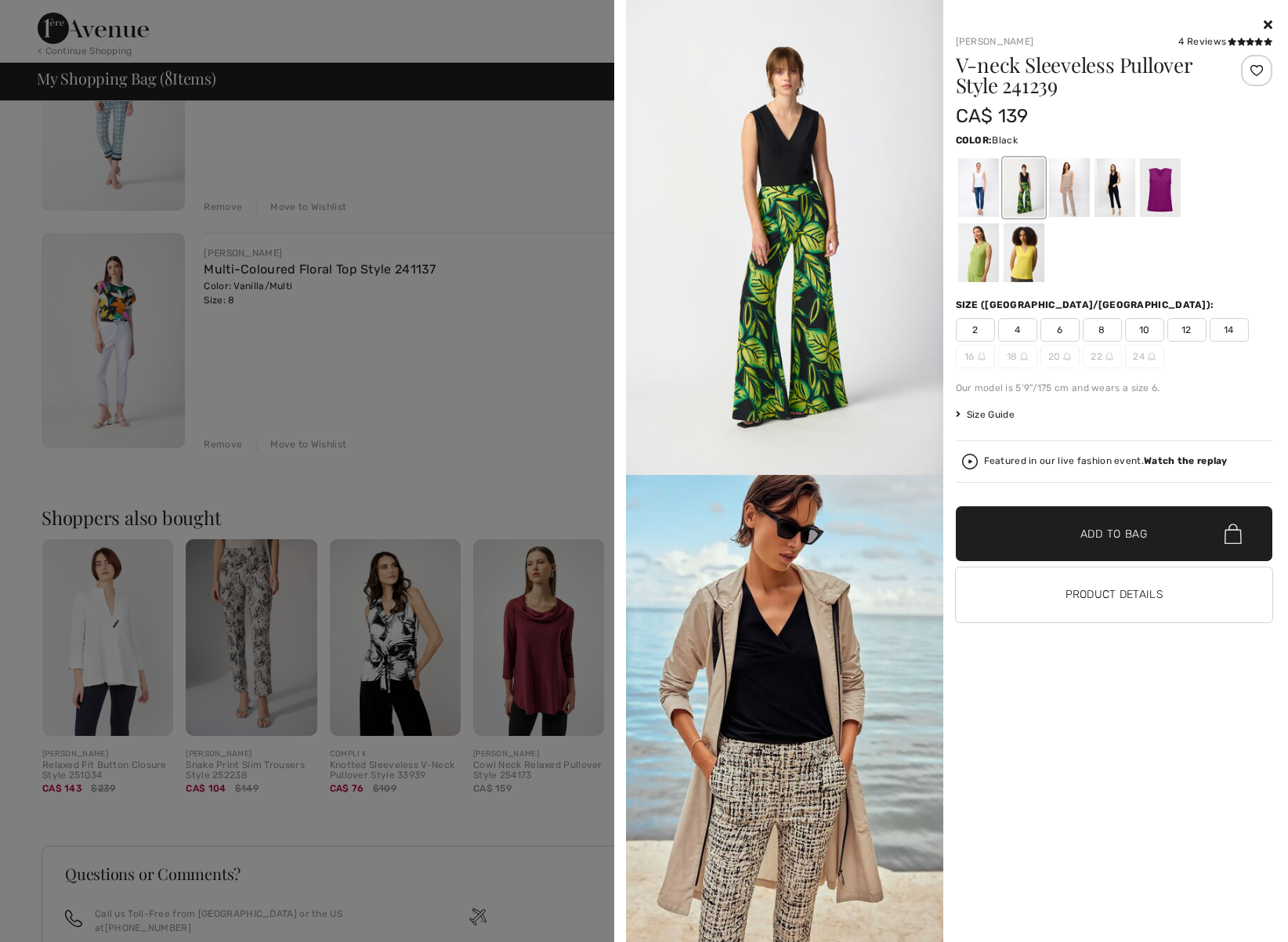
click at [1115, 188] on div at bounding box center [1114, 187] width 41 height 59
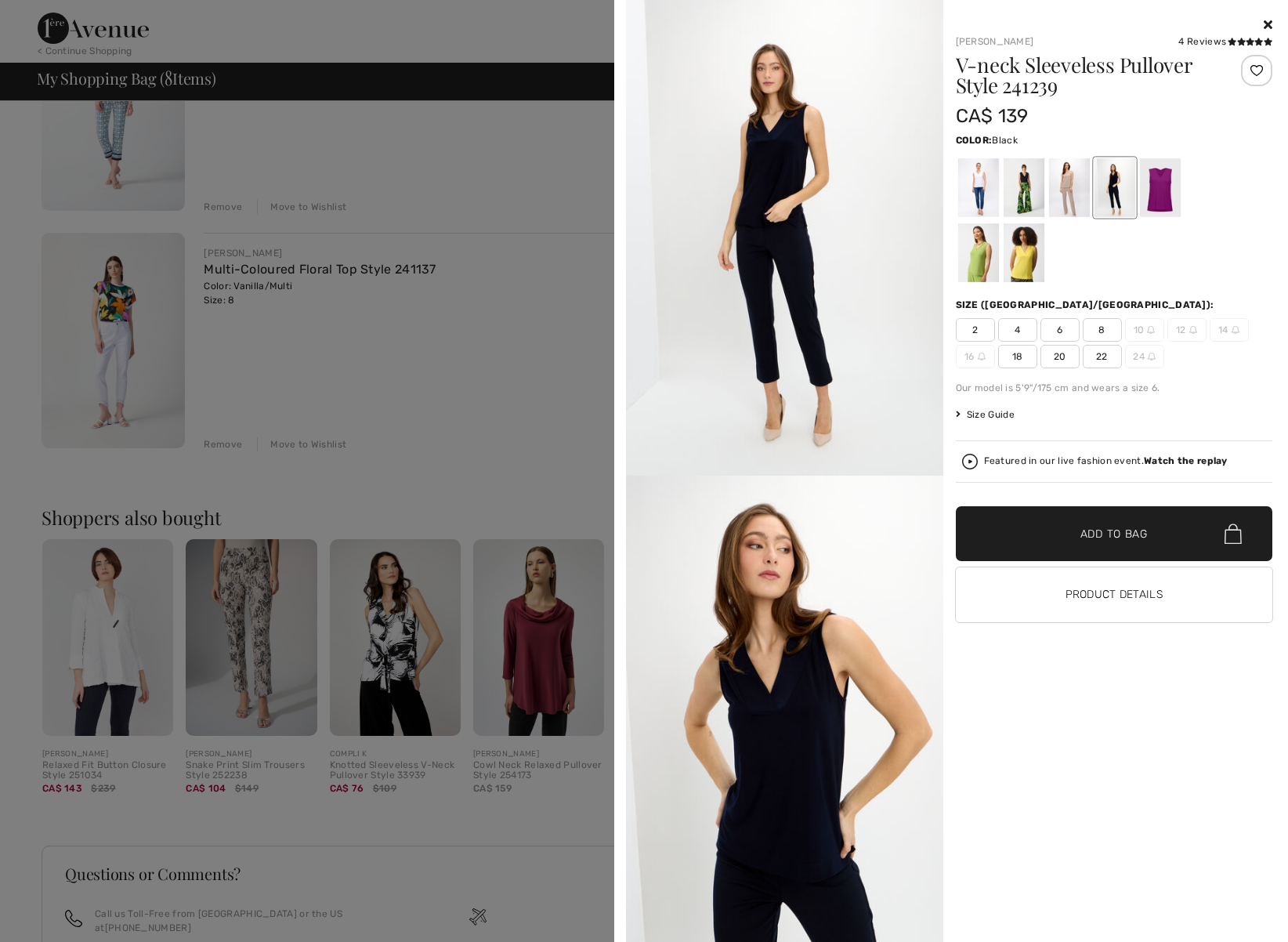
click at [1025, 177] on div at bounding box center [1023, 187] width 41 height 59
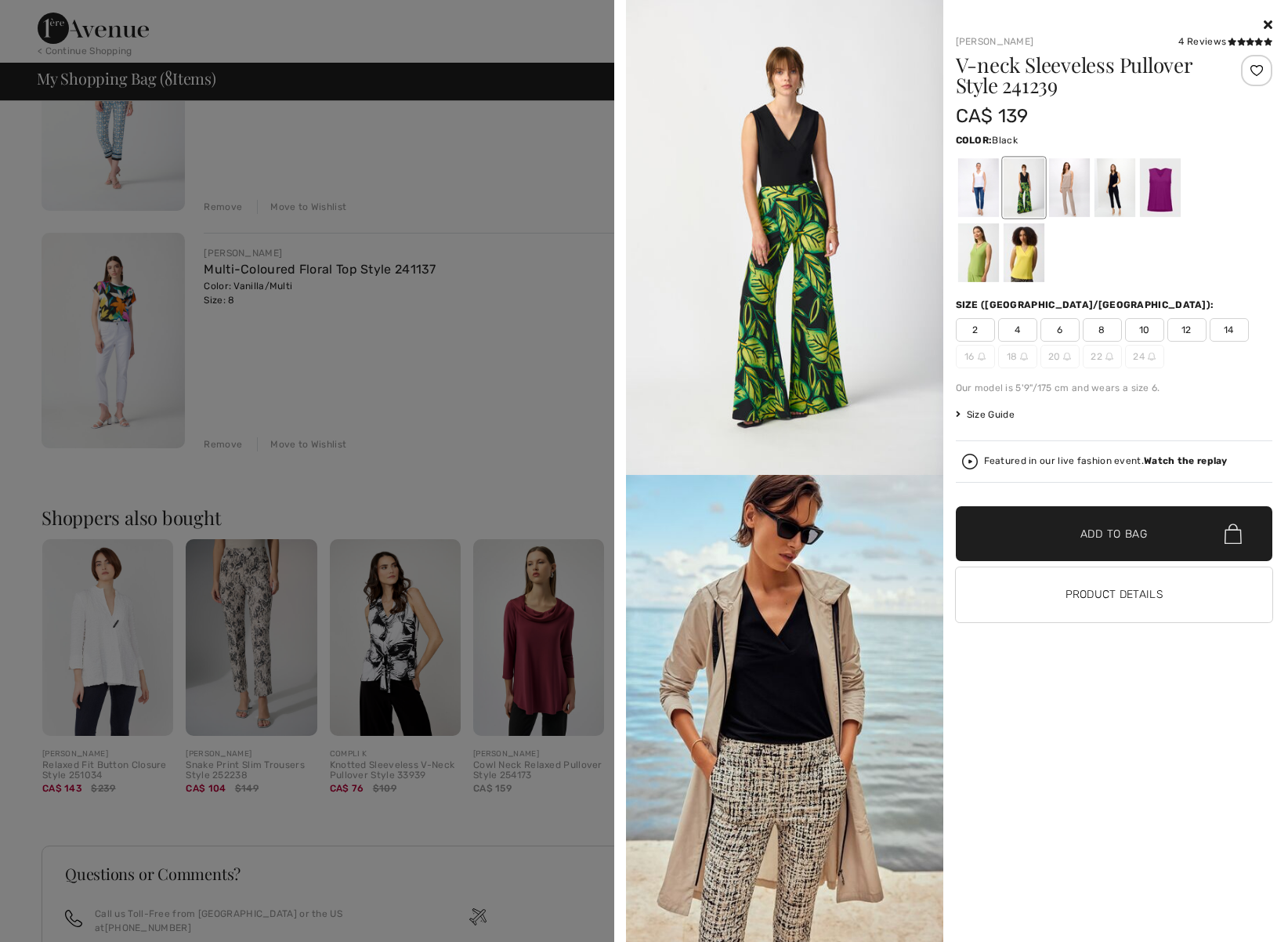
click at [1266, 22] on icon at bounding box center [1268, 24] width 8 height 13
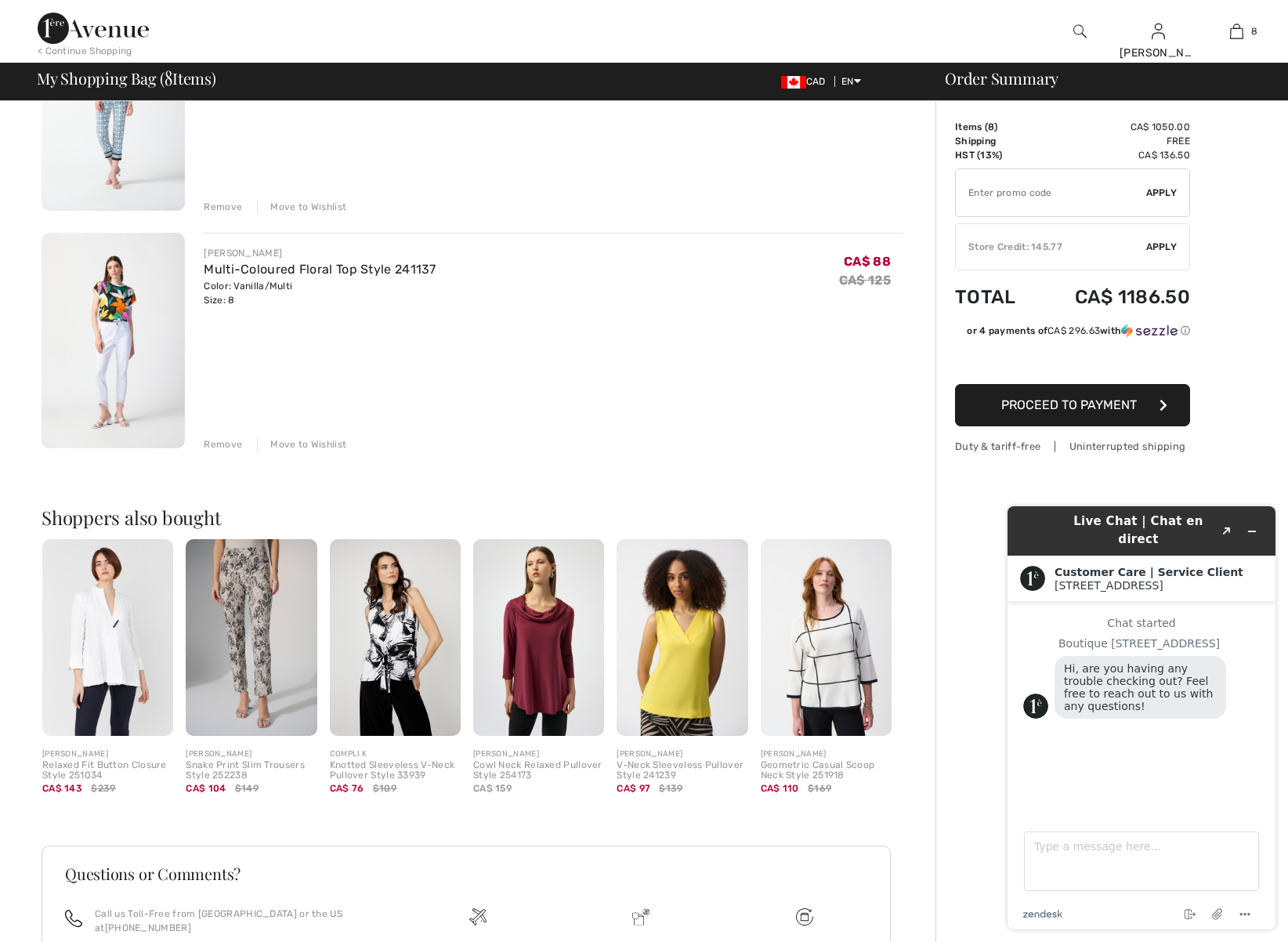
click at [551, 654] on img at bounding box center [539, 637] width 130 height 197
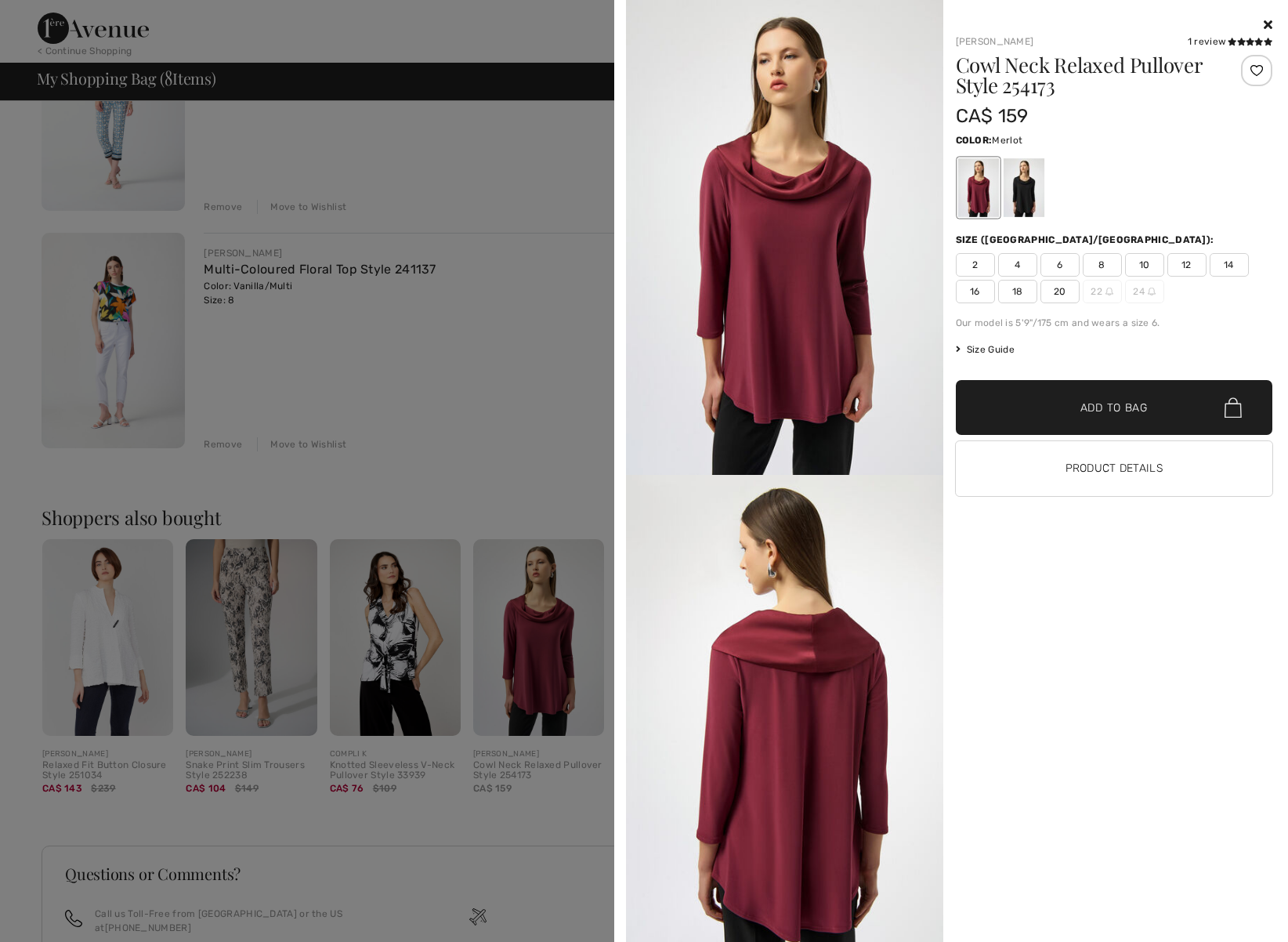
click at [462, 115] on div at bounding box center [644, 471] width 1288 height 942
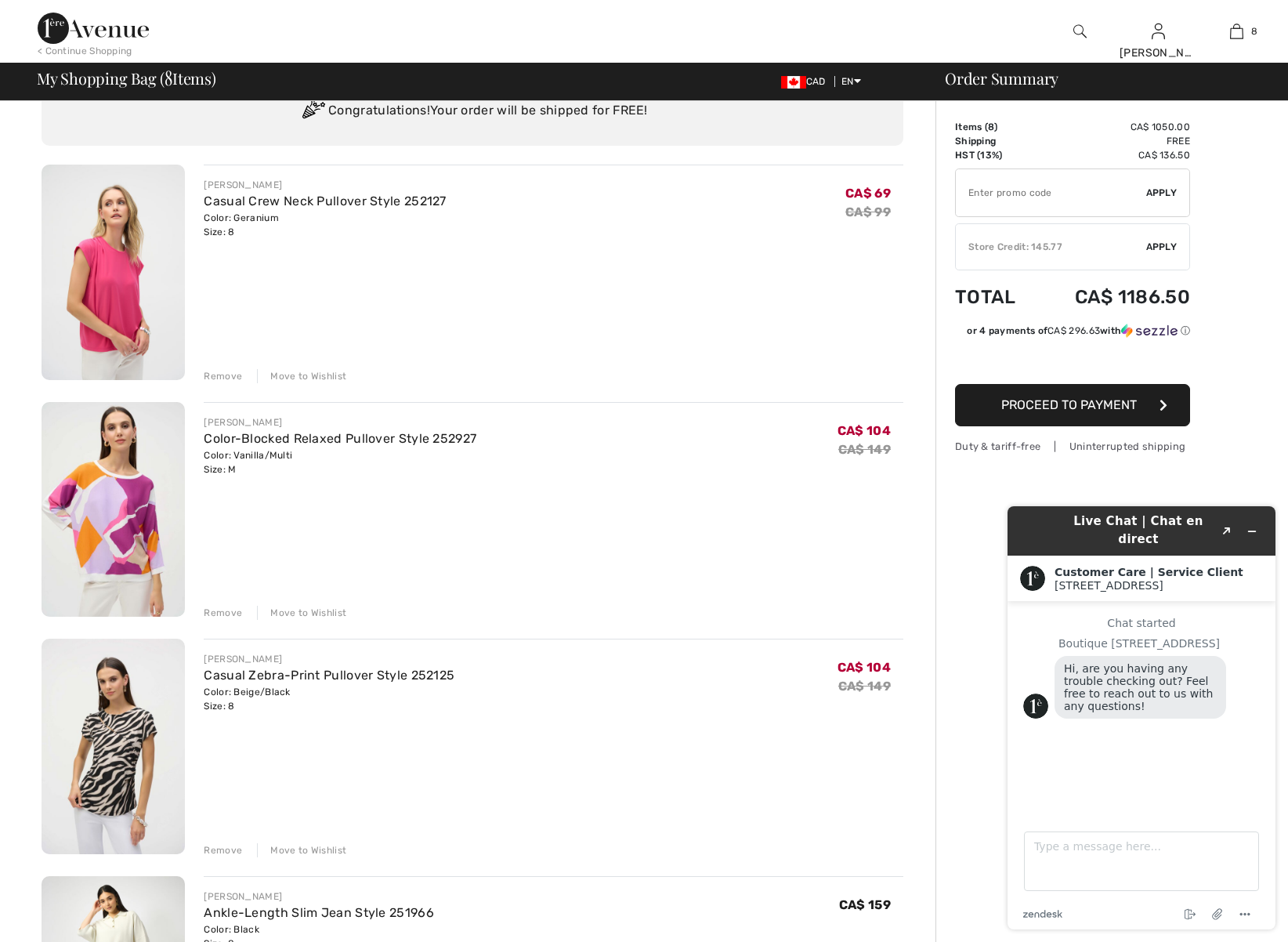
scroll to position [0, 0]
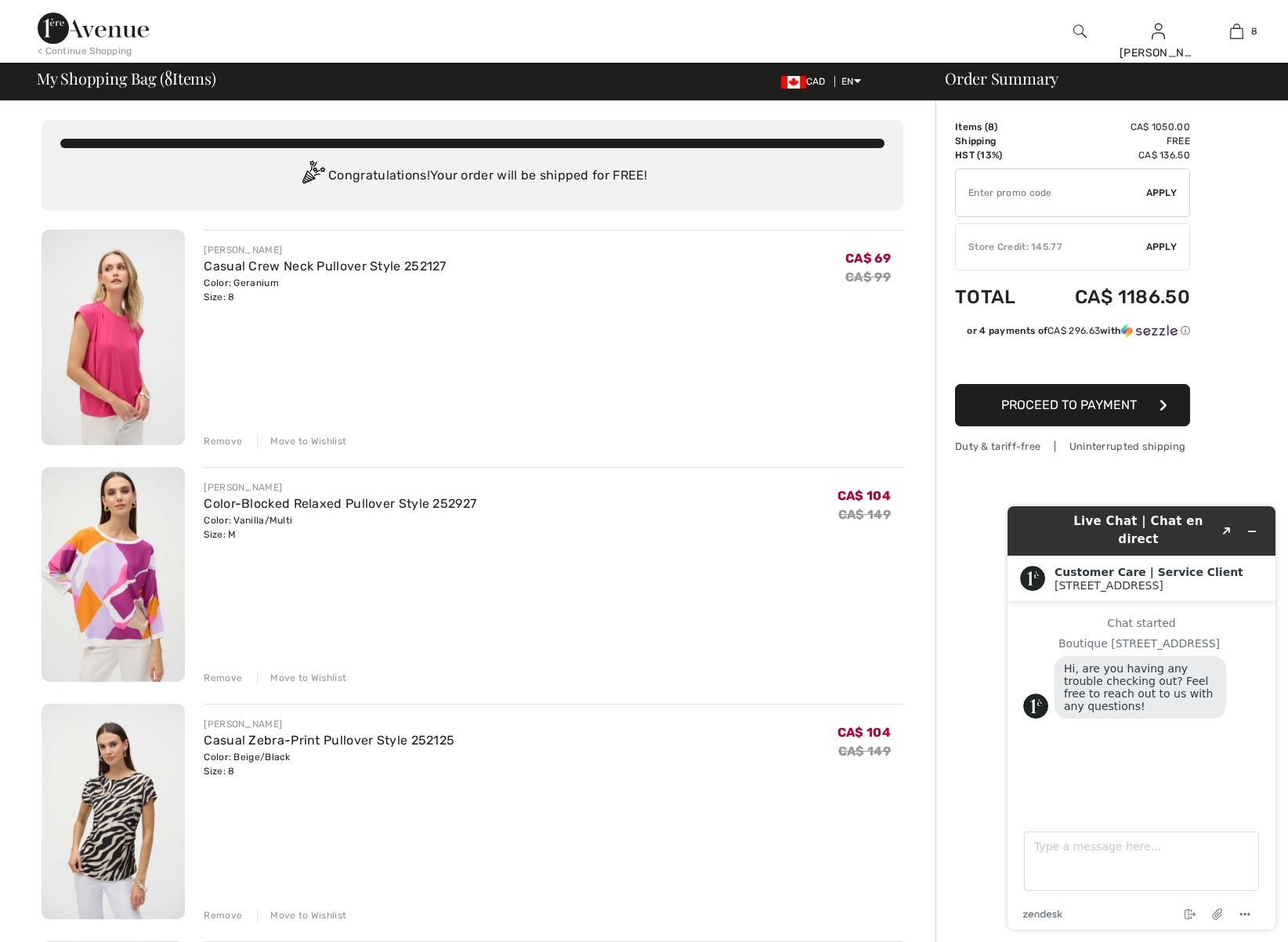
click at [115, 330] on img at bounding box center [113, 338] width 143 height 216
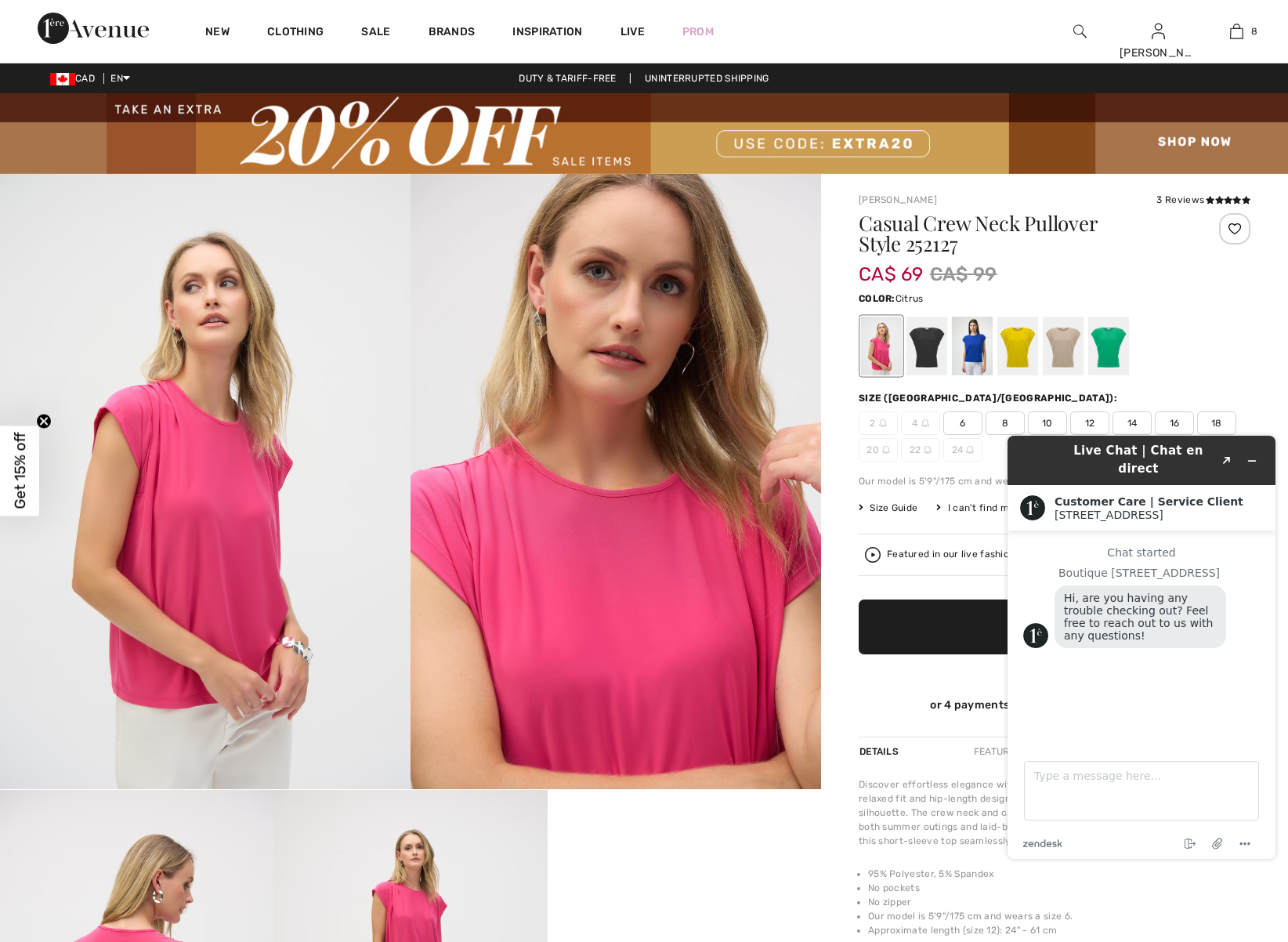
click at [1018, 351] on div at bounding box center [1018, 346] width 41 height 59
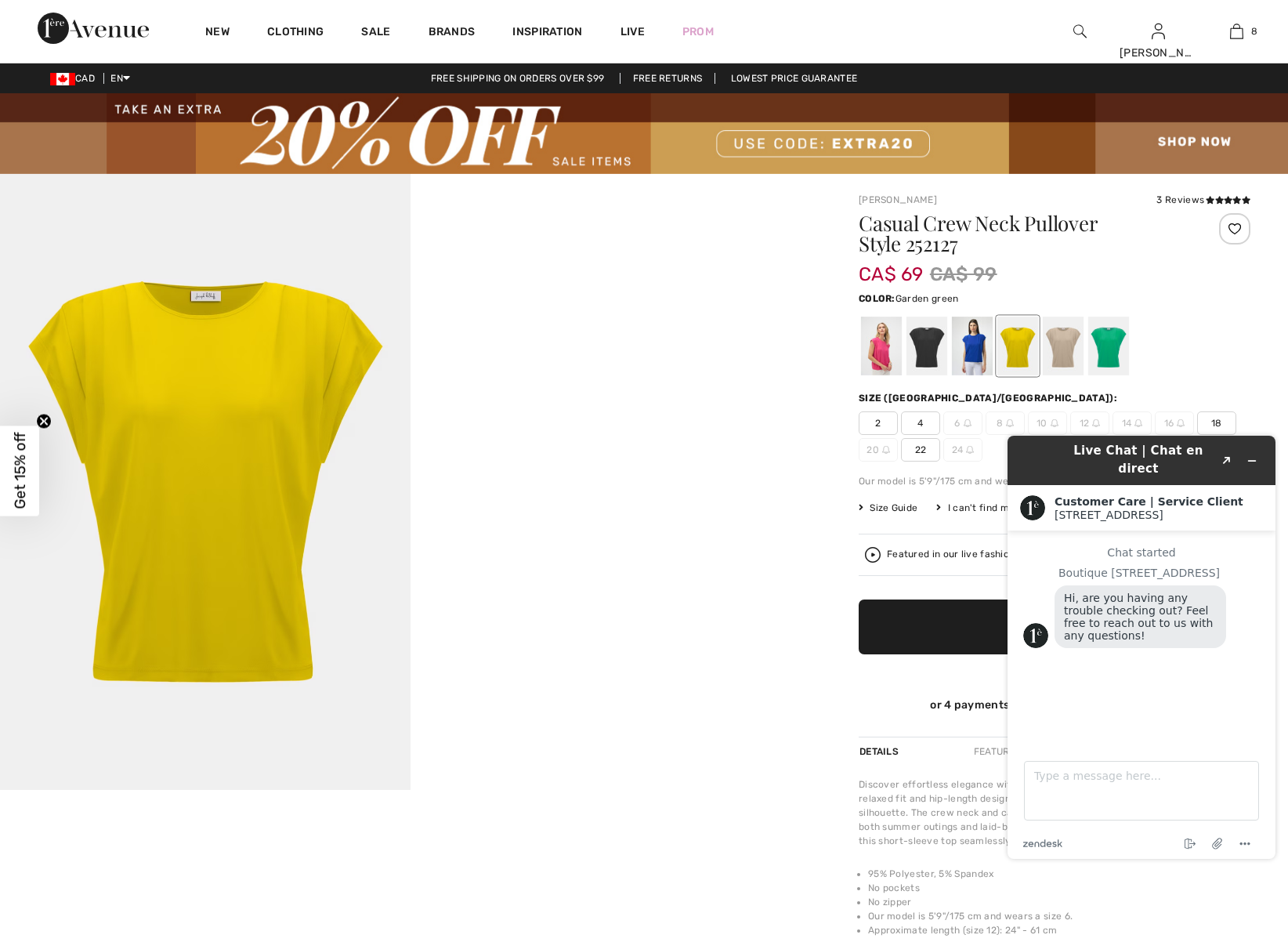
click at [1107, 350] on div at bounding box center [1108, 346] width 41 height 59
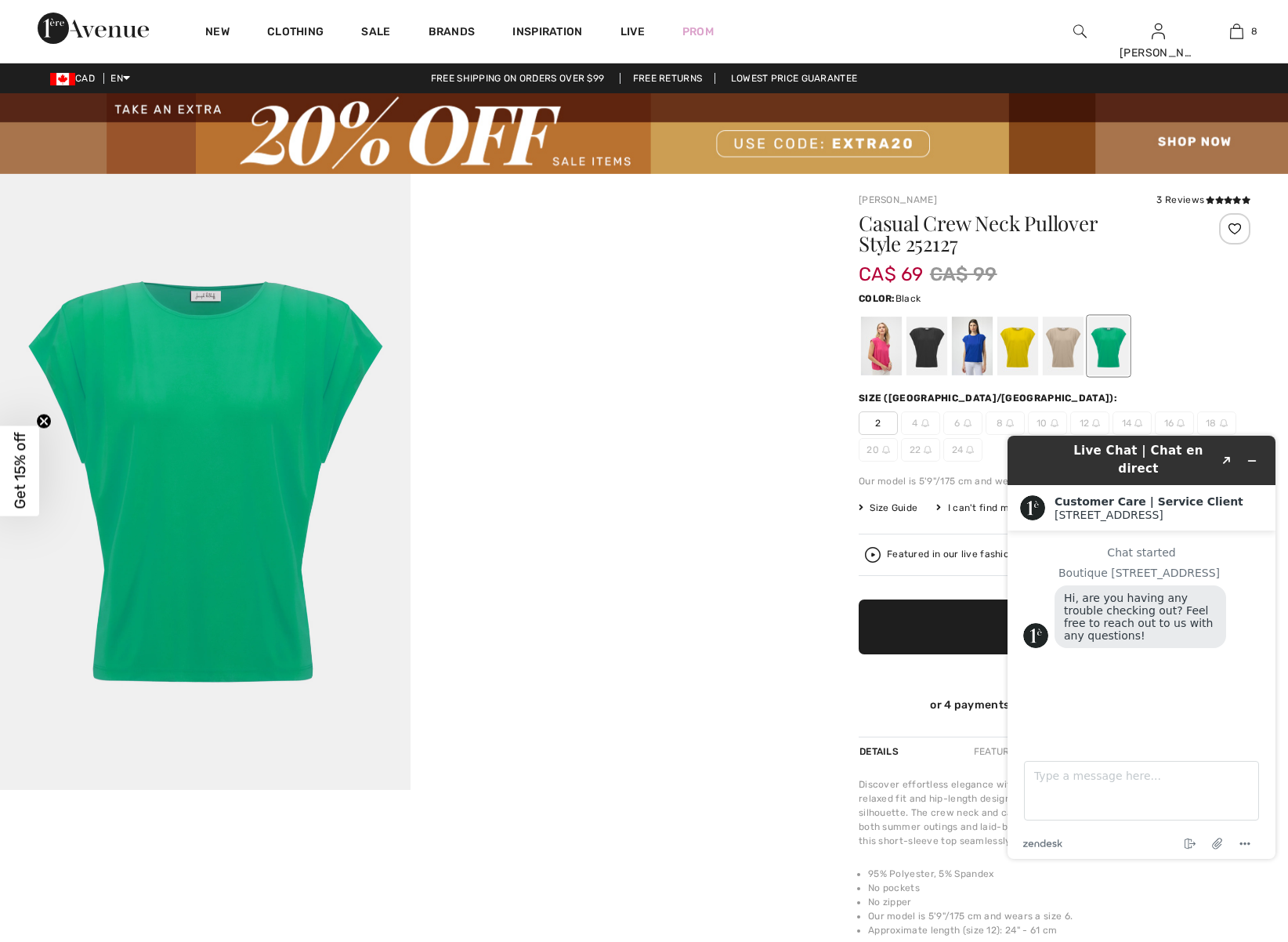
click at [927, 343] on div at bounding box center [927, 346] width 41 height 59
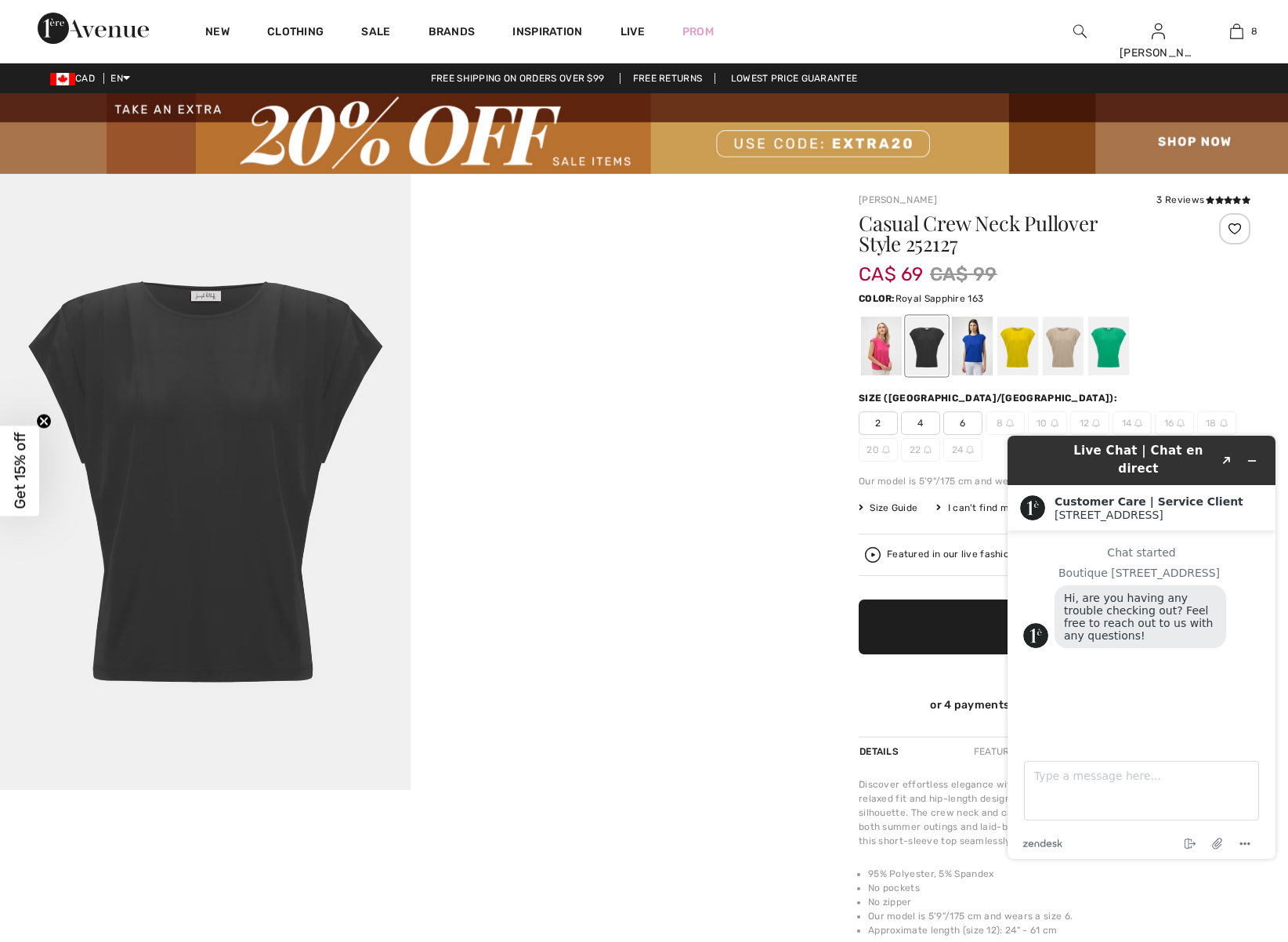
click at [975, 351] on div at bounding box center [972, 346] width 41 height 59
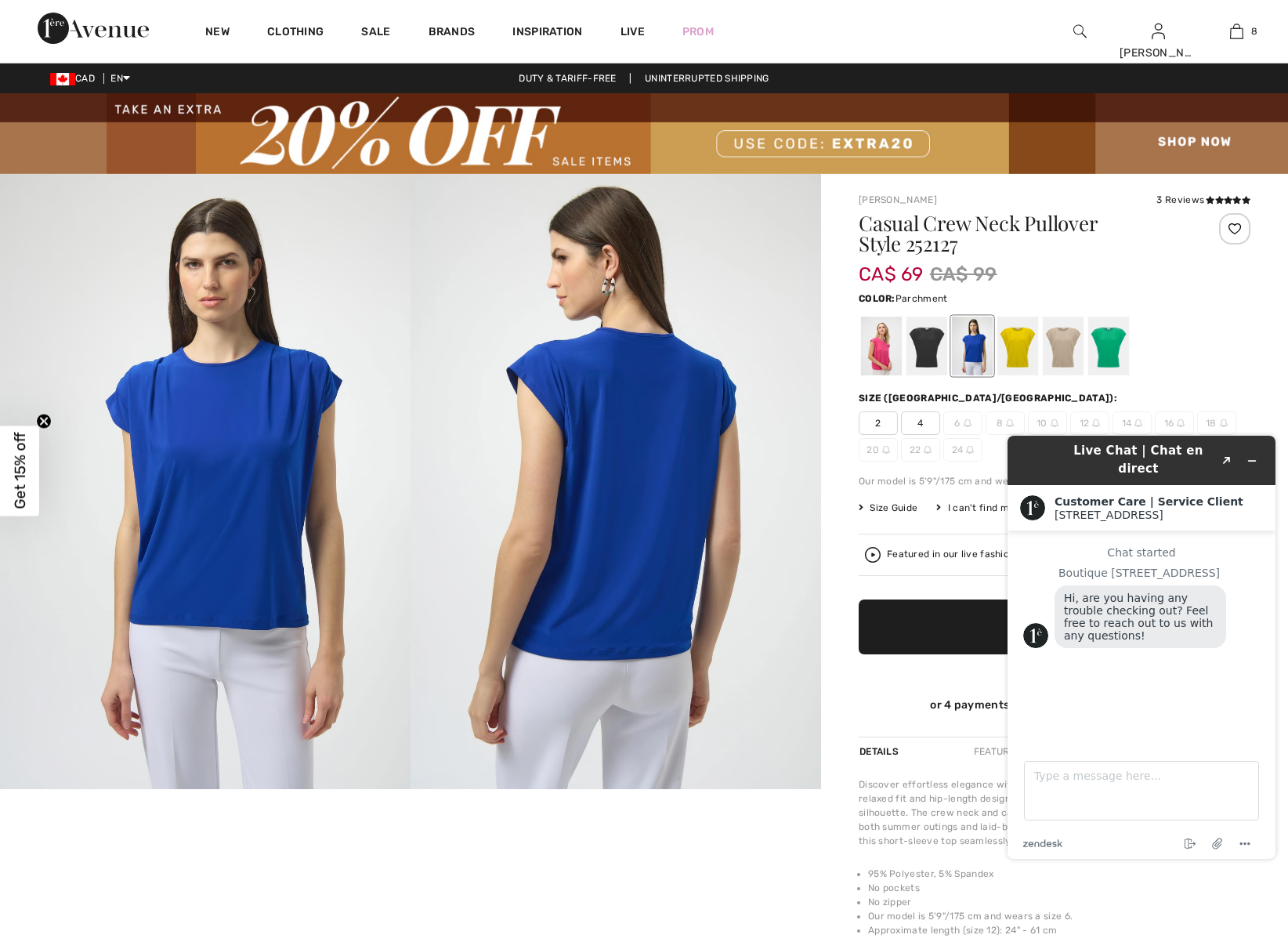
click at [1068, 347] on div at bounding box center [1063, 346] width 41 height 59
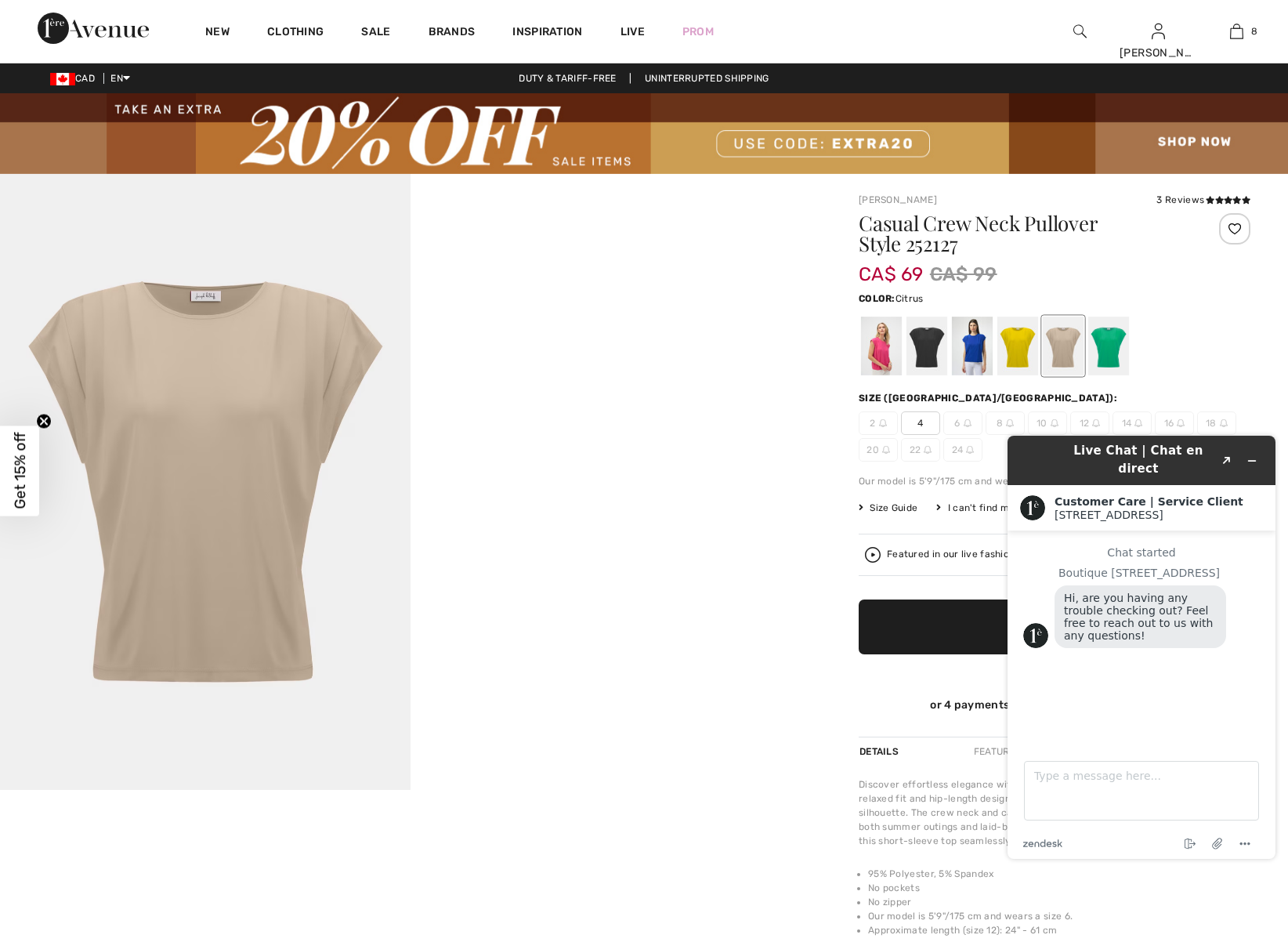
click at [1011, 352] on div at bounding box center [1018, 346] width 41 height 59
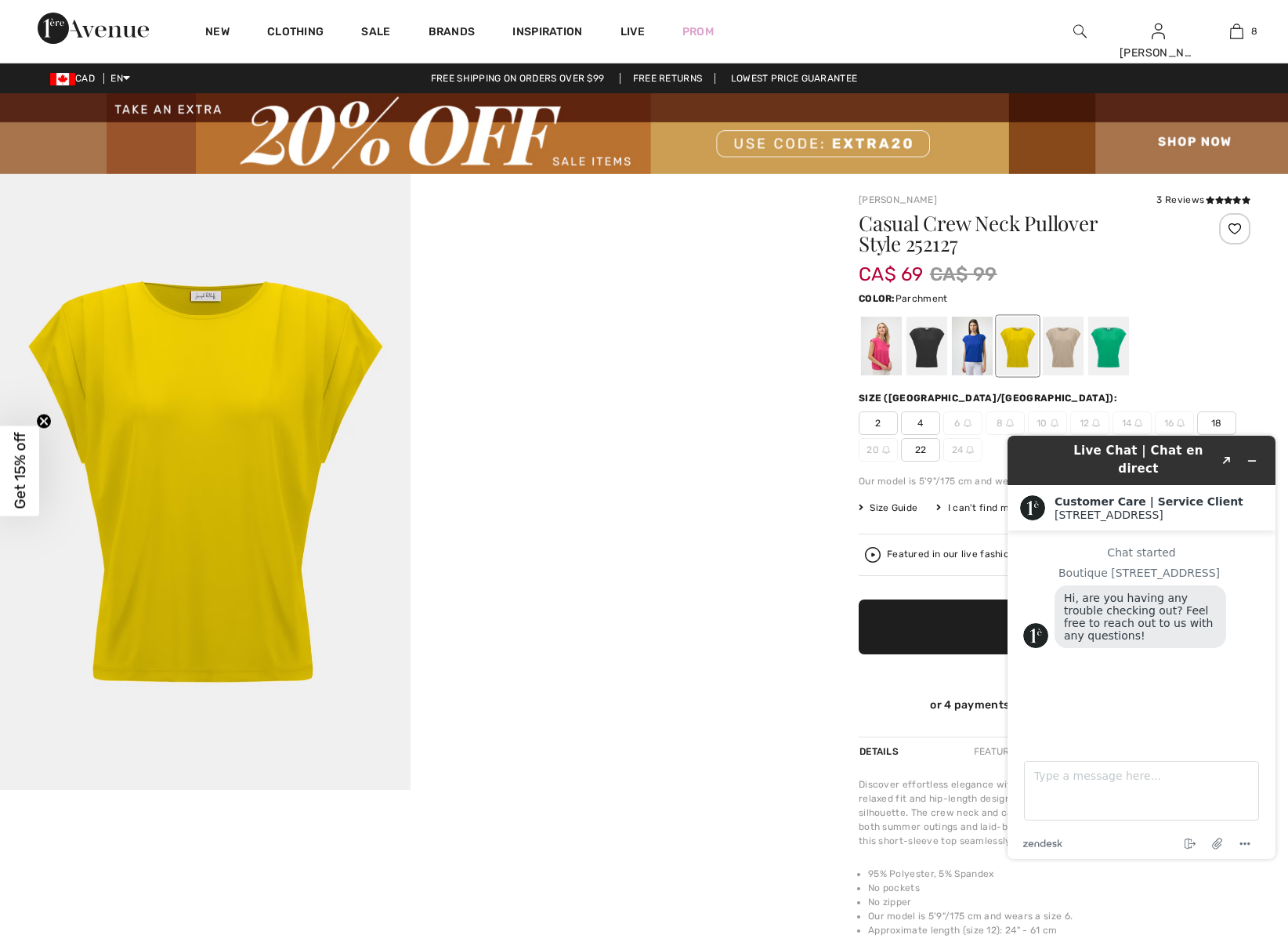
click at [1066, 347] on div at bounding box center [1063, 346] width 41 height 59
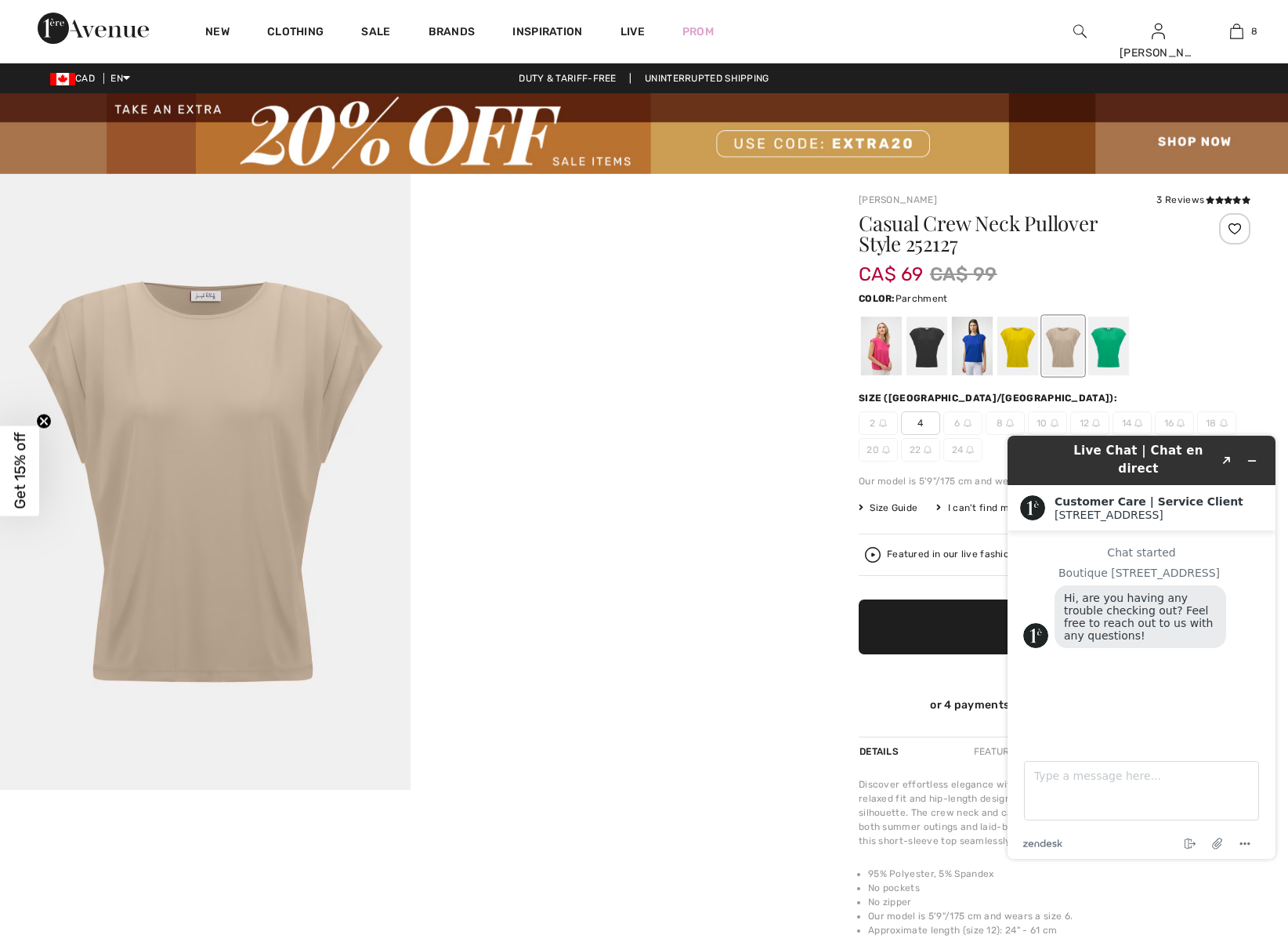
click at [1187, 337] on div at bounding box center [1055, 346] width 391 height 65
click at [925, 348] on div at bounding box center [927, 346] width 41 height 59
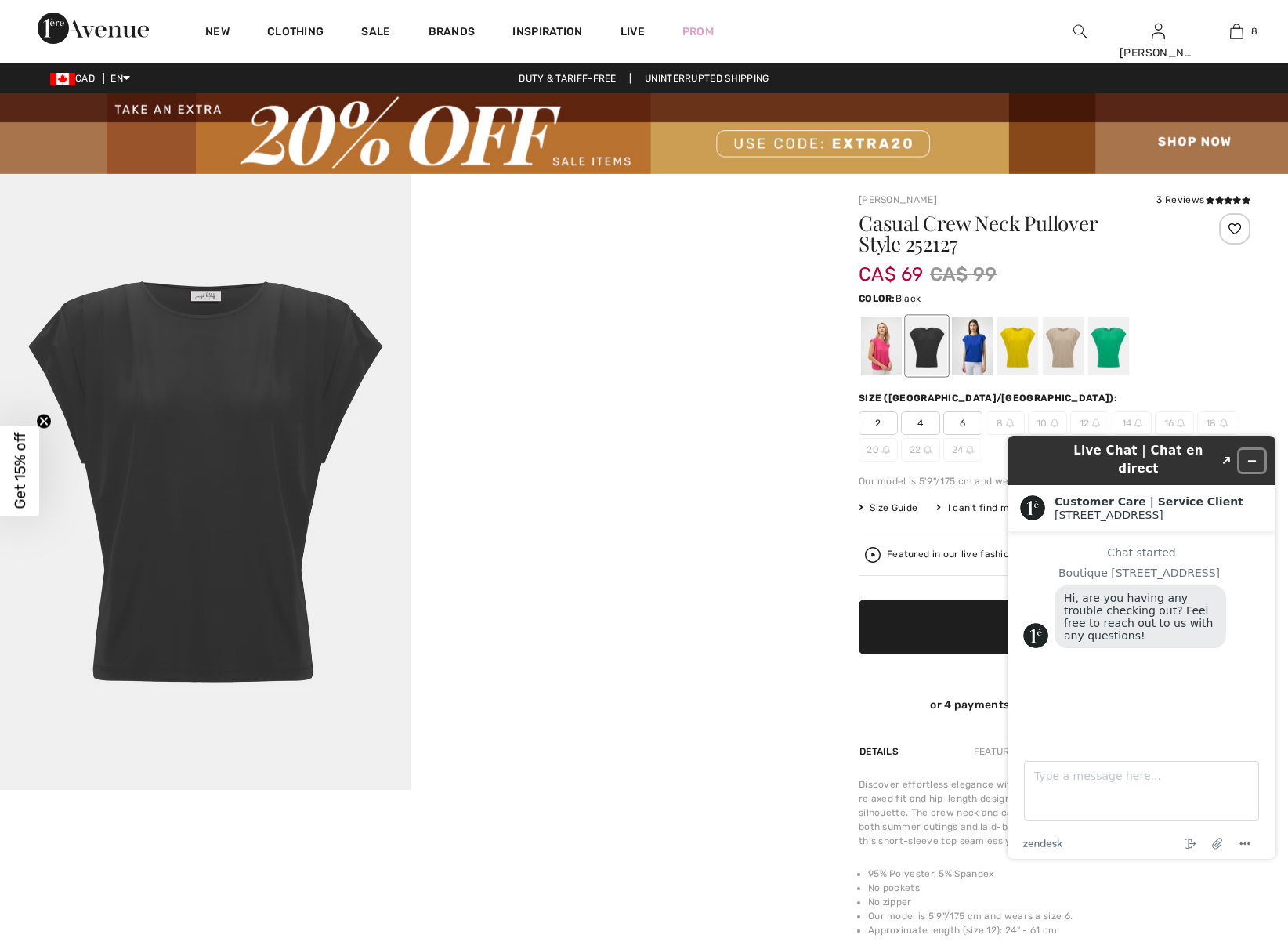
click at [1250, 455] on icon "Minimize widget" at bounding box center [1252, 460] width 11 height 11
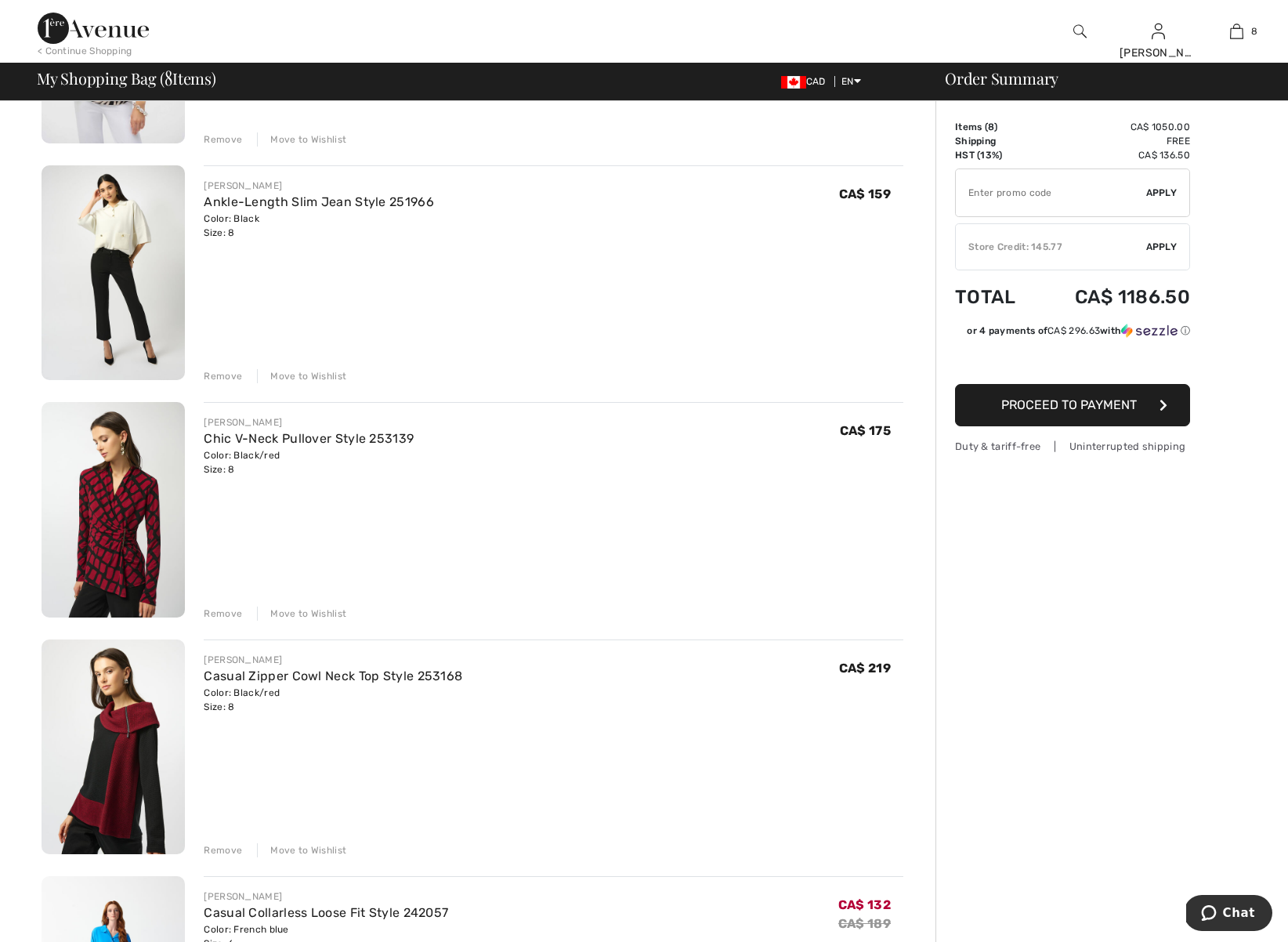
scroll to position [835, 0]
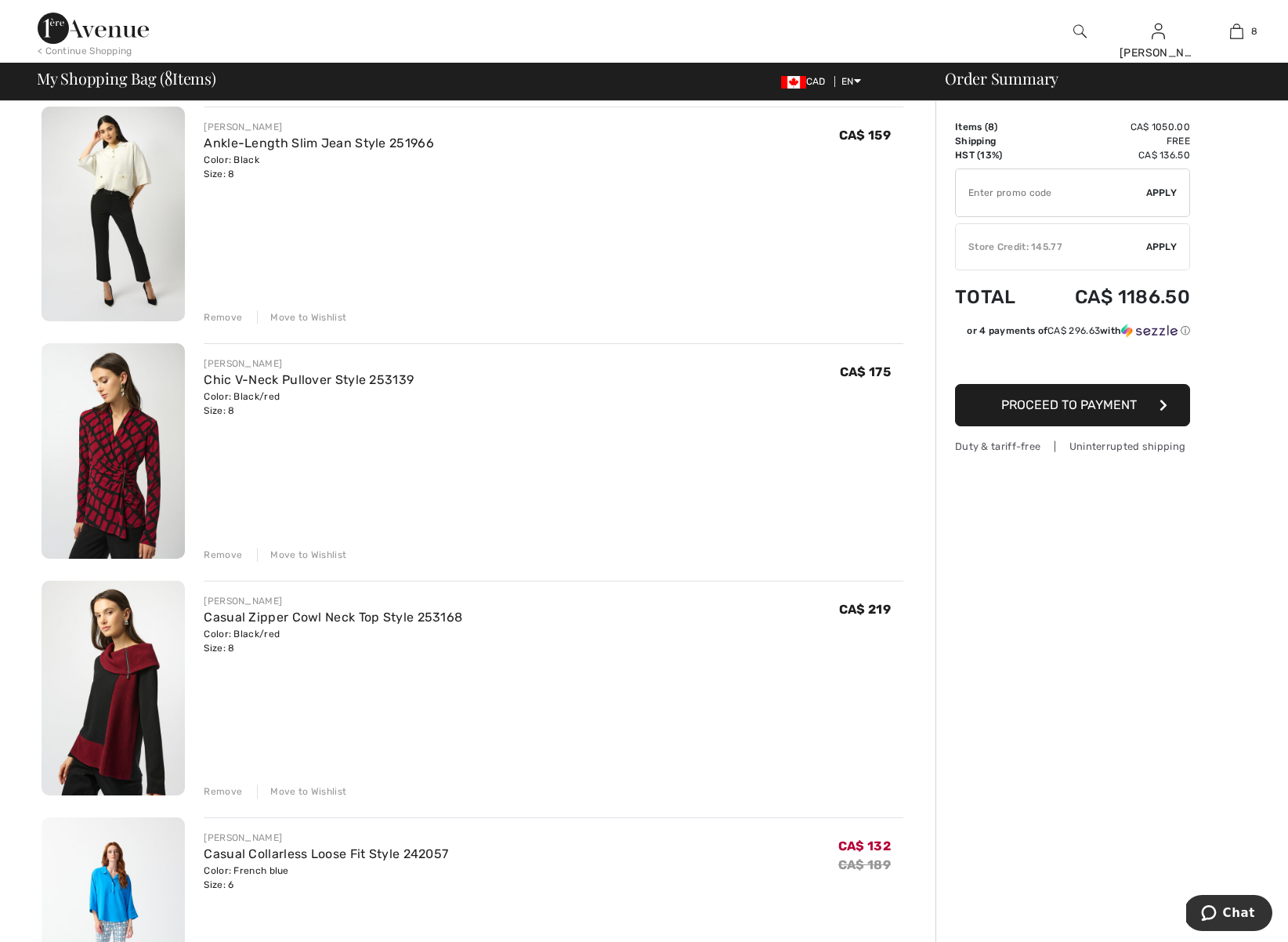
click at [211, 558] on div "Remove" at bounding box center [223, 555] width 38 height 14
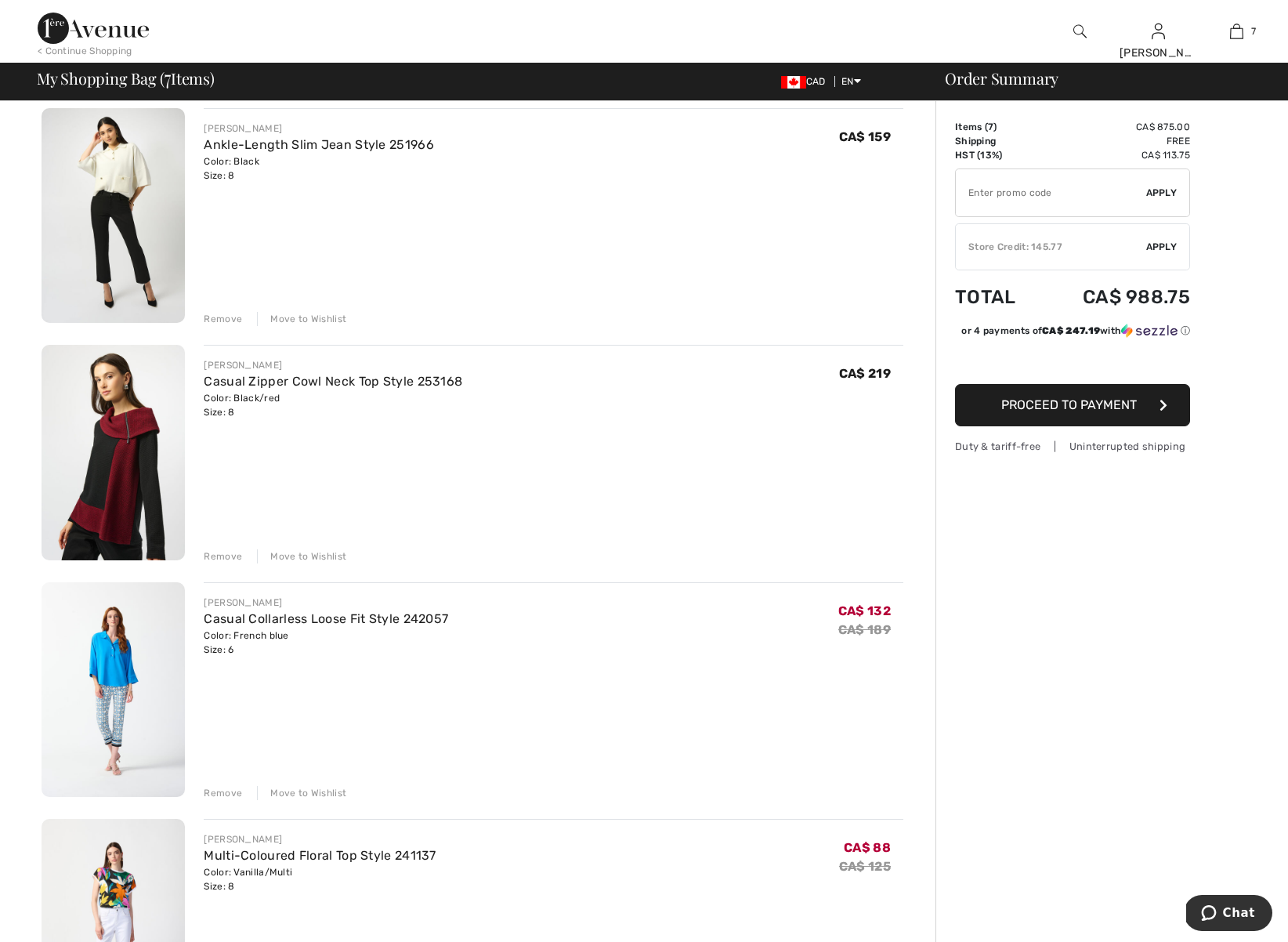
click at [221, 553] on div "Remove" at bounding box center [223, 556] width 38 height 14
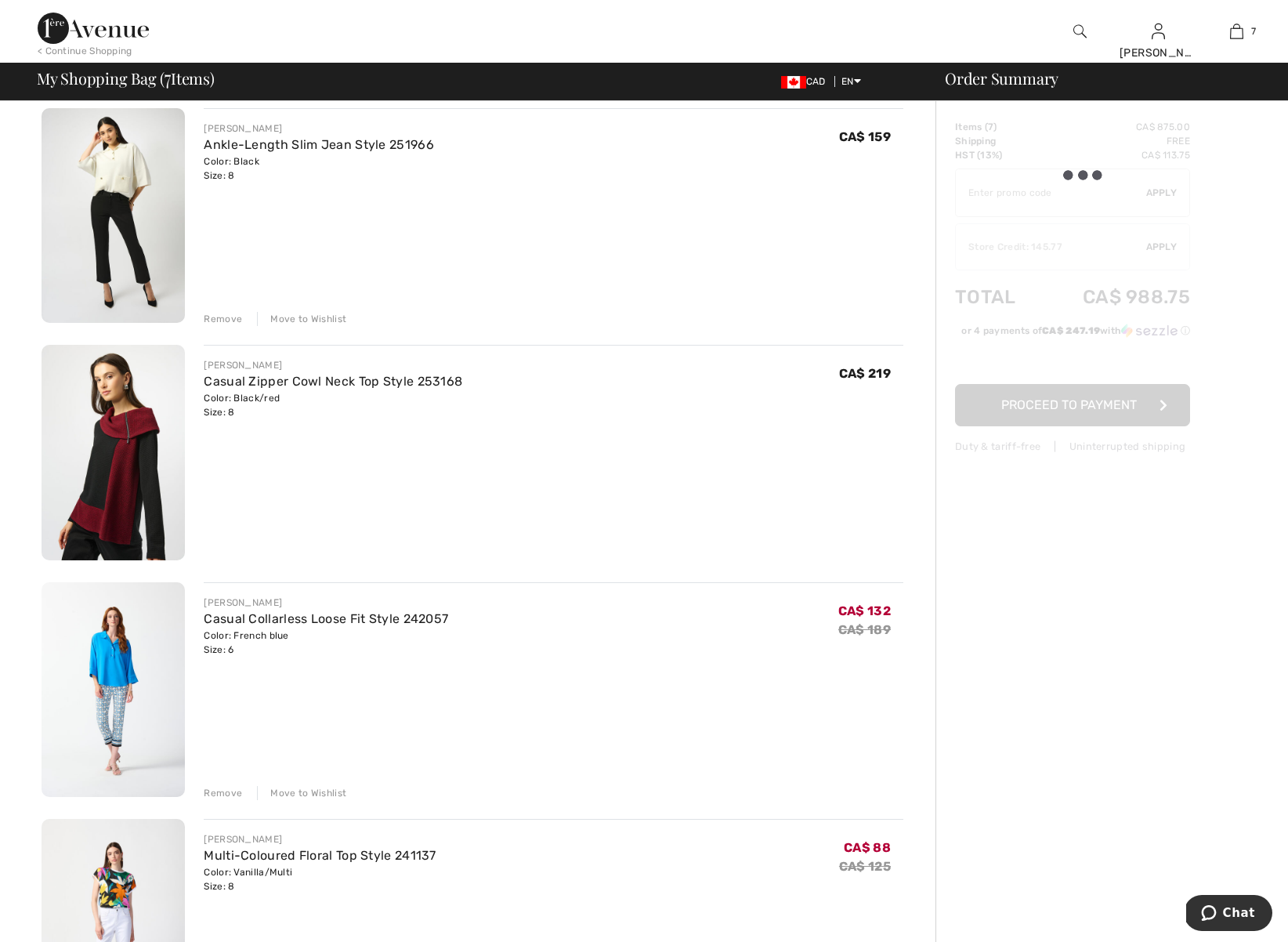
scroll to position [834, 0]
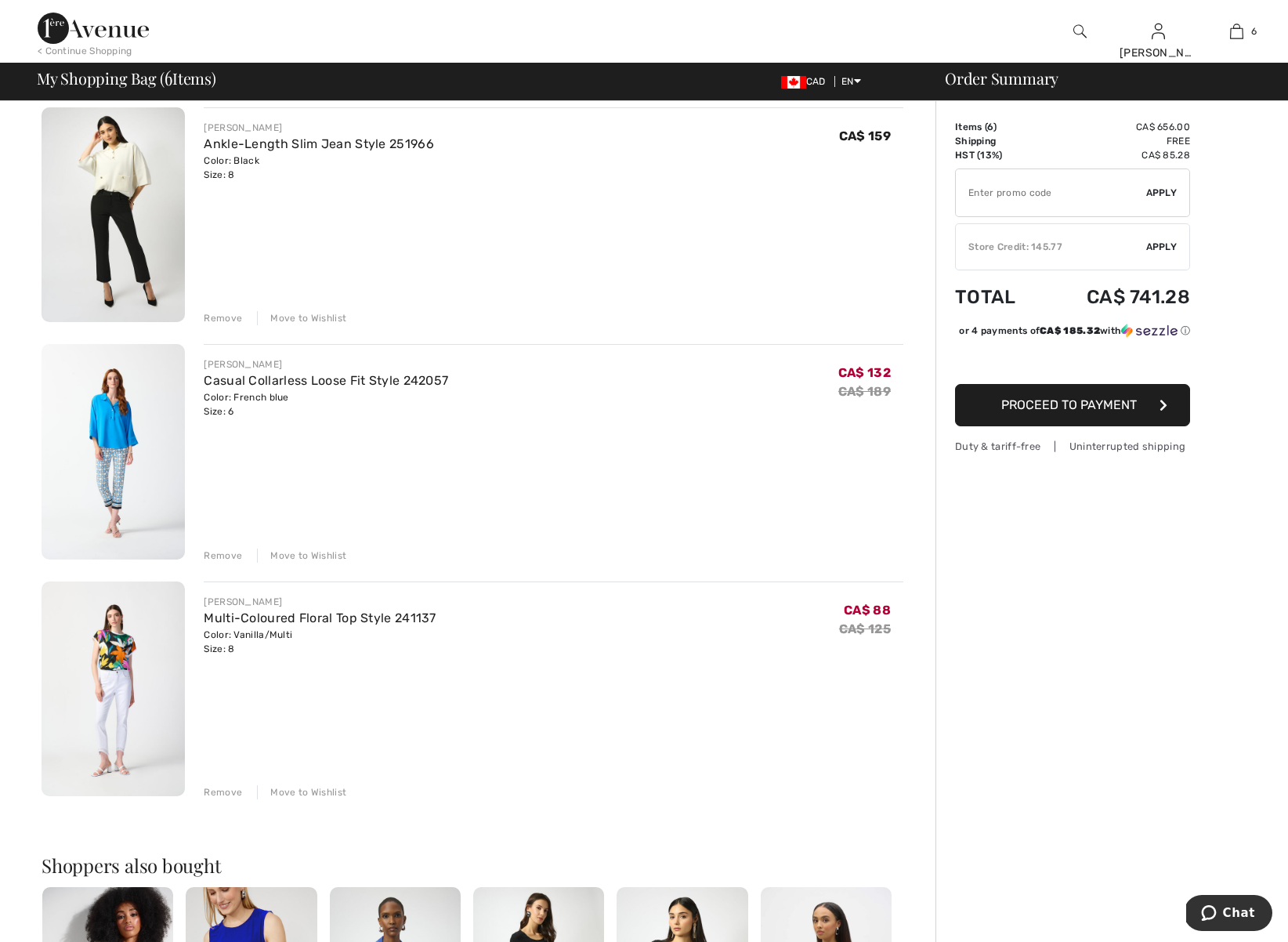
click at [230, 555] on div "Remove" at bounding box center [223, 555] width 38 height 14
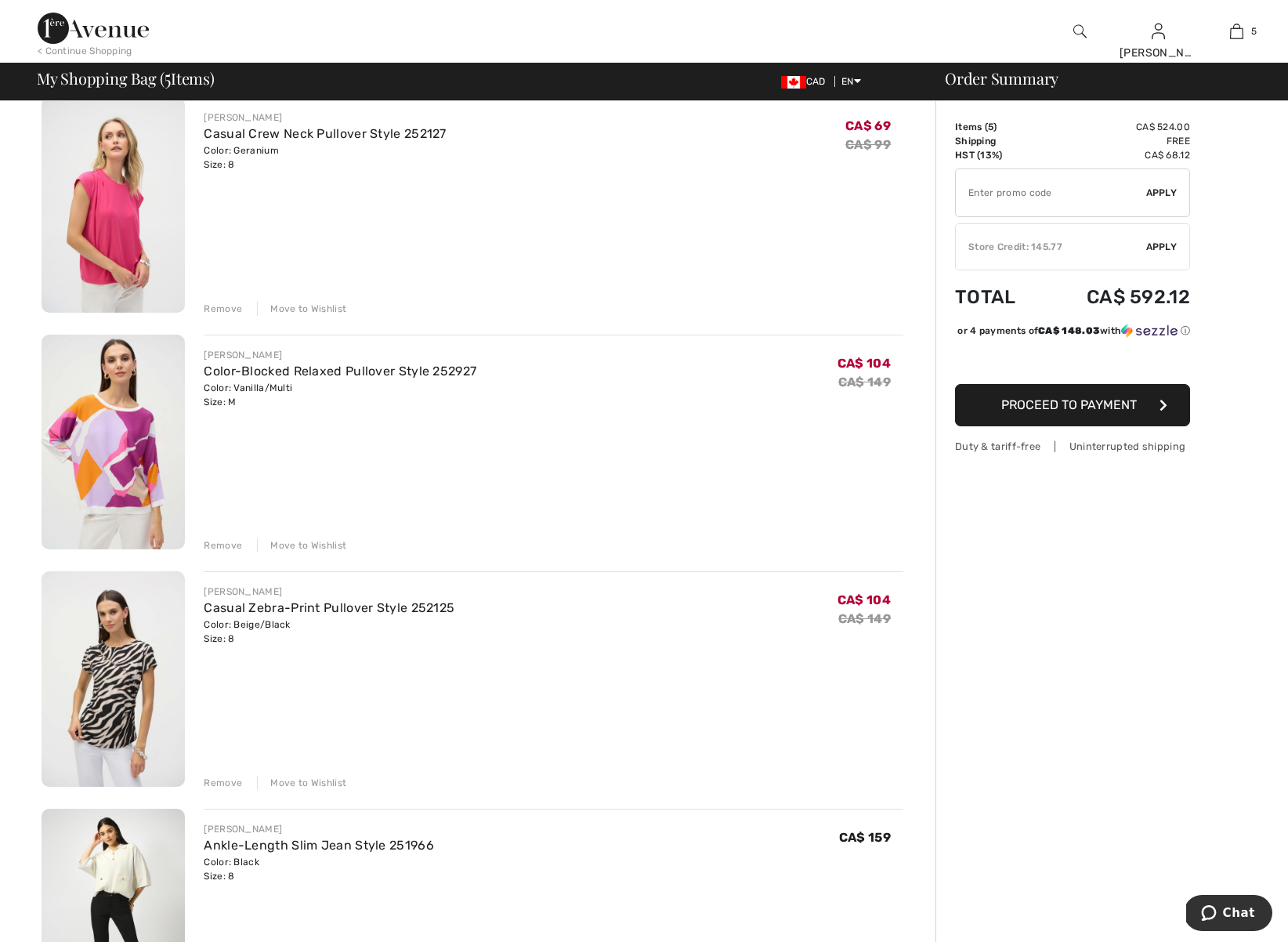
scroll to position [131, 0]
click at [226, 310] on div "Remove" at bounding box center [223, 310] width 38 height 14
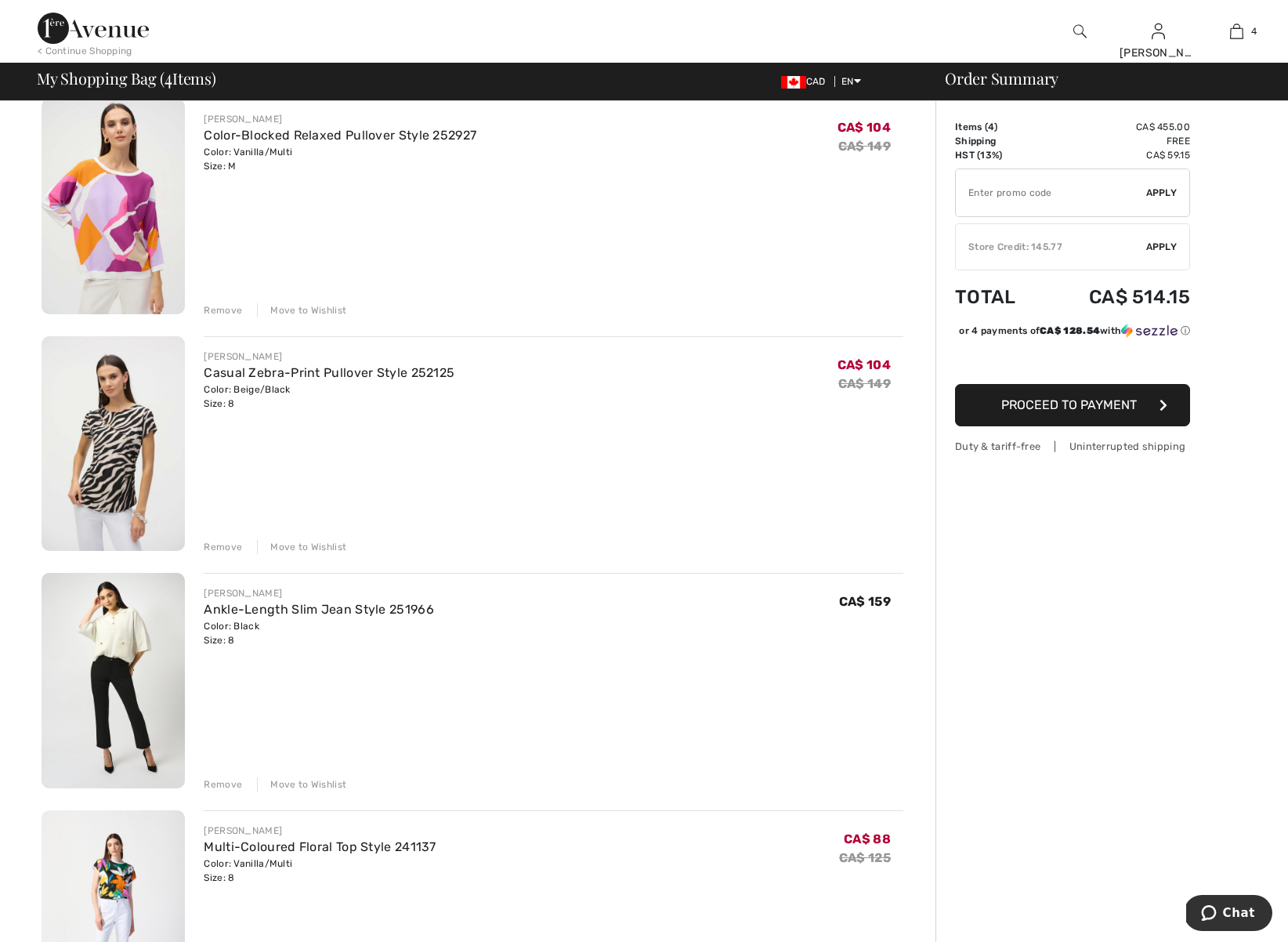
click at [222, 310] on div "Remove" at bounding box center [223, 310] width 38 height 14
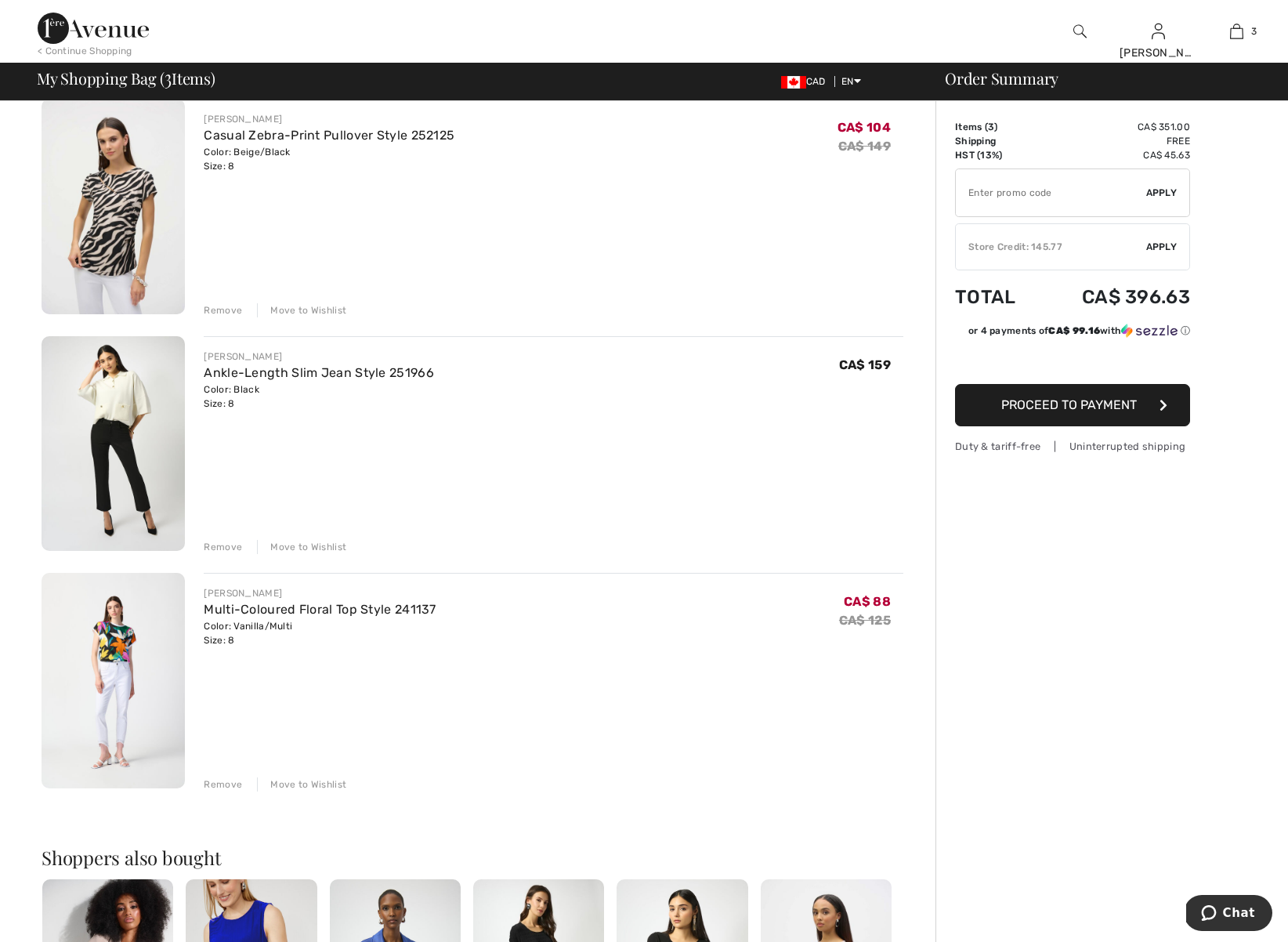
click at [143, 169] on img at bounding box center [113, 207] width 143 height 216
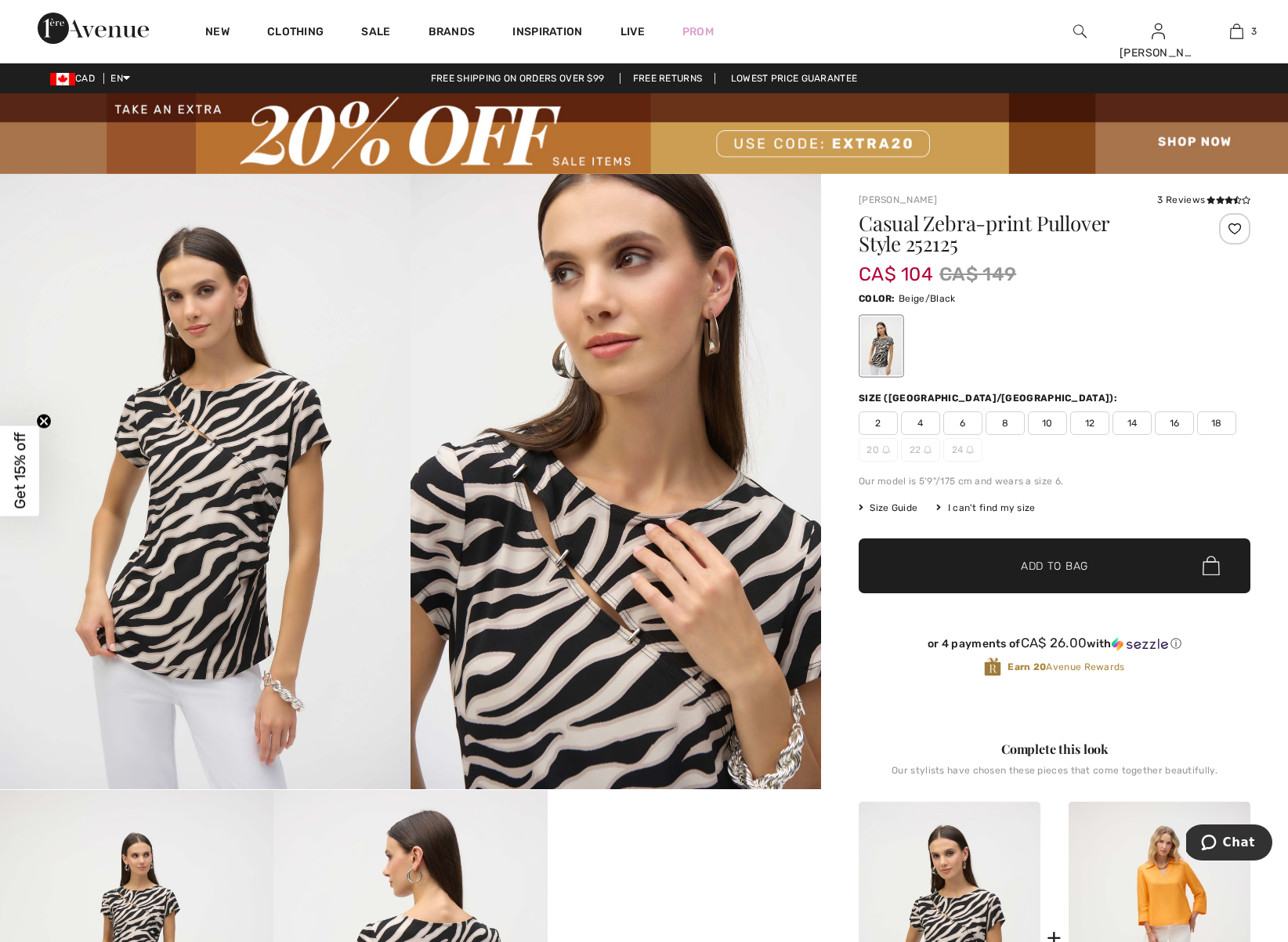
click at [1009, 427] on span "8" at bounding box center [1005, 423] width 39 height 23
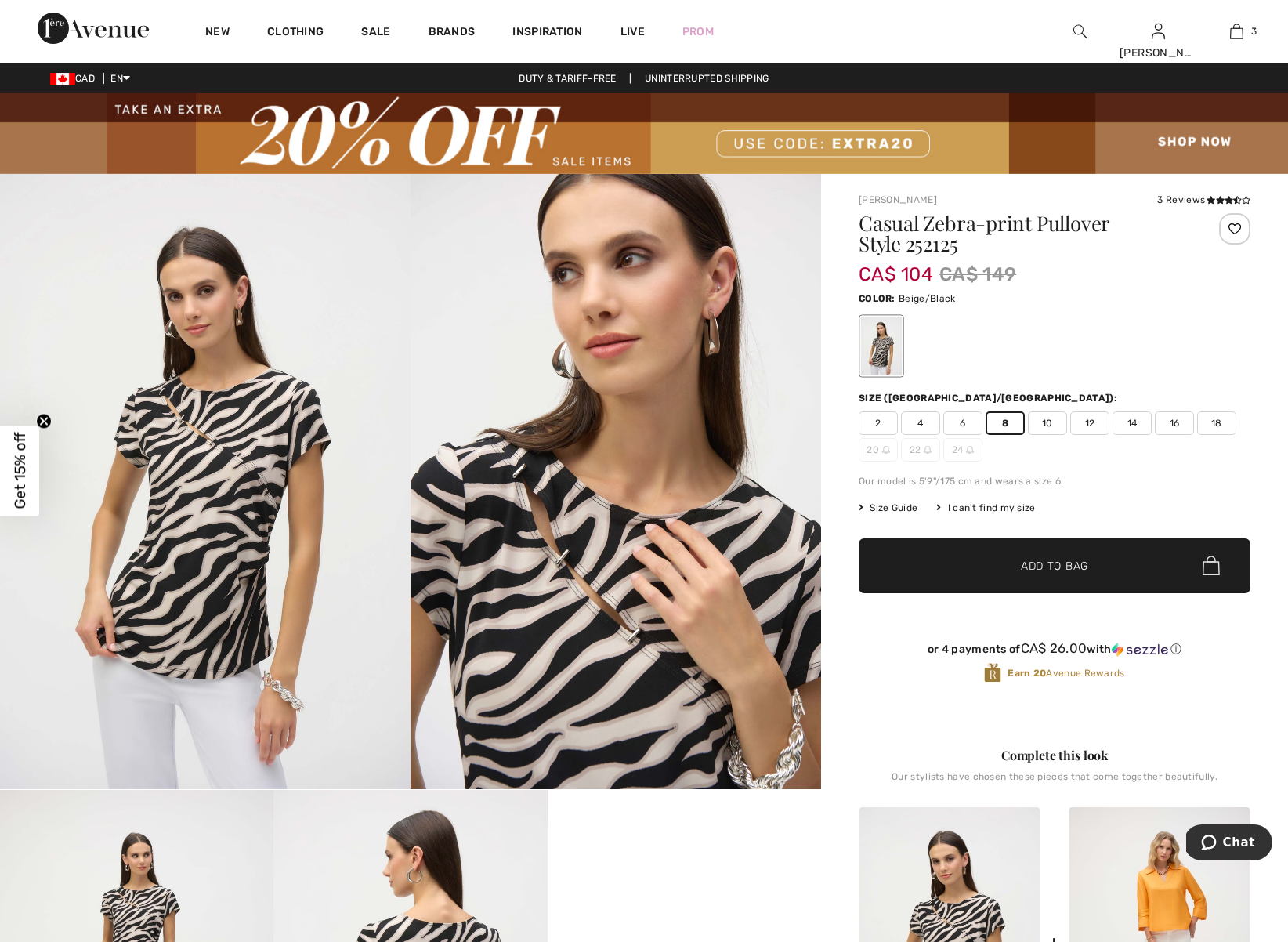
scroll to position [6, 0]
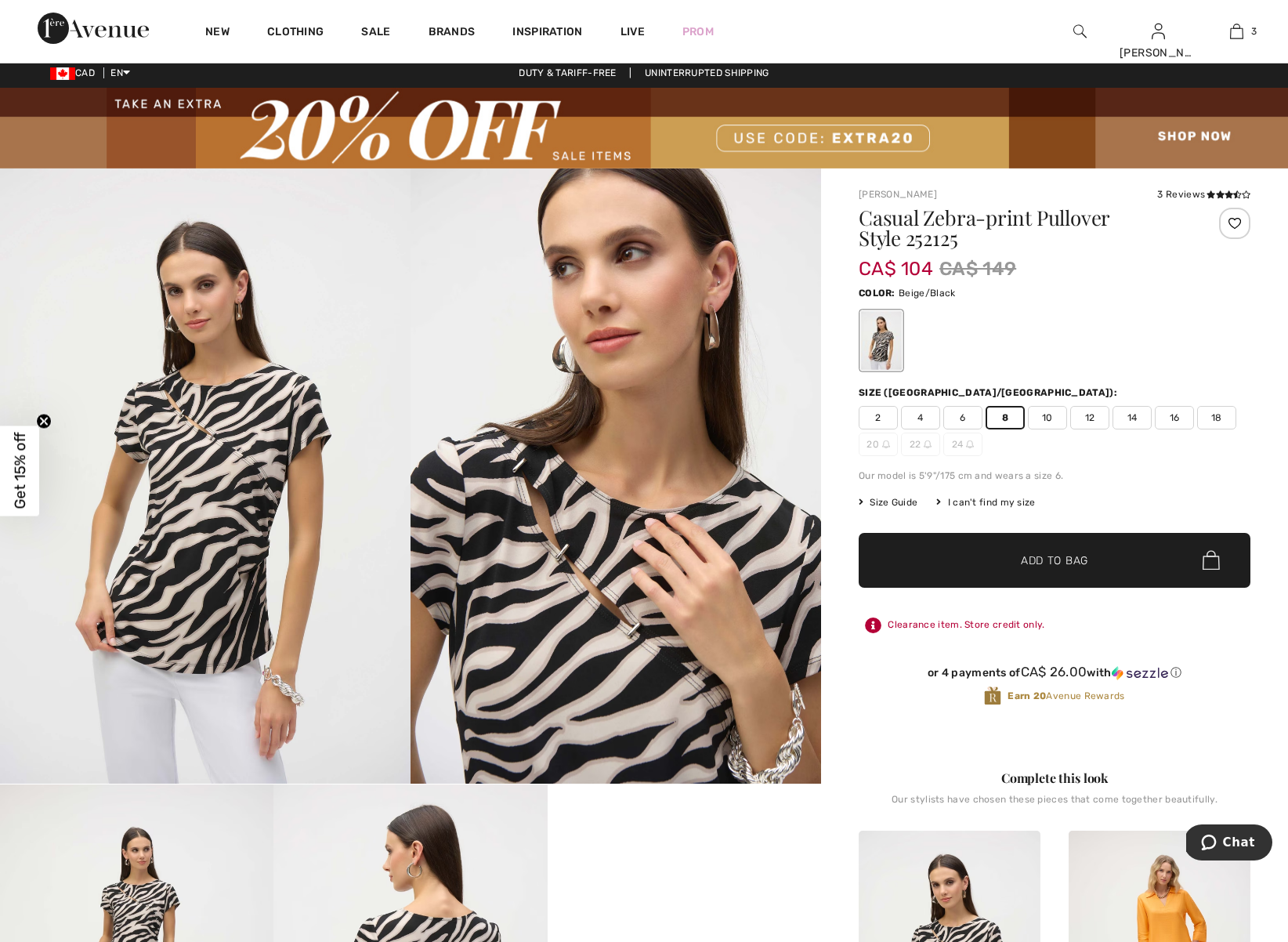
click at [1103, 310] on div at bounding box center [1055, 340] width 391 height 65
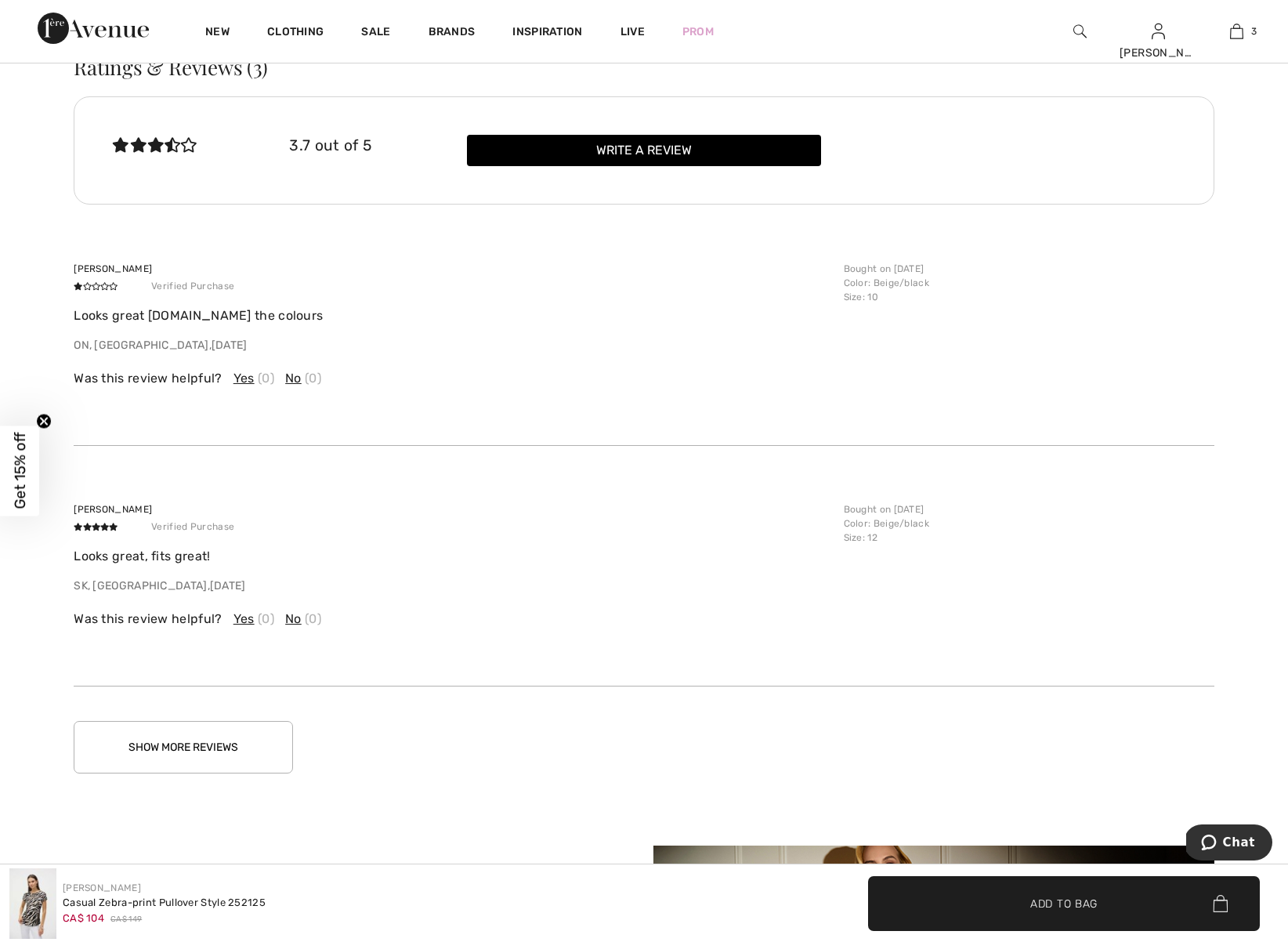
scroll to position [2649, 0]
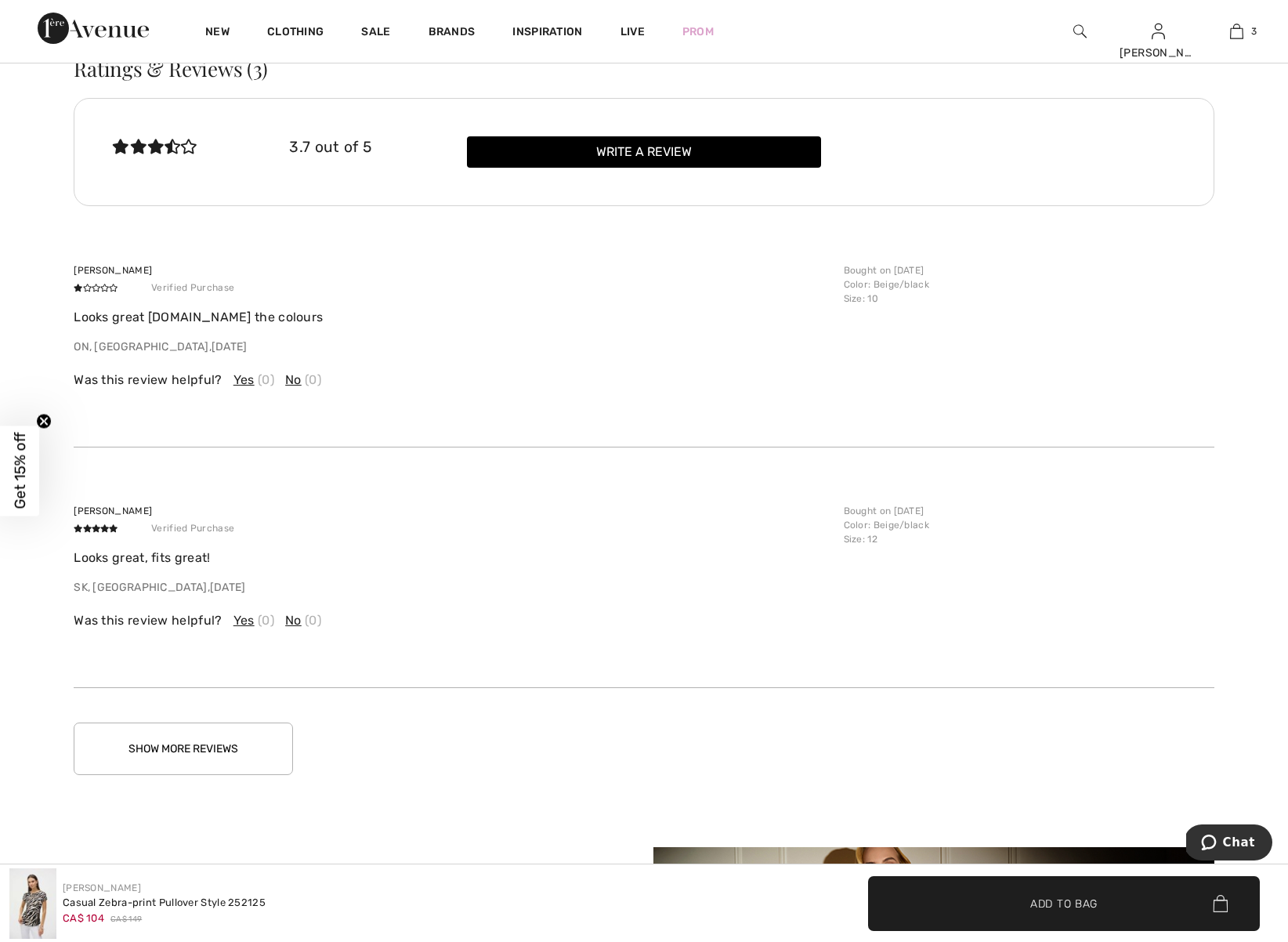
click at [260, 752] on button "Show More Reviews" at bounding box center [183, 749] width 219 height 53
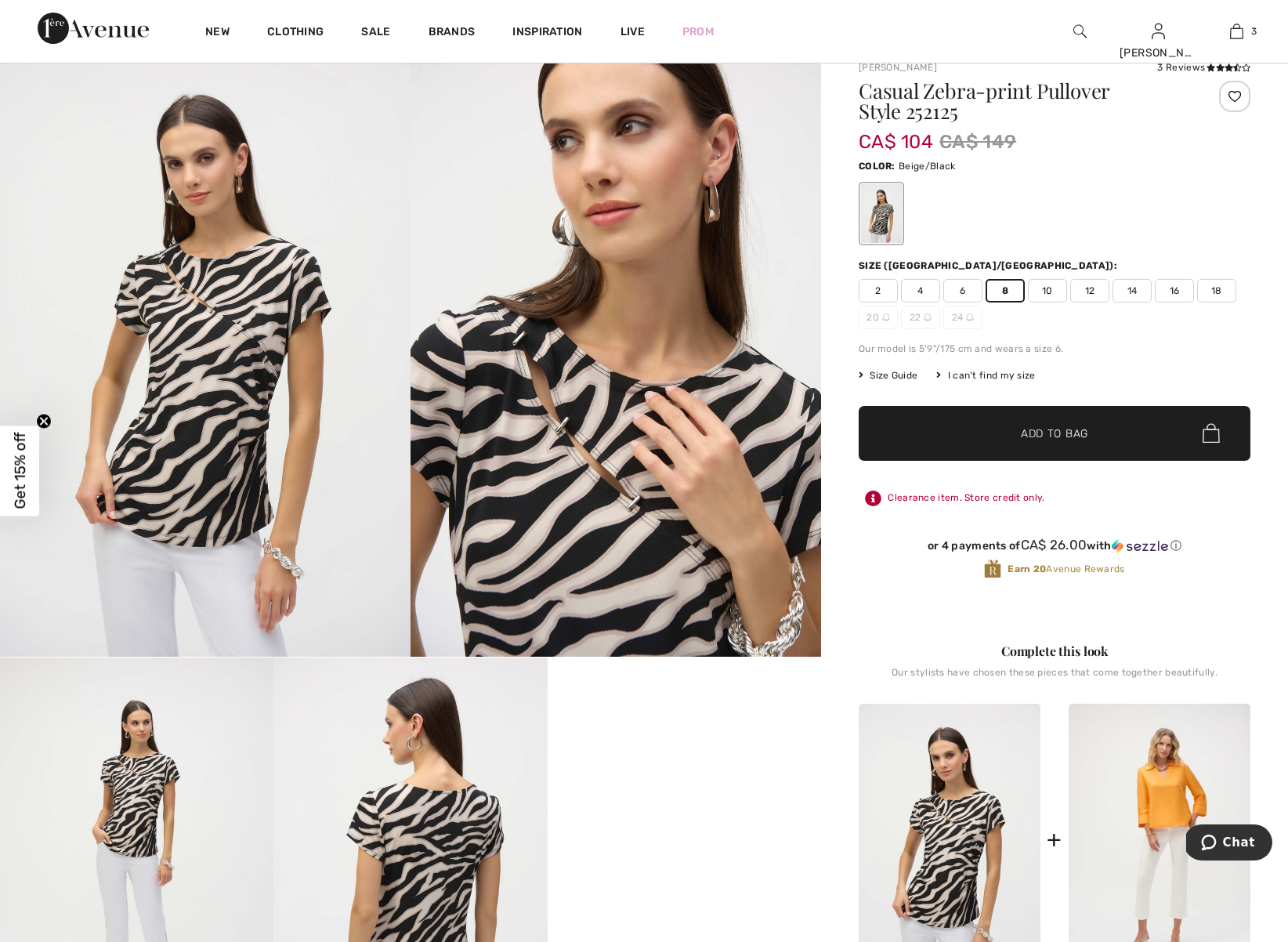
scroll to position [0, 0]
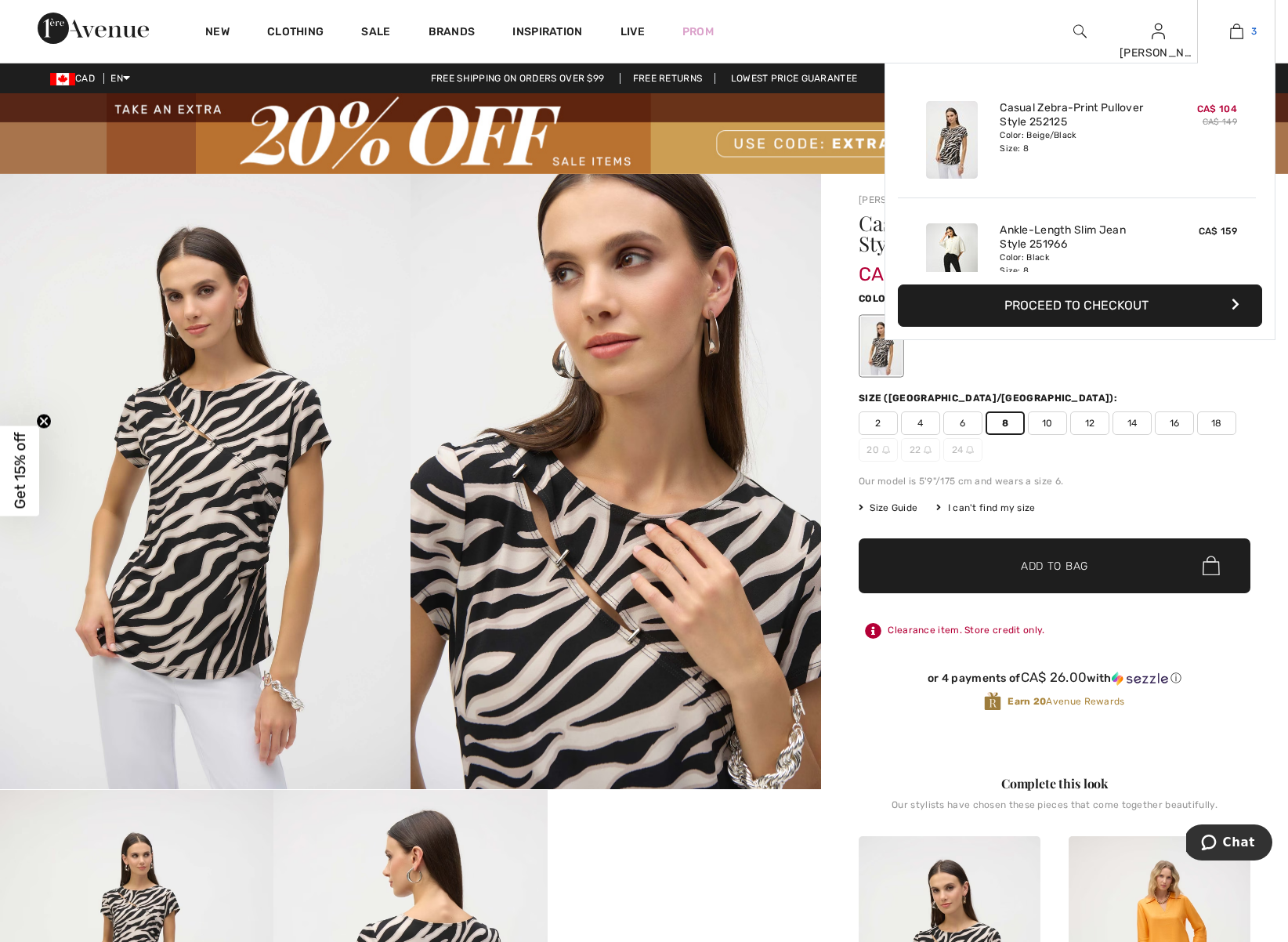
click at [1231, 33] on img at bounding box center [1237, 31] width 13 height 18
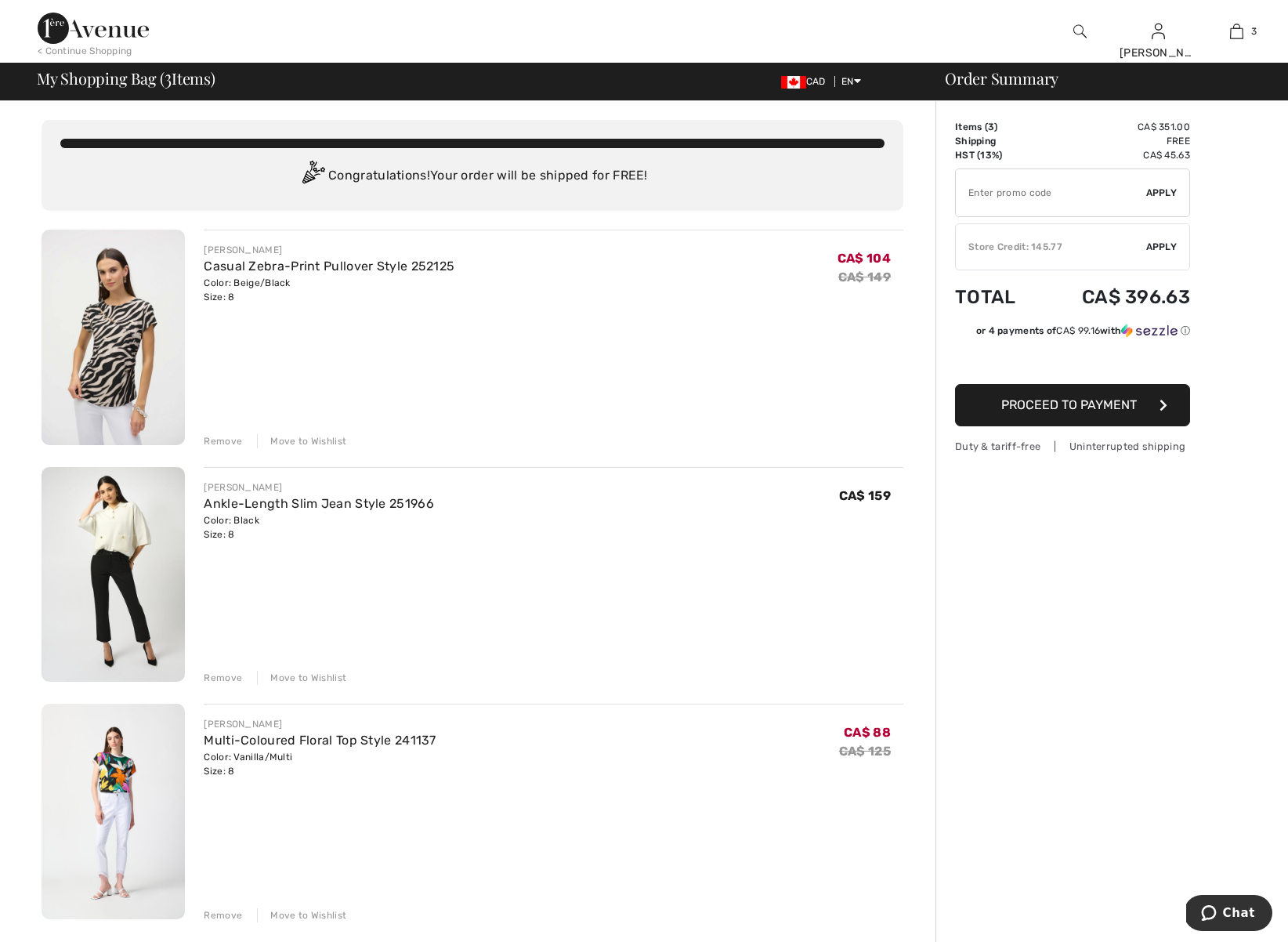
click at [146, 764] on img at bounding box center [113, 811] width 143 height 216
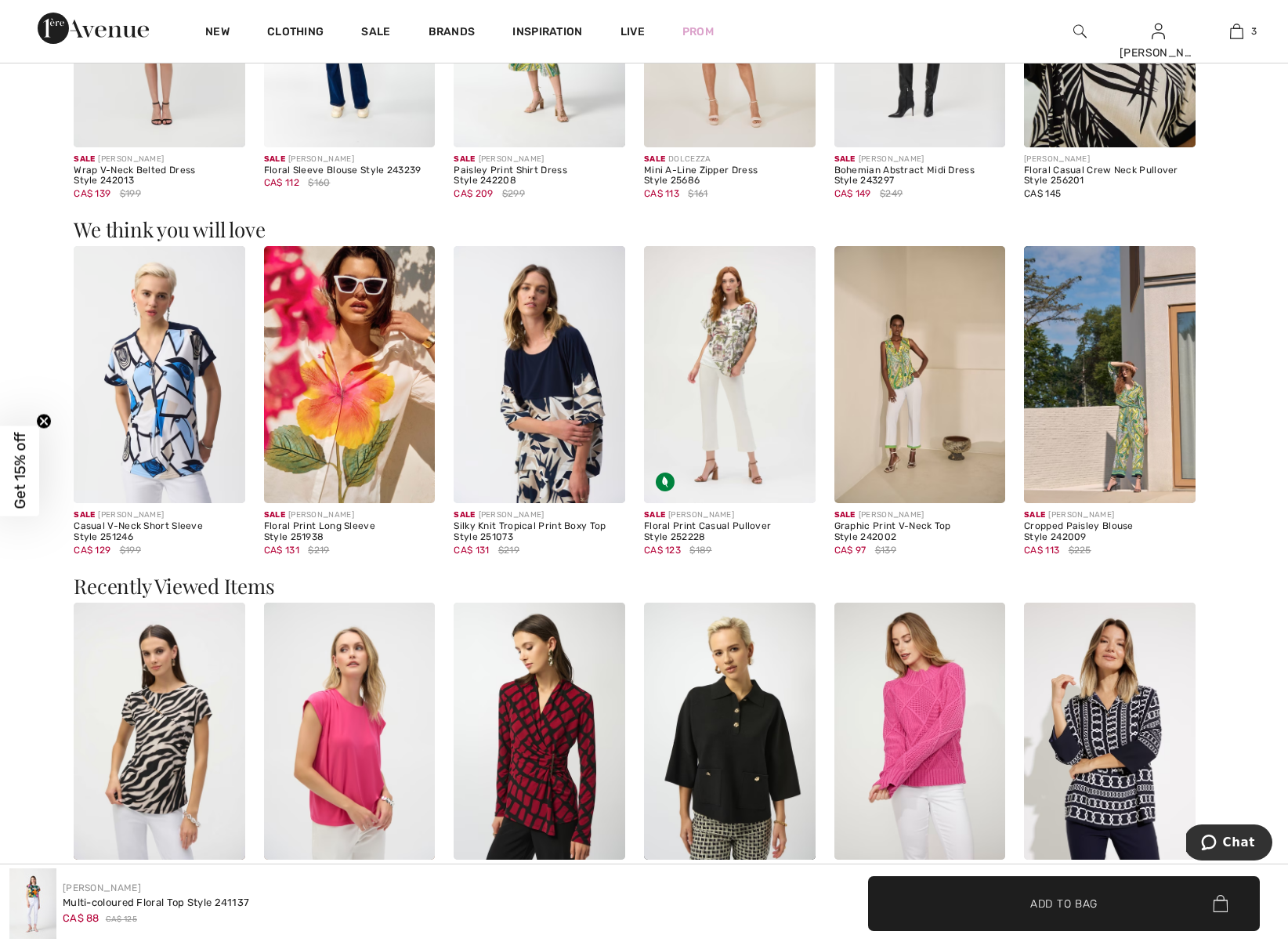
scroll to position [1347, 0]
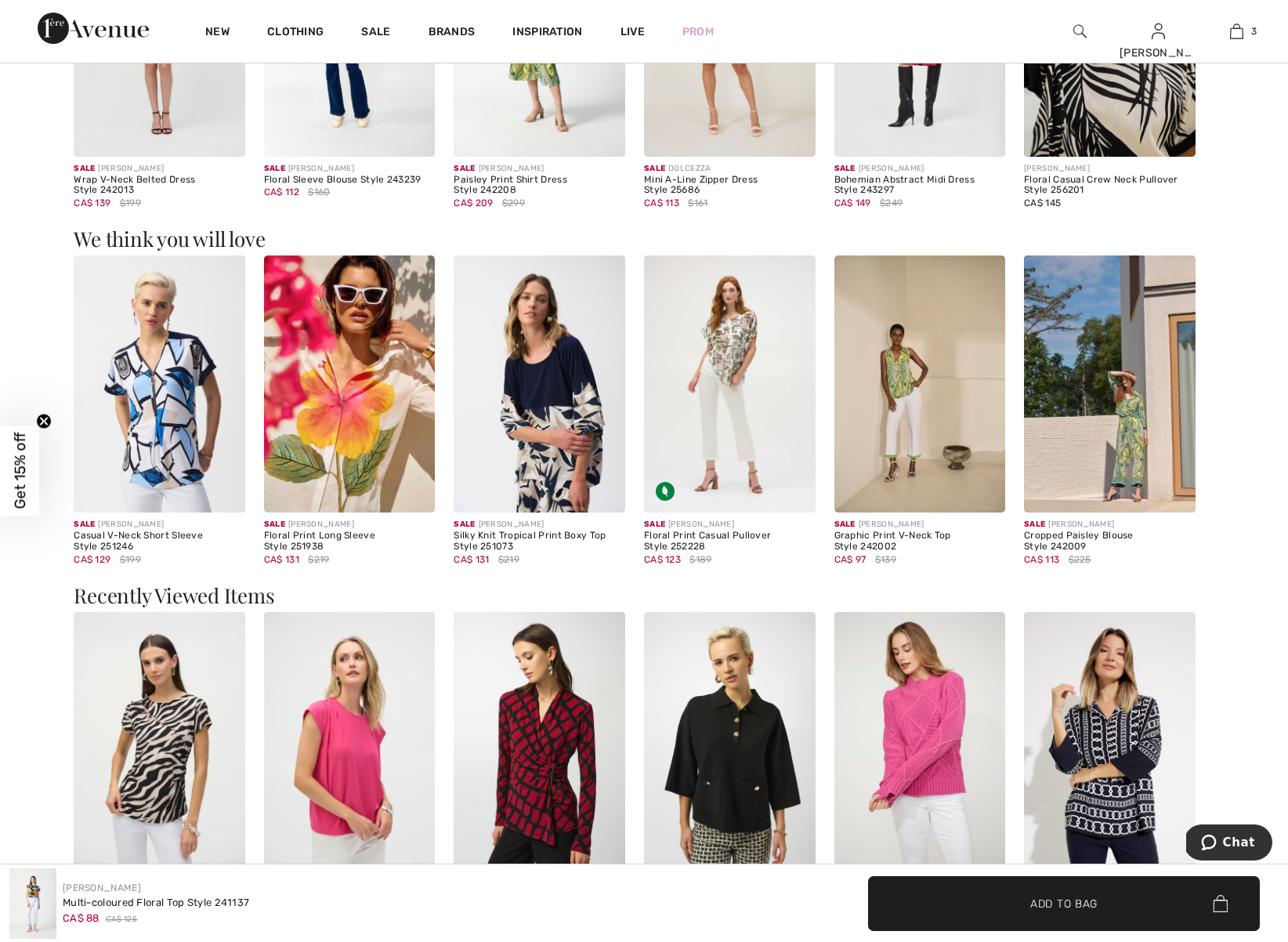
click at [738, 359] on img at bounding box center [729, 383] width 171 height 257
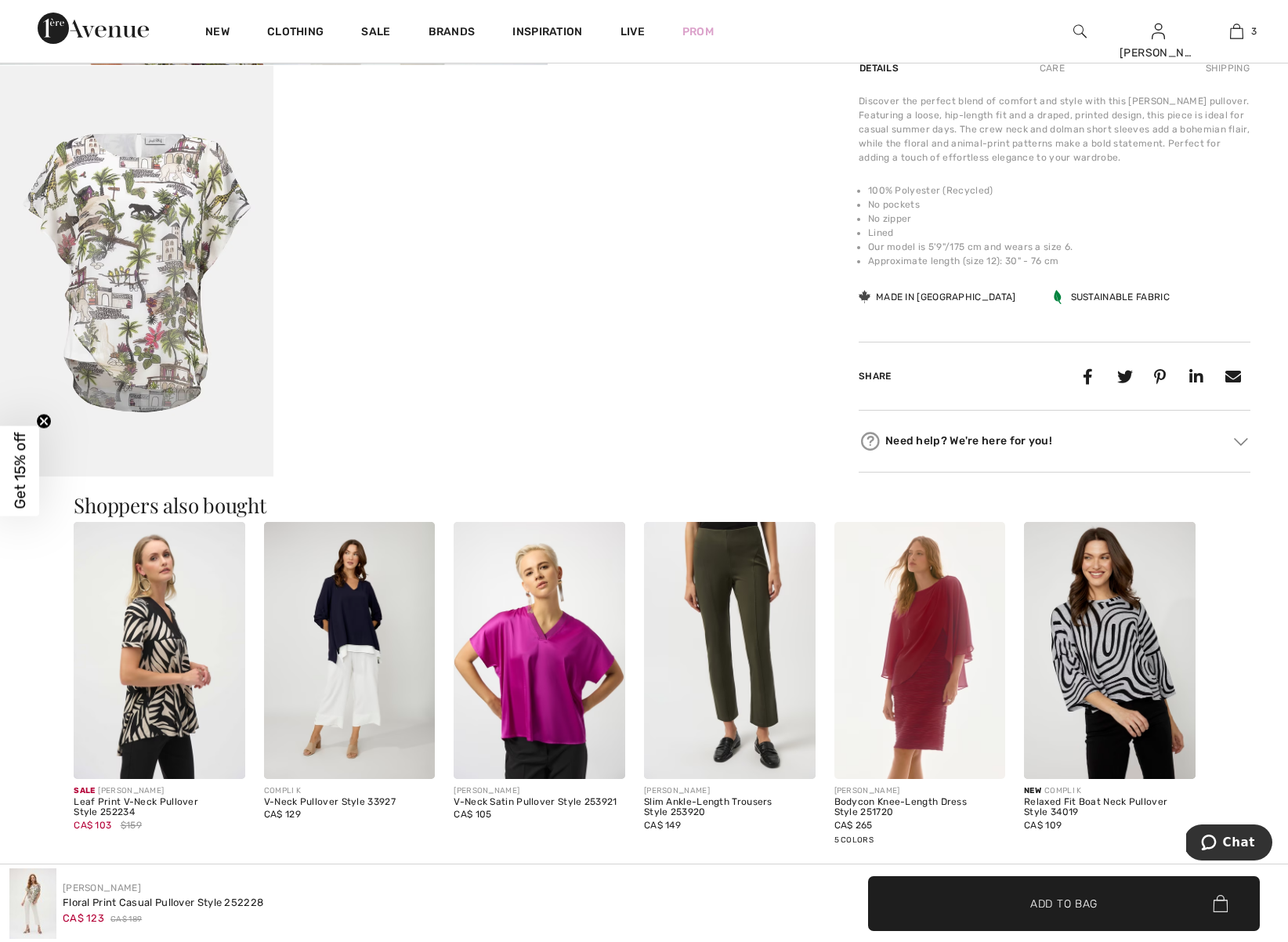
scroll to position [1127, 0]
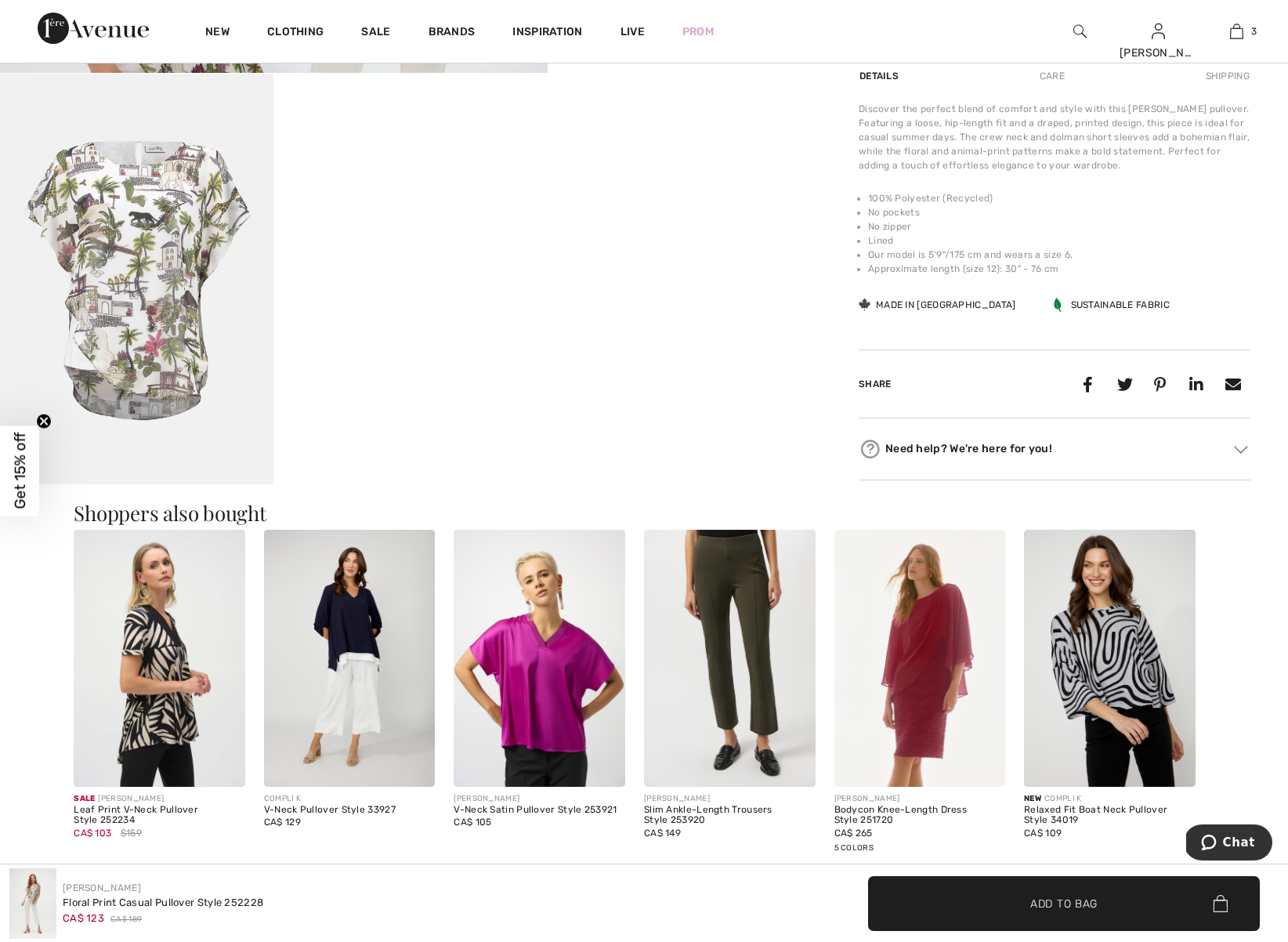
click at [165, 702] on img at bounding box center [159, 658] width 171 height 257
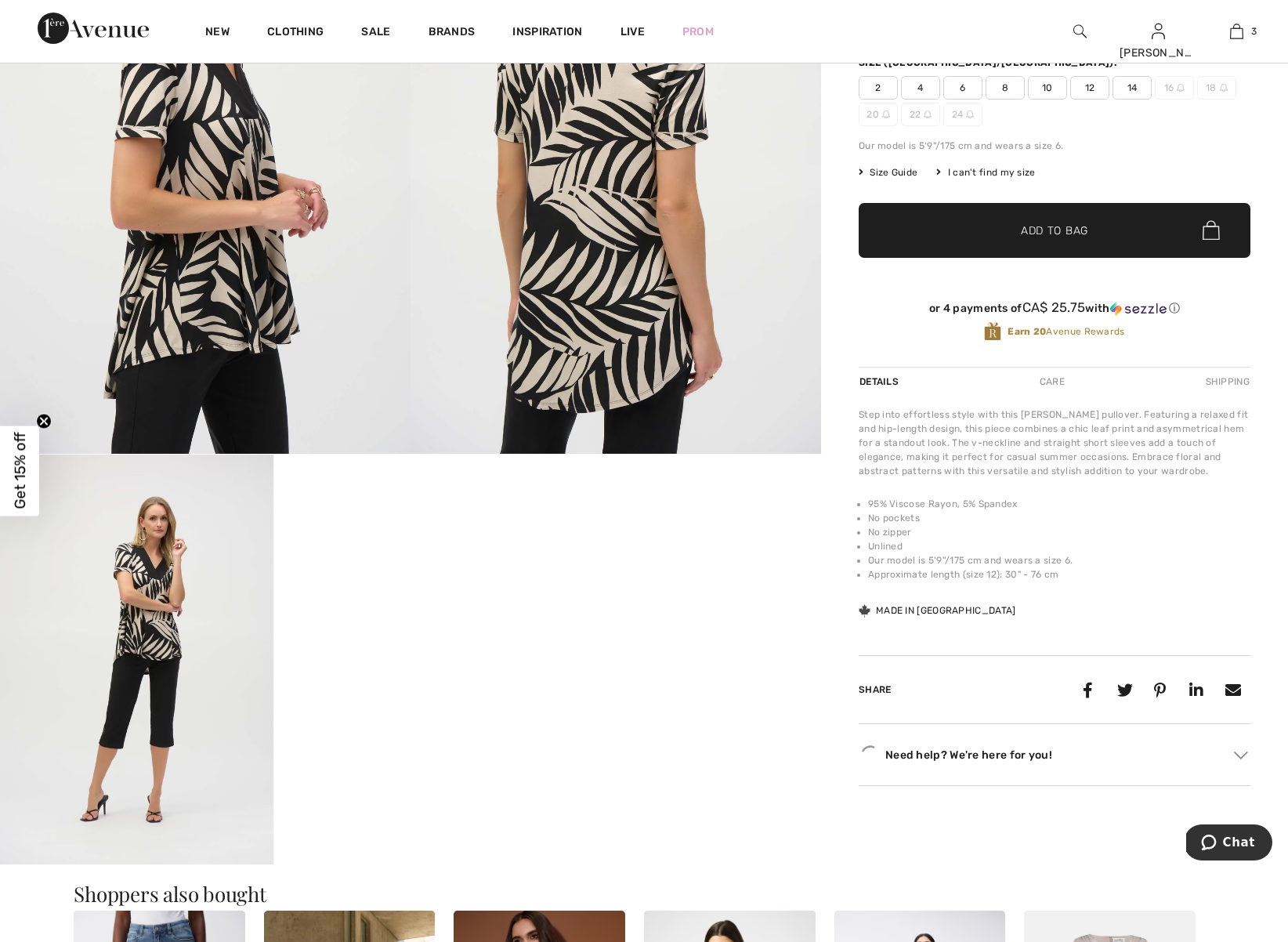
scroll to position [350, 0]
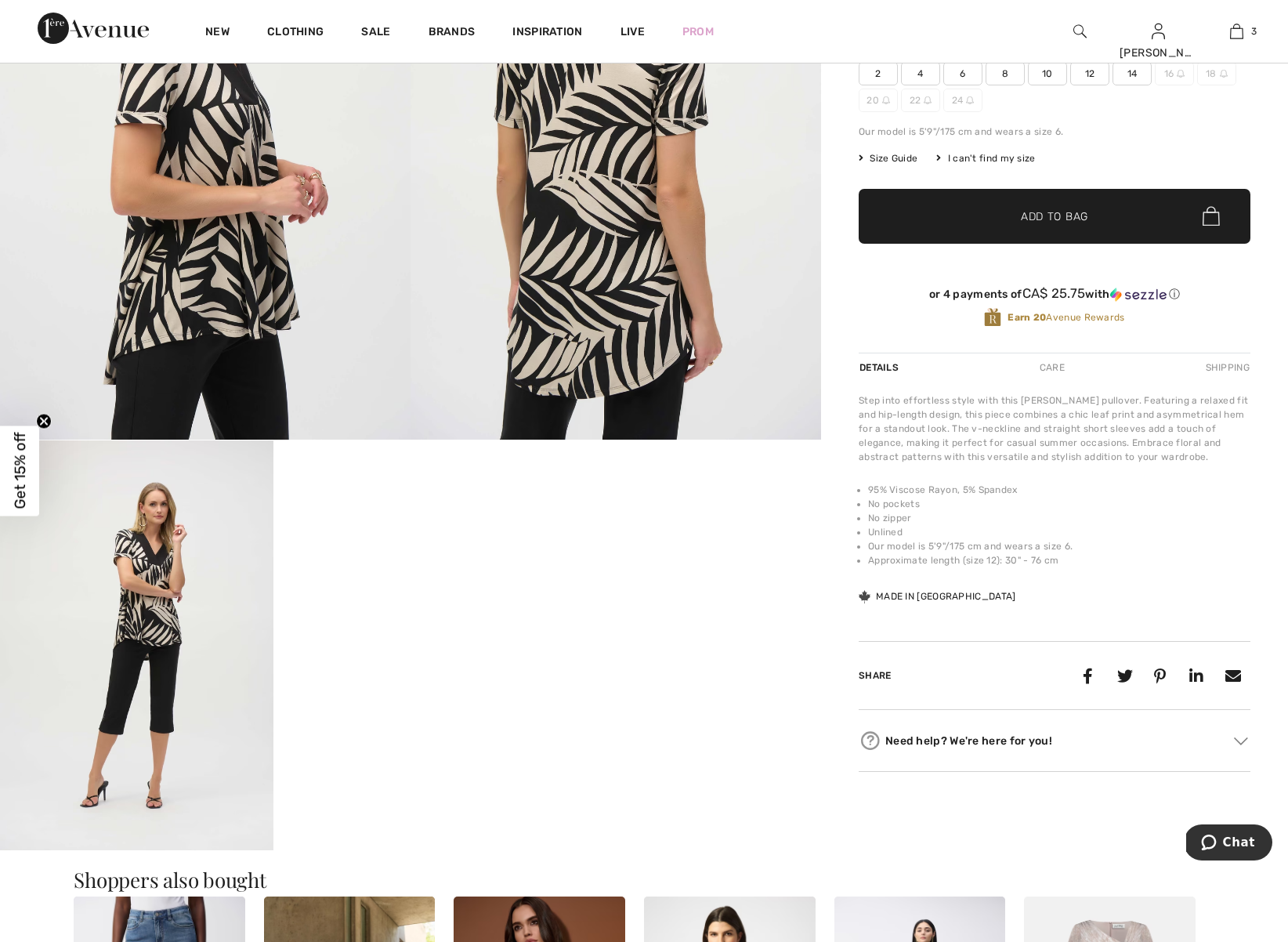
click at [1005, 79] on span "8" at bounding box center [1005, 74] width 39 height 23
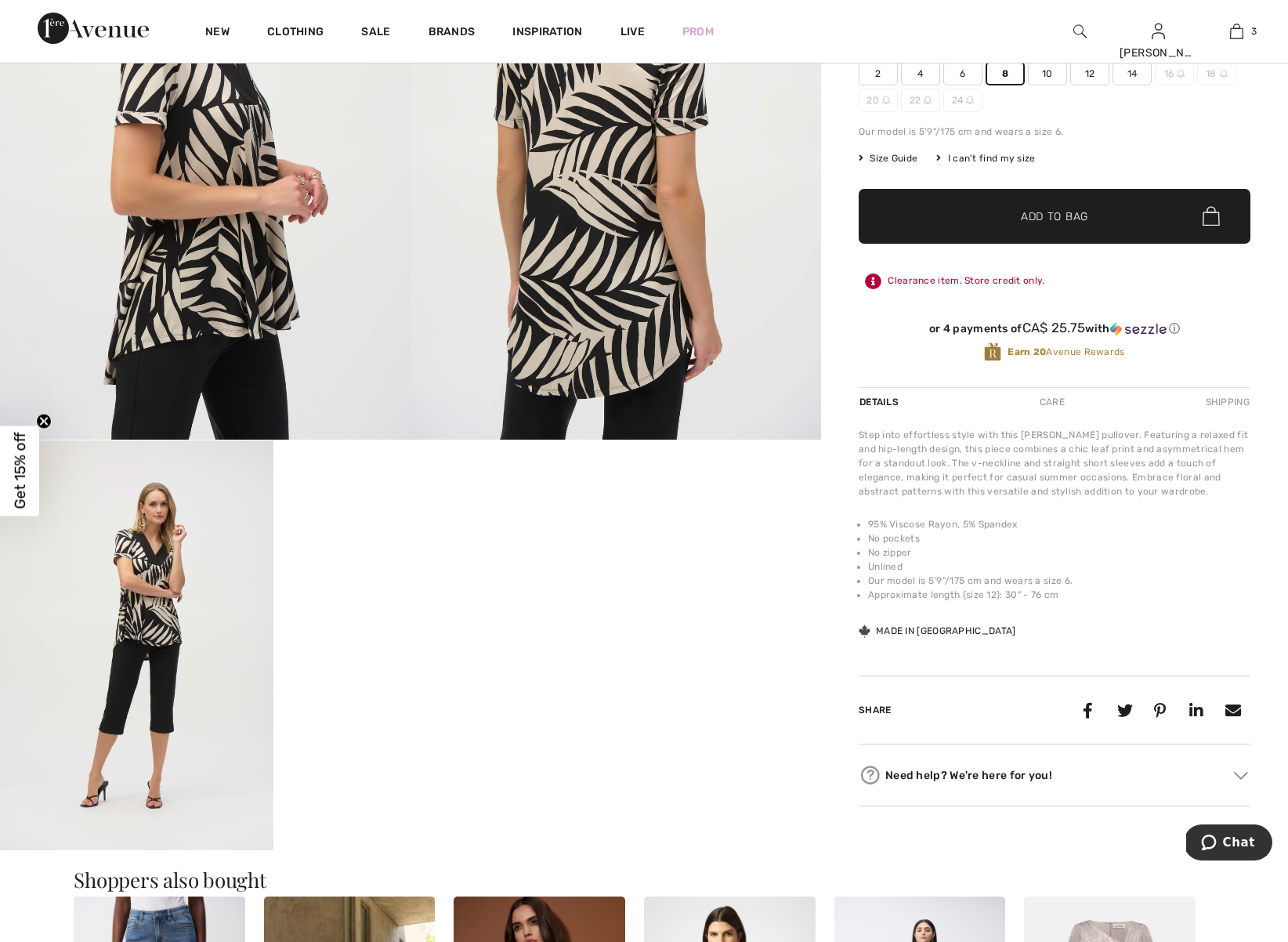
click at [894, 156] on span "Size Guide" at bounding box center [888, 158] width 59 height 14
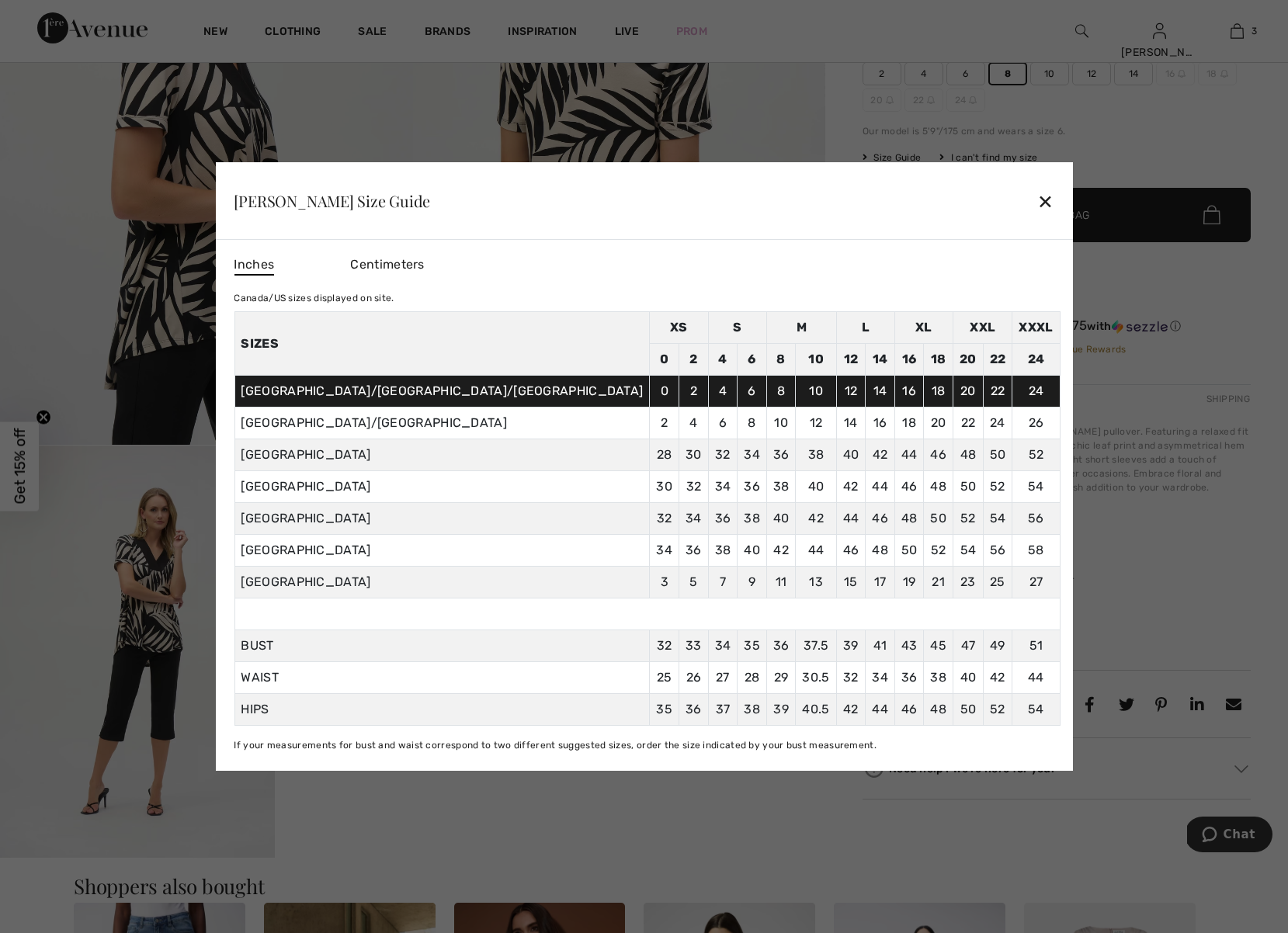
click at [1038, 192] on div "✕" at bounding box center [1046, 201] width 17 height 32
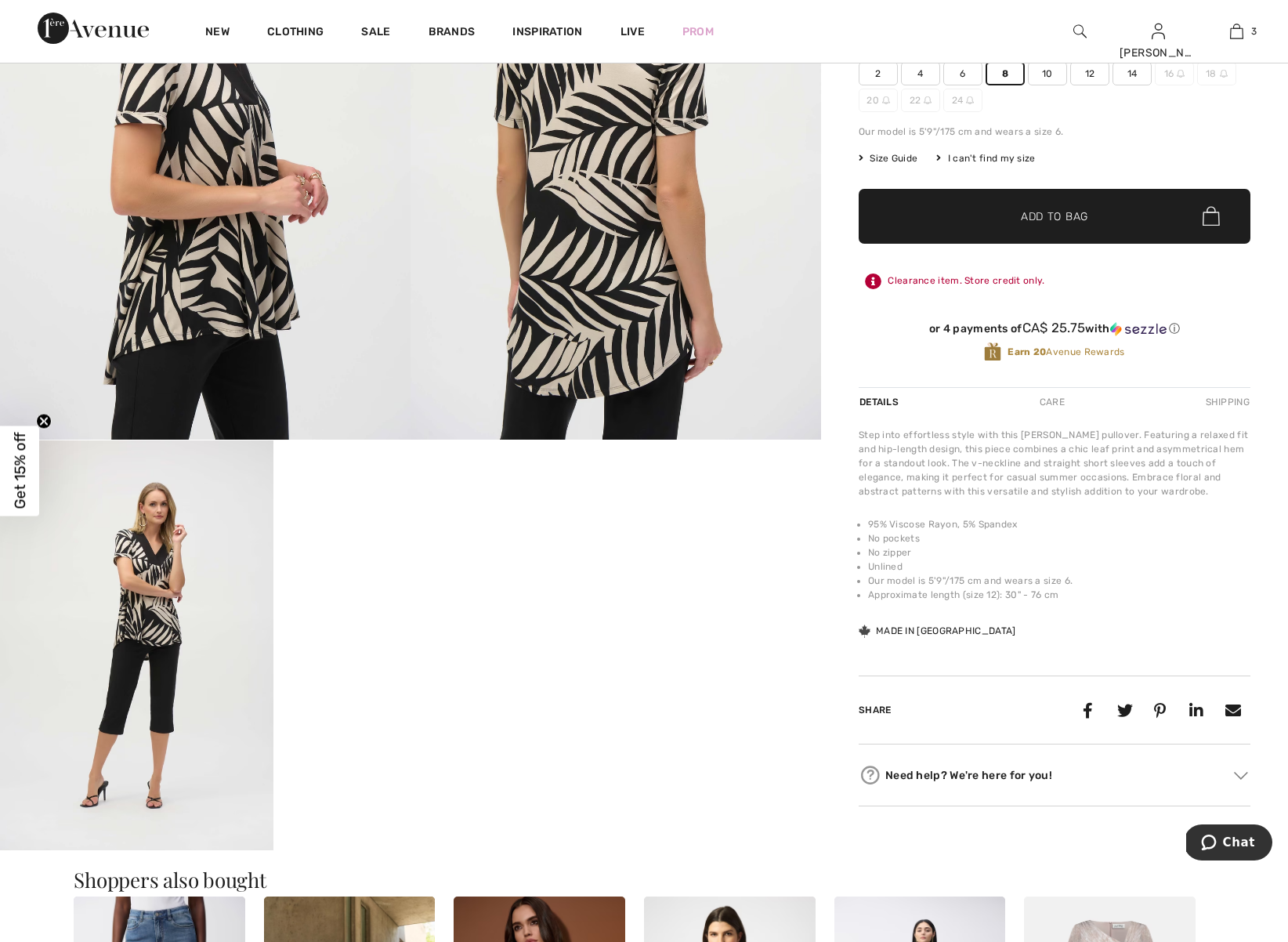
click at [1087, 212] on span "✔ Added to Bag Add to Bag" at bounding box center [1055, 217] width 391 height 55
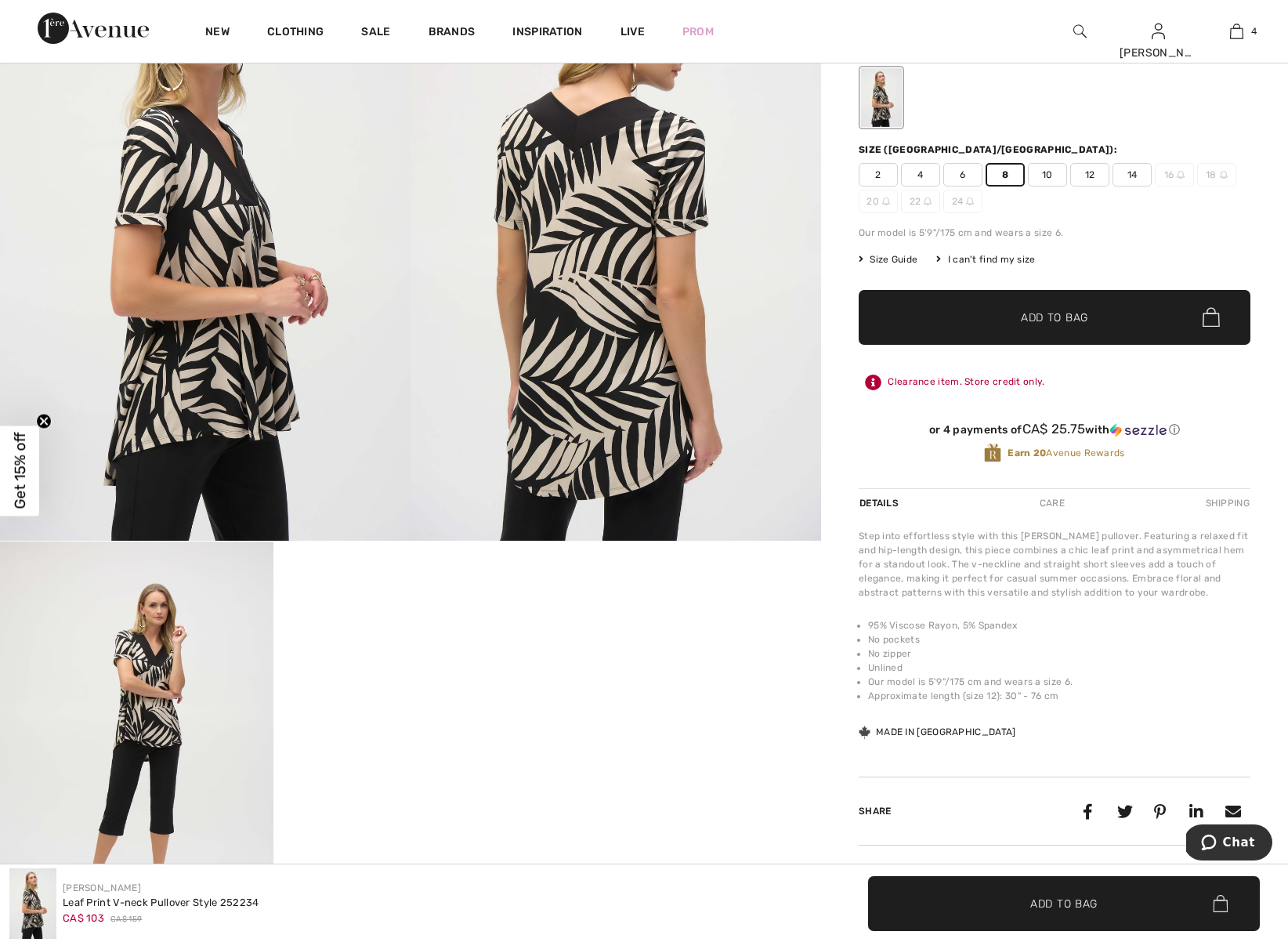
scroll to position [0, 0]
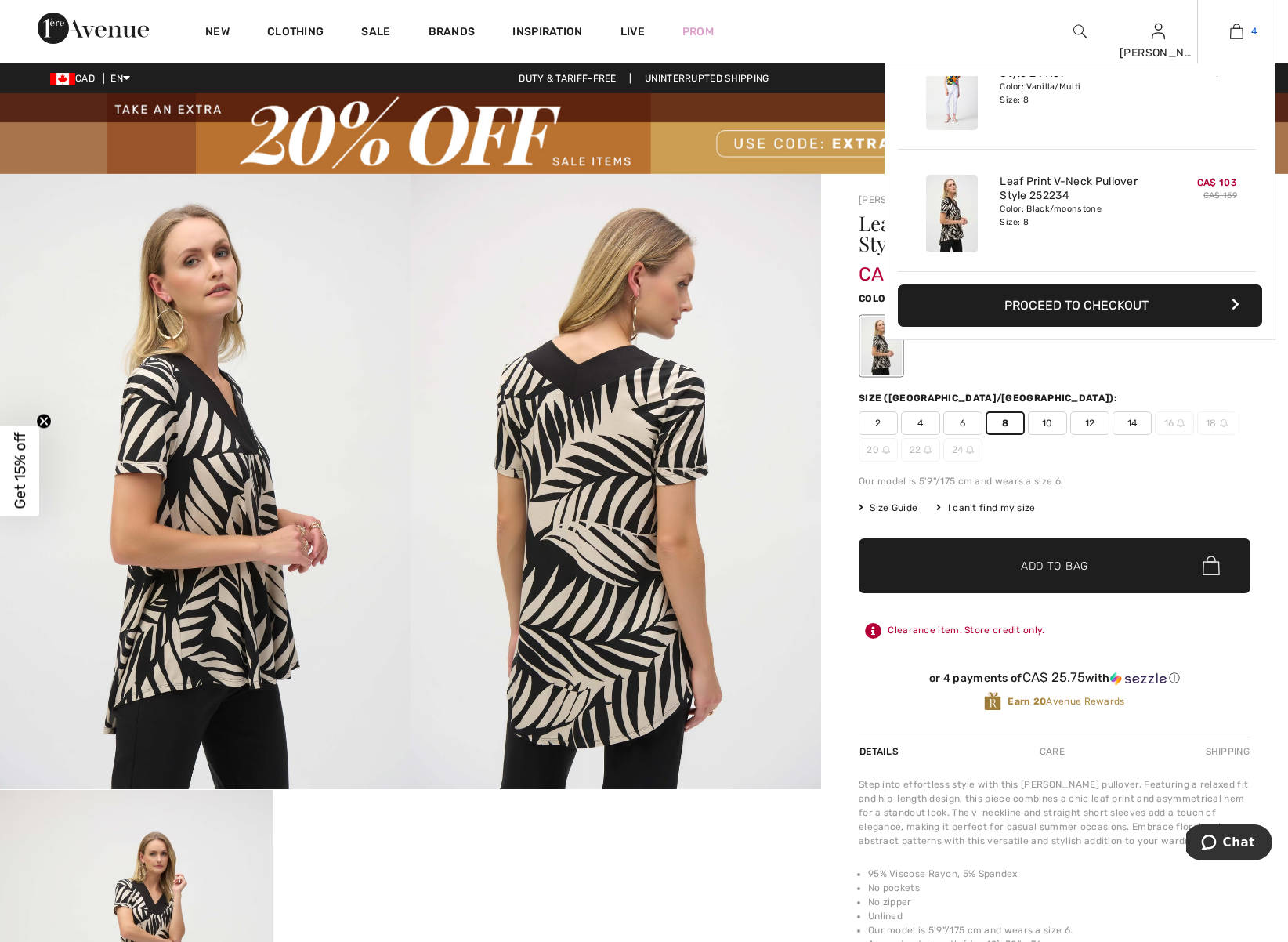
click at [1236, 36] on img at bounding box center [1237, 31] width 13 height 18
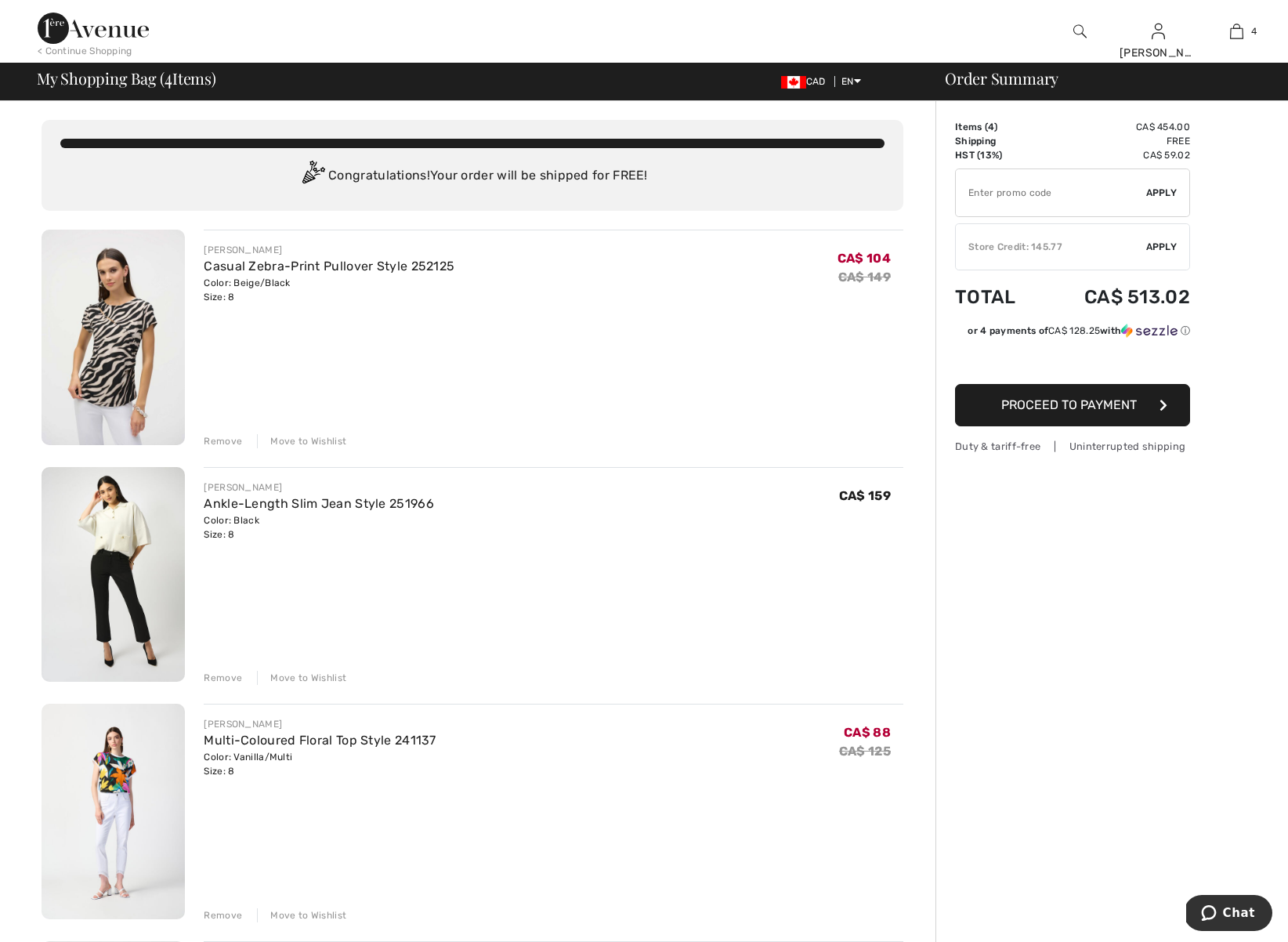
click at [118, 776] on img at bounding box center [113, 811] width 143 height 216
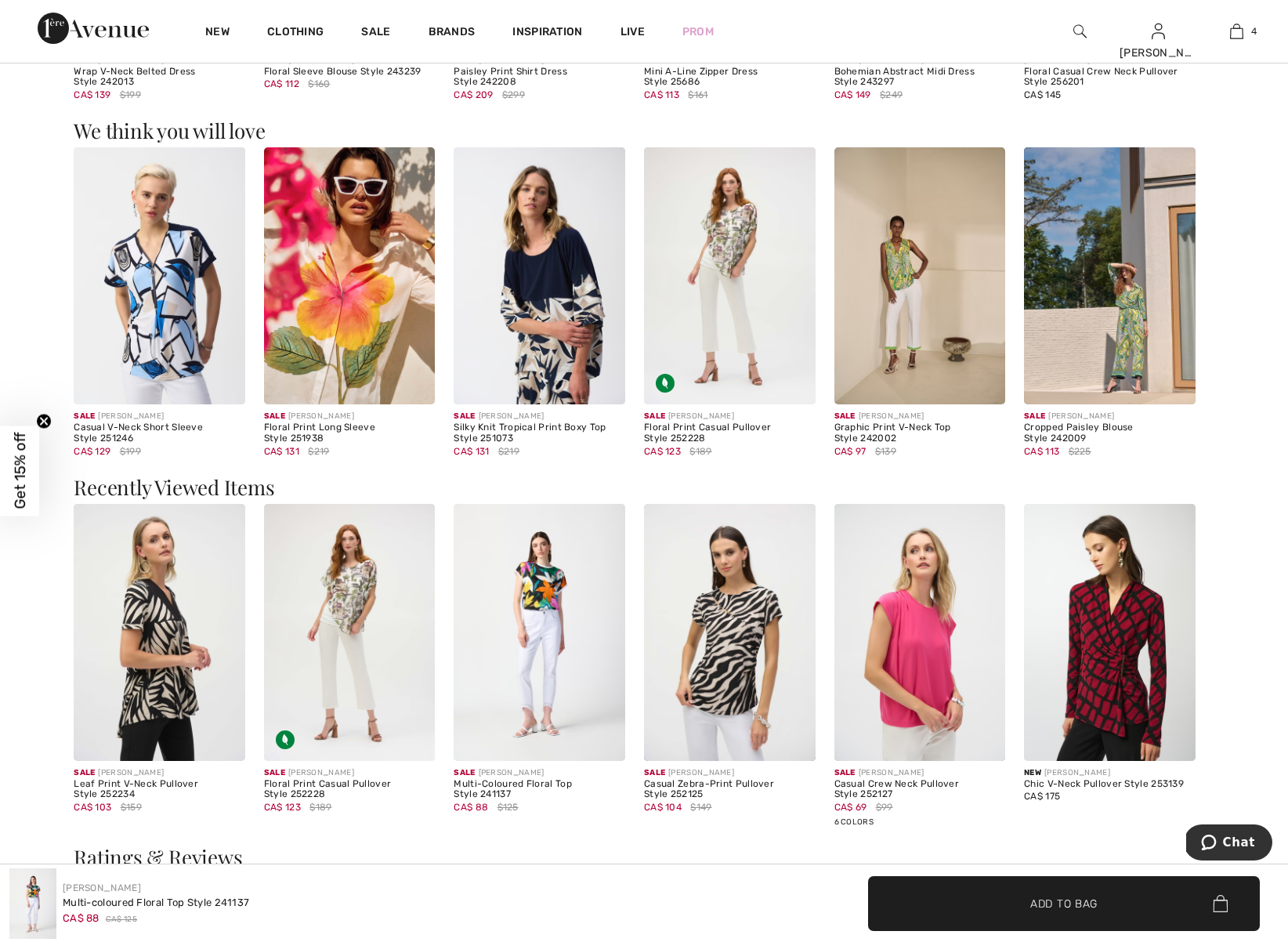
scroll to position [1446, 0]
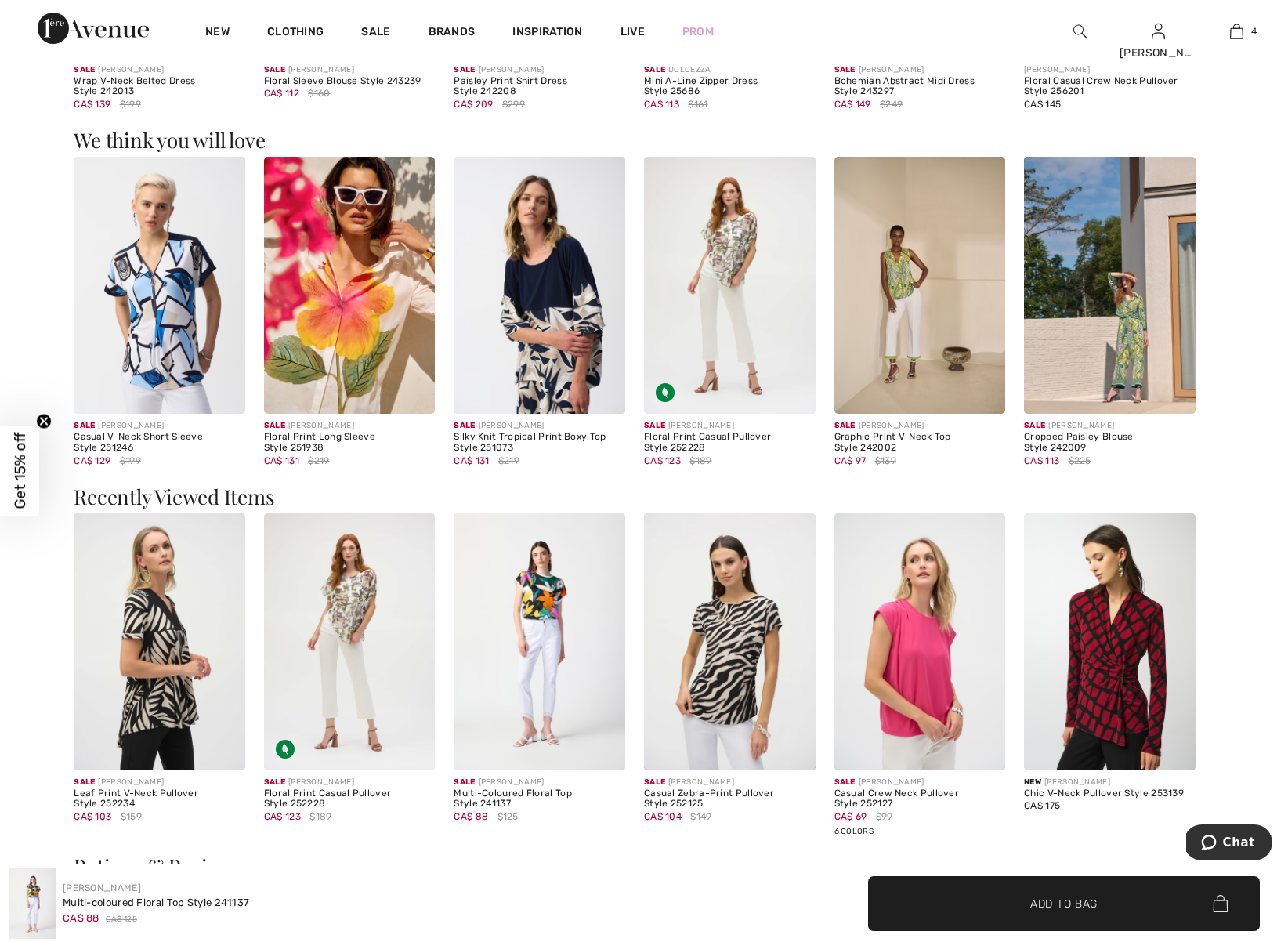
click at [171, 311] on img at bounding box center [159, 284] width 171 height 257
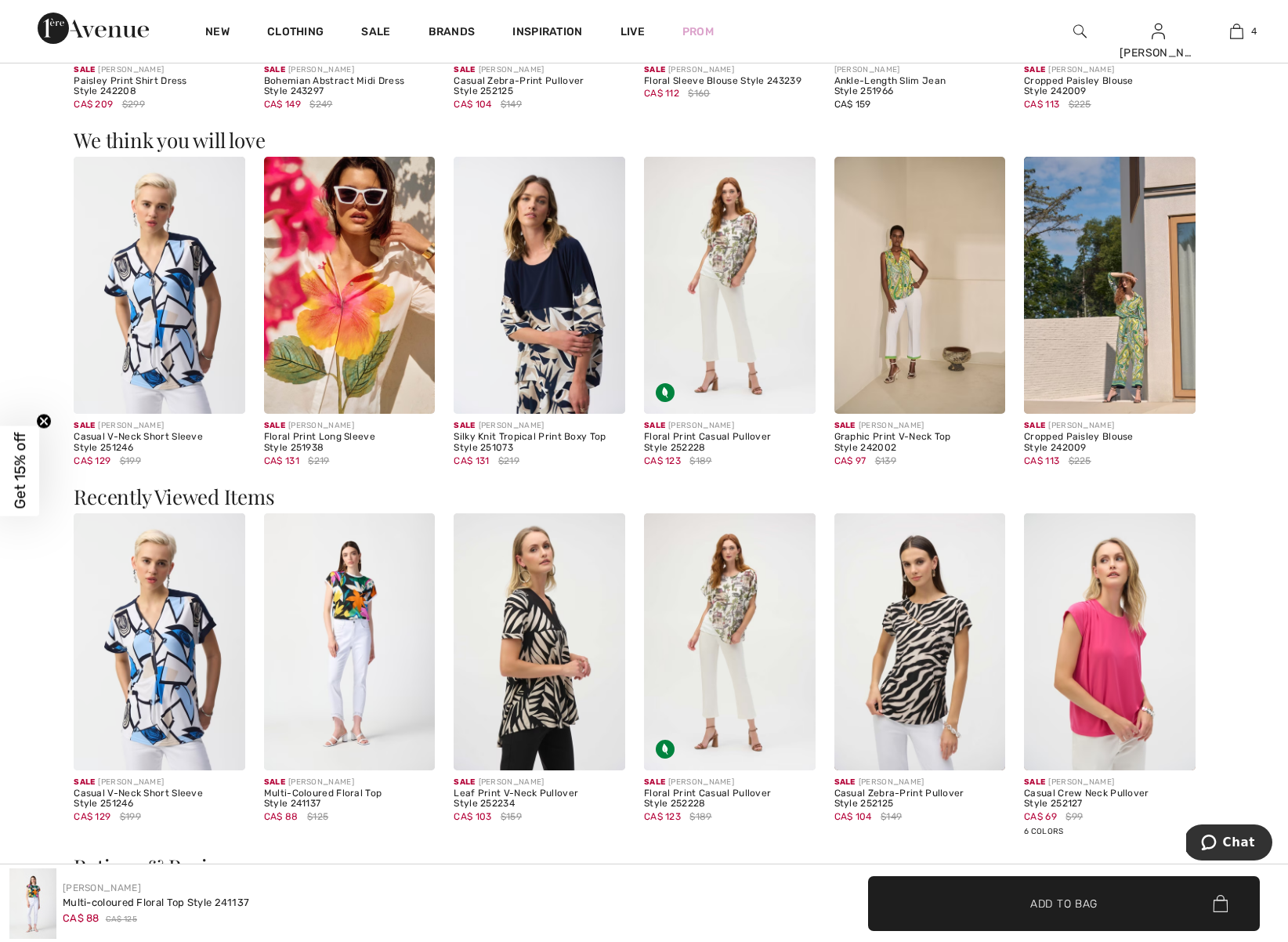
click at [928, 42] on div "New Clothing Sale Brands Inspiration Live Prom Sharon Hi, Sharon! 550 Reward po…" at bounding box center [644, 31] width 1288 height 63
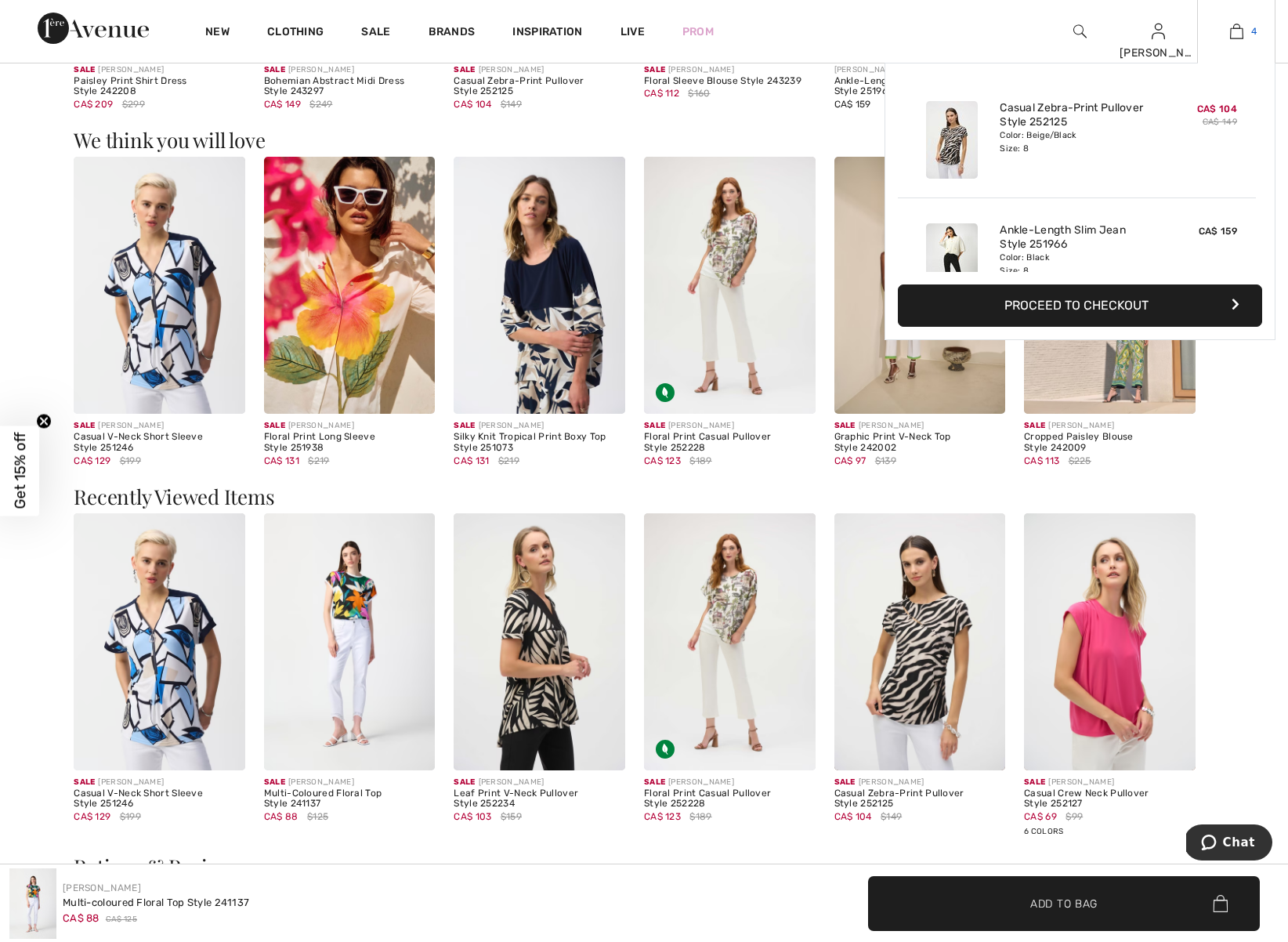
click at [1236, 32] on img at bounding box center [1237, 31] width 13 height 18
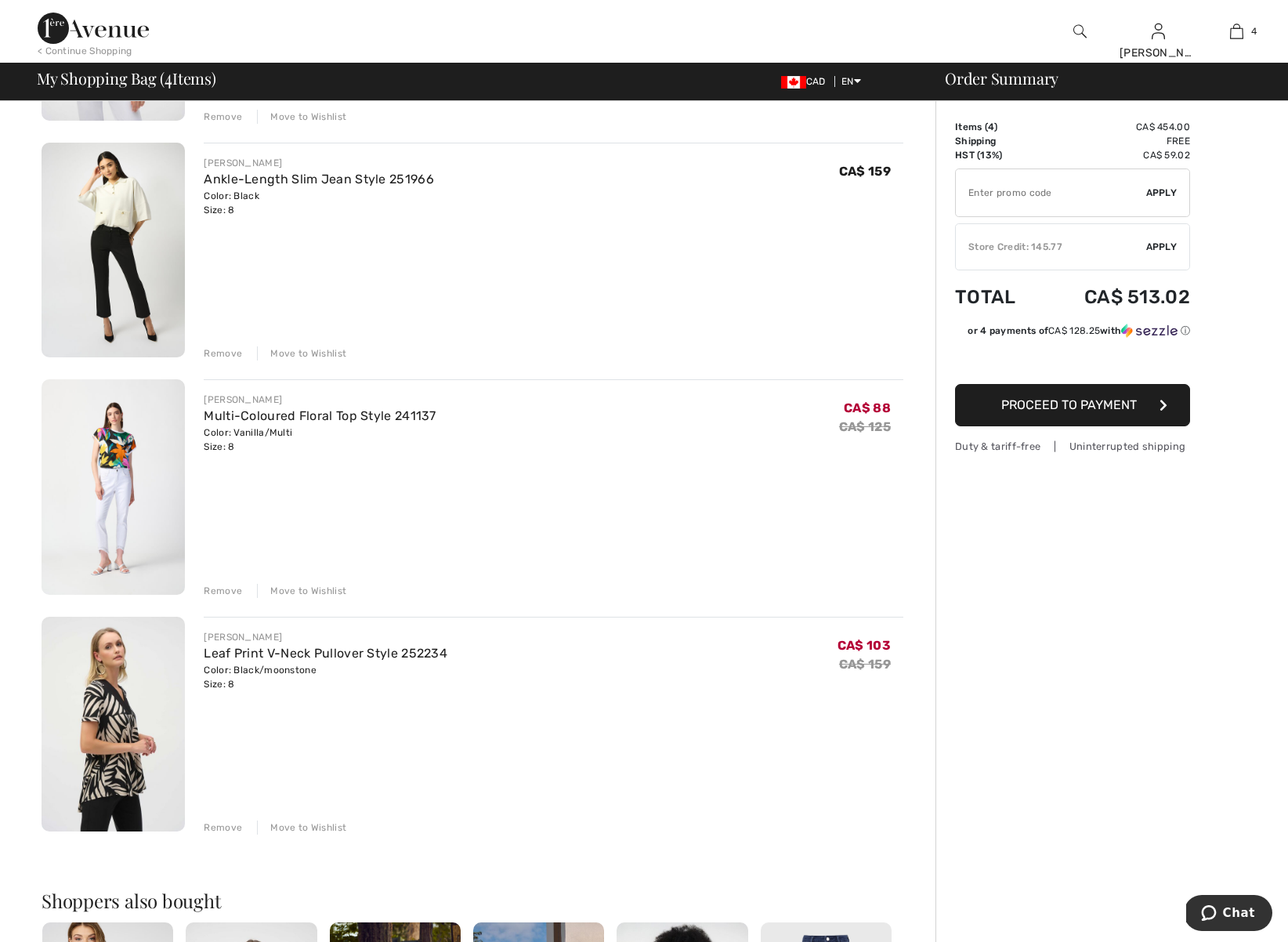
scroll to position [326, 0]
click at [217, 828] on div "Remove" at bounding box center [223, 826] width 38 height 14
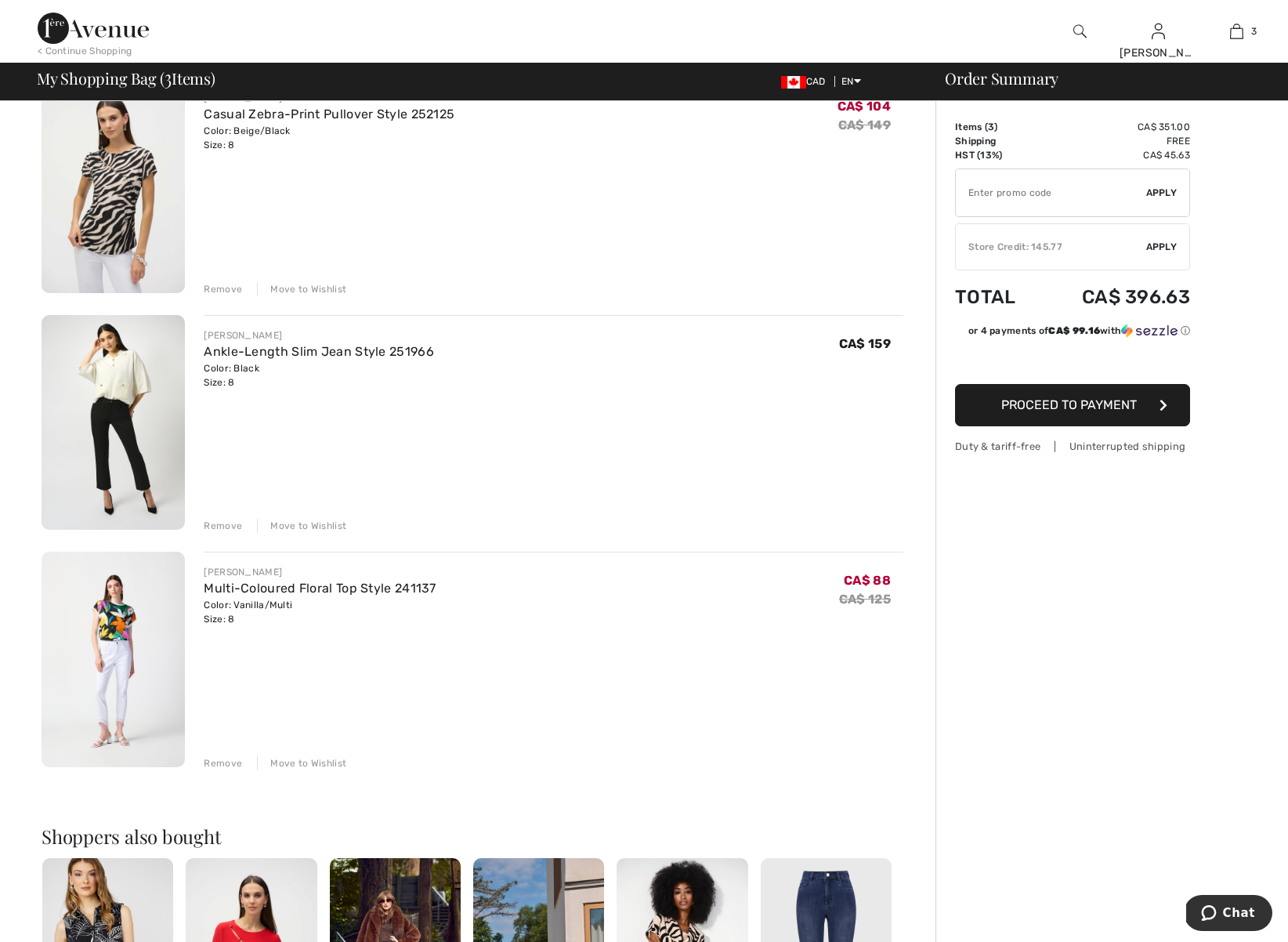
scroll to position [143, 0]
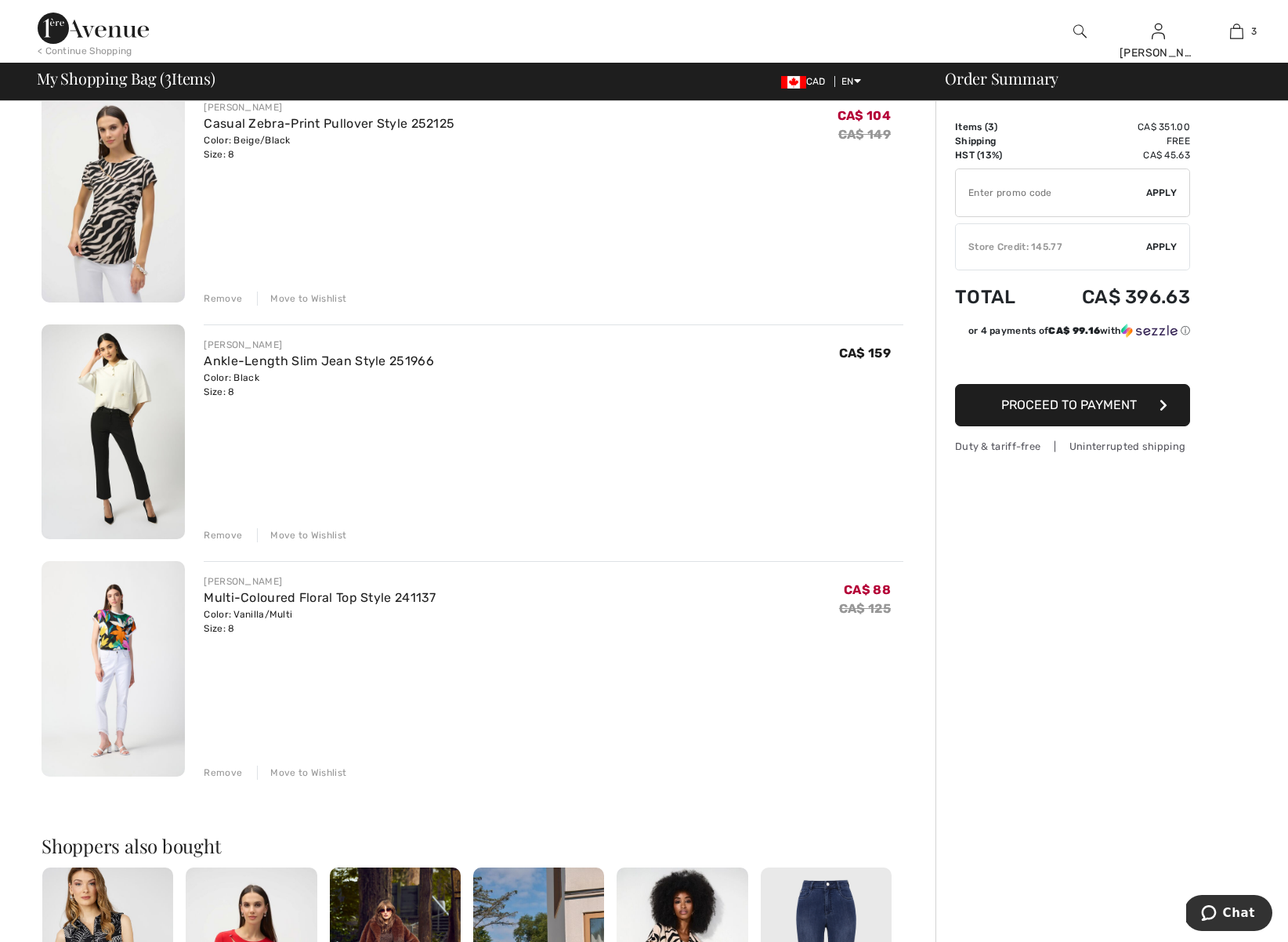
type input "NEW15"
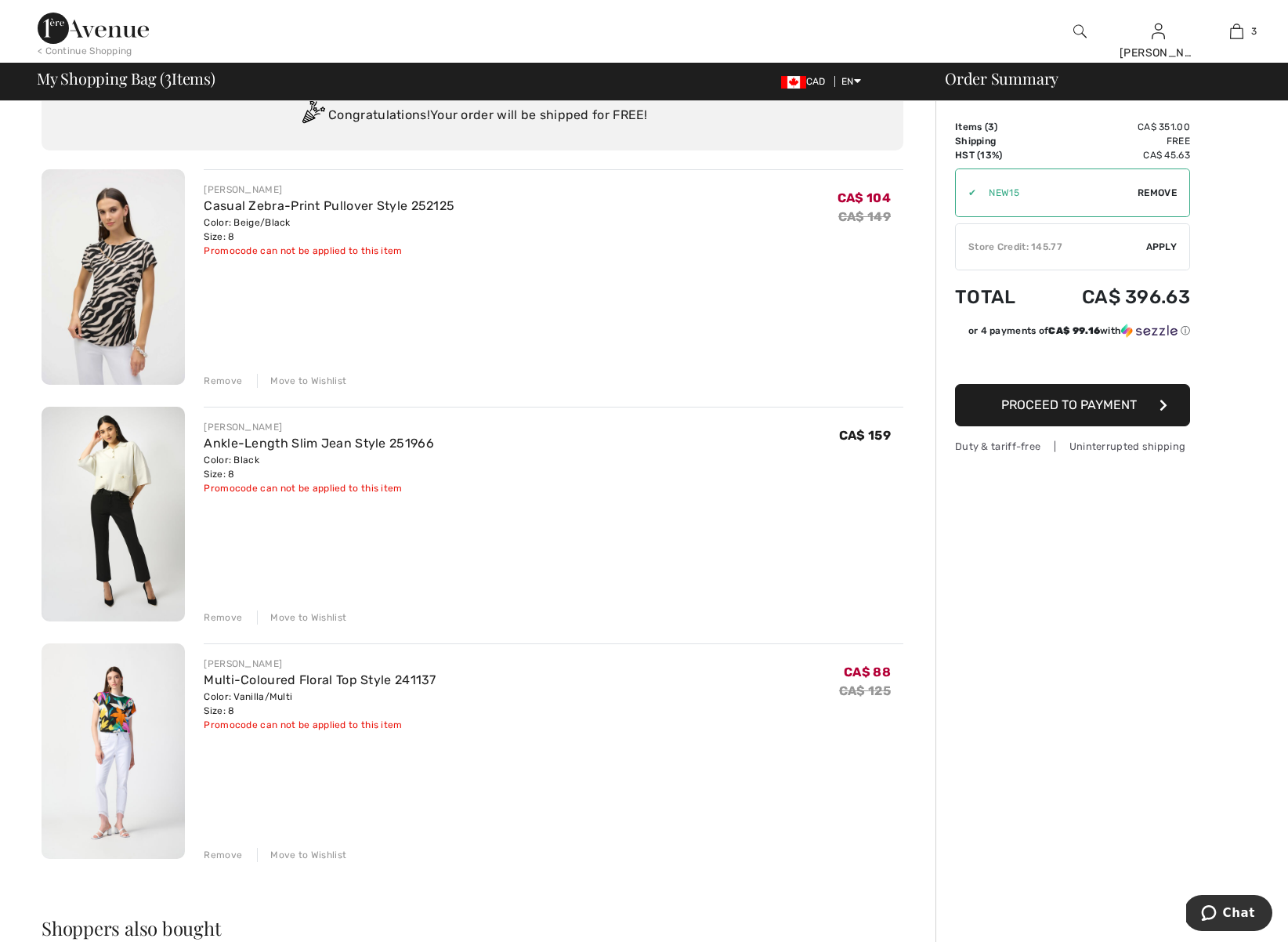
scroll to position [0, 0]
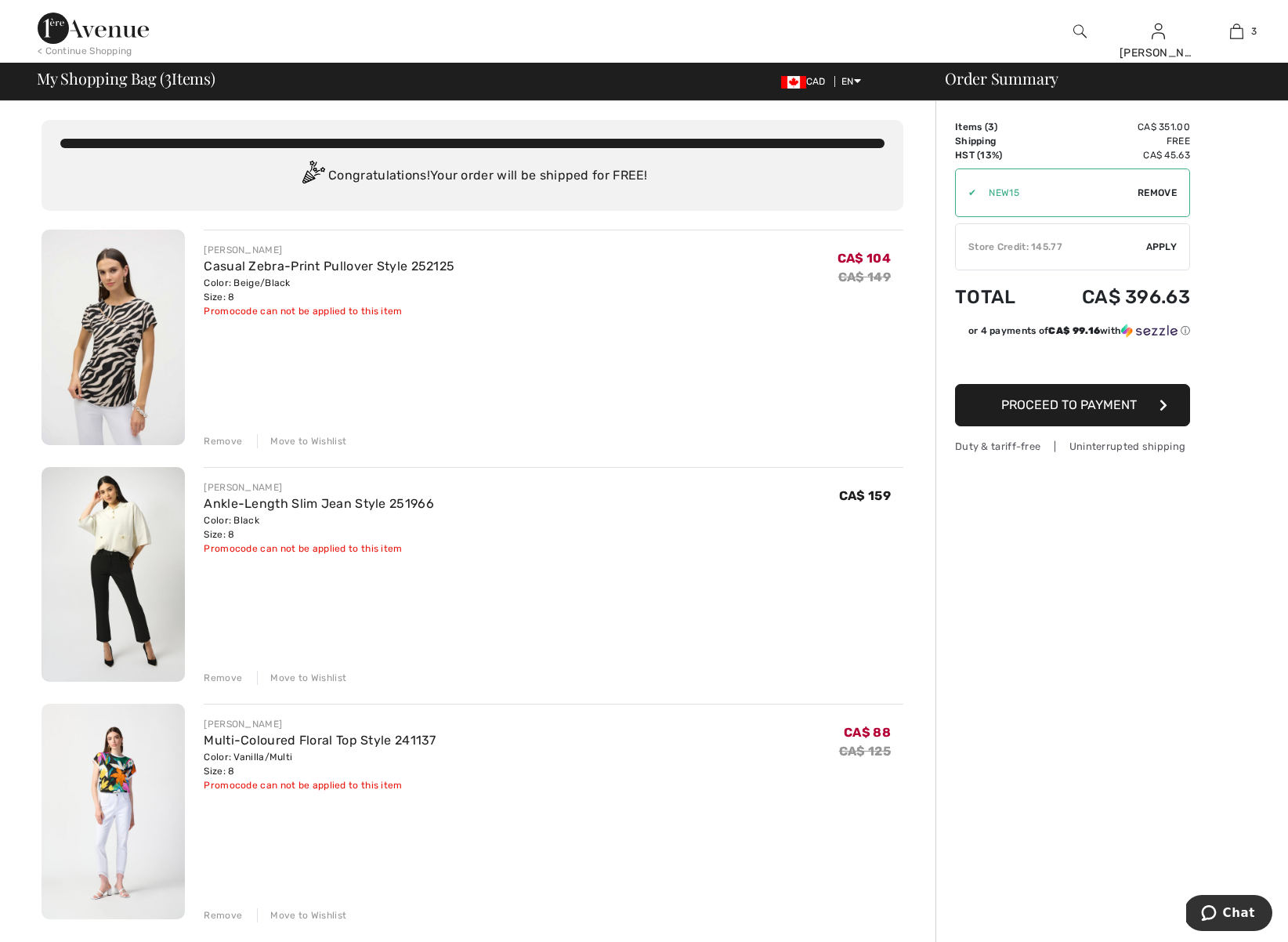
click at [1029, 406] on span "Proceed to Payment" at bounding box center [1069, 405] width 135 height 15
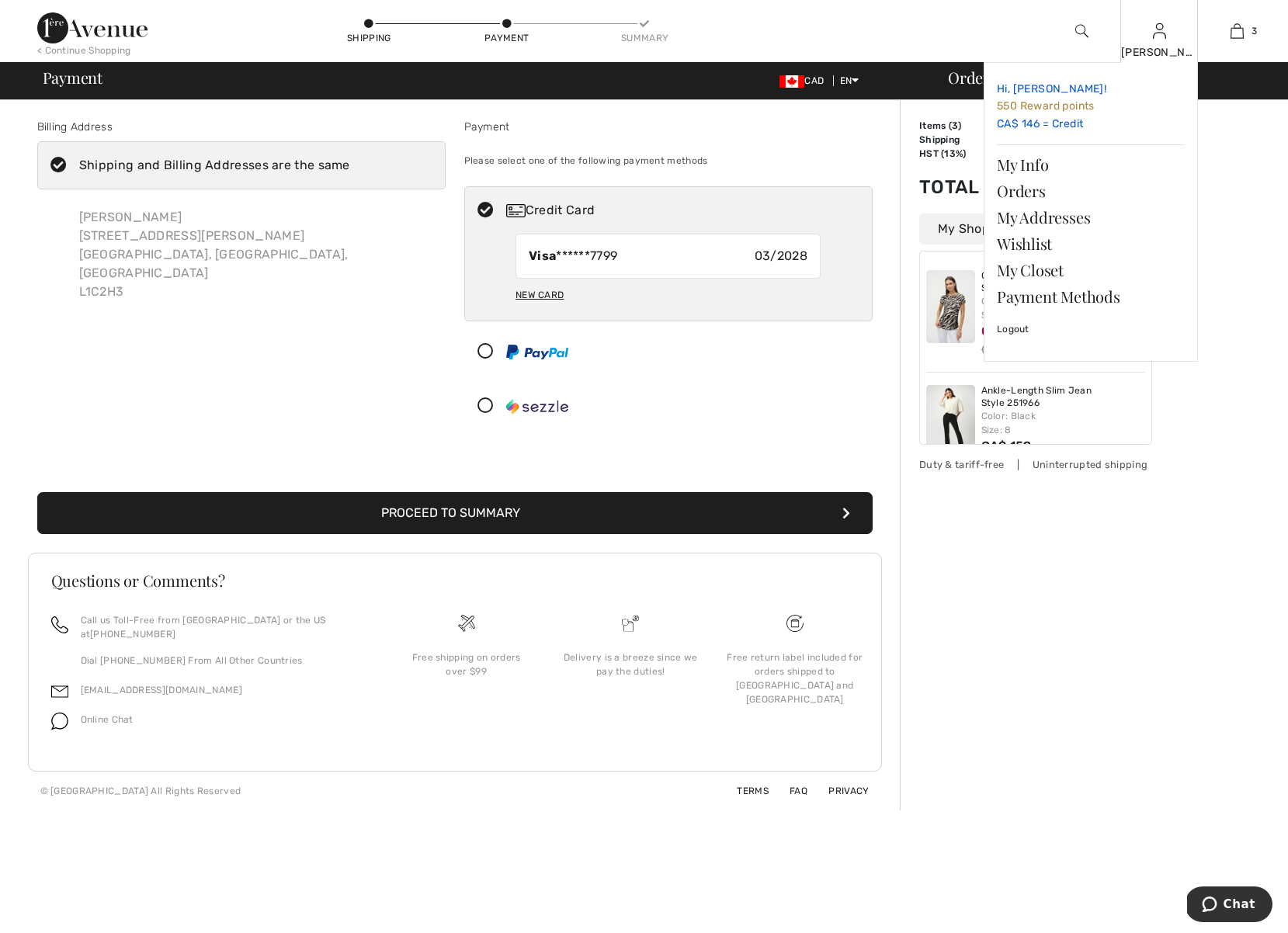
click at [1075, 123] on link "Hi, [PERSON_NAME]! 550 Reward points CA$ 146 = Credit" at bounding box center [1091, 107] width 188 height 63
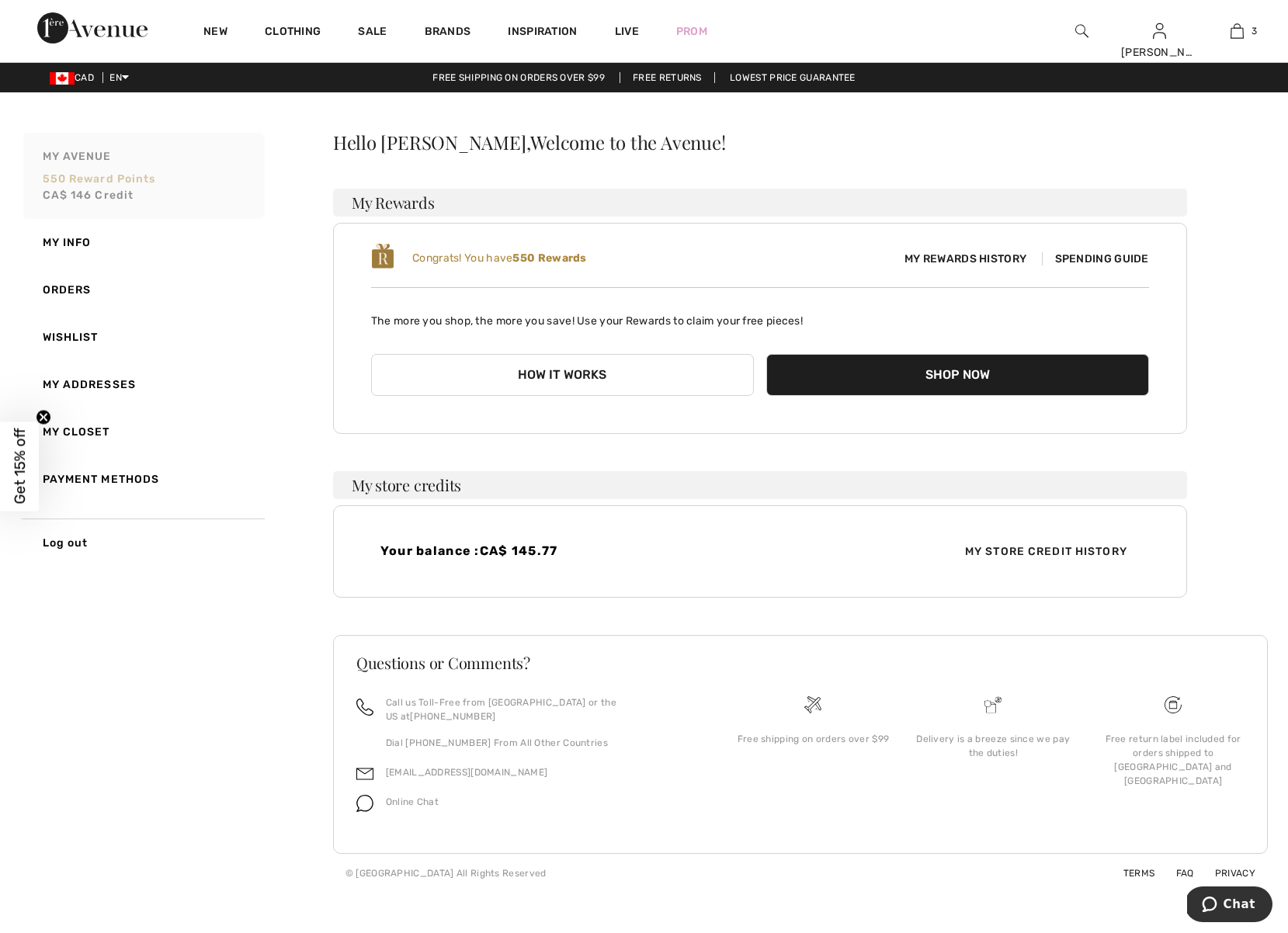
click at [116, 196] on span "CA$ 146 Credit" at bounding box center [89, 196] width 92 height 13
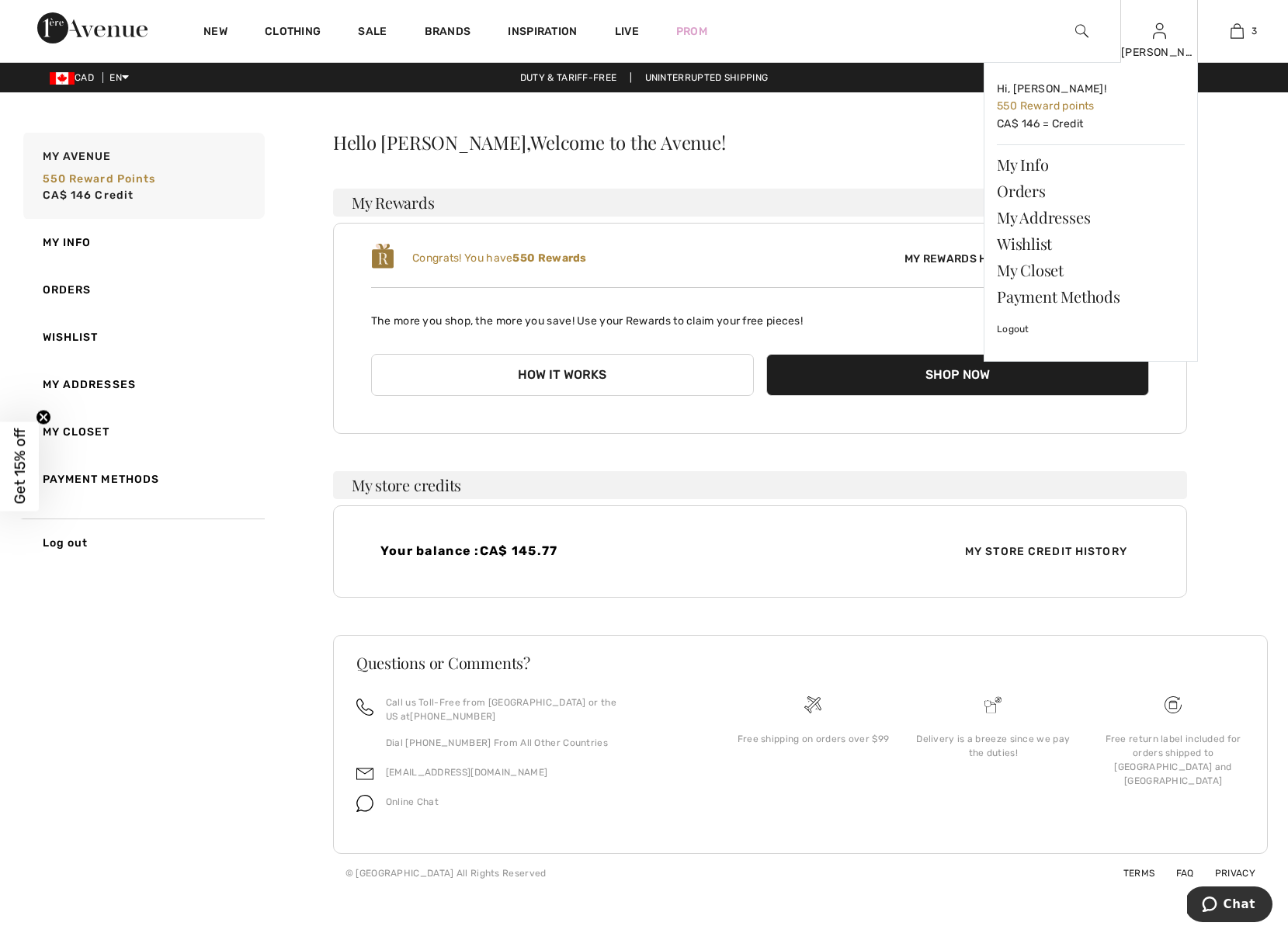
click at [1159, 48] on div "[PERSON_NAME]" at bounding box center [1160, 52] width 76 height 17
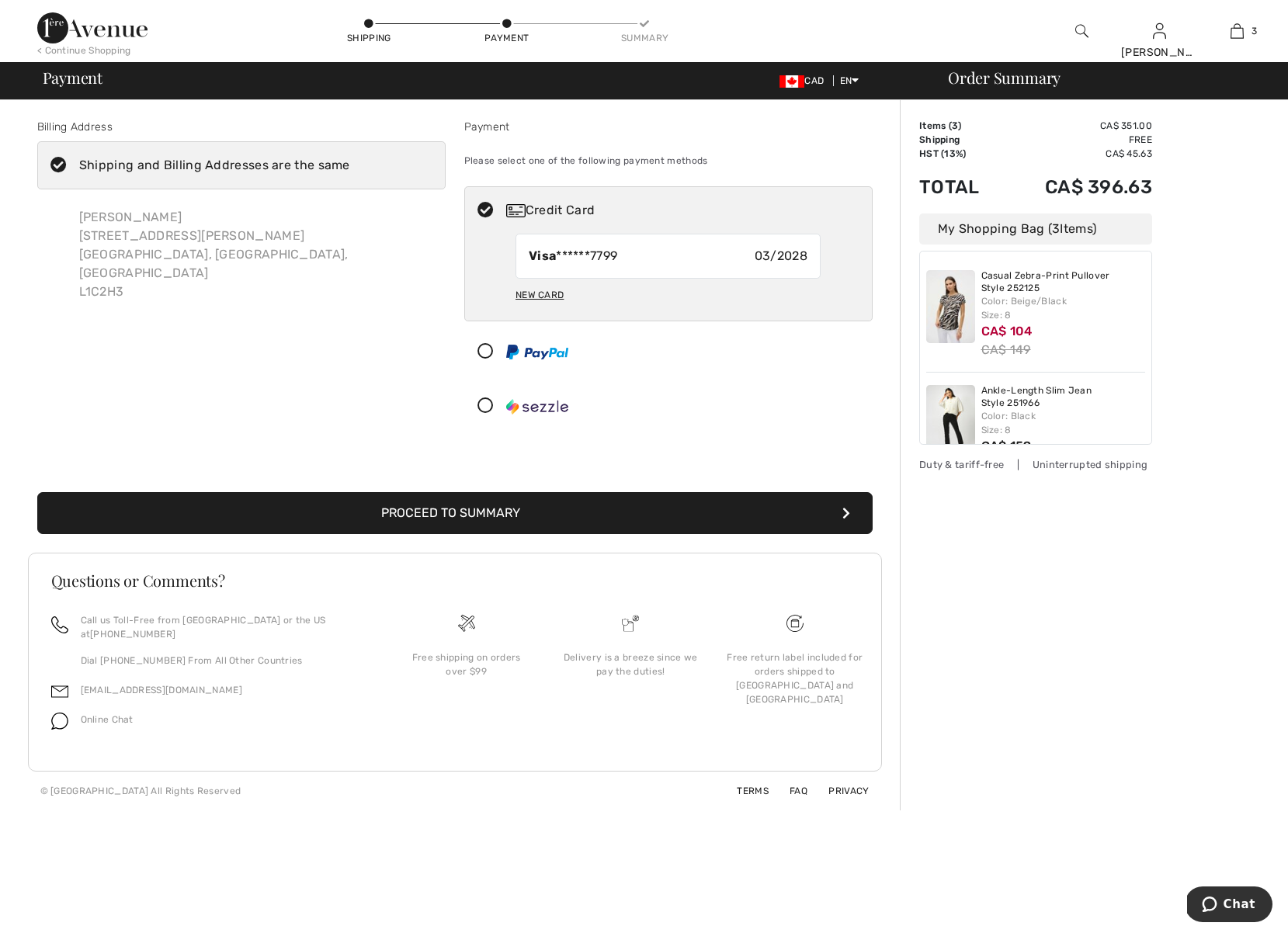
click at [740, 515] on button "Proceed to Summary" at bounding box center [455, 513] width 835 height 42
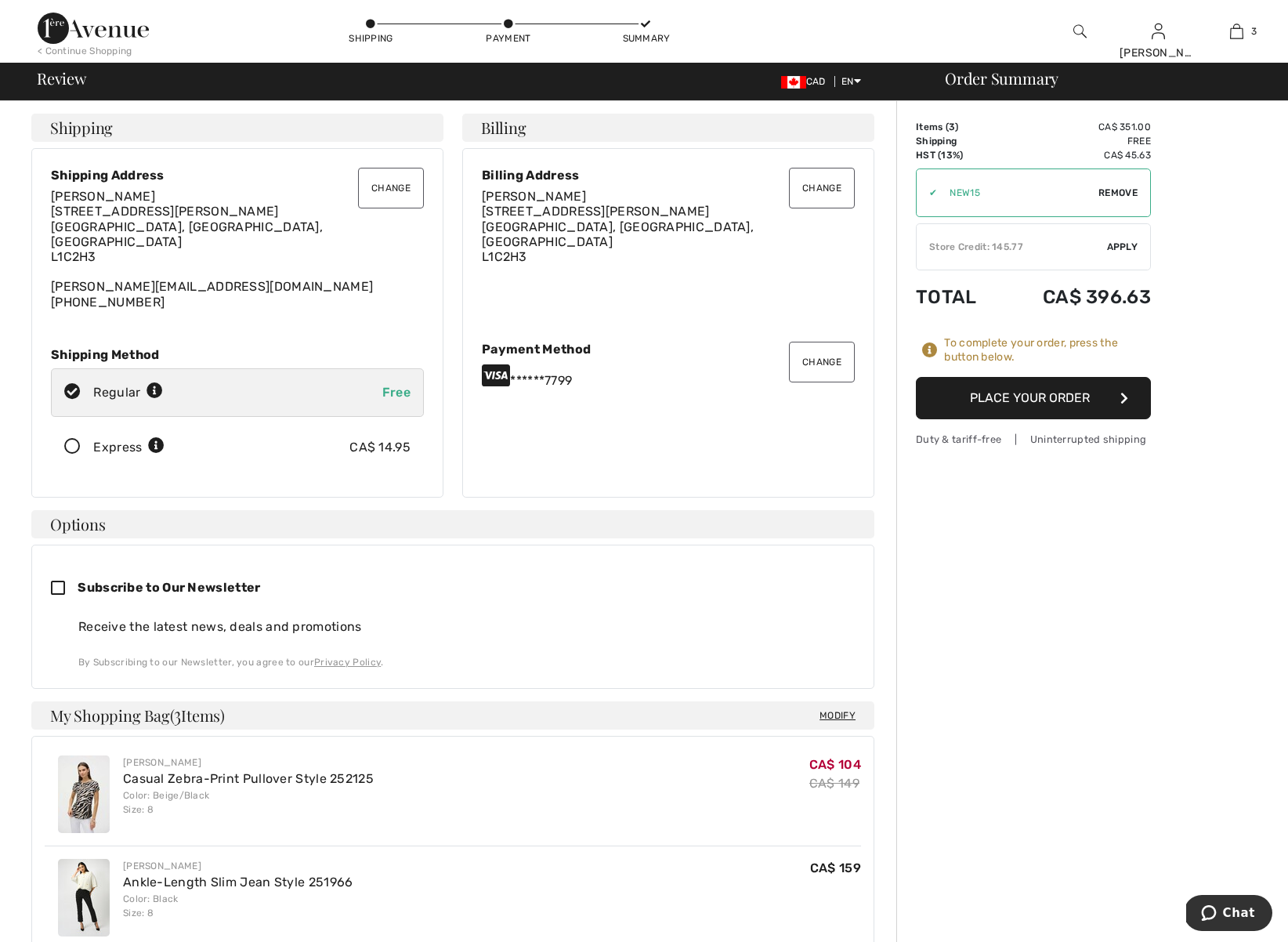
click at [1126, 192] on span "Remove" at bounding box center [1118, 192] width 39 height 14
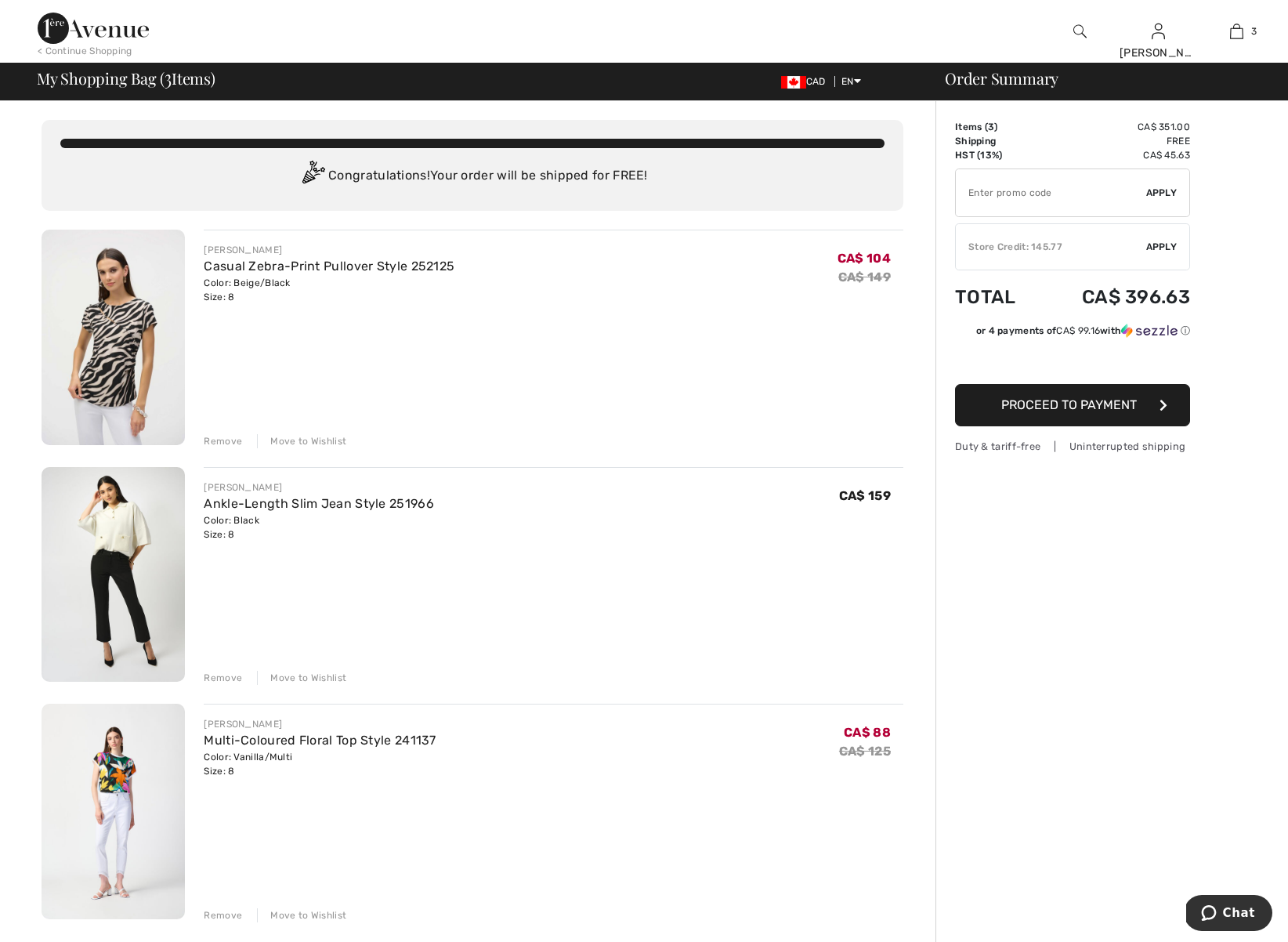
click at [1024, 246] on div "Store Credit: 145.77" at bounding box center [1051, 247] width 191 height 14
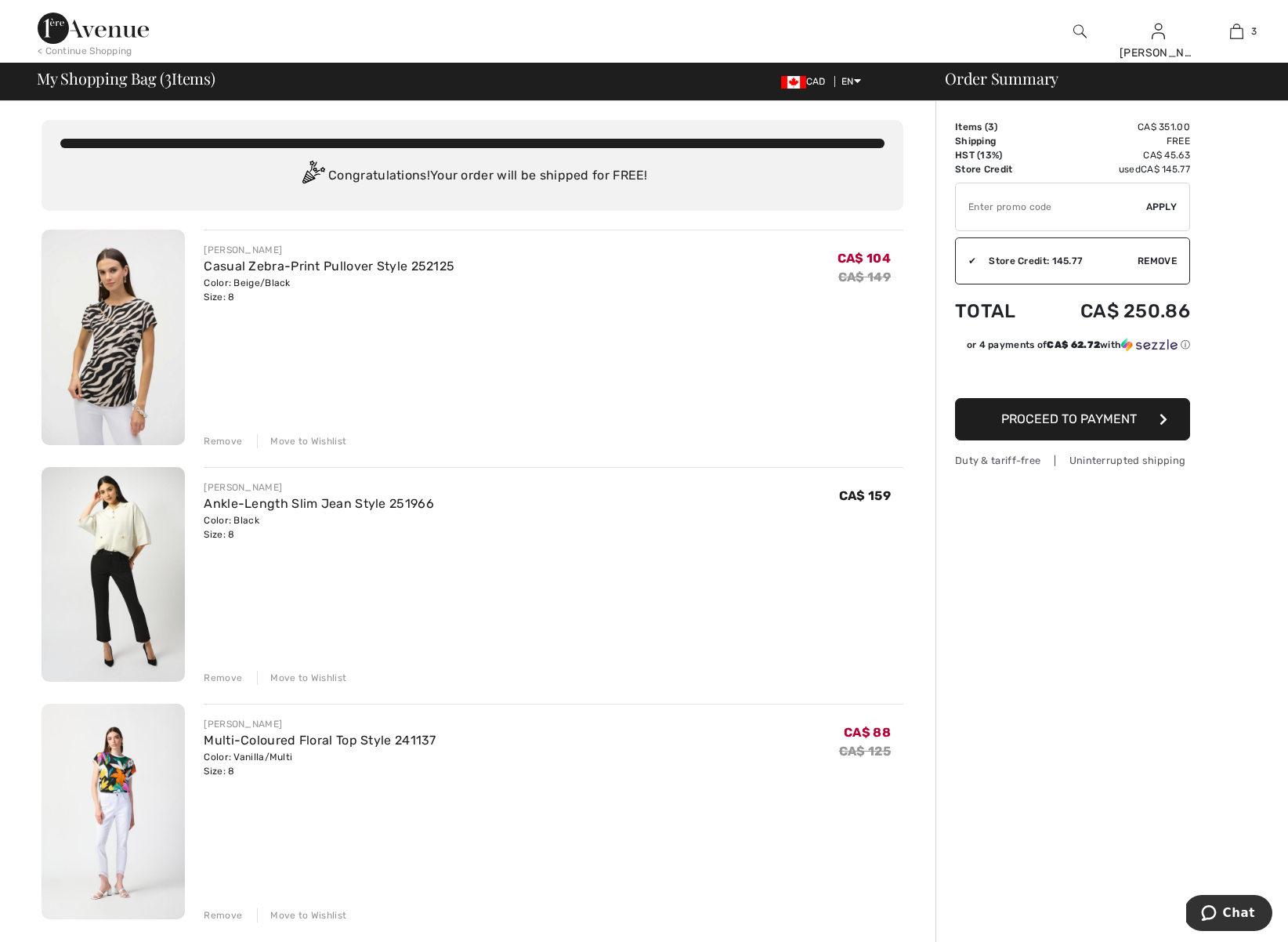
click at [1035, 208] on input "TEXT" at bounding box center [1051, 207] width 191 height 47
click at [1163, 207] on span "Apply" at bounding box center [1162, 207] width 31 height 14
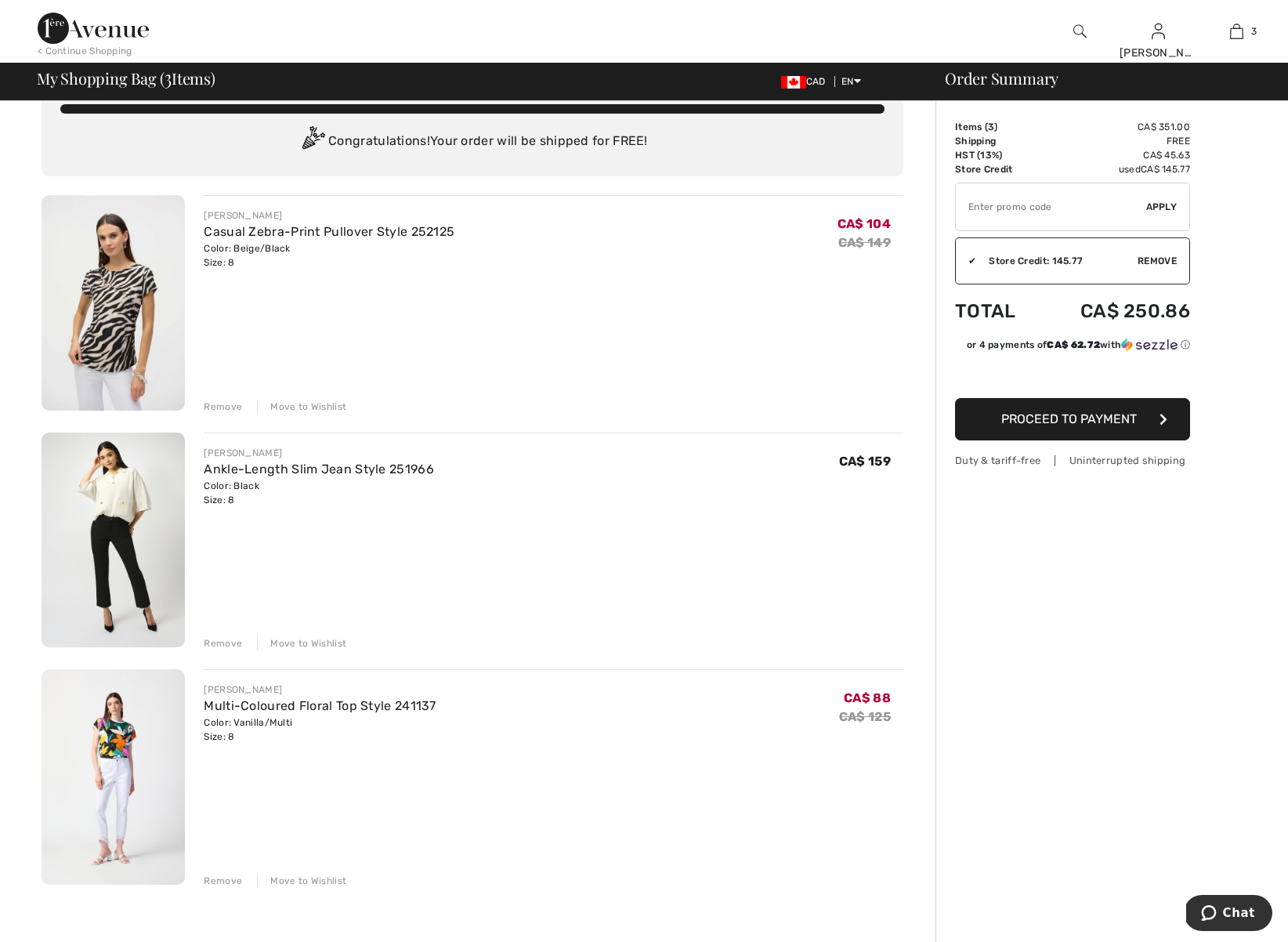
scroll to position [56, 0]
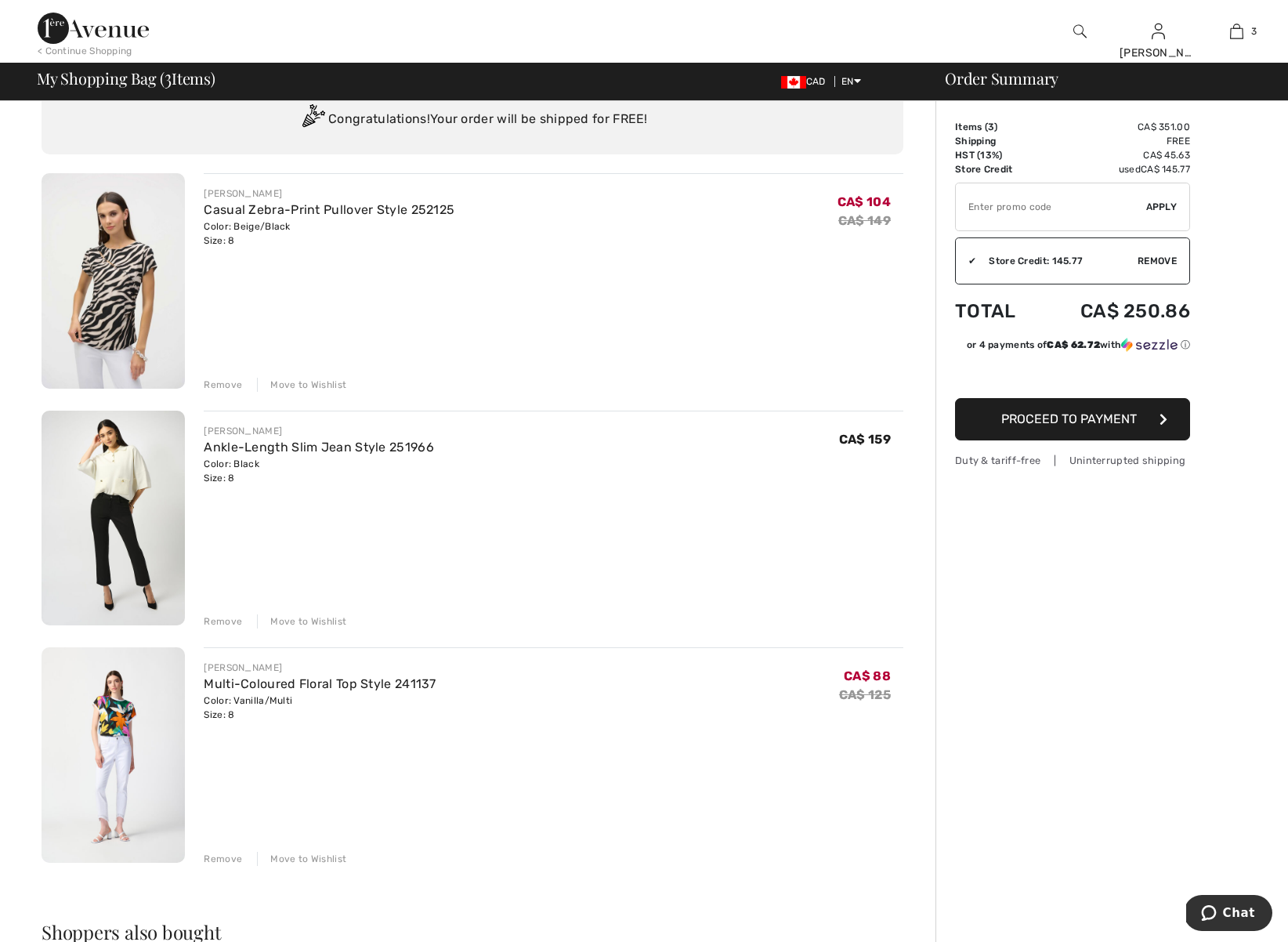
click at [1134, 417] on span "Proceed to Payment" at bounding box center [1069, 419] width 135 height 15
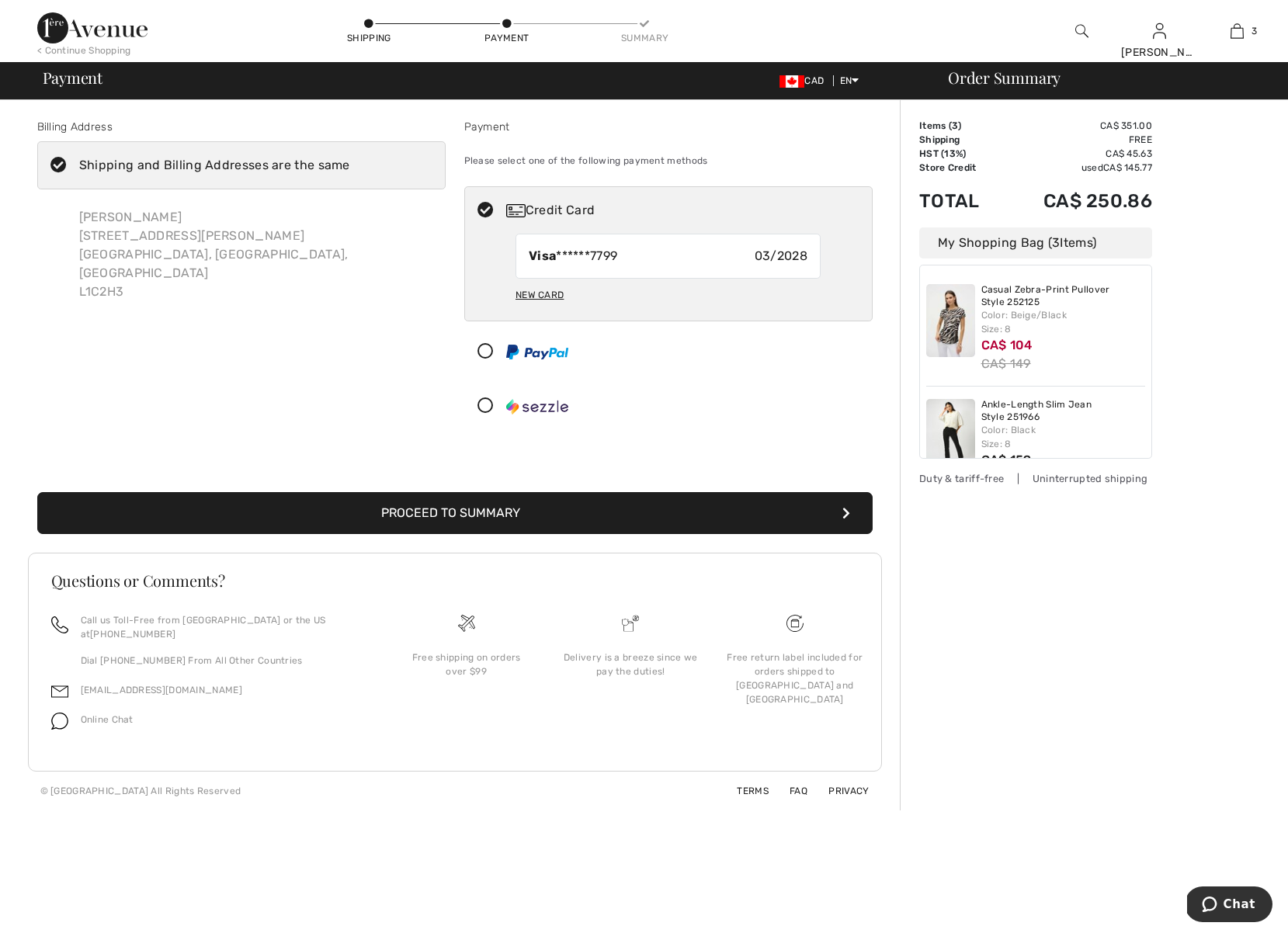
click at [588, 512] on button "Proceed to Summary" at bounding box center [455, 513] width 835 height 42
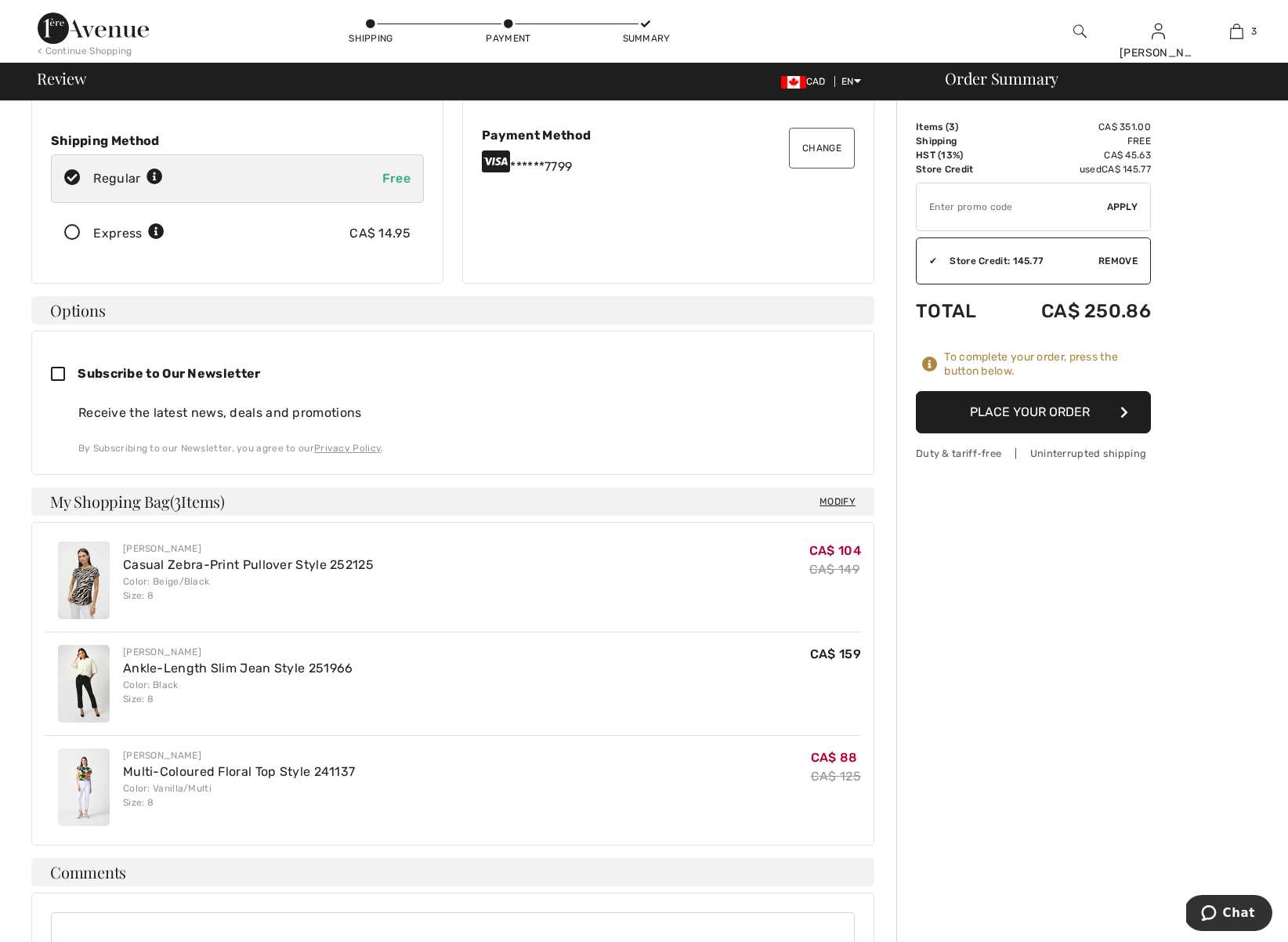
scroll to position [204, 0]
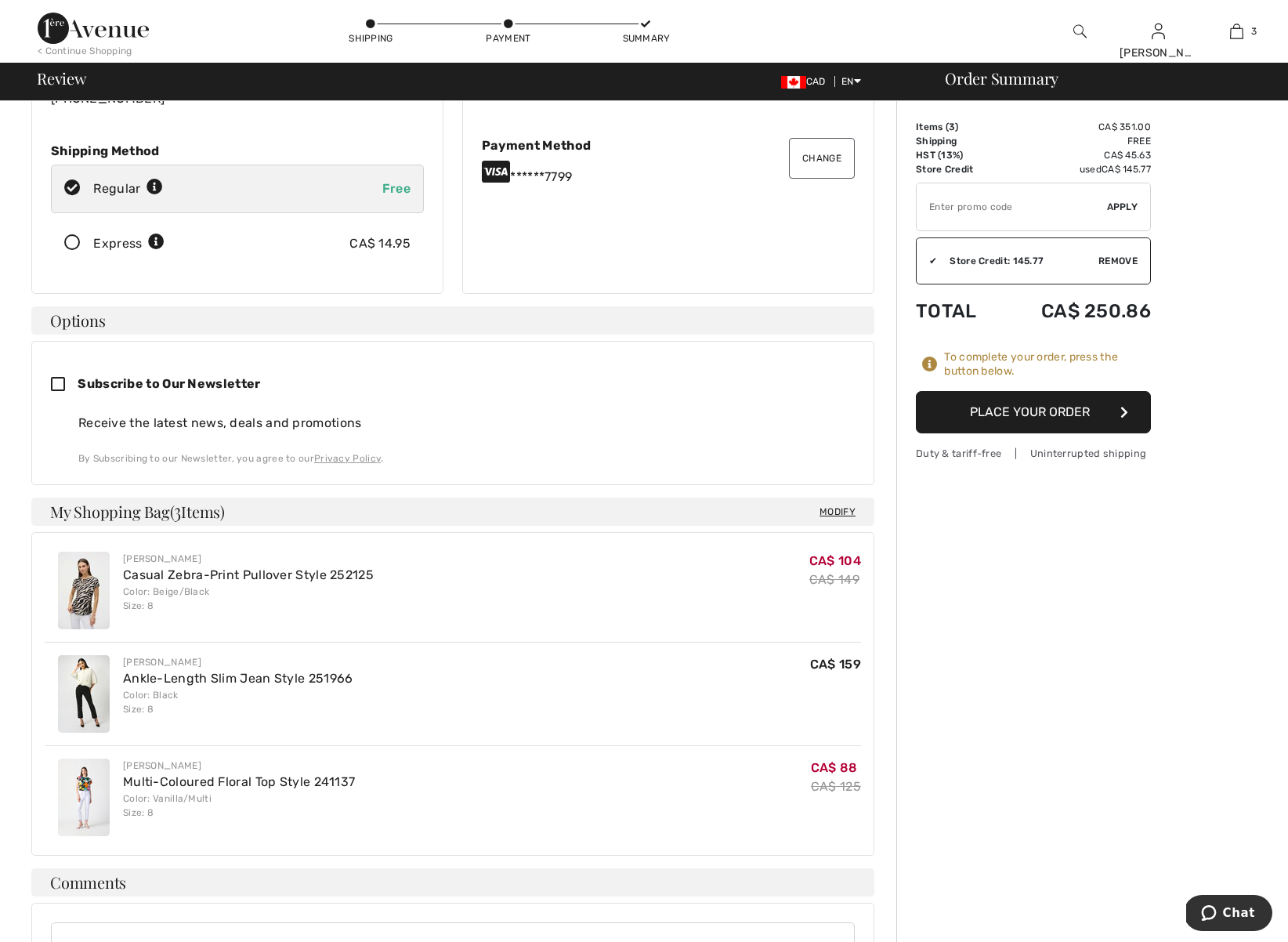
click at [1073, 414] on button "Place Your Order" at bounding box center [1033, 412] width 235 height 43
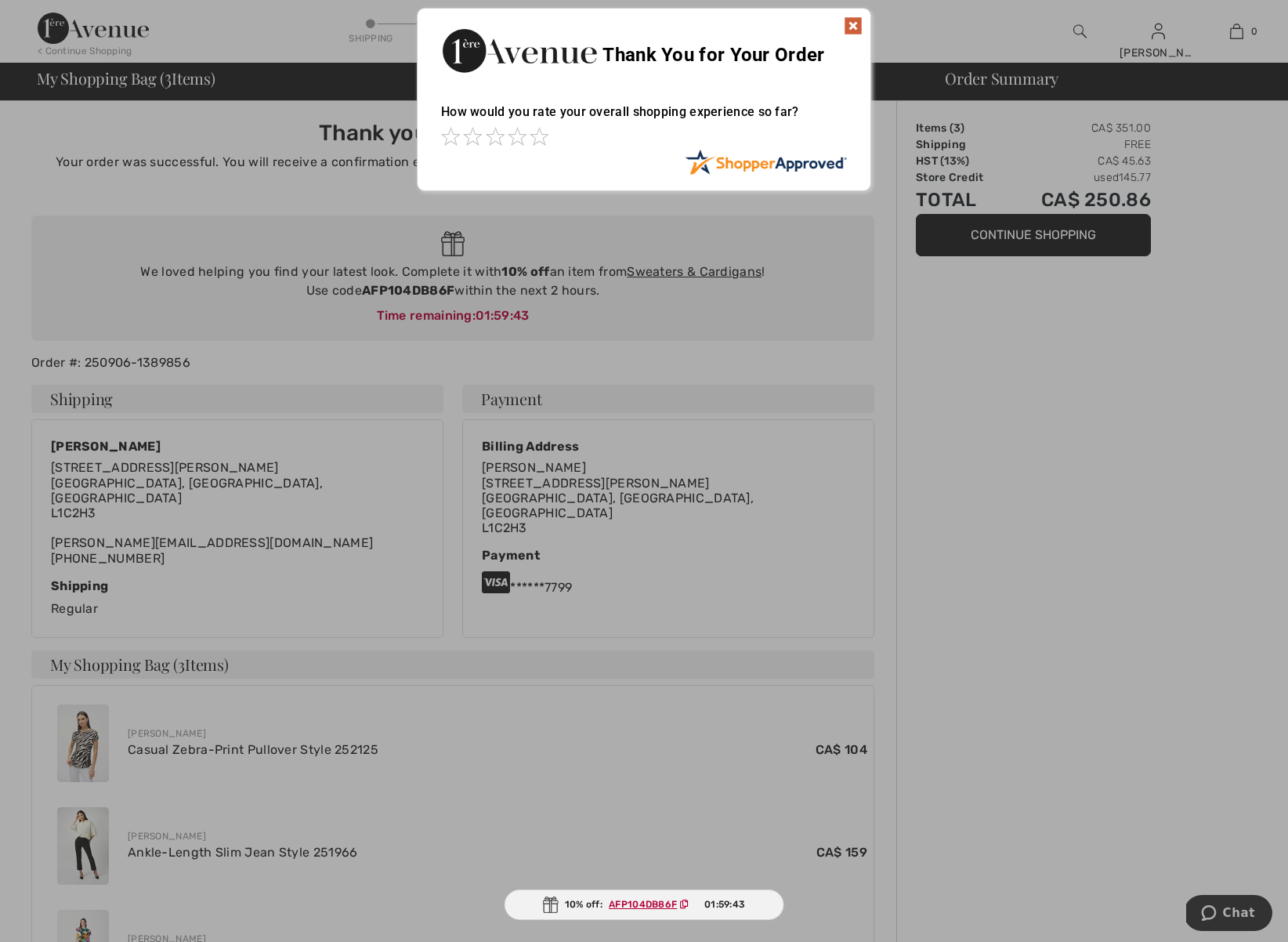
click at [856, 26] on img at bounding box center [853, 26] width 18 height 18
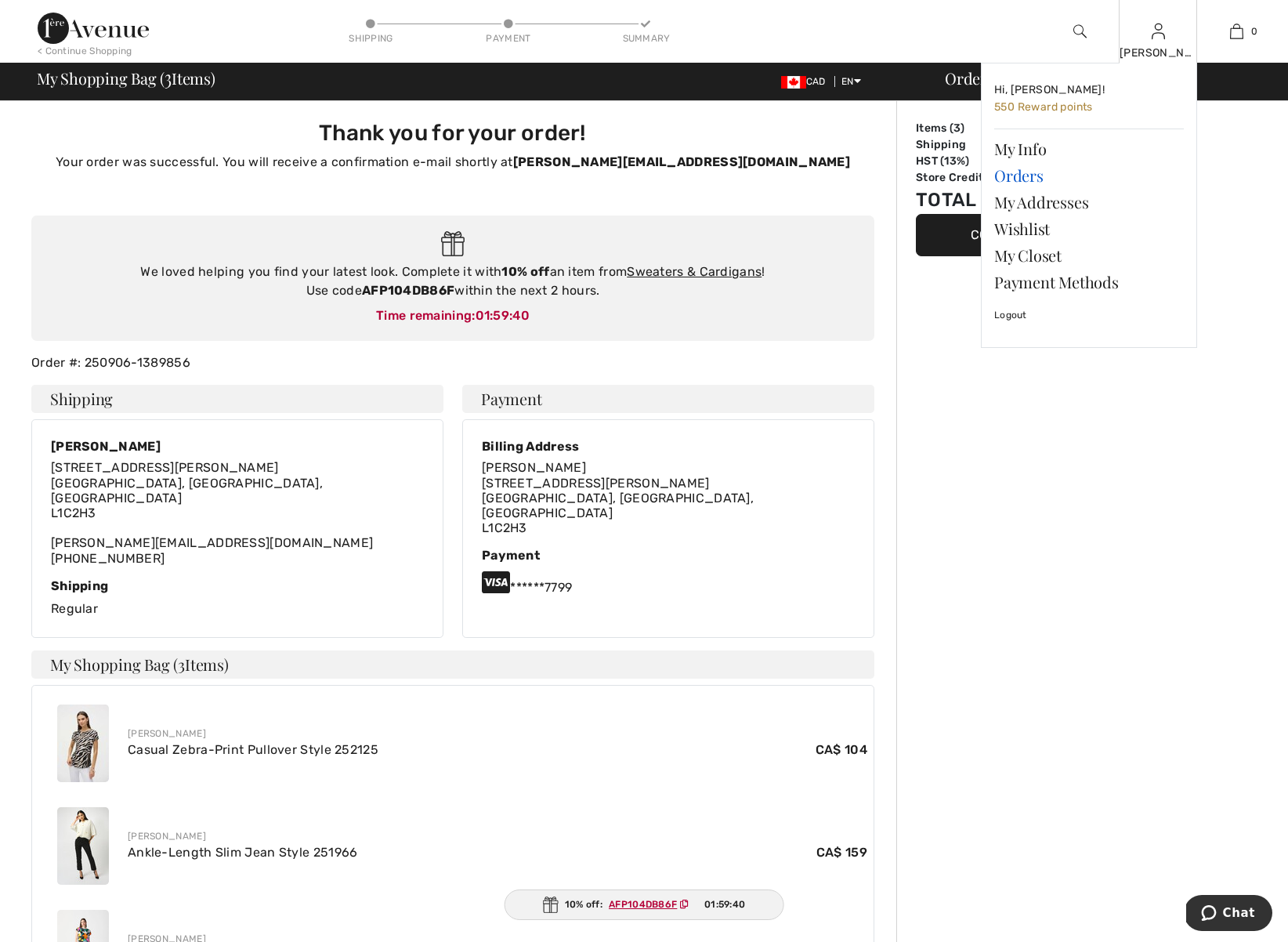
click at [1025, 174] on link "Orders" at bounding box center [1089, 176] width 190 height 27
